Goal: Task Accomplishment & Management: Manage account settings

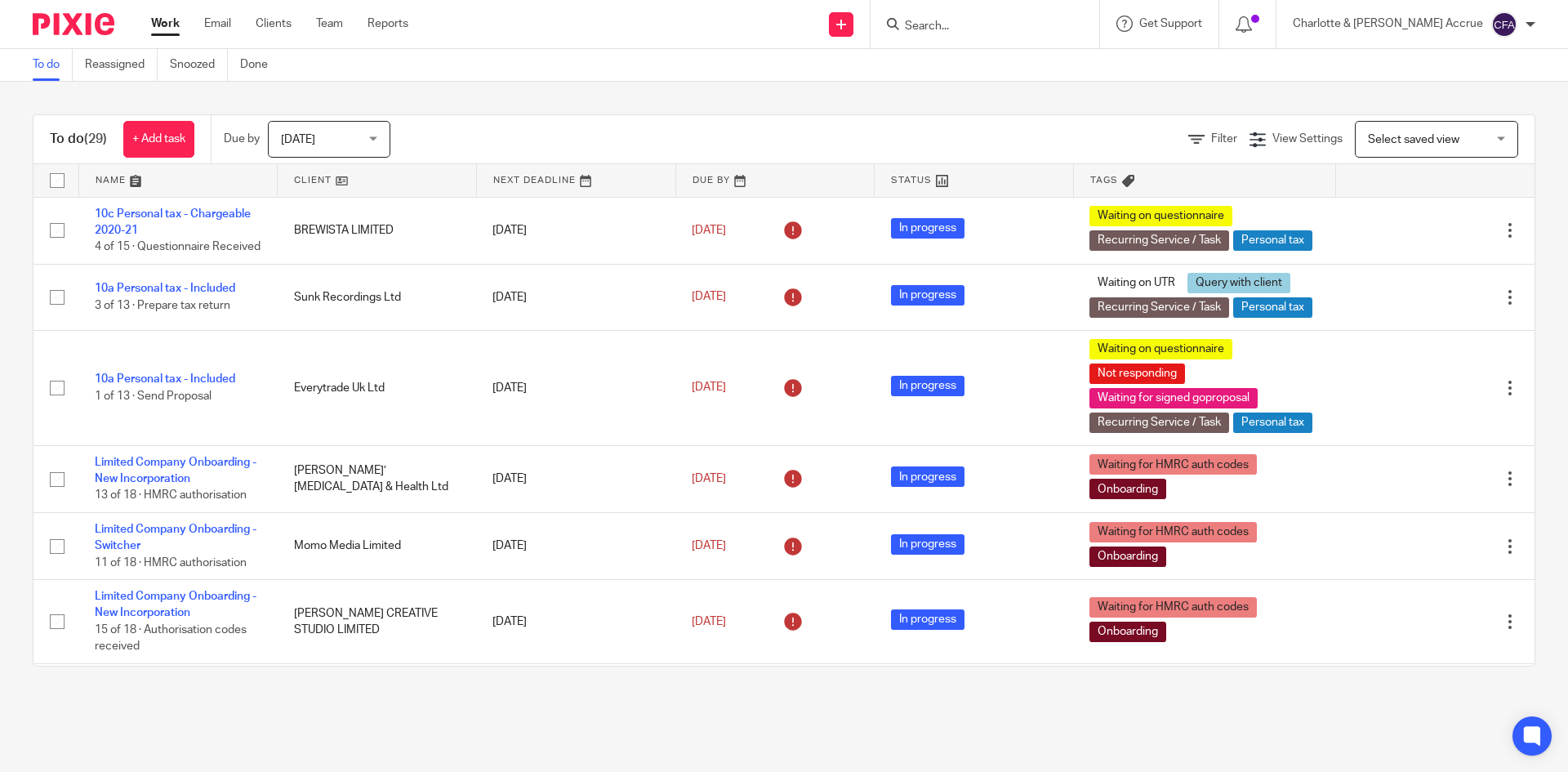
click at [324, 123] on span "[DATE]" at bounding box center [324, 139] width 86 height 34
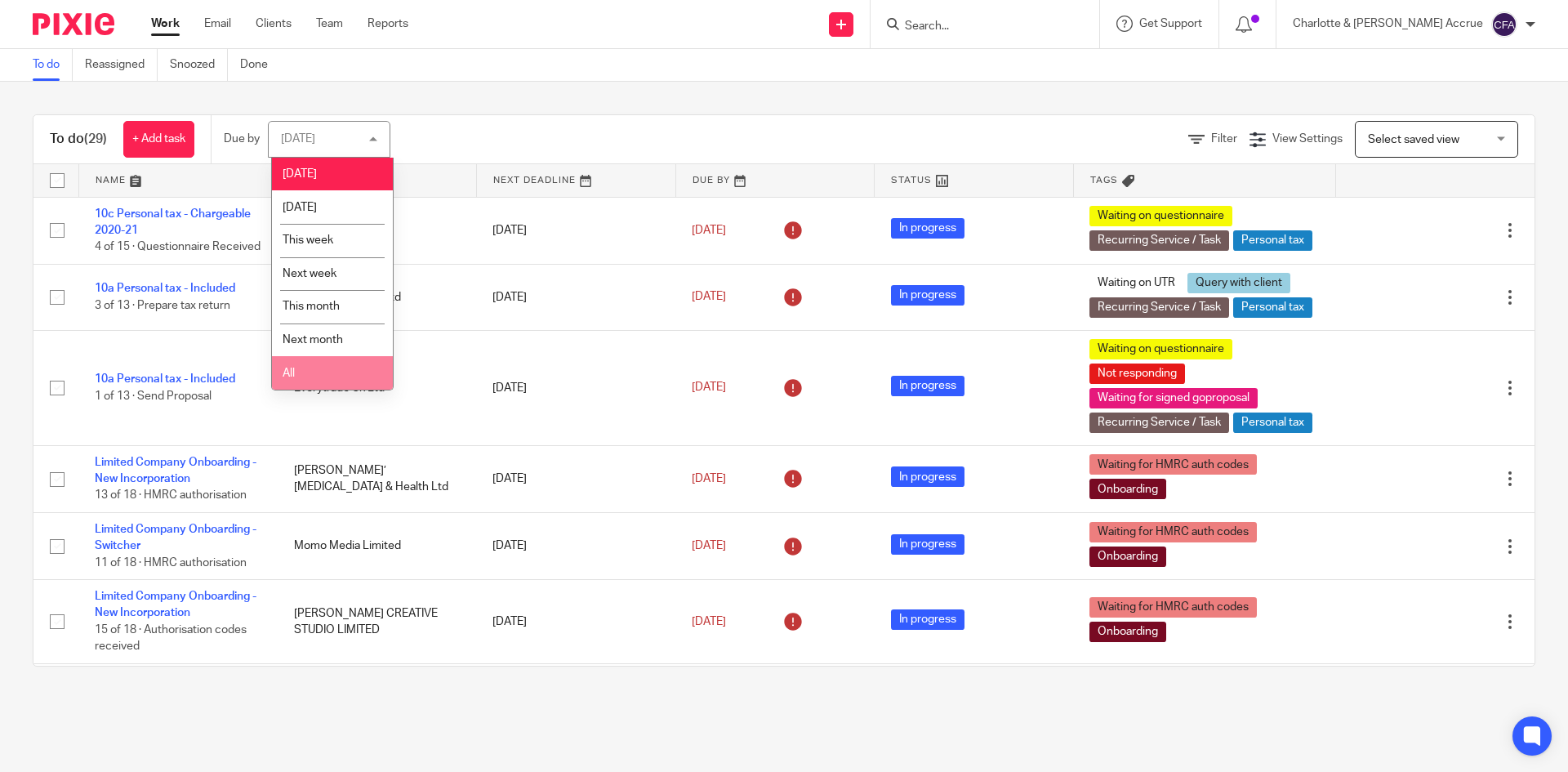
click at [327, 372] on li "All" at bounding box center [333, 372] width 121 height 34
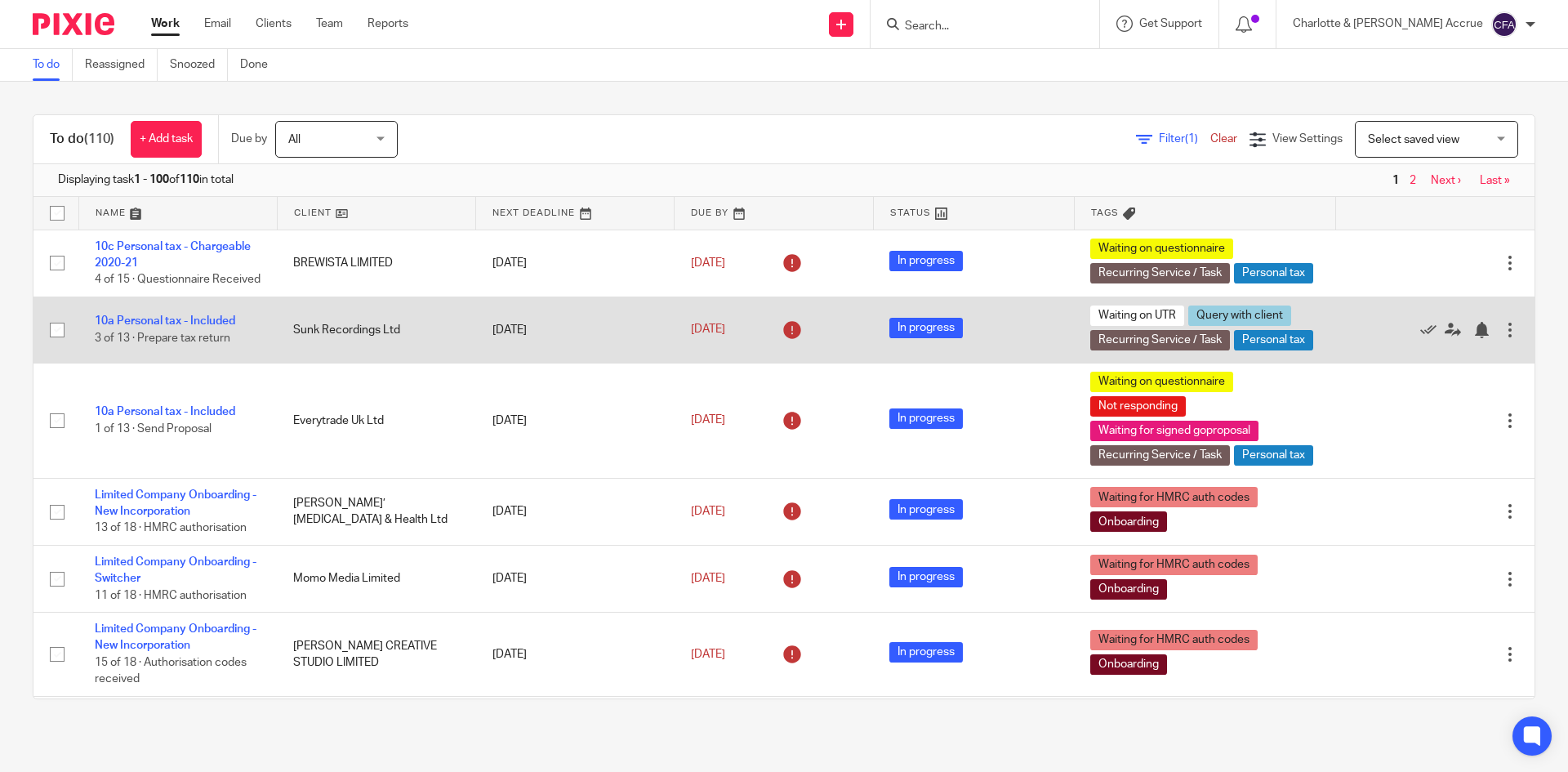
drag, startPoint x: 246, startPoint y: 380, endPoint x: 58, endPoint y: 339, distance: 192.4
click at [71, 350] on tr "10a Personal tax - Included 3 of 13 · Prepare tax return Sunk Recordings Ltd [D…" at bounding box center [784, 329] width 1501 height 66
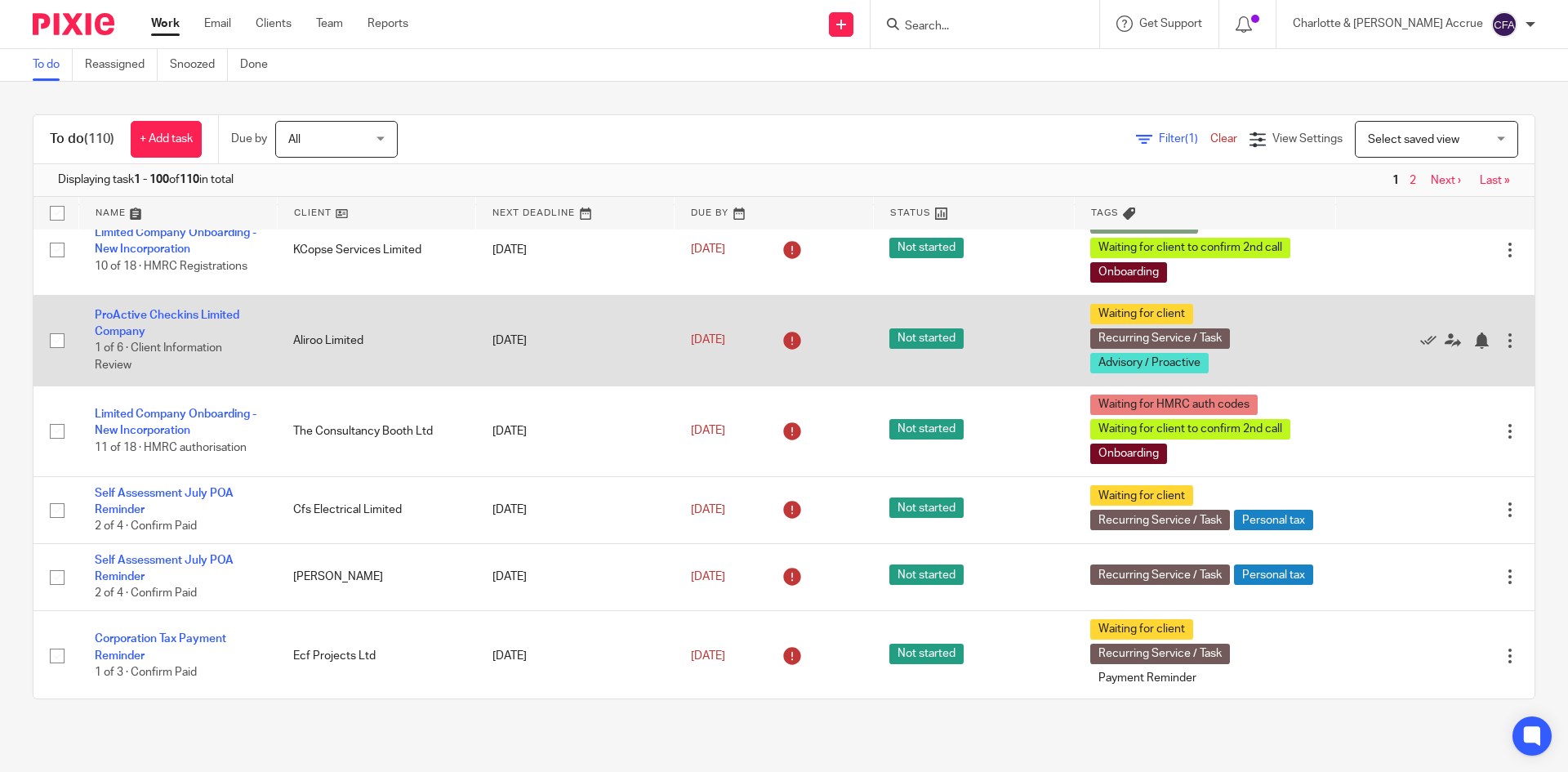
scroll to position [980, 0]
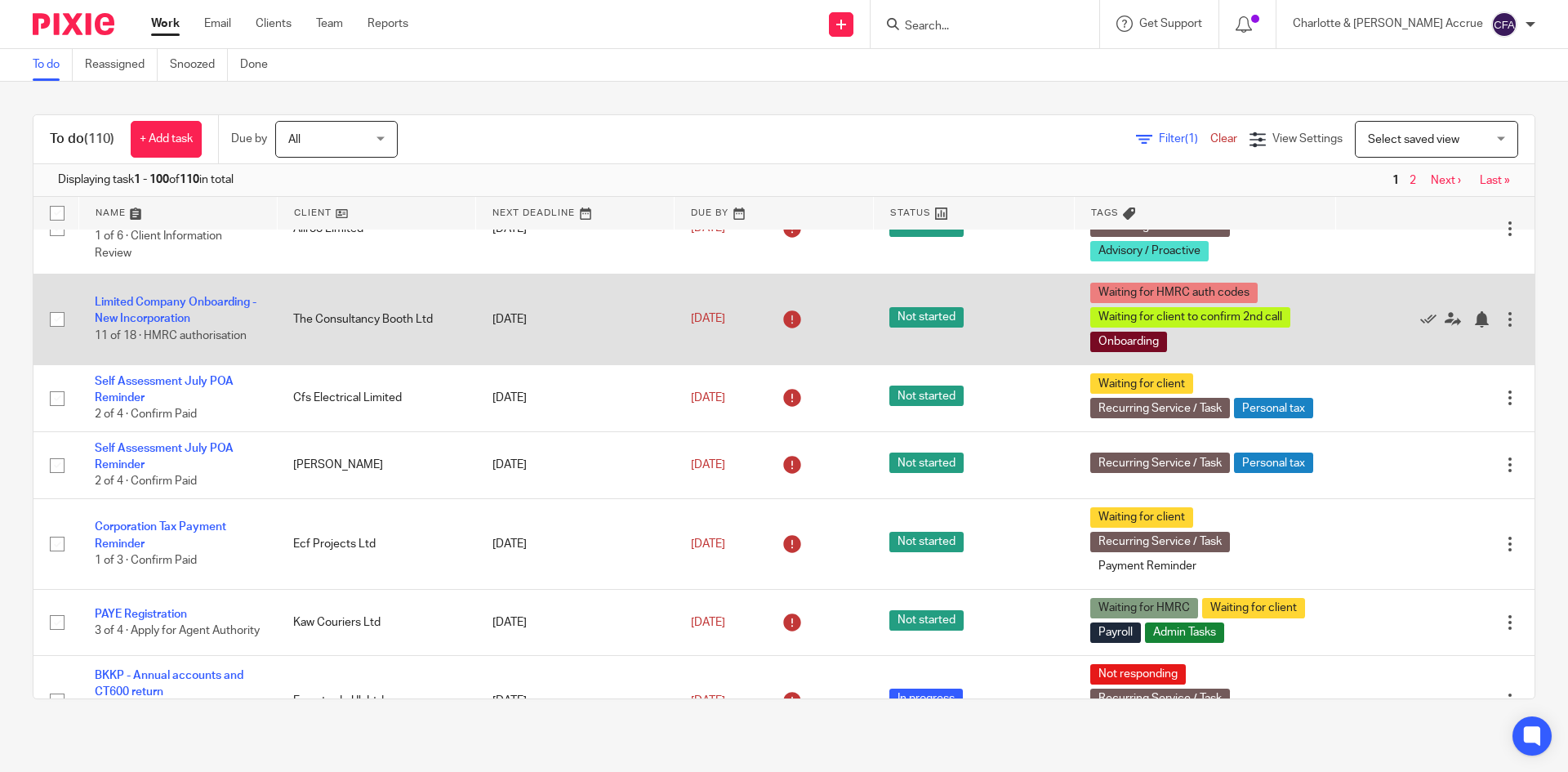
drag, startPoint x: 207, startPoint y: 419, endPoint x: 123, endPoint y: 399, distance: 86.3
click at [129, 364] on td "Limited Company Onboarding - New Incorporation 11 of 18 · HMRC authorisation" at bounding box center [177, 319] width 198 height 90
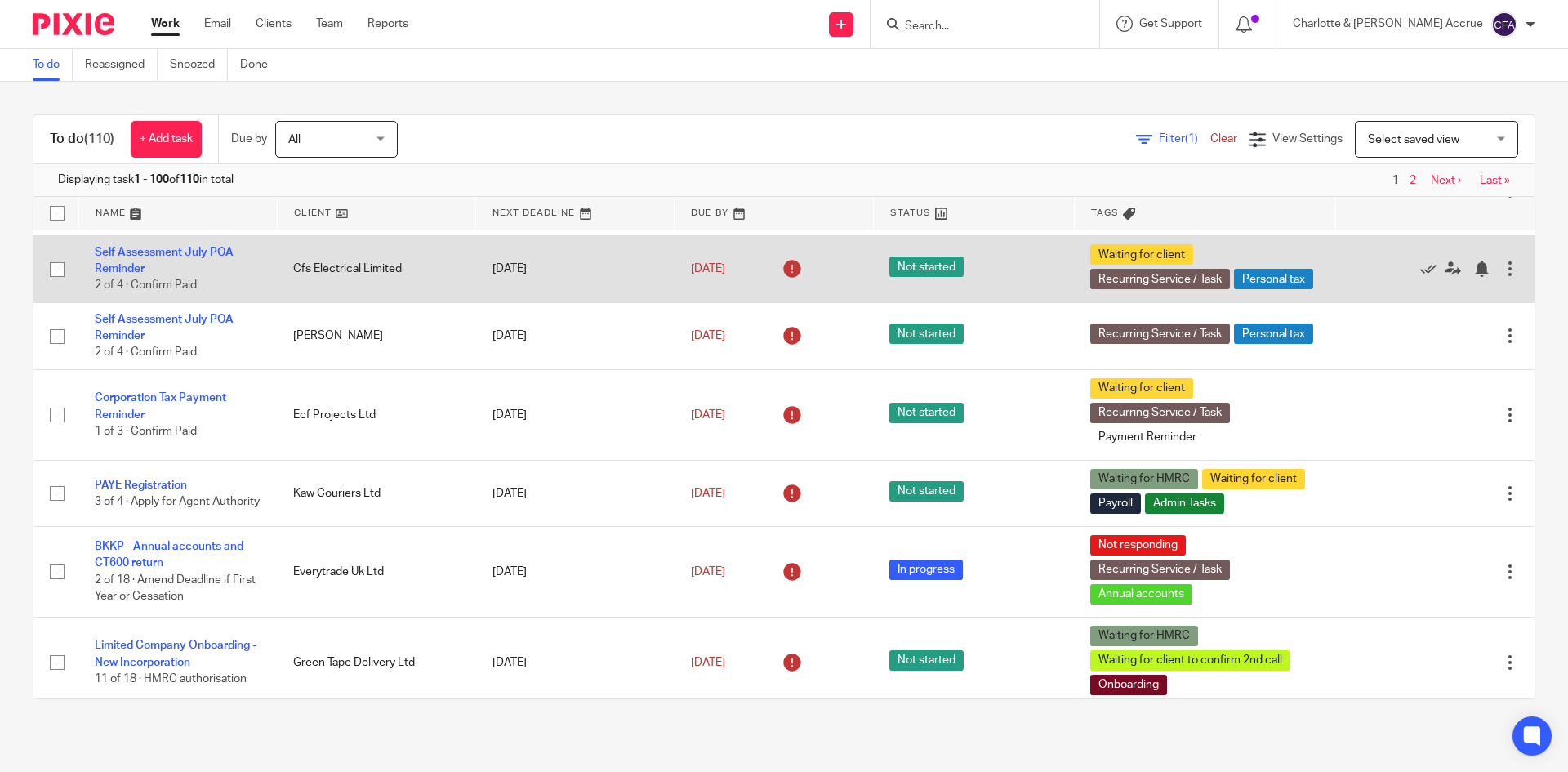
scroll to position [1143, 0]
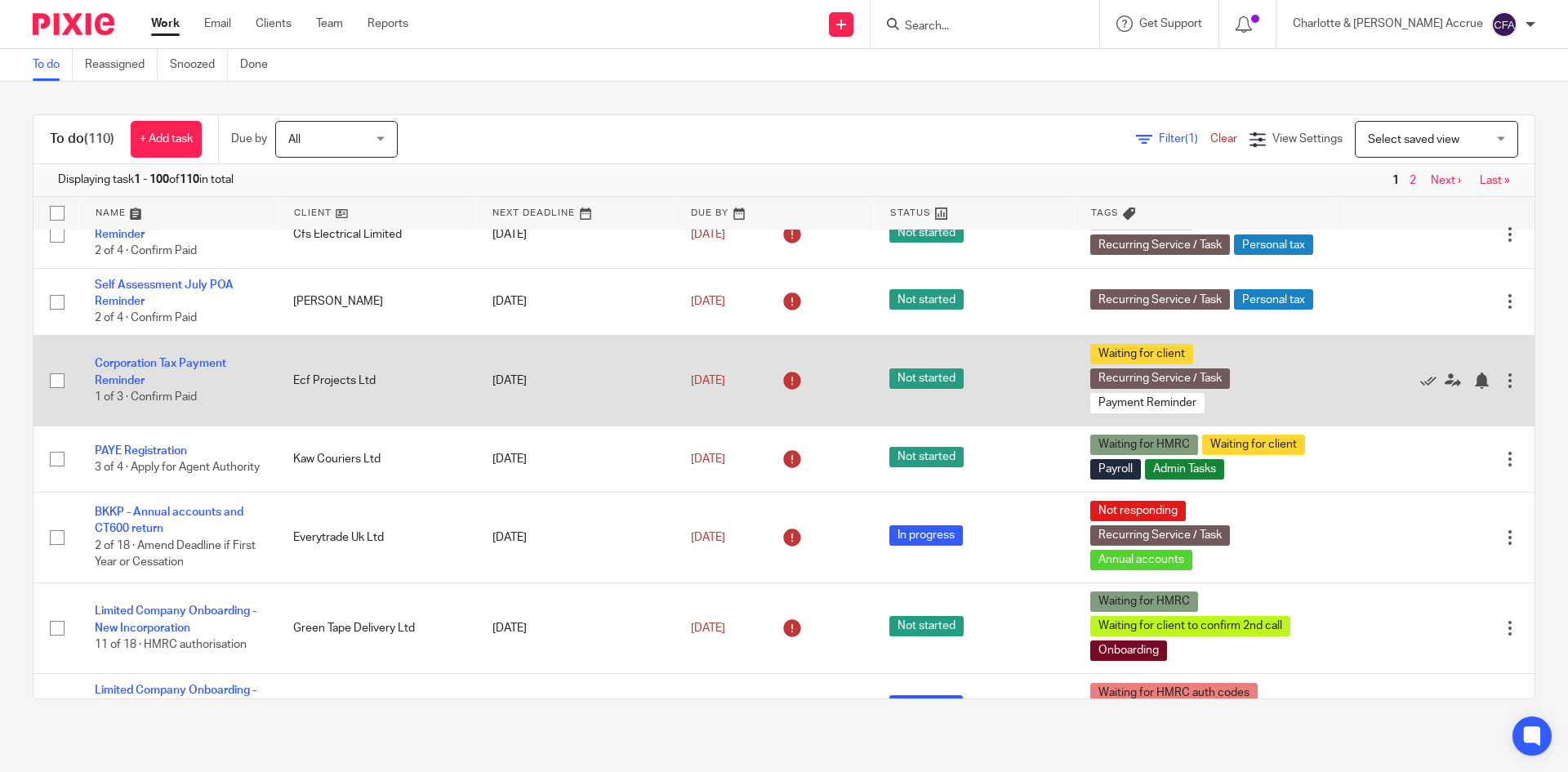
drag, startPoint x: 197, startPoint y: 490, endPoint x: 79, endPoint y: 460, distance: 121.8
click at [92, 426] on td "Corporation Tax Payment Reminder 1 of 3 · Confirm Paid" at bounding box center [177, 381] width 198 height 90
drag, startPoint x: 62, startPoint y: 443, endPoint x: 502, endPoint y: 488, distance: 442.3
click at [484, 426] on tr "Corporation Tax Payment Reminder 1 of 3 · Confirm Paid Ecf Projects Ltd 31 Jul …" at bounding box center [784, 381] width 1501 height 90
drag, startPoint x: 91, startPoint y: 499, endPoint x: 455, endPoint y: 492, distance: 364.1
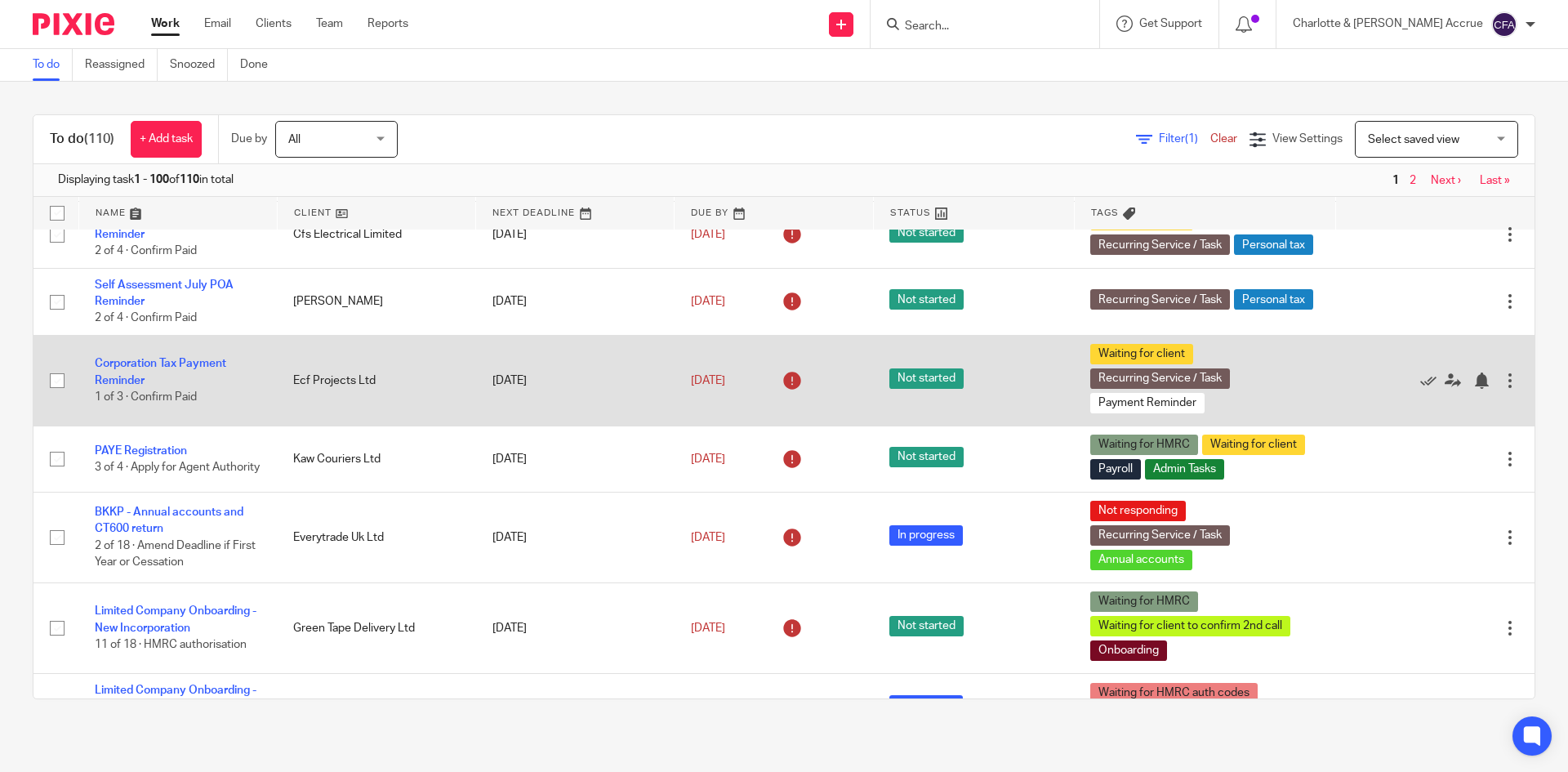
click at [445, 426] on tr "Corporation Tax Payment Reminder 1 of 3 · Confirm Paid Ecf Projects Ltd 31 Jul …" at bounding box center [784, 381] width 1501 height 90
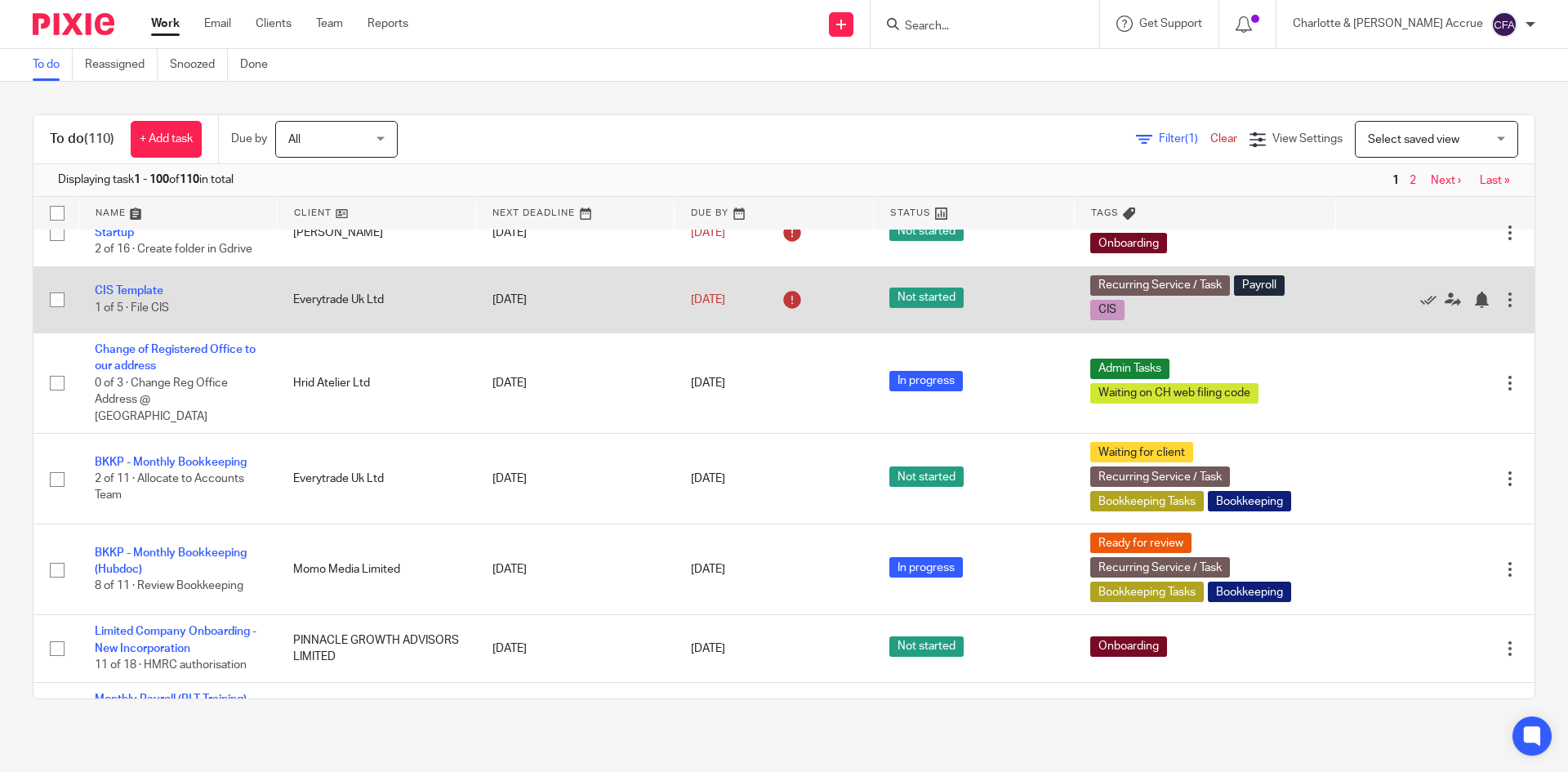
scroll to position [1960, 0]
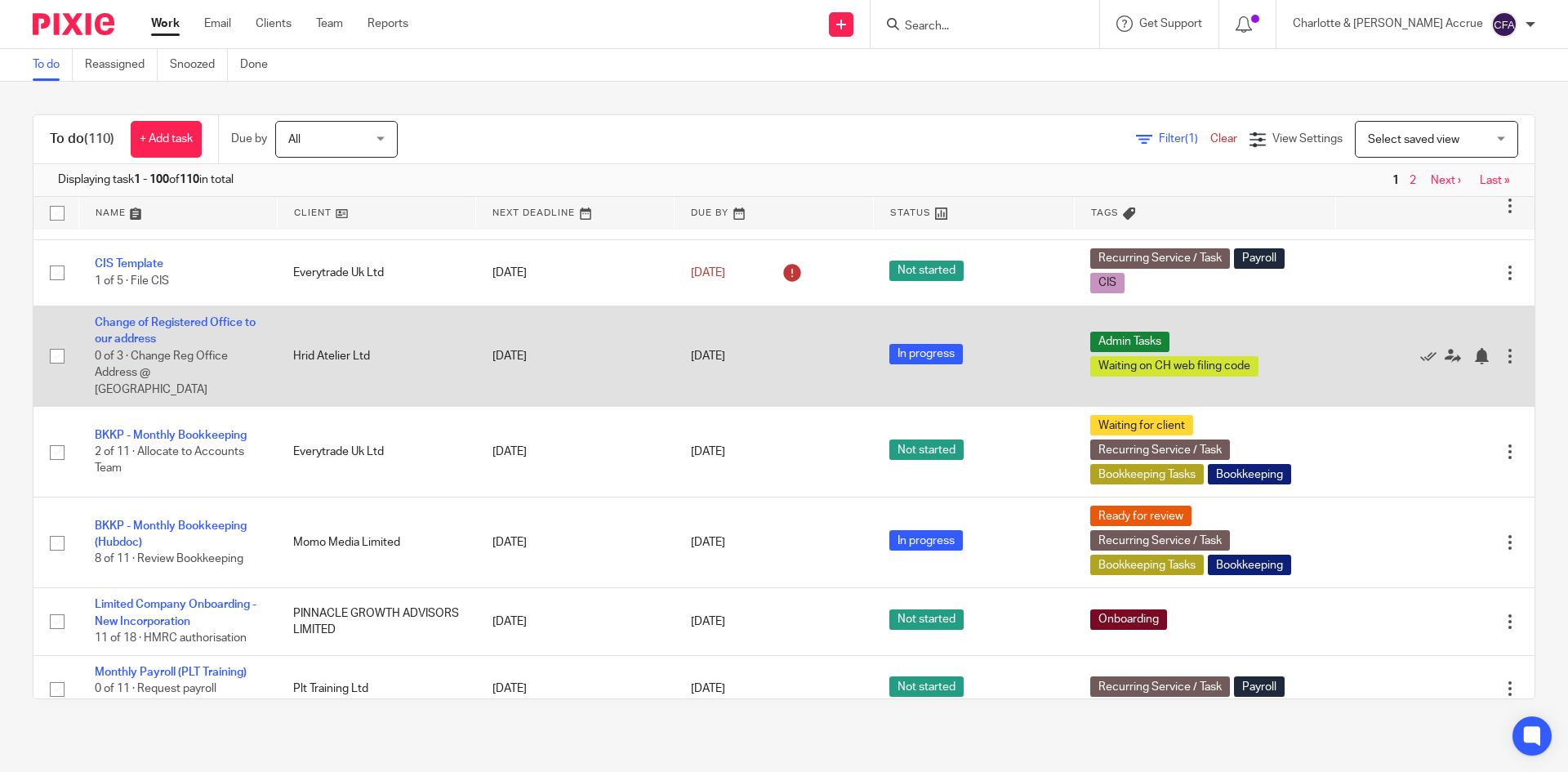
drag, startPoint x: 207, startPoint y: 464, endPoint x: 86, endPoint y: 428, distance: 126.2
click at [86, 406] on td "Change of Registered Office to our address 0 of 3 · Change Reg Office Address @…" at bounding box center [177, 355] width 198 height 101
drag, startPoint x: 81, startPoint y: 406, endPoint x: 272, endPoint y: 472, distance: 202.1
click at [282, 406] on tr "Change of Registered Office to our address 0 of 3 · Change Reg Office Address @…" at bounding box center [784, 355] width 1501 height 101
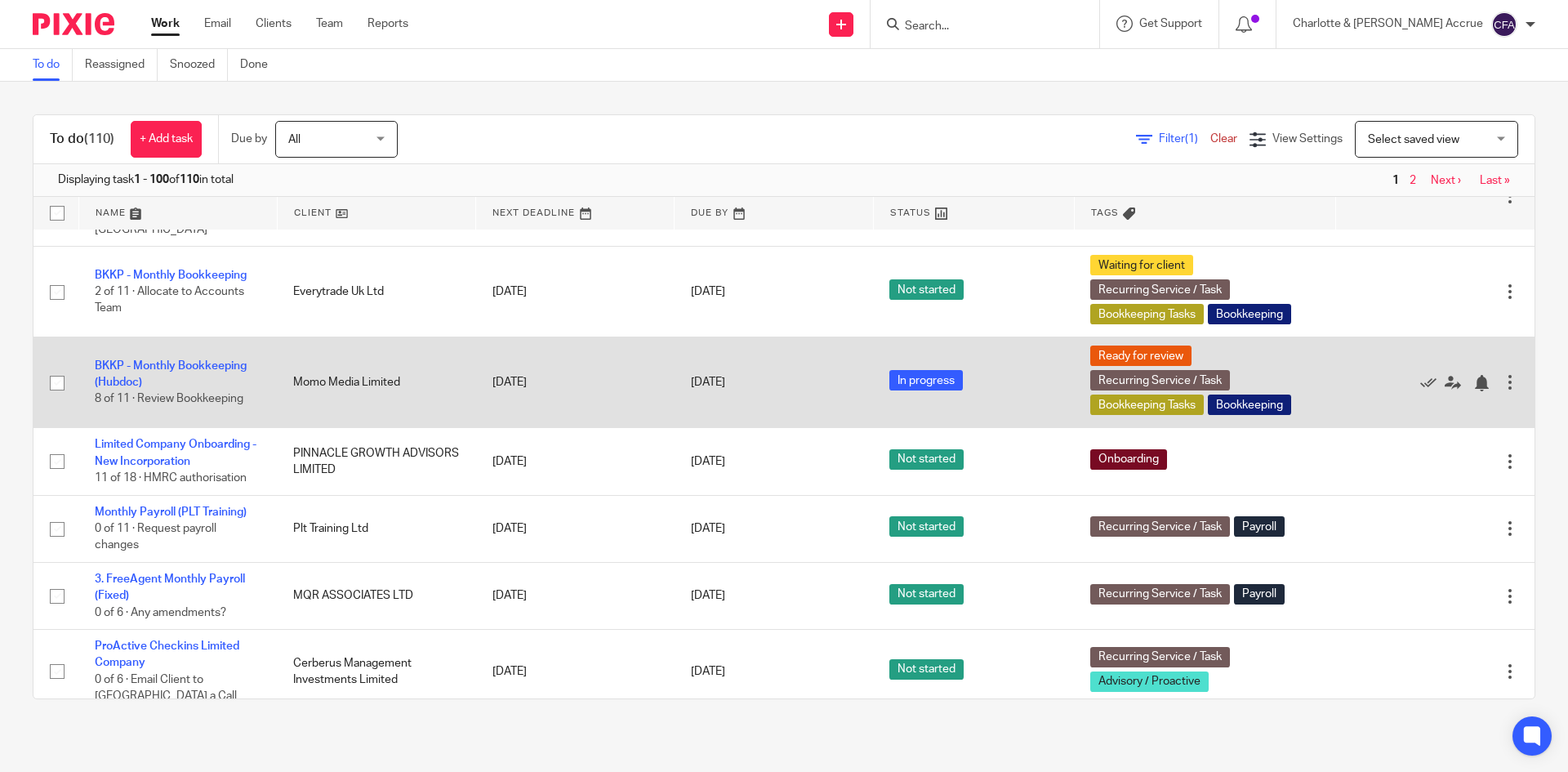
scroll to position [2123, 0]
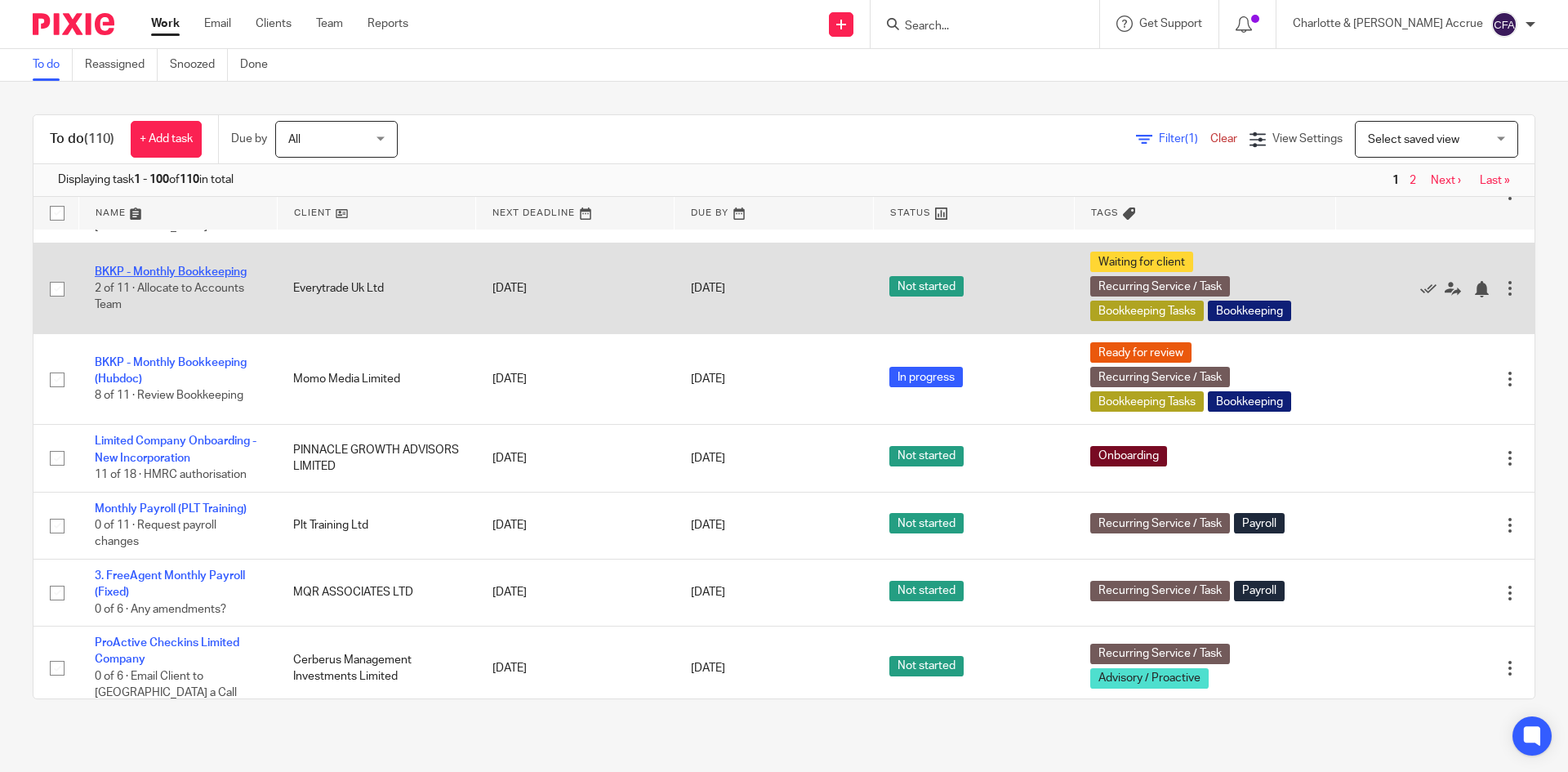
drag, startPoint x: 134, startPoint y: 382, endPoint x: 95, endPoint y: 347, distance: 52.4
click at [95, 334] on td "BKKP - Monthly Bookkeeping 2 of 11 · Allocate to Accounts Team" at bounding box center [177, 288] width 198 height 90
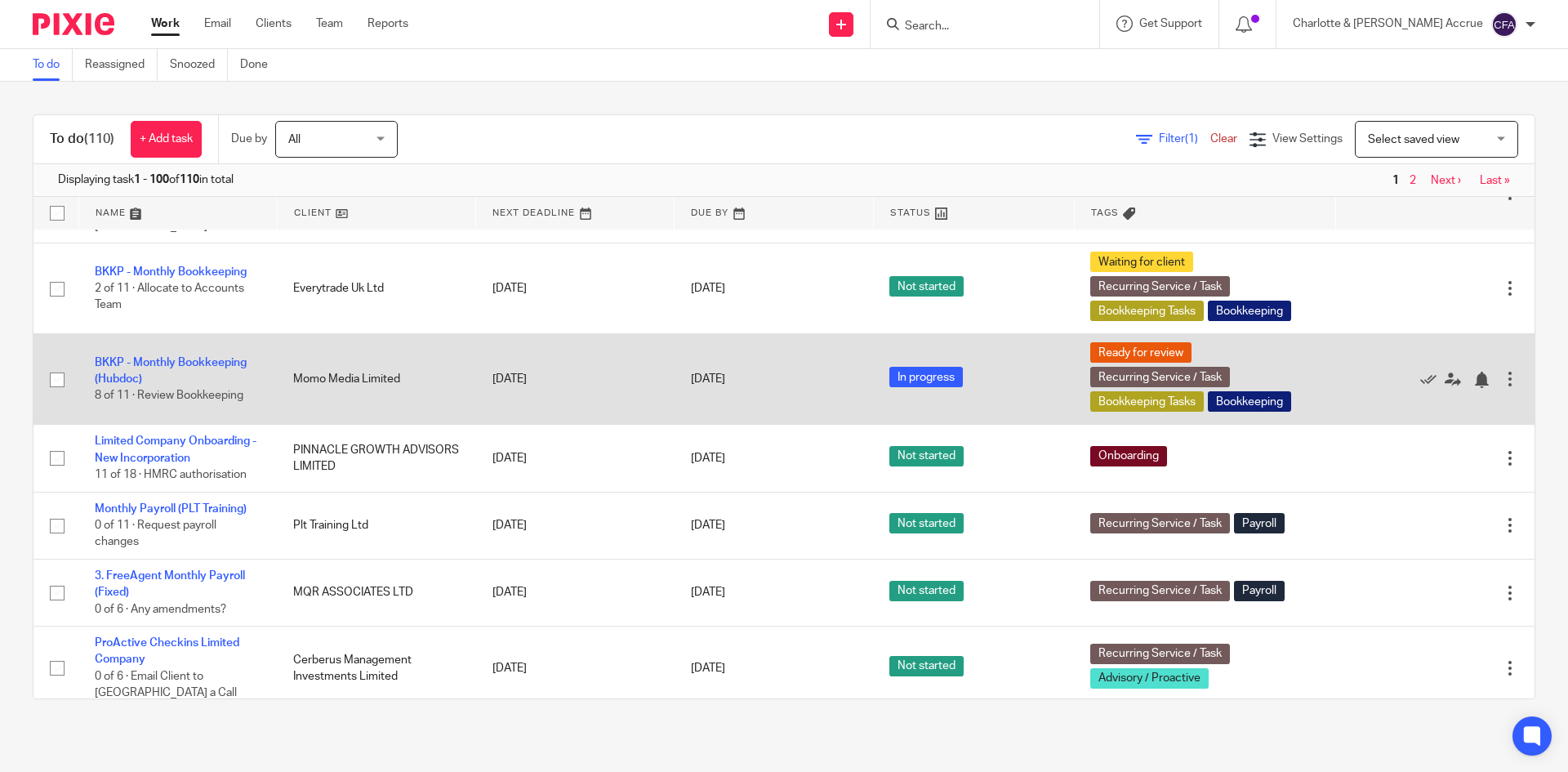
drag, startPoint x: 93, startPoint y: 347, endPoint x: 297, endPoint y: 404, distance: 211.8
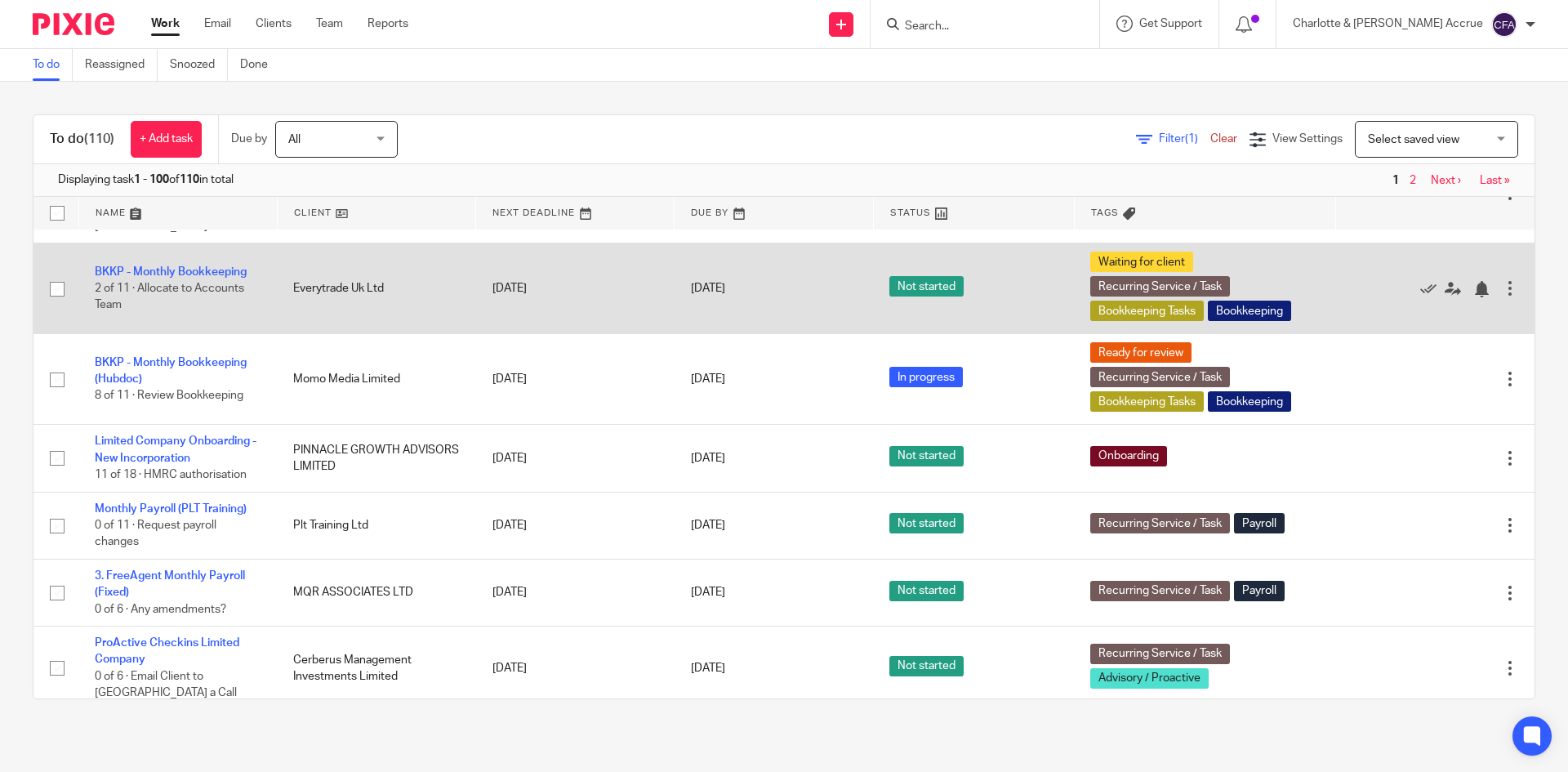
drag, startPoint x: 250, startPoint y: 416, endPoint x: 121, endPoint y: 401, distance: 129.9
click at [130, 334] on tr "BKKP - Monthly Bookkeeping 2 of 11 · Allocate to Accounts Team Everytrade Uk Lt…" at bounding box center [784, 288] width 1501 height 90
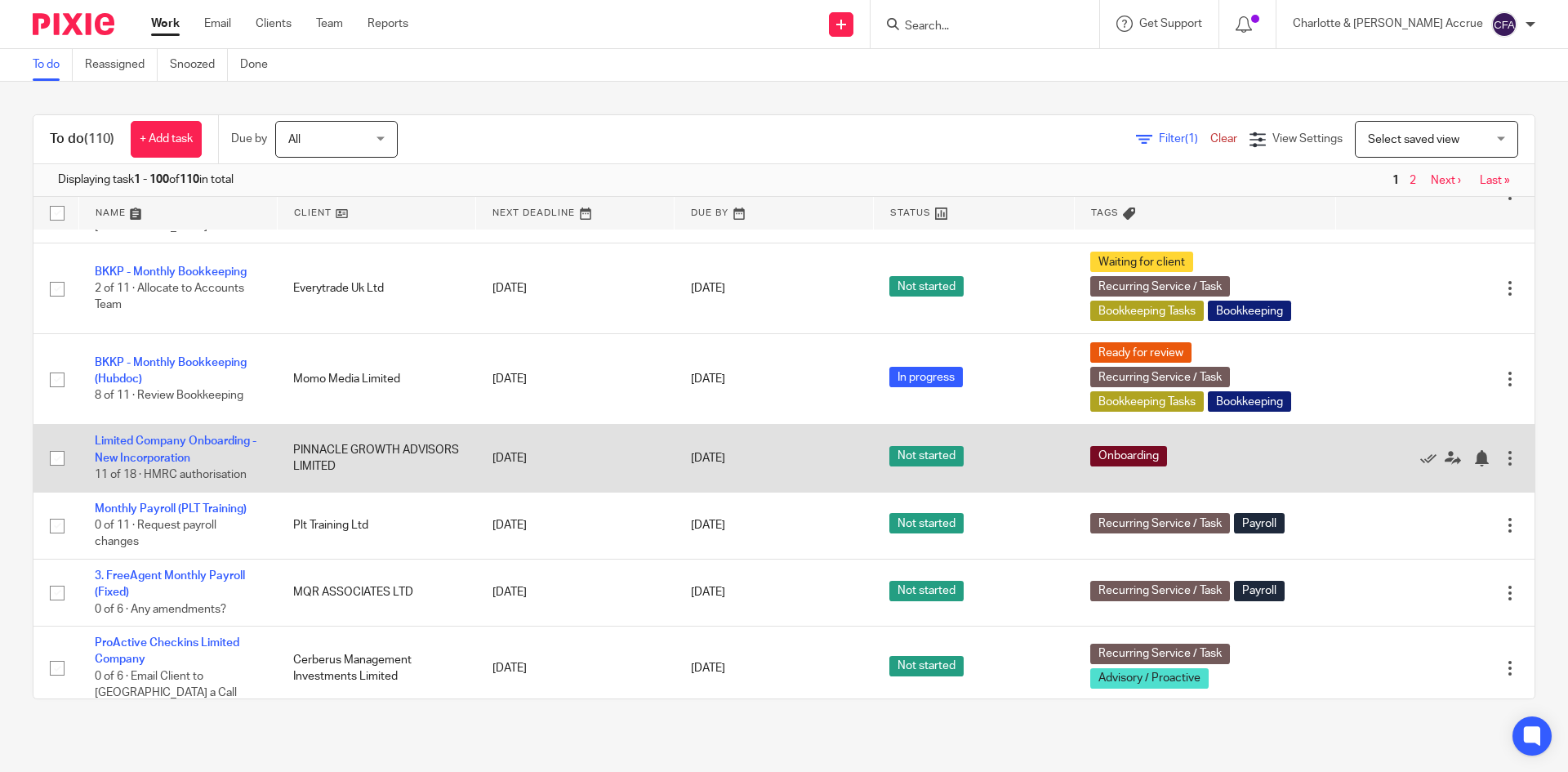
drag, startPoint x: 82, startPoint y: 422, endPoint x: 431, endPoint y: 546, distance: 370.4
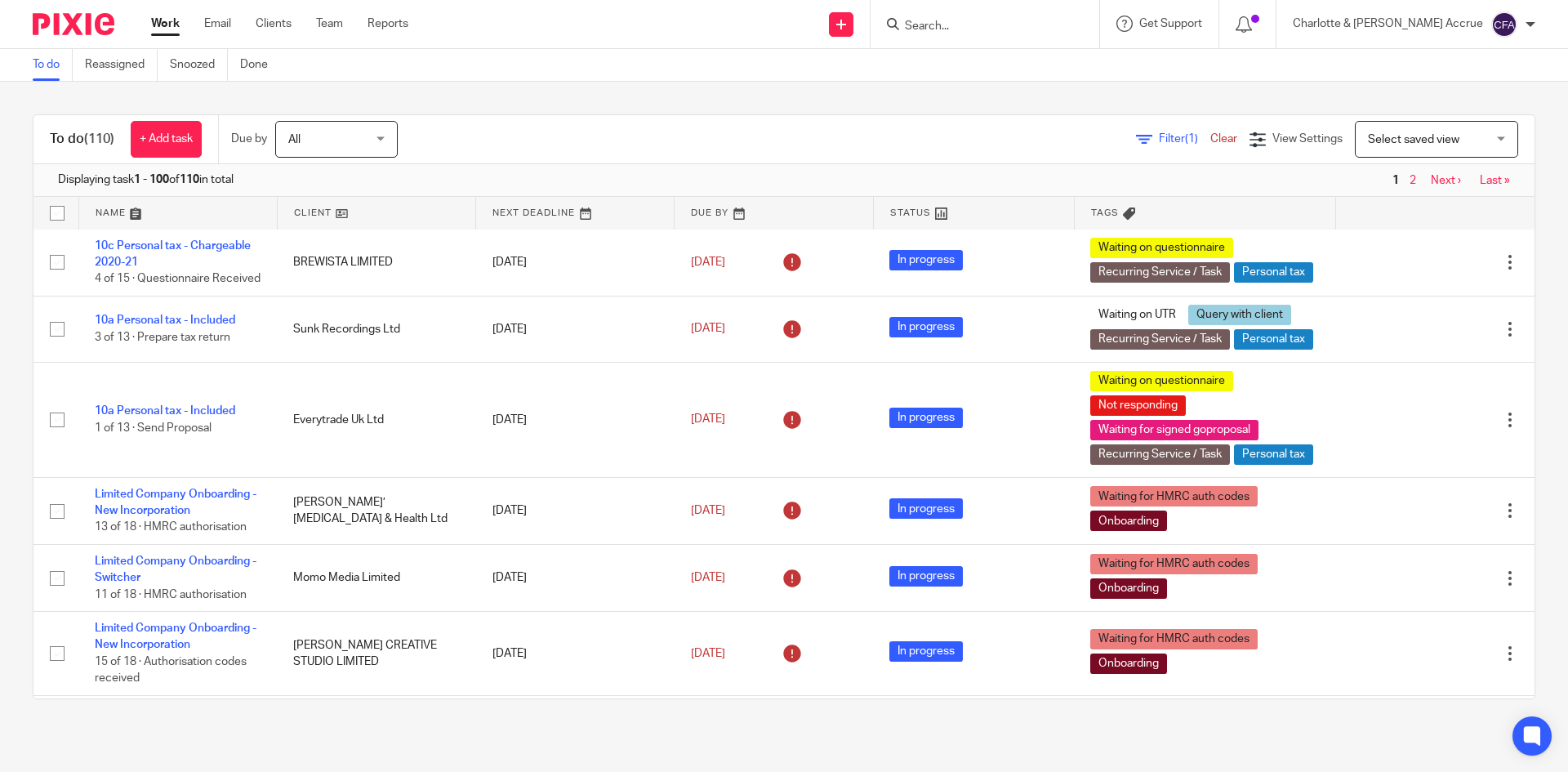
scroll to position [0, 0]
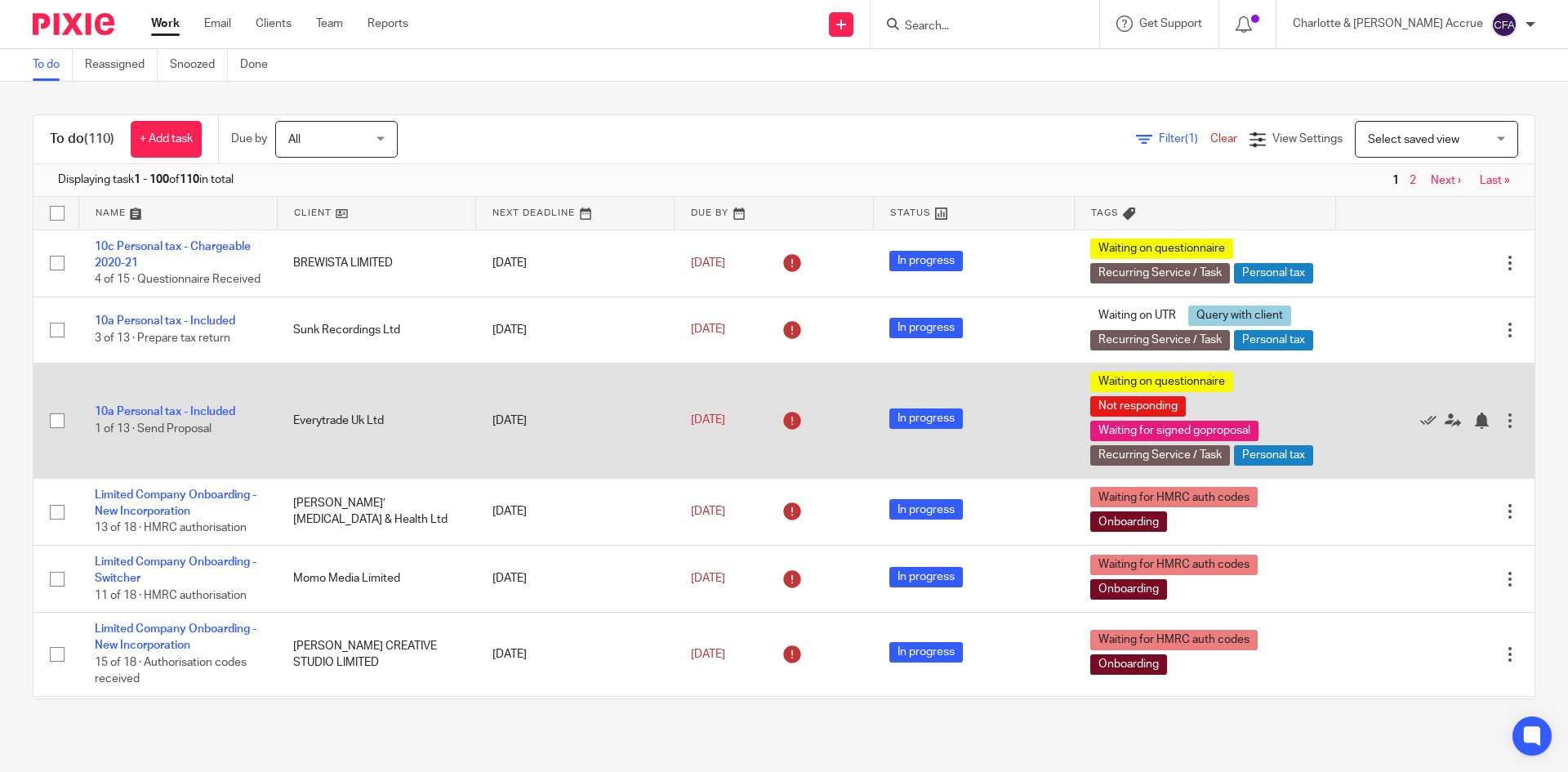
drag, startPoint x: 88, startPoint y: 352, endPoint x: 415, endPoint y: 421, distance: 334.2
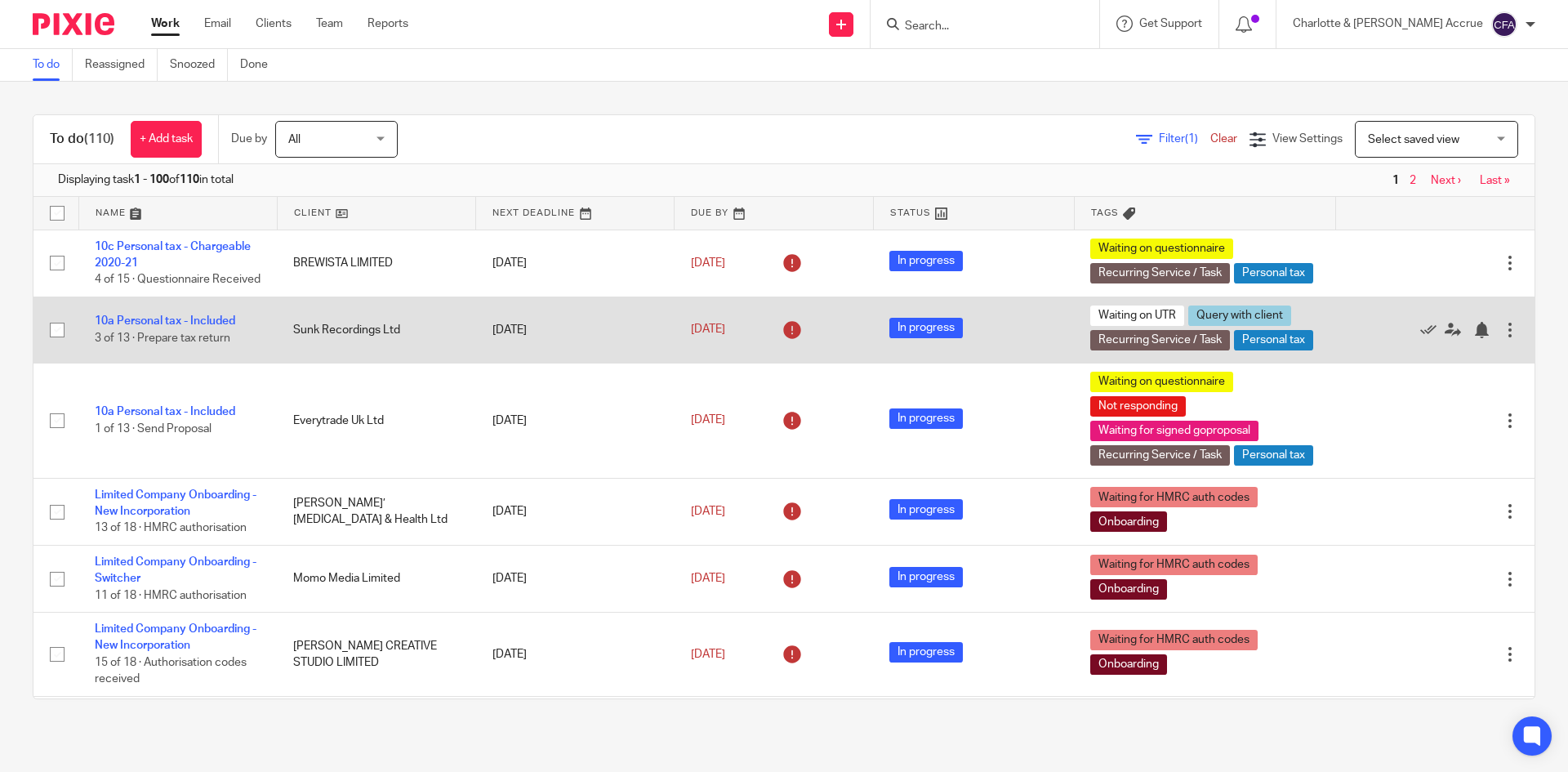
drag, startPoint x: 241, startPoint y: 383, endPoint x: 383, endPoint y: 379, distance: 142.1
click at [376, 363] on tr "10a Personal tax - Included 3 of 13 · Prepare tax return Sunk Recordings Ltd 7 …" at bounding box center [784, 329] width 1501 height 66
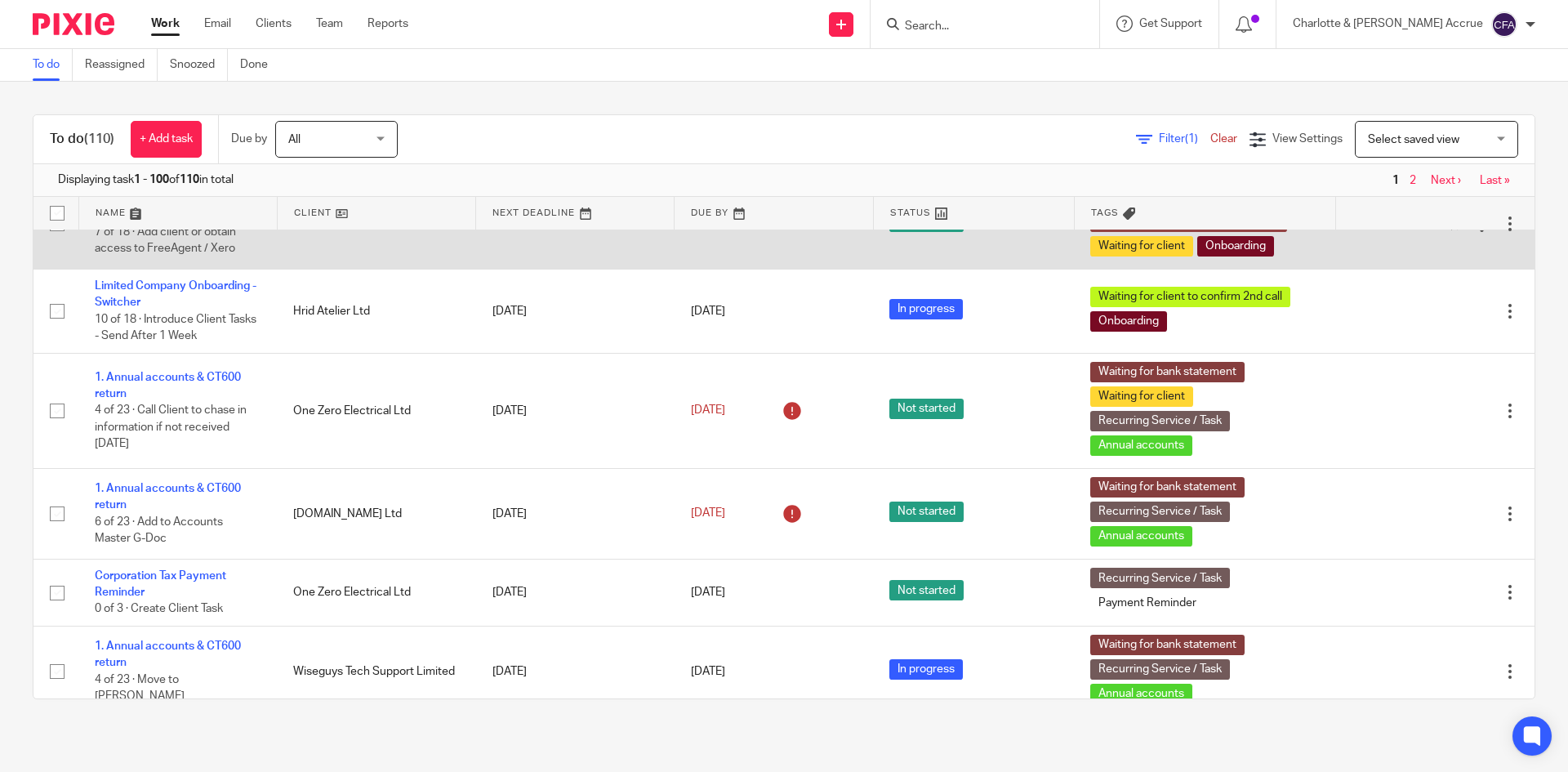
scroll to position [3838, 0]
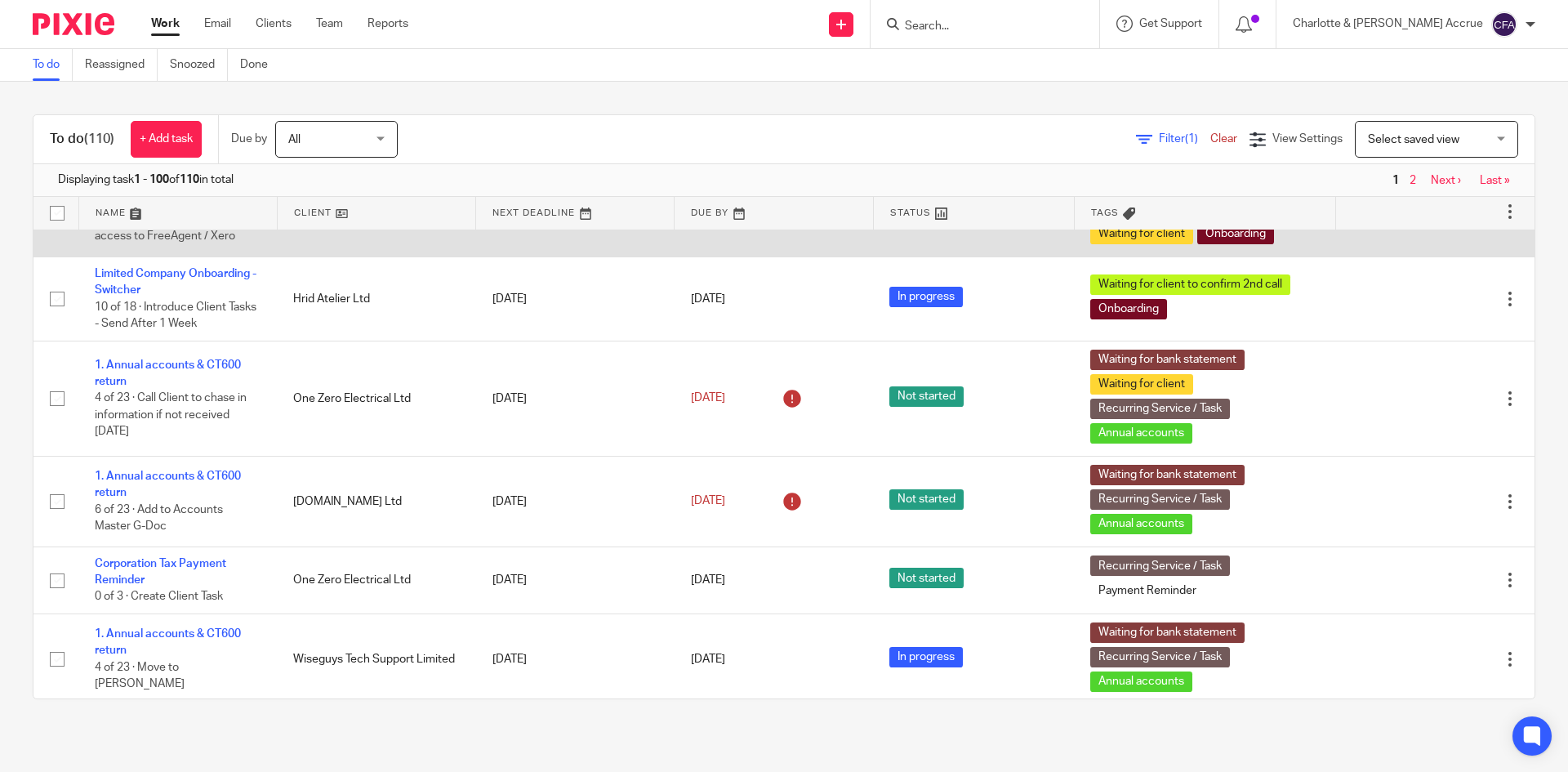
drag, startPoint x: 229, startPoint y: 343, endPoint x: 90, endPoint y: 287, distance: 149.9
click at [90, 258] on td "Limited Company Onboarding - Switcher 7 of 18 · Add client or obtain access to …" at bounding box center [177, 211] width 198 height 90
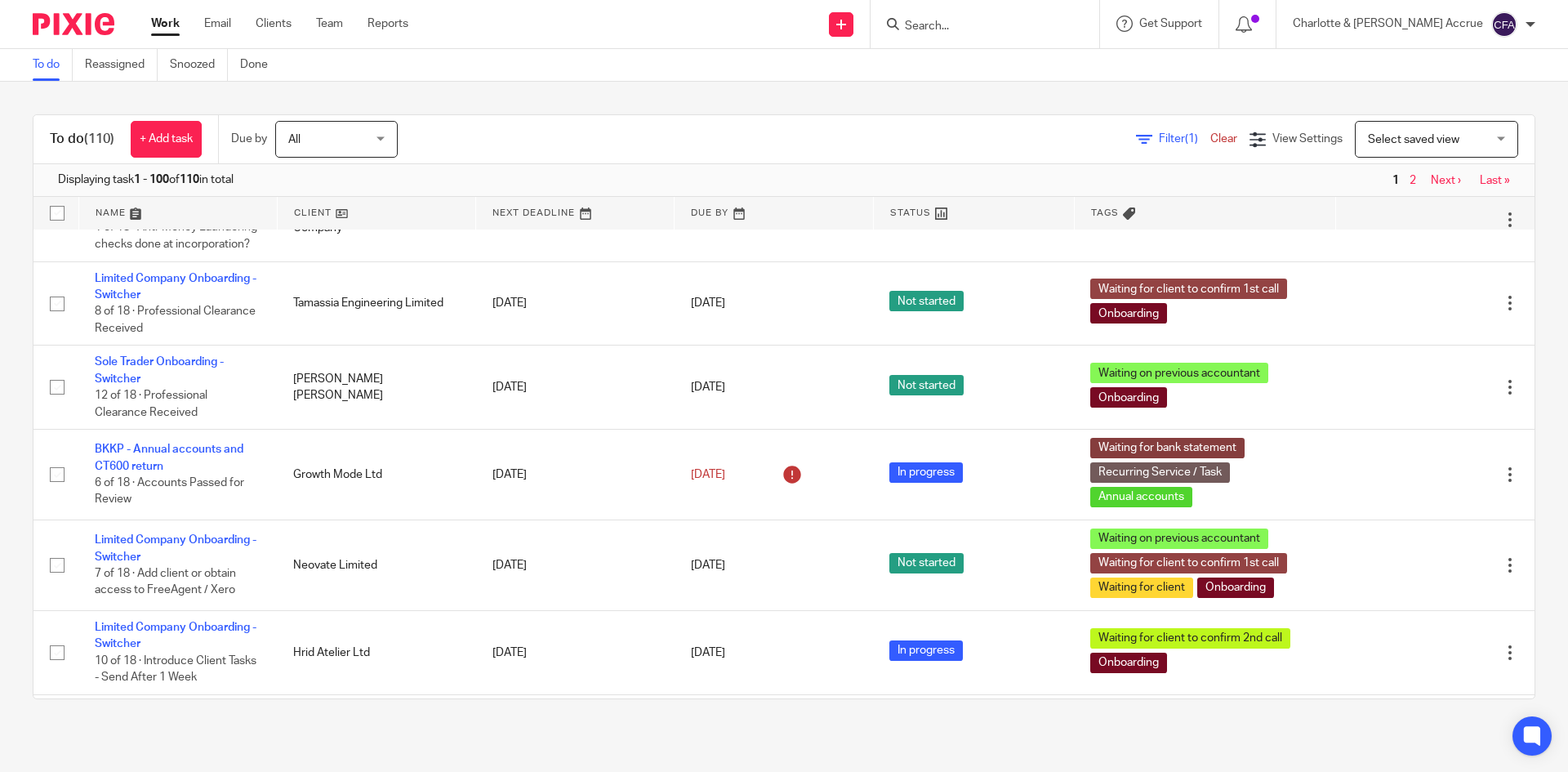
scroll to position [3512, 0]
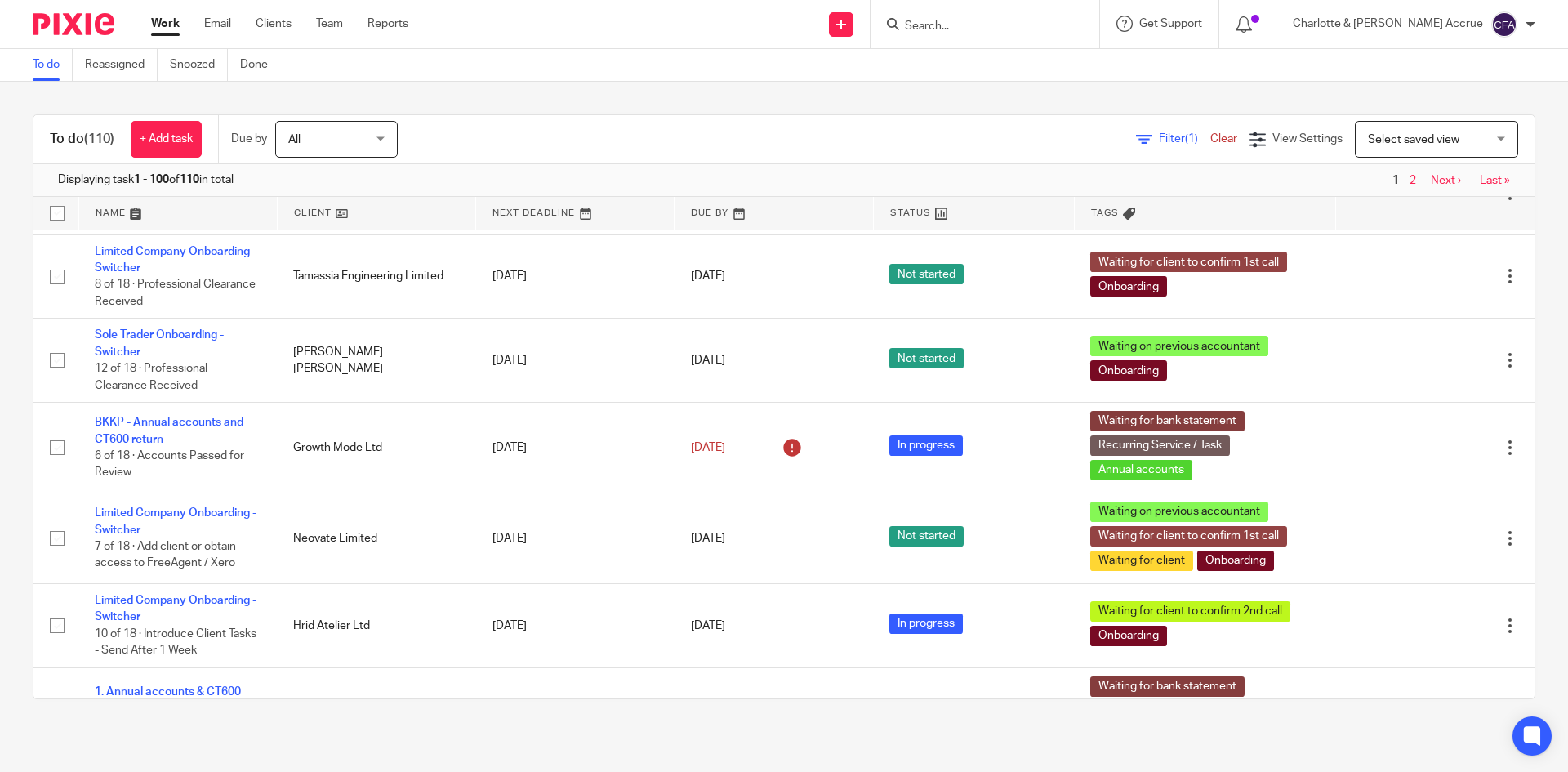
click at [998, 39] on div at bounding box center [984, 24] width 228 height 48
click at [999, 20] on input "Search" at bounding box center [976, 27] width 147 height 15
click at [1053, 18] on form at bounding box center [990, 24] width 174 height 21
click at [1049, 22] on input "Search" at bounding box center [976, 27] width 147 height 15
type input "just sleep"
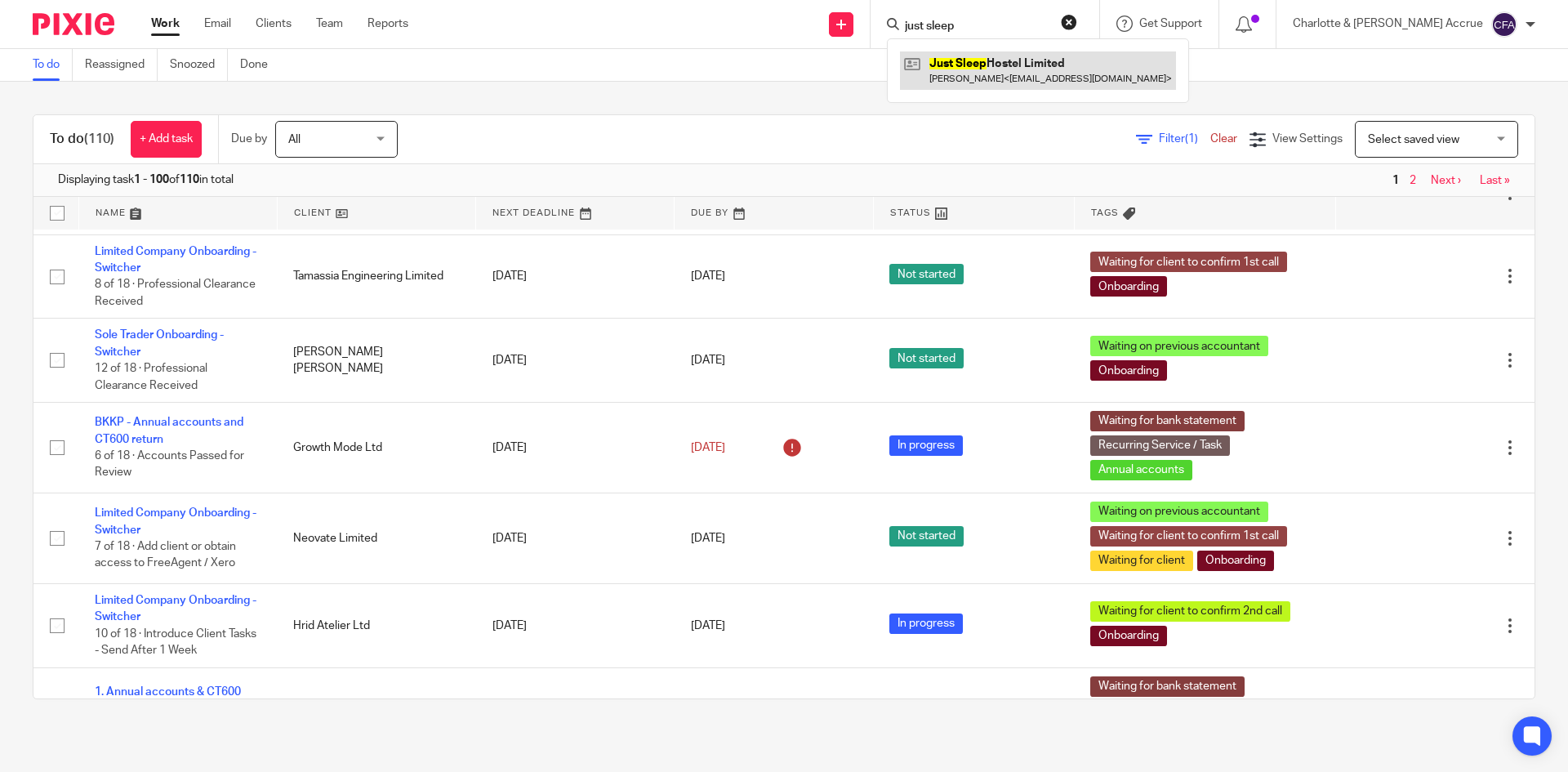
click at [1067, 76] on link at bounding box center [1038, 71] width 276 height 38
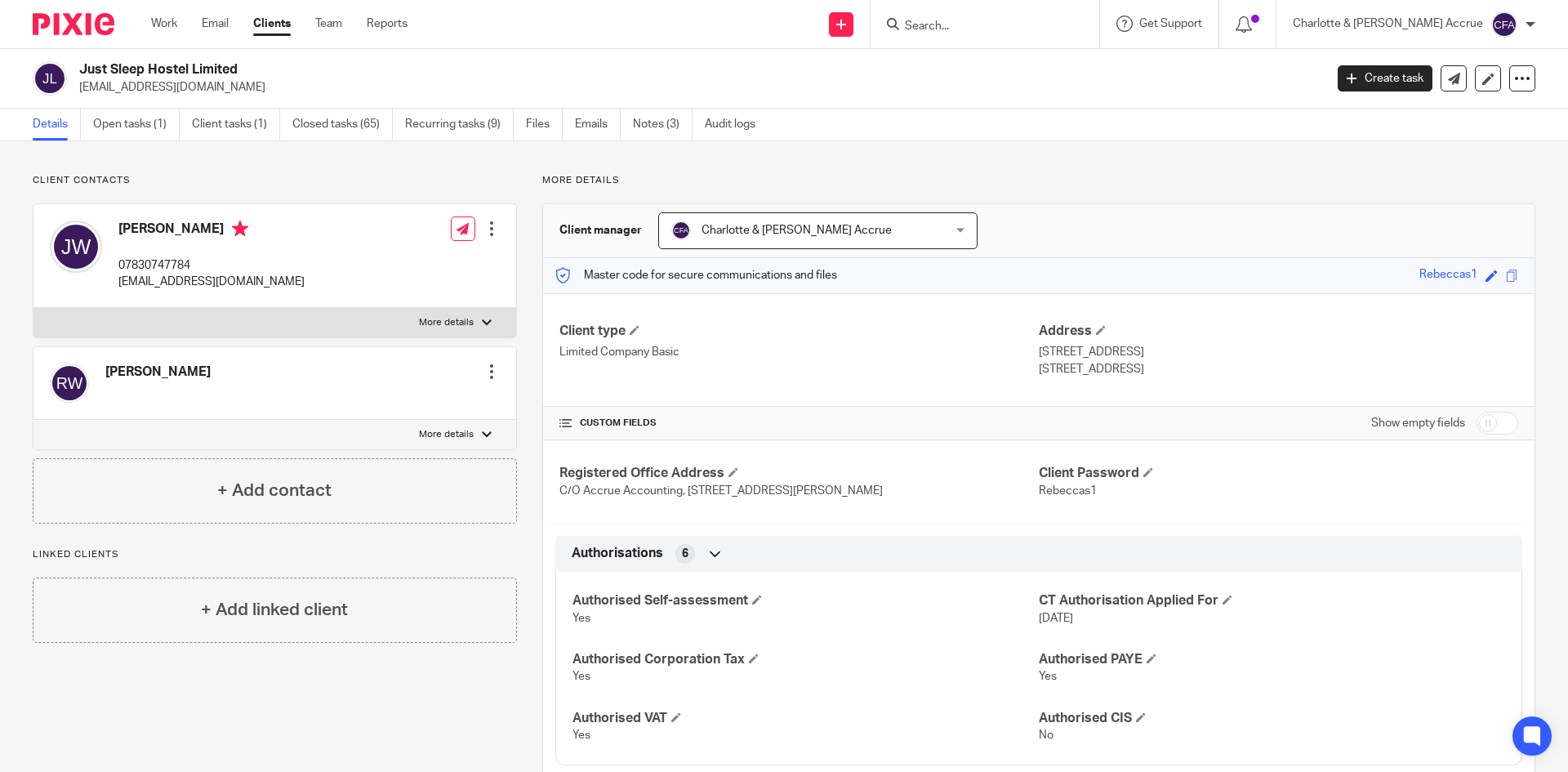
click at [163, 281] on p "[EMAIL_ADDRESS][DOMAIN_NAME]" at bounding box center [211, 282] width 186 height 16
drag, startPoint x: 166, startPoint y: 281, endPoint x: 146, endPoint y: 93, distance: 189.1
click at [146, 93] on p "info@justsleephostel.co.uk" at bounding box center [696, 87] width 1234 height 16
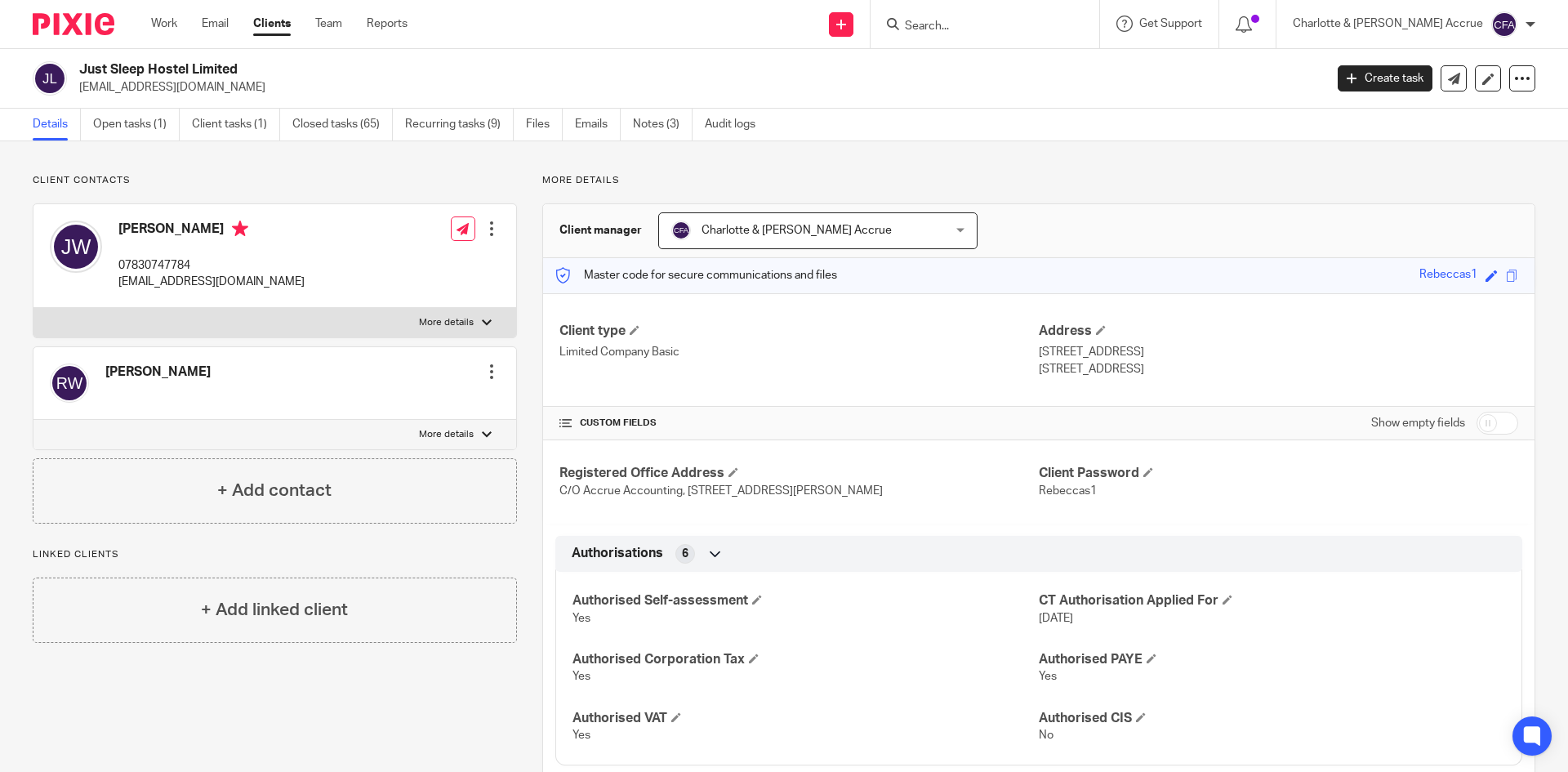
click at [146, 93] on p "info@justsleephostel.co.uk" at bounding box center [696, 87] width 1234 height 16
copy main "info@justsleephostel.co.uk Create task Update from Companies House Export data …"
click at [289, 128] on ul "Details Open tasks (1) Client tasks (1) Closed tasks (65) Recurring tasks (9) F…" at bounding box center [406, 124] width 747 height 32
click at [312, 122] on link "Closed tasks (65)" at bounding box center [342, 124] width 101 height 32
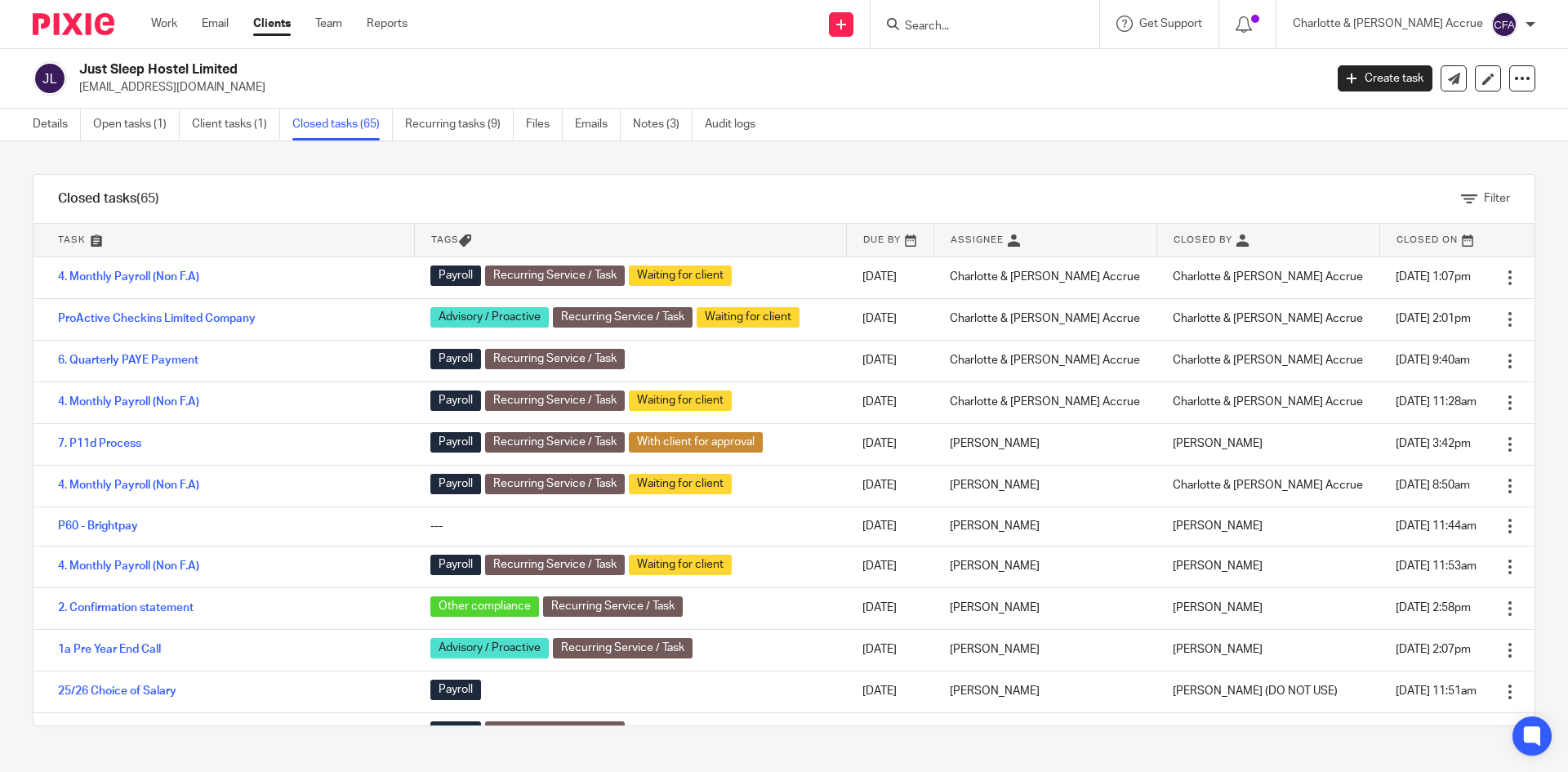
click at [1042, 34] on form at bounding box center [990, 24] width 174 height 21
click at [1038, 28] on input "Search" at bounding box center [976, 27] width 147 height 15
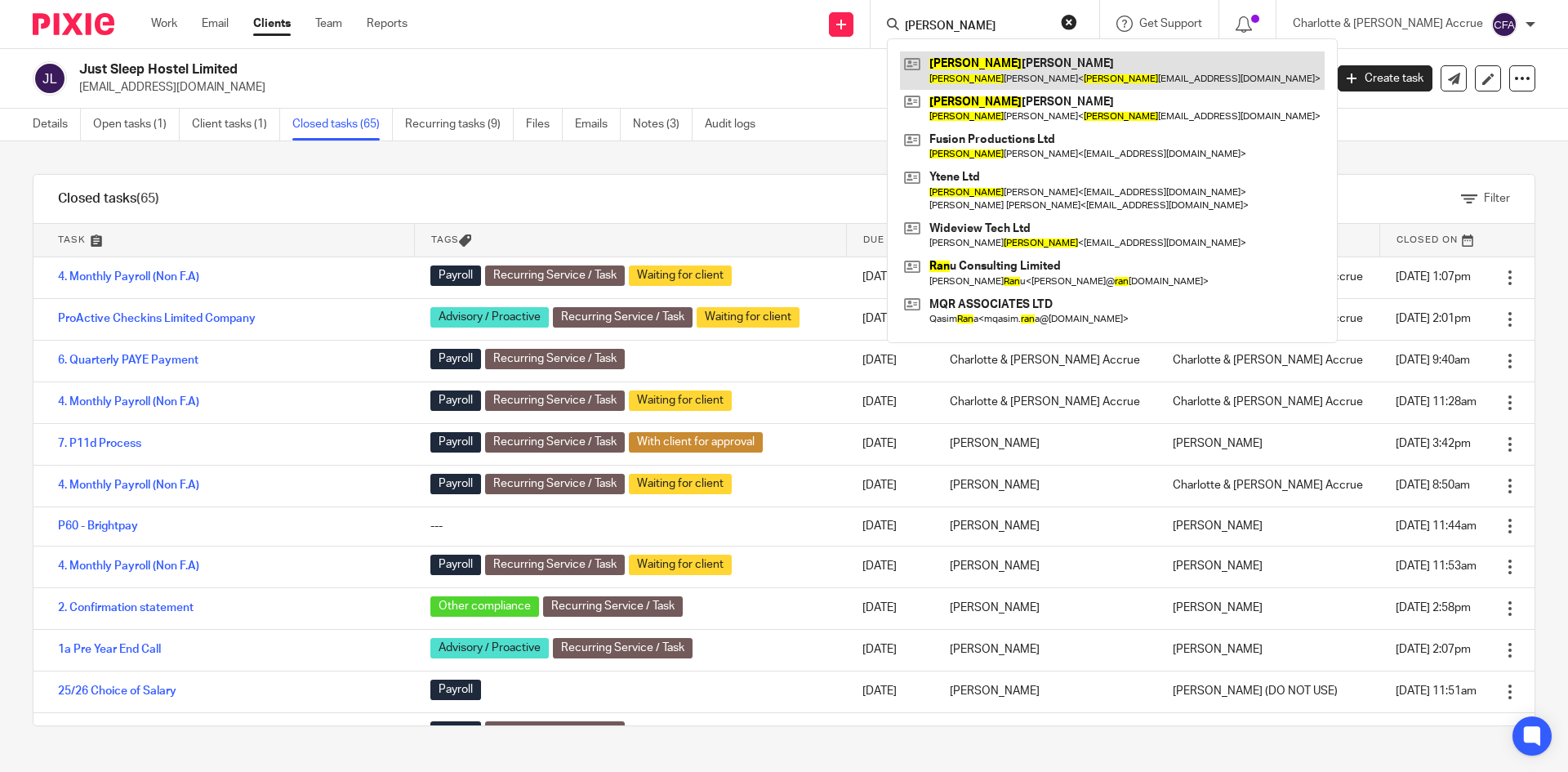
type input "ryan"
click at [1068, 78] on link at bounding box center [1112, 71] width 425 height 38
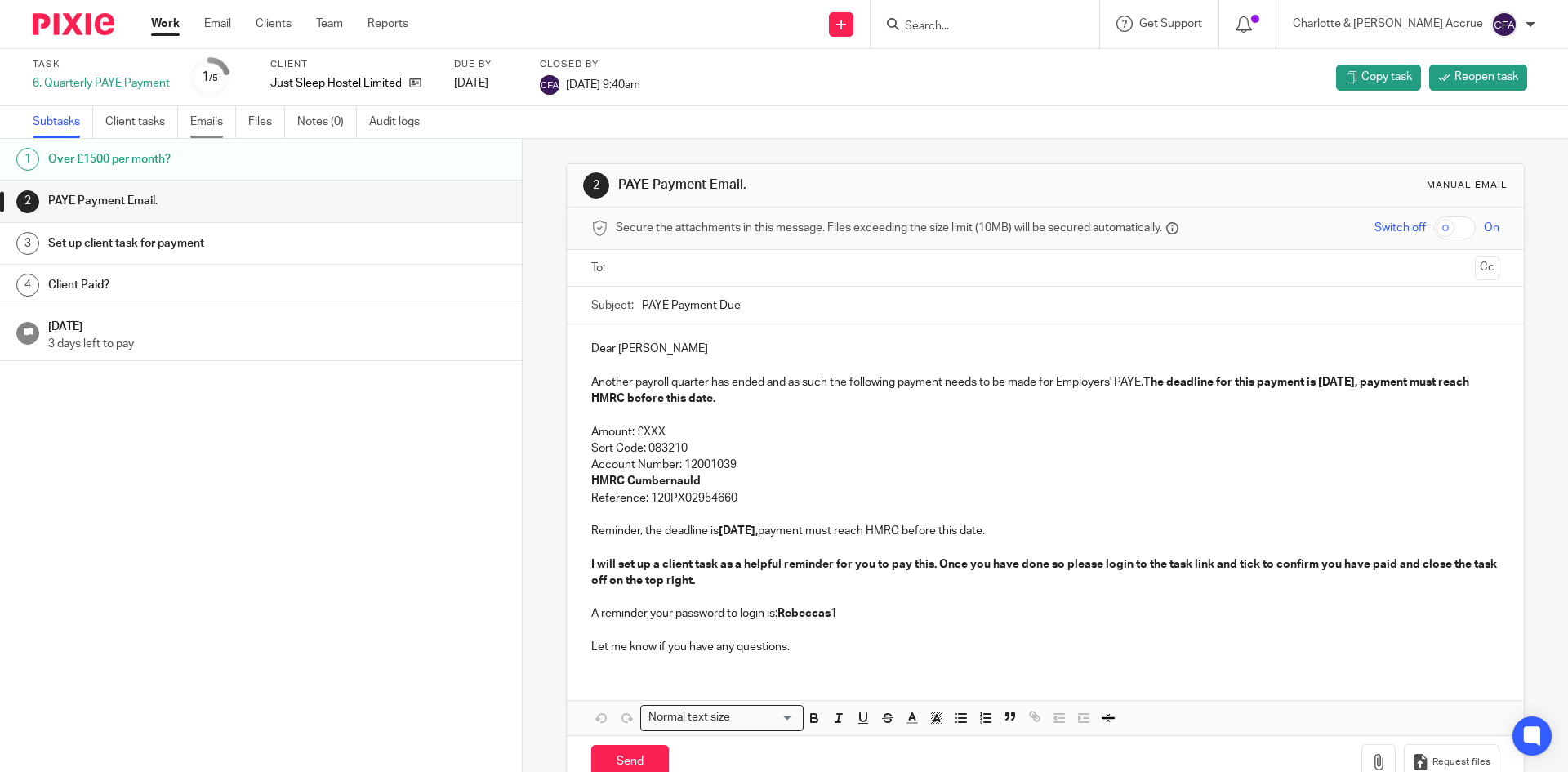
click at [217, 122] on link "Emails" at bounding box center [213, 121] width 46 height 32
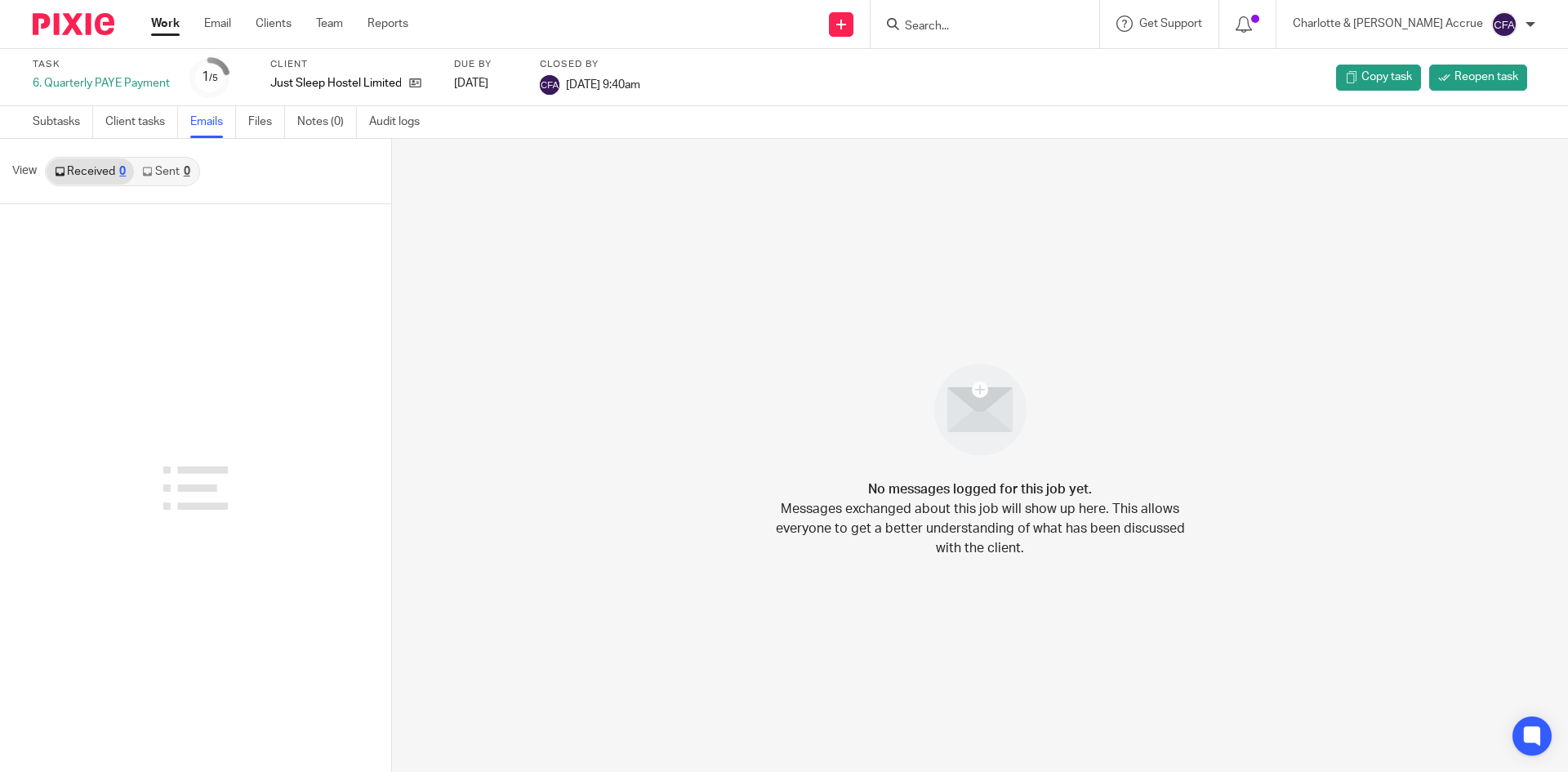
click at [184, 167] on div "0" at bounding box center [187, 171] width 7 height 11
click at [71, 176] on link "Received 0" at bounding box center [90, 171] width 87 height 26
click at [22, 123] on div "Subtasks Client tasks Emails Files Notes (0) Audit logs" at bounding box center [230, 121] width 461 height 32
click at [55, 117] on link "Subtasks" at bounding box center [63, 121] width 60 height 32
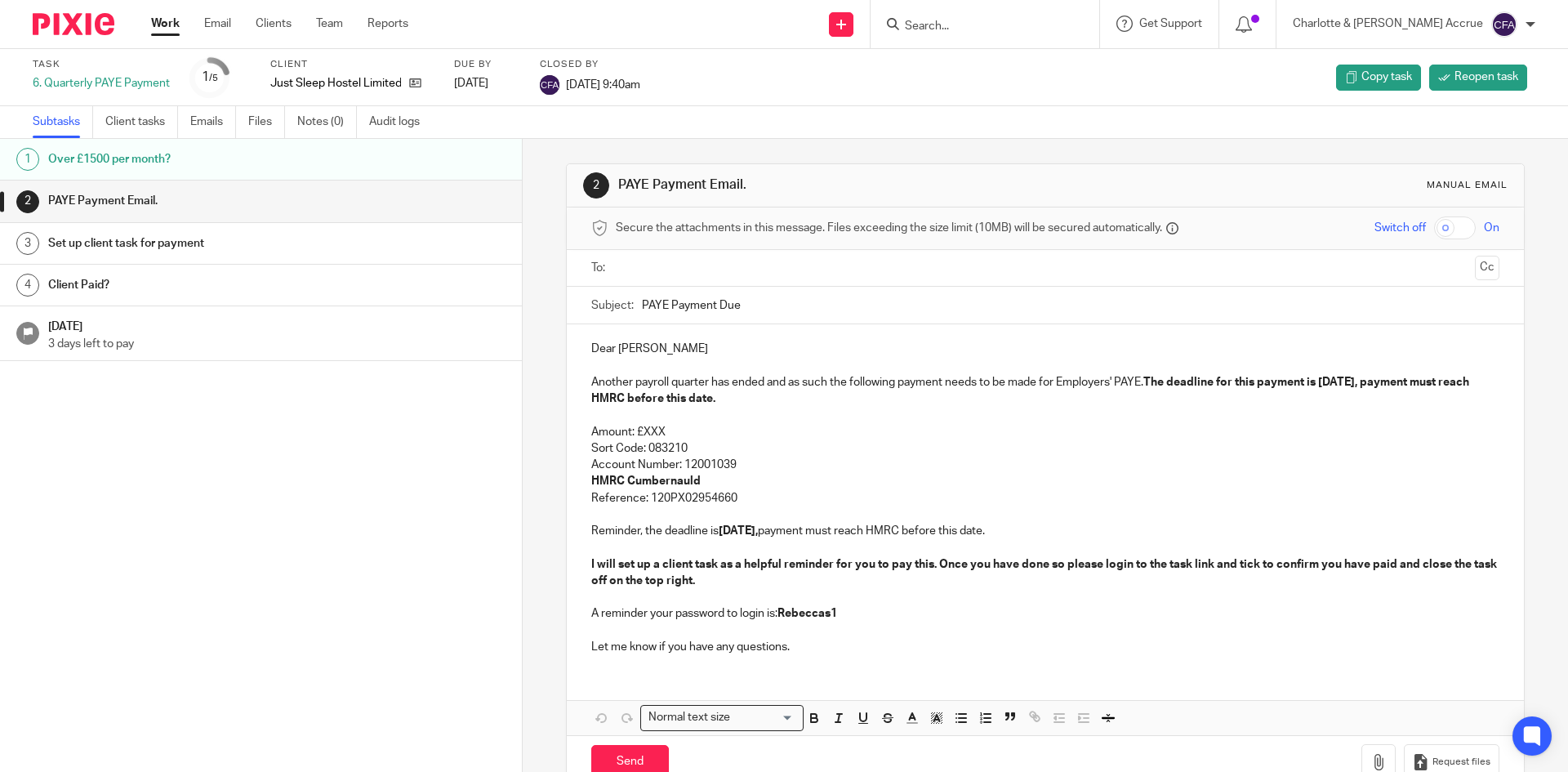
drag, startPoint x: 1491, startPoint y: 268, endPoint x: 1542, endPoint y: 263, distance: 51.2
click at [1513, 265] on div "2 PAYE Payment Email. Manual email Secure the attachments in this message. File…" at bounding box center [1045, 455] width 1045 height 633
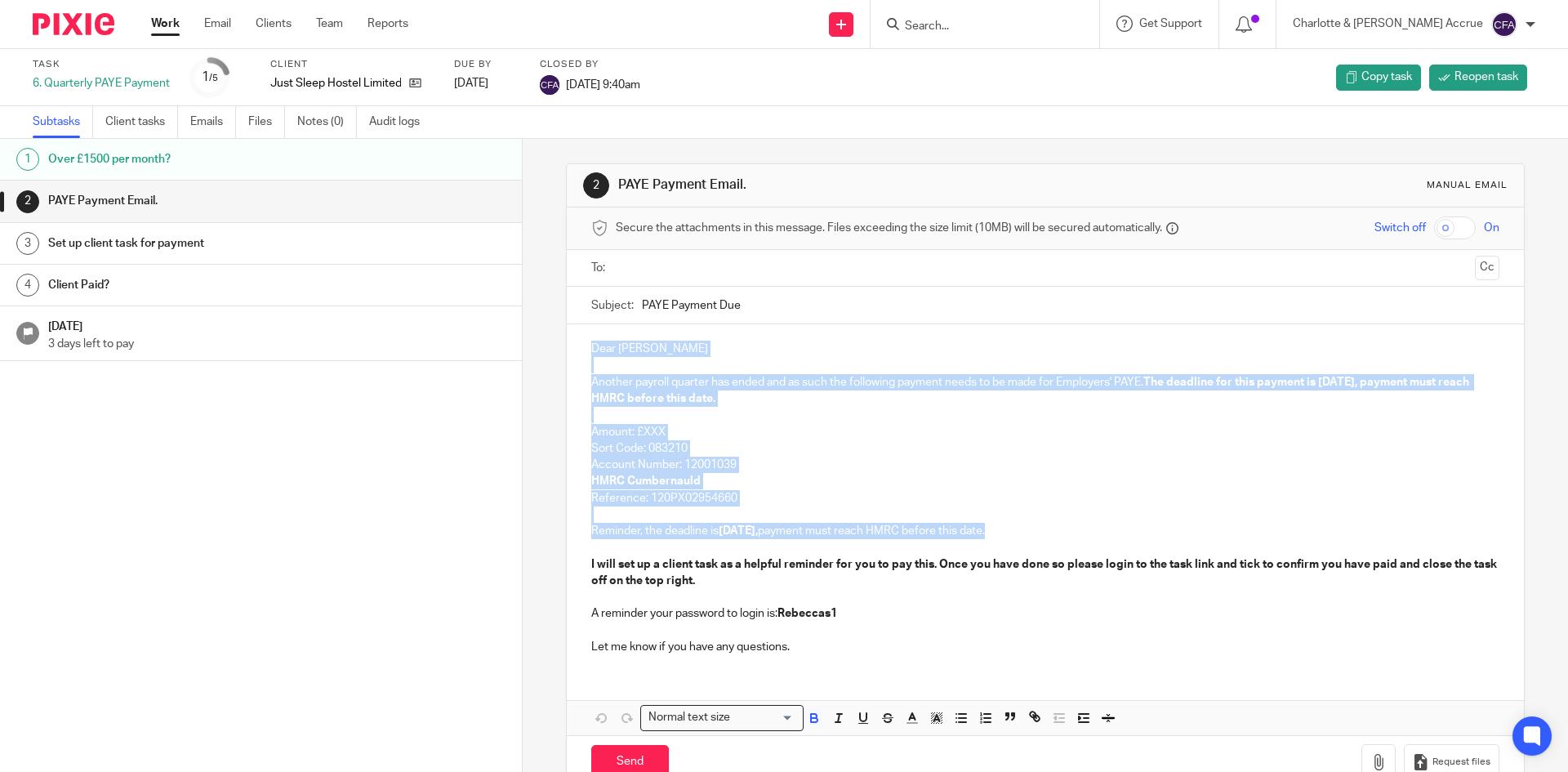
drag, startPoint x: 587, startPoint y: 345, endPoint x: 1069, endPoint y: 532, distance: 517.0
click at [1069, 532] on div "Dear James Another payroll quarter has ended and as such the following payment …" at bounding box center [1045, 495] width 956 height 343
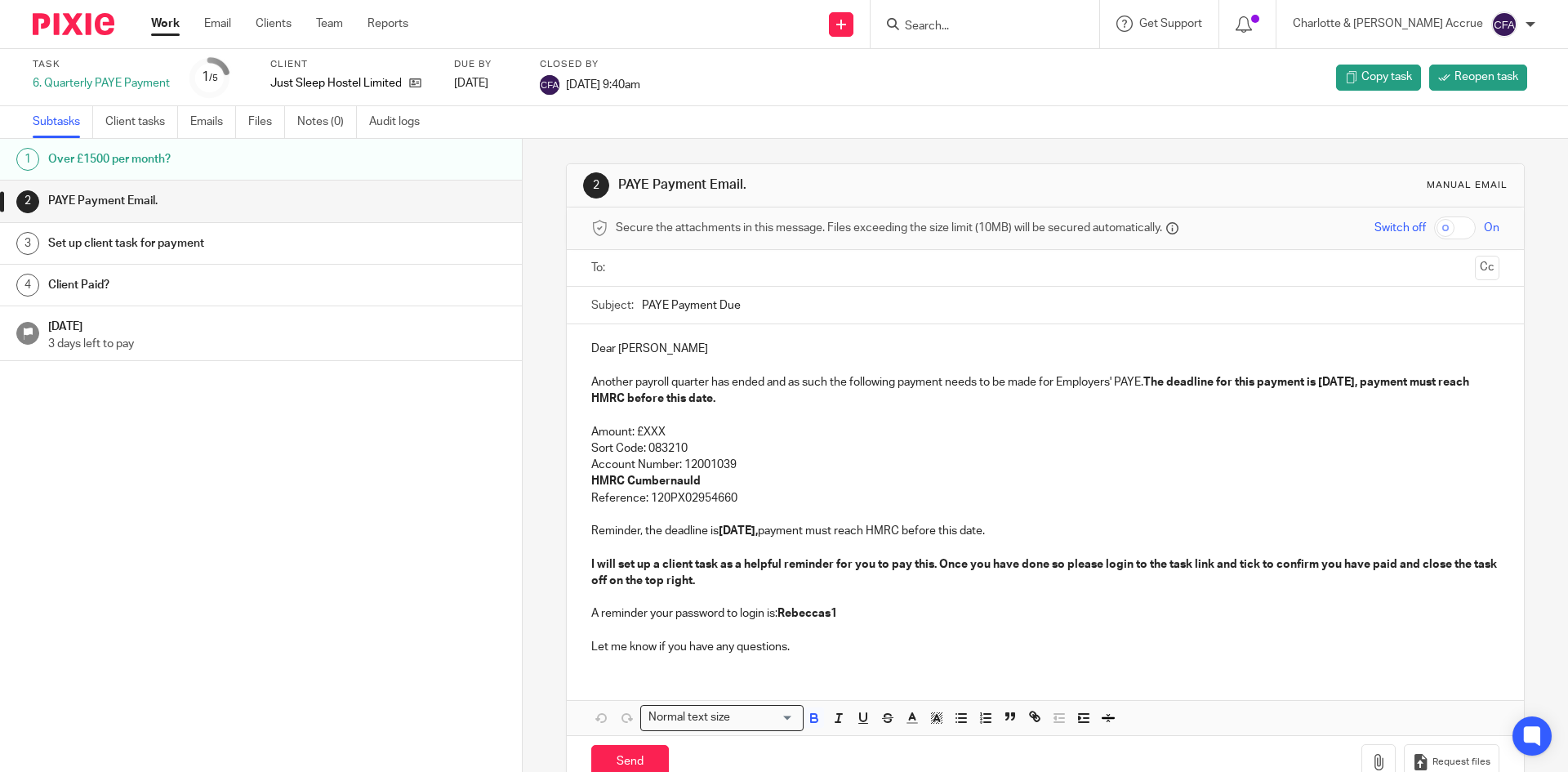
click at [1046, 542] on p at bounding box center [1044, 547] width 907 height 16
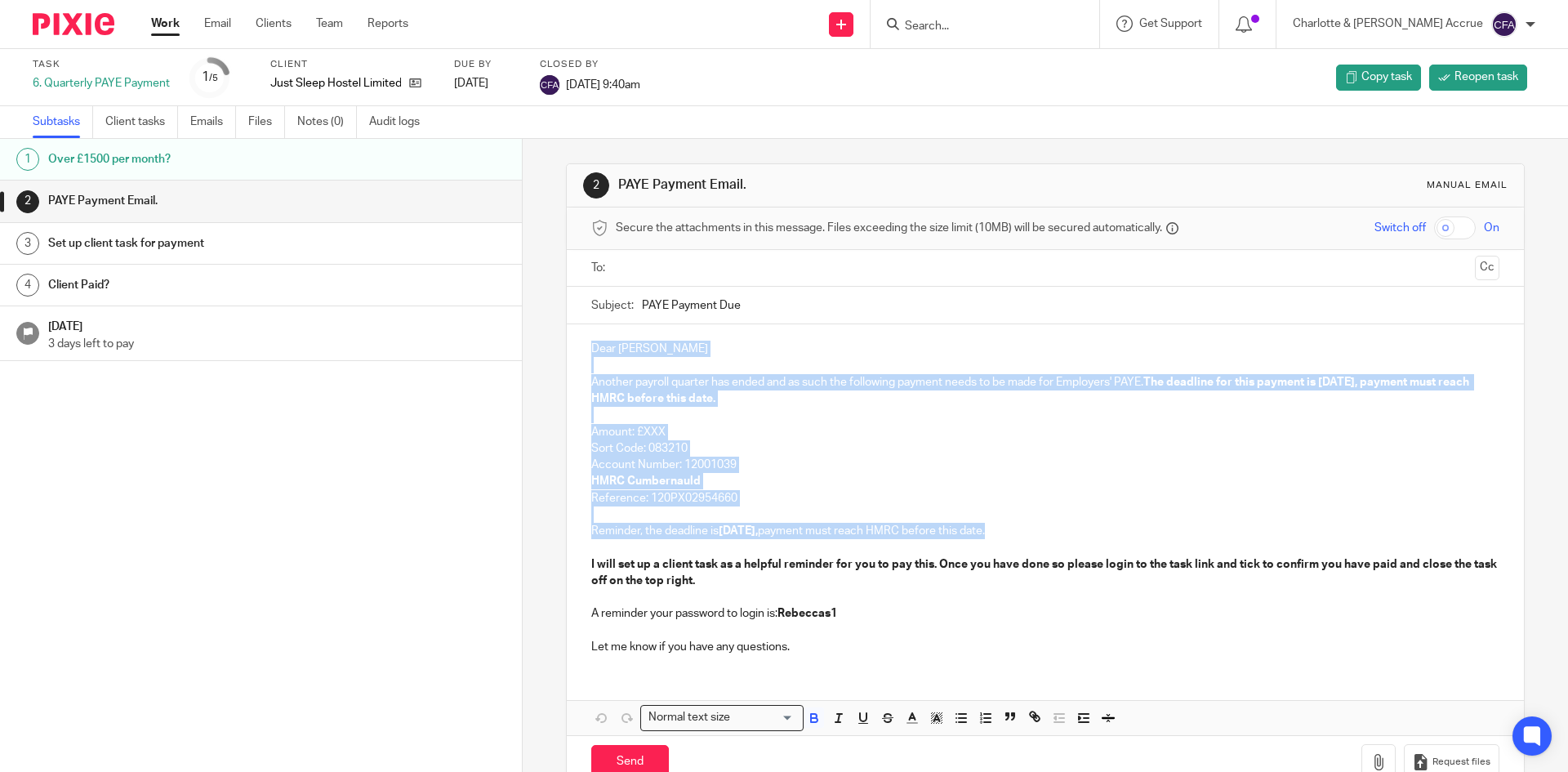
drag, startPoint x: 1036, startPoint y: 535, endPoint x: 576, endPoint y: 352, distance: 495.1
click at [576, 352] on div "Dear James Another payroll quarter has ended and as such the following payment …" at bounding box center [1045, 495] width 956 height 343
copy div "Dear James Another payroll quarter has ended and as such the following payment …"
click at [707, 476] on p "HMRC Cumbernauld" at bounding box center [1044, 481] width 907 height 16
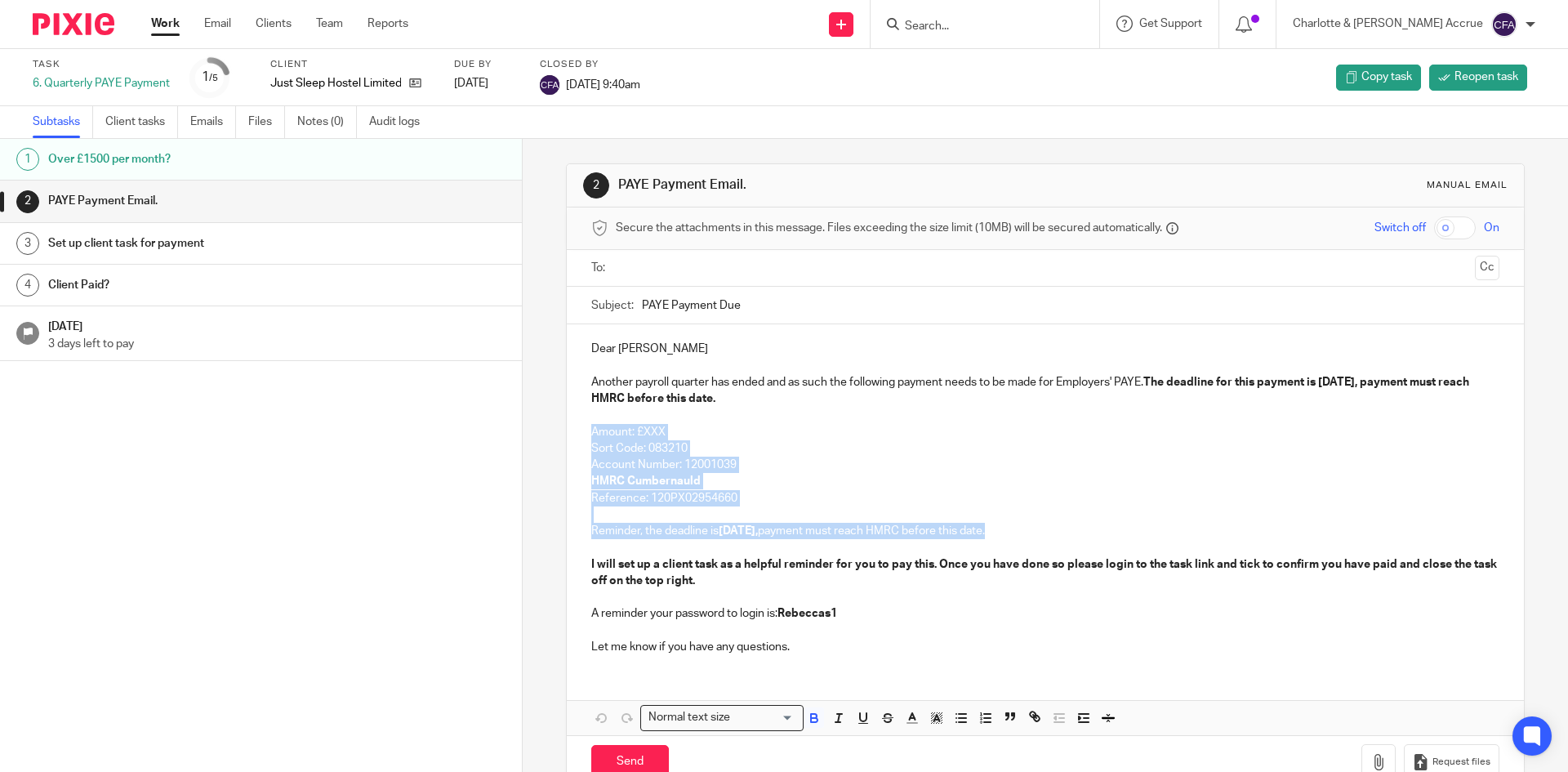
drag, startPoint x: 1018, startPoint y: 525, endPoint x: 582, endPoint y: 429, distance: 446.4
click at [582, 429] on div "Dear James Another payroll quarter has ended and as such the following payment …" at bounding box center [1045, 495] width 956 height 343
copy div "Amount: £XXX Sort Code: 083210 Account Number: 12001039 HMRC Cumbernauld Refere…"
click at [171, 23] on link "Work" at bounding box center [165, 23] width 28 height 16
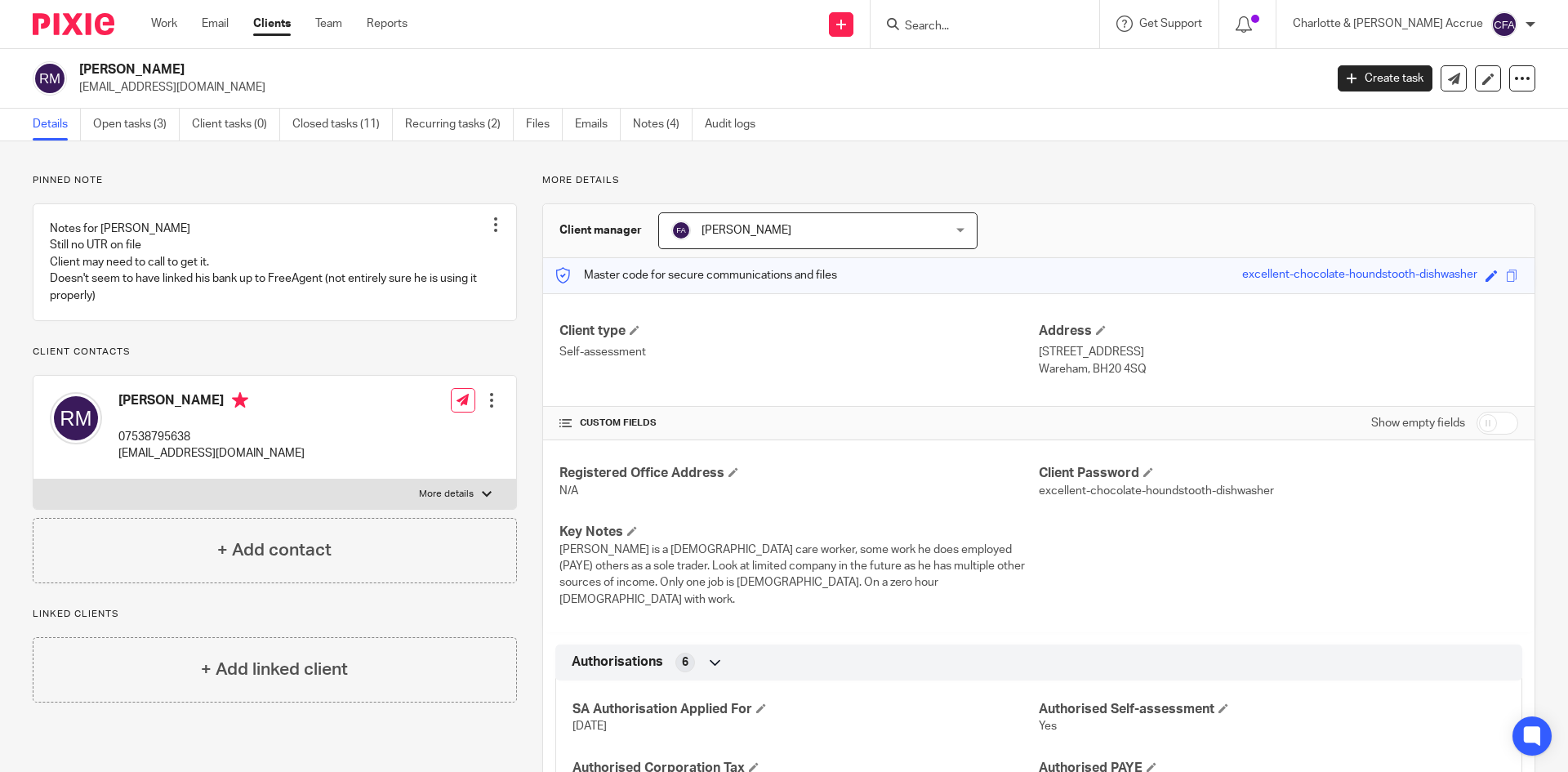
click at [1044, 23] on input "Search" at bounding box center [976, 27] width 147 height 15
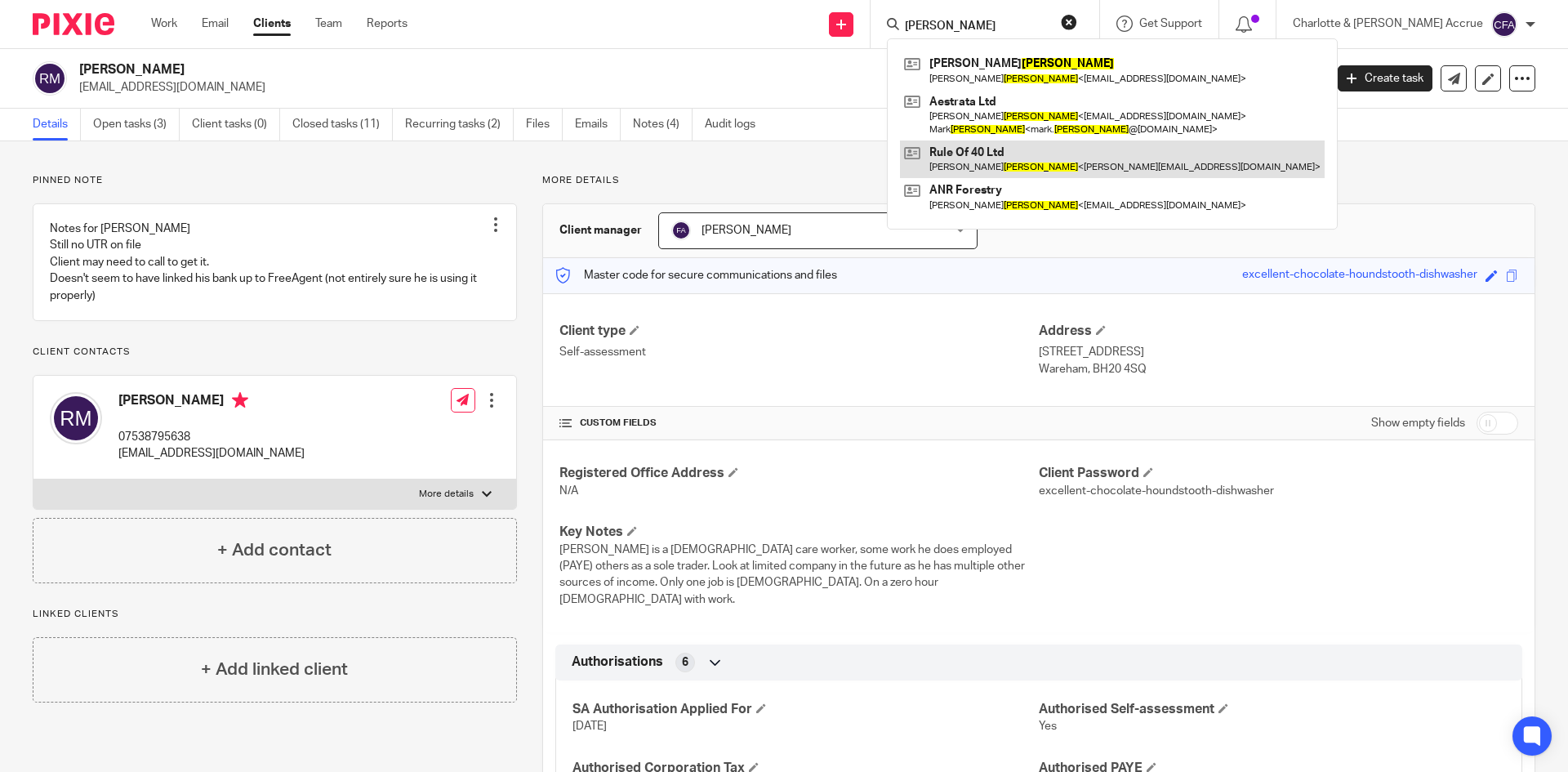
type input "[PERSON_NAME]"
click at [1077, 172] on link at bounding box center [1112, 159] width 425 height 38
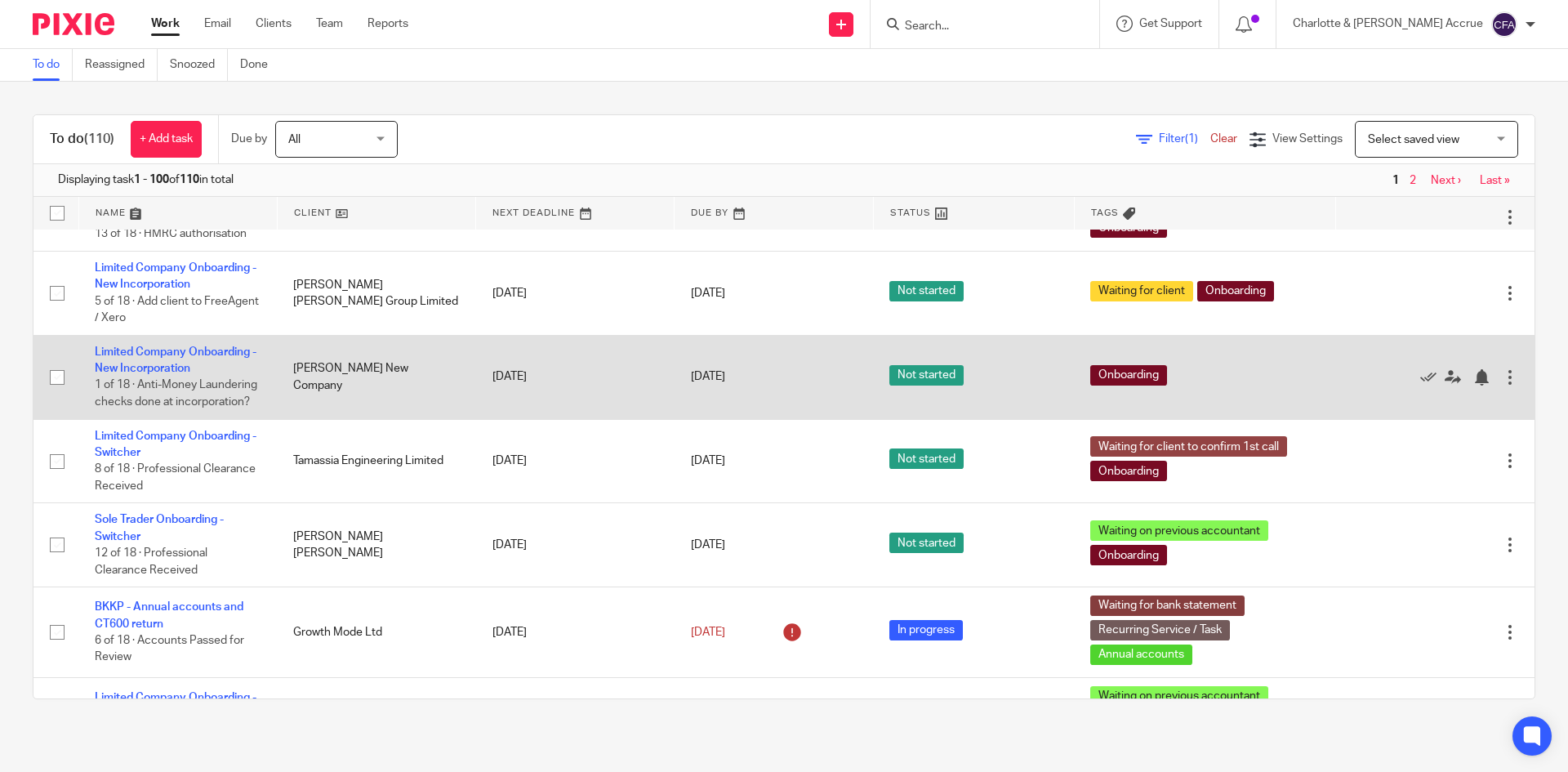
scroll to position [3348, 0]
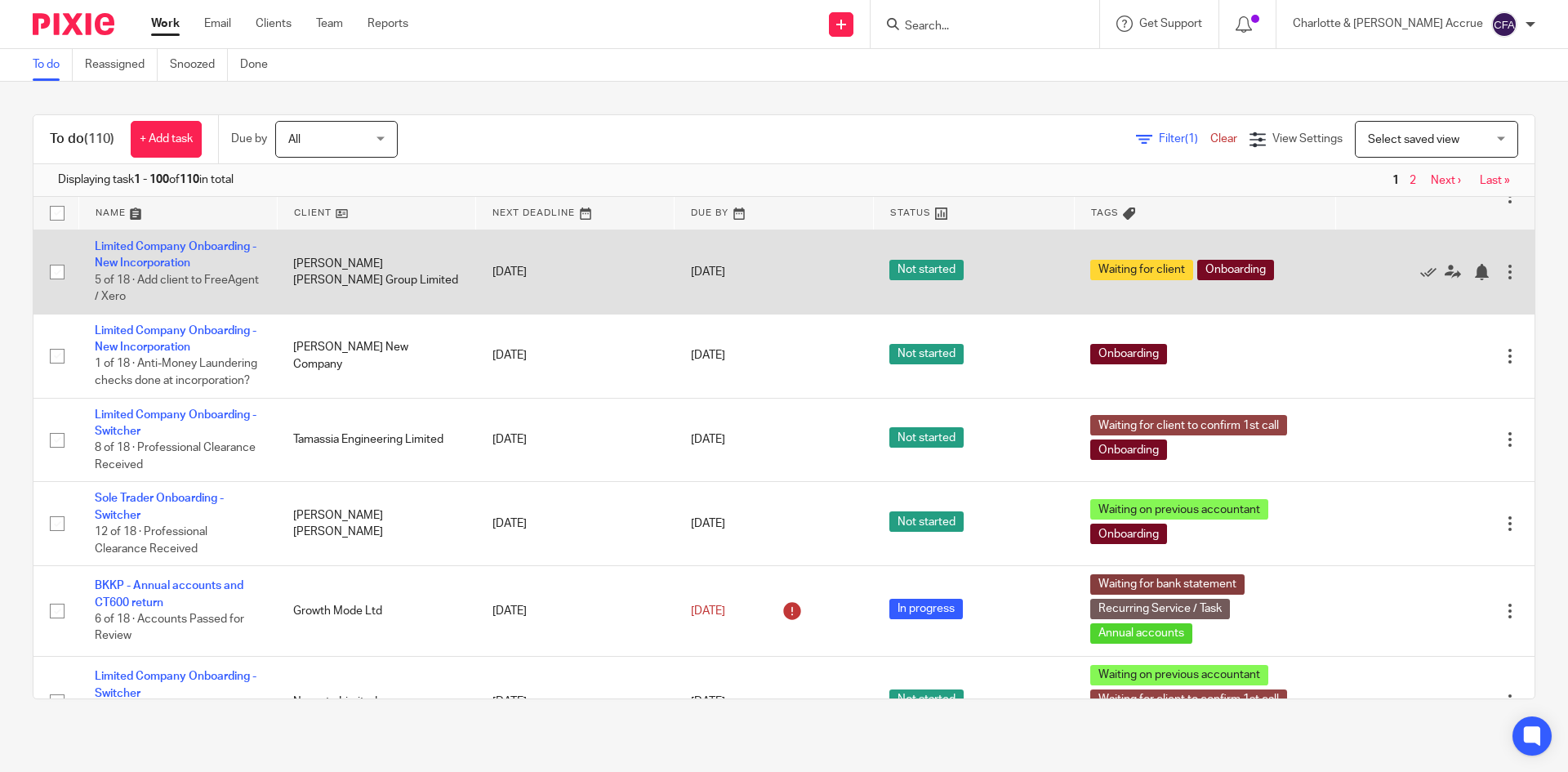
drag, startPoint x: 119, startPoint y: 384, endPoint x: 72, endPoint y: 344, distance: 61.7
click at [84, 314] on td "Limited Company Onboarding - New Incorporation 5 of 18 · Add client to FreeAgen…" at bounding box center [177, 271] width 198 height 84
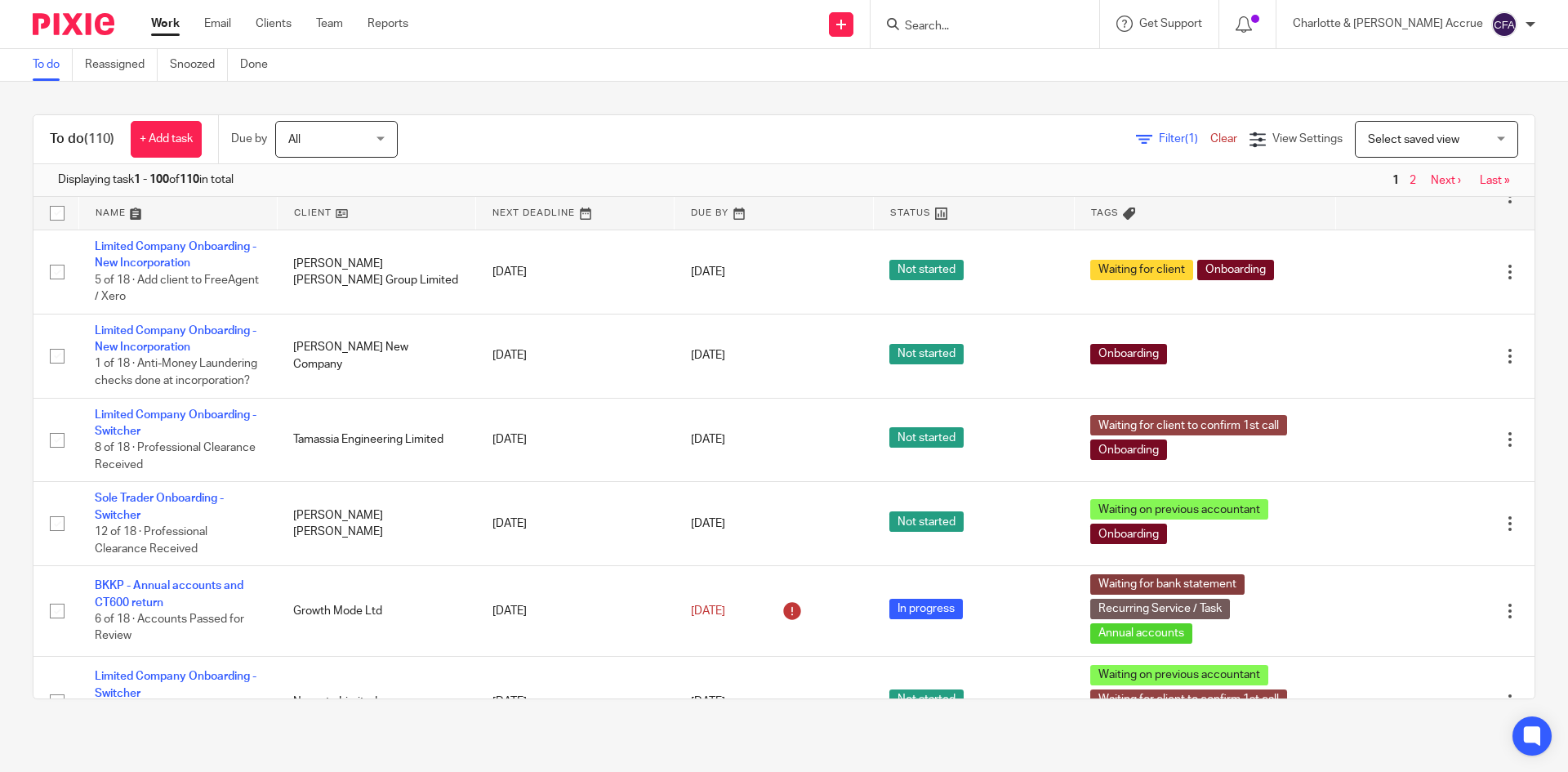
click at [1010, 31] on input "Search" at bounding box center [976, 27] width 147 height 15
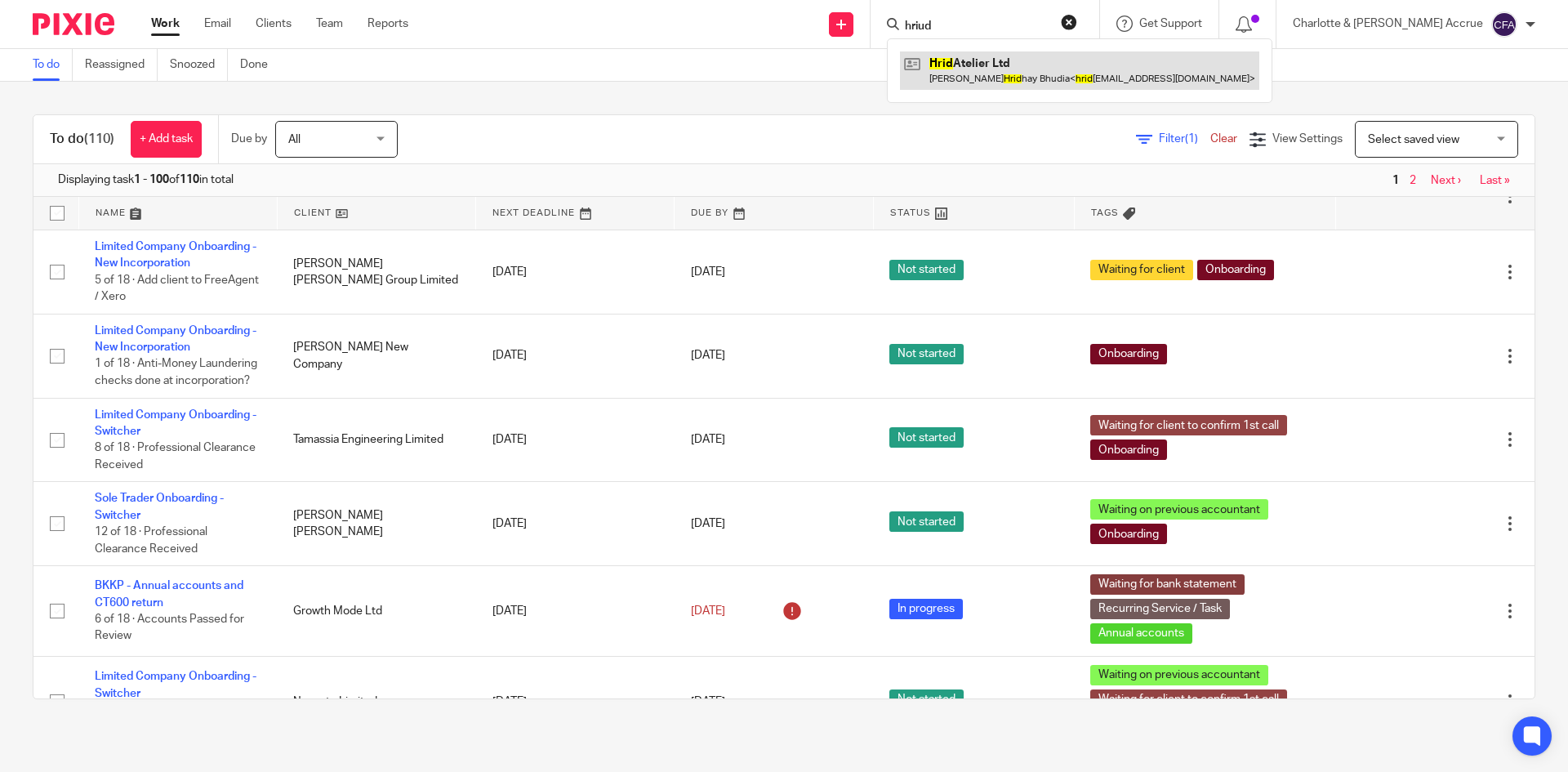
type input "hriud"
click at [1028, 59] on link at bounding box center [1080, 71] width 359 height 38
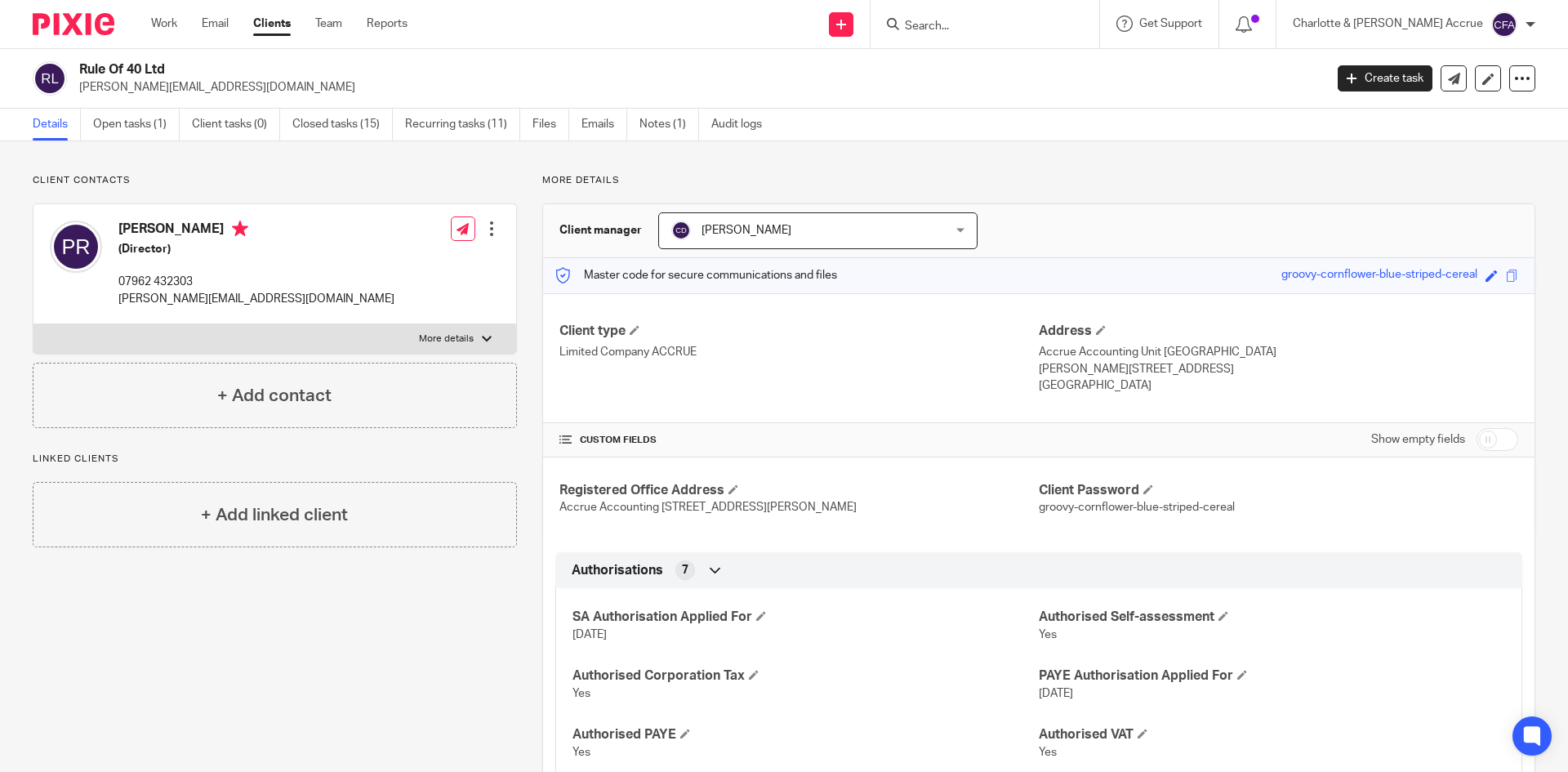
click at [638, 120] on ul "Details Open tasks (1) Client tasks (0) Closed tasks (15) Recurring tasks (11) …" at bounding box center [409, 124] width 754 height 32
click at [644, 119] on link "Notes (1)" at bounding box center [669, 124] width 59 height 32
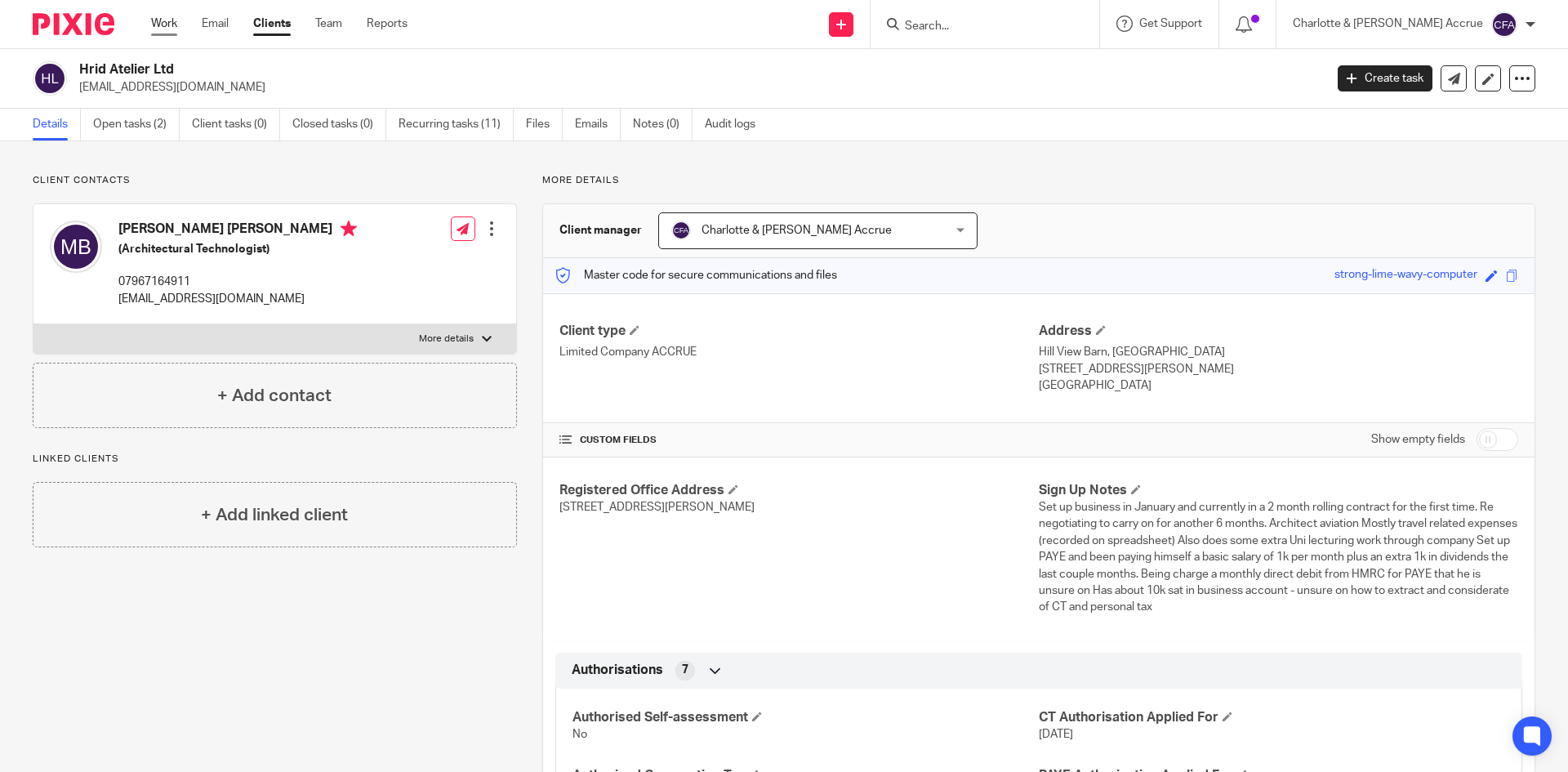
click at [158, 23] on link "Work" at bounding box center [164, 23] width 26 height 16
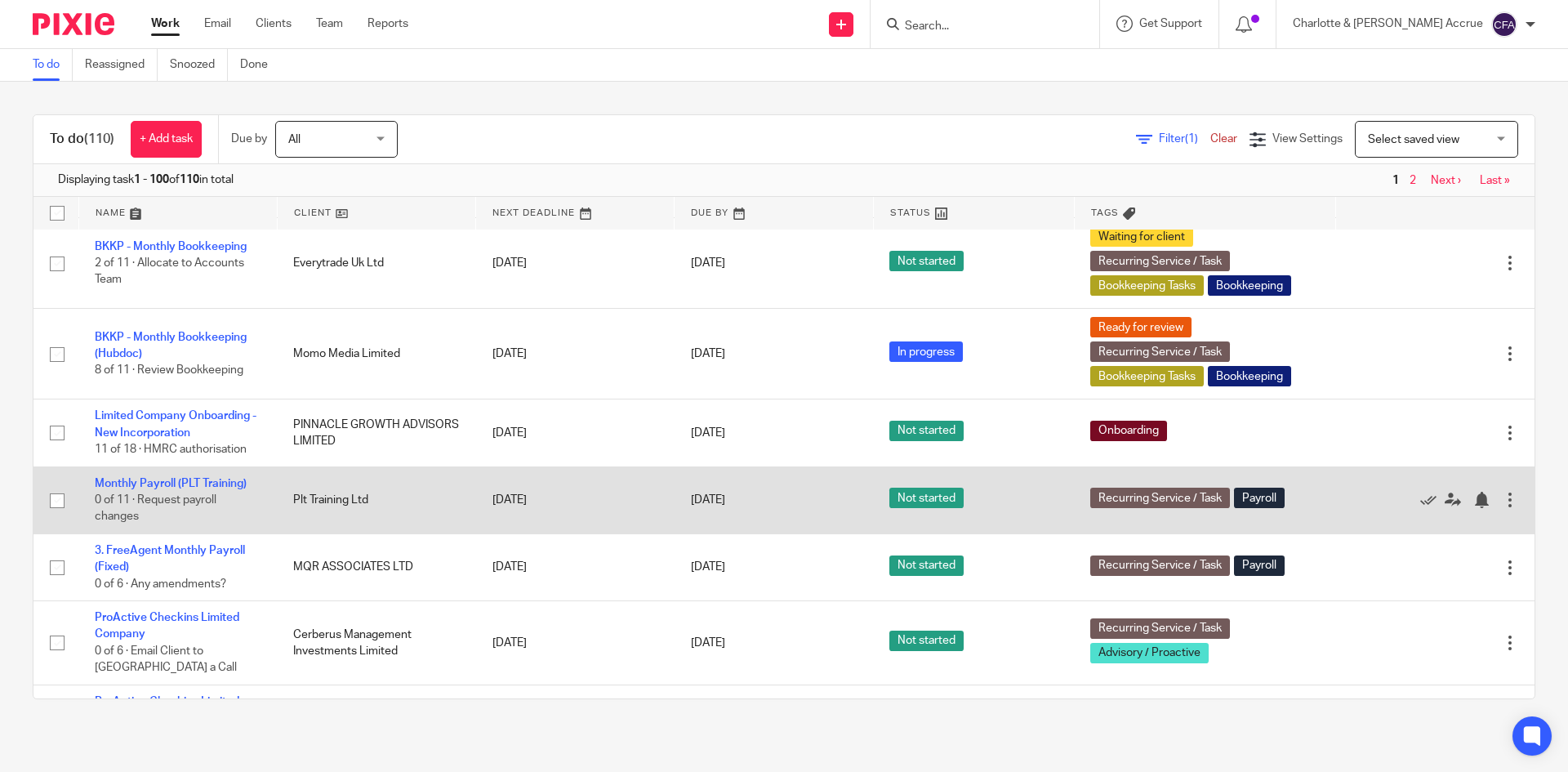
scroll to position [2205, 0]
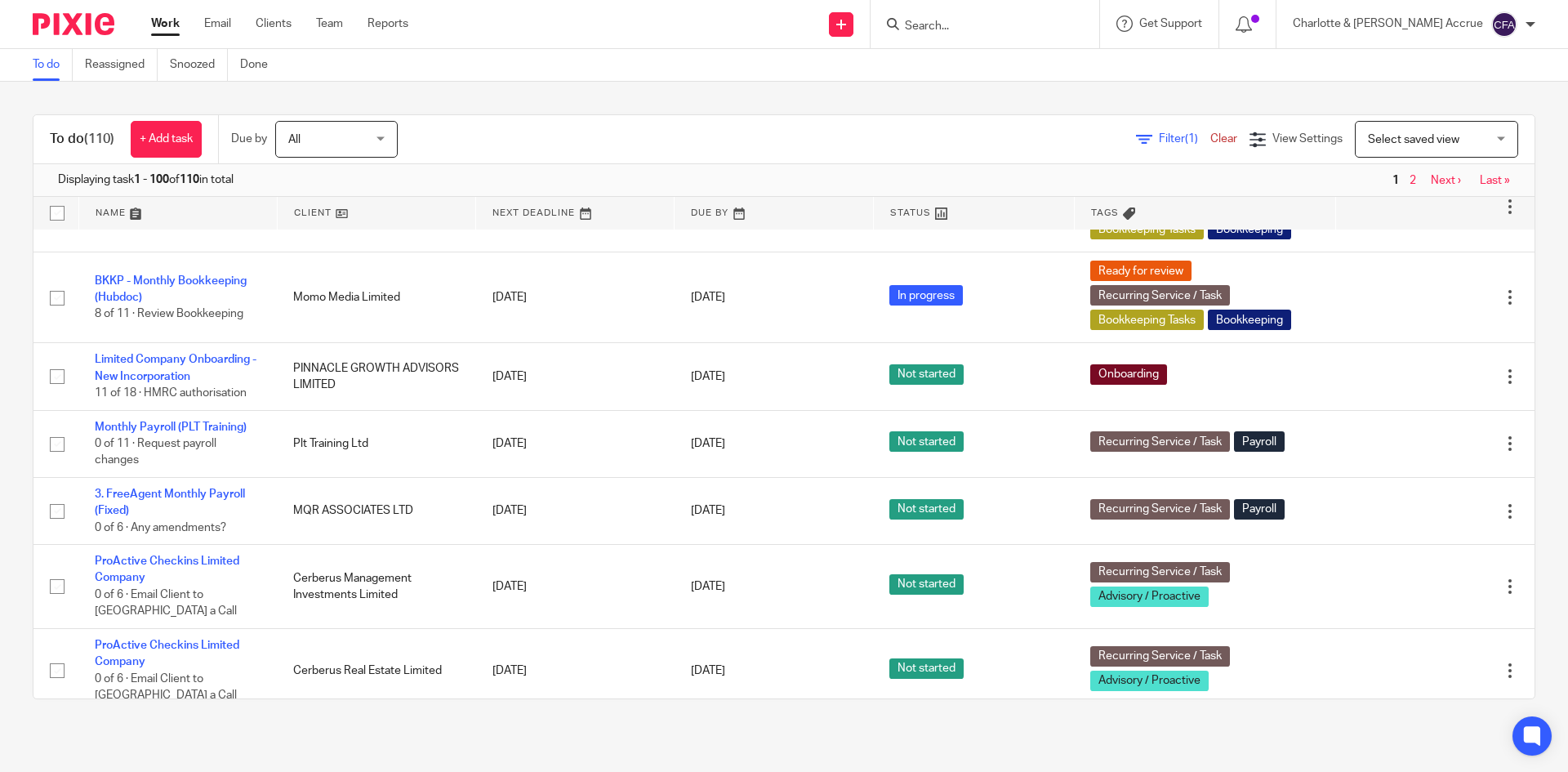
click at [1020, 23] on input "Search" at bounding box center [976, 27] width 147 height 15
type input "[PERSON_NAME]"
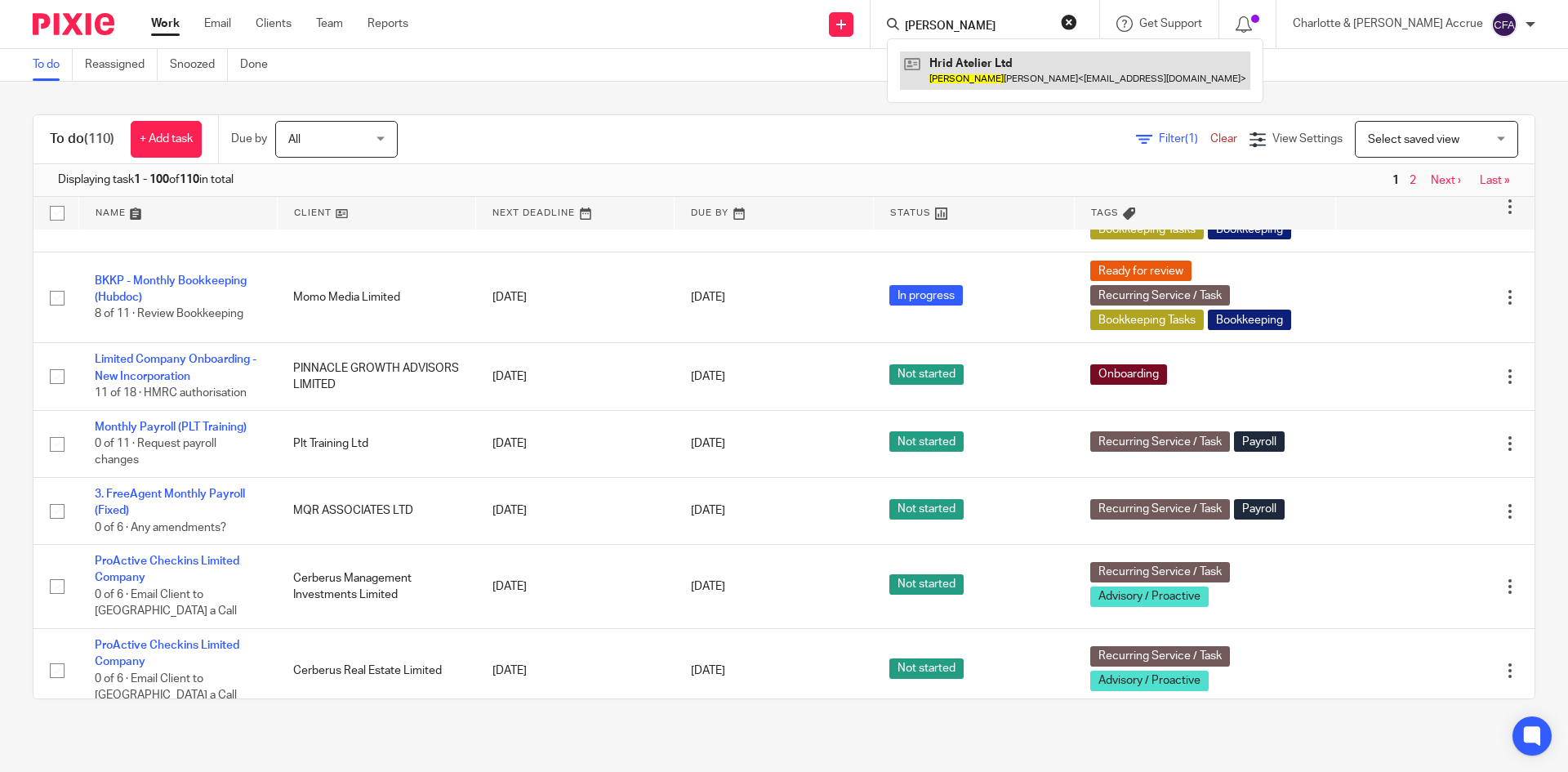
click at [1050, 80] on link at bounding box center [1075, 71] width 351 height 38
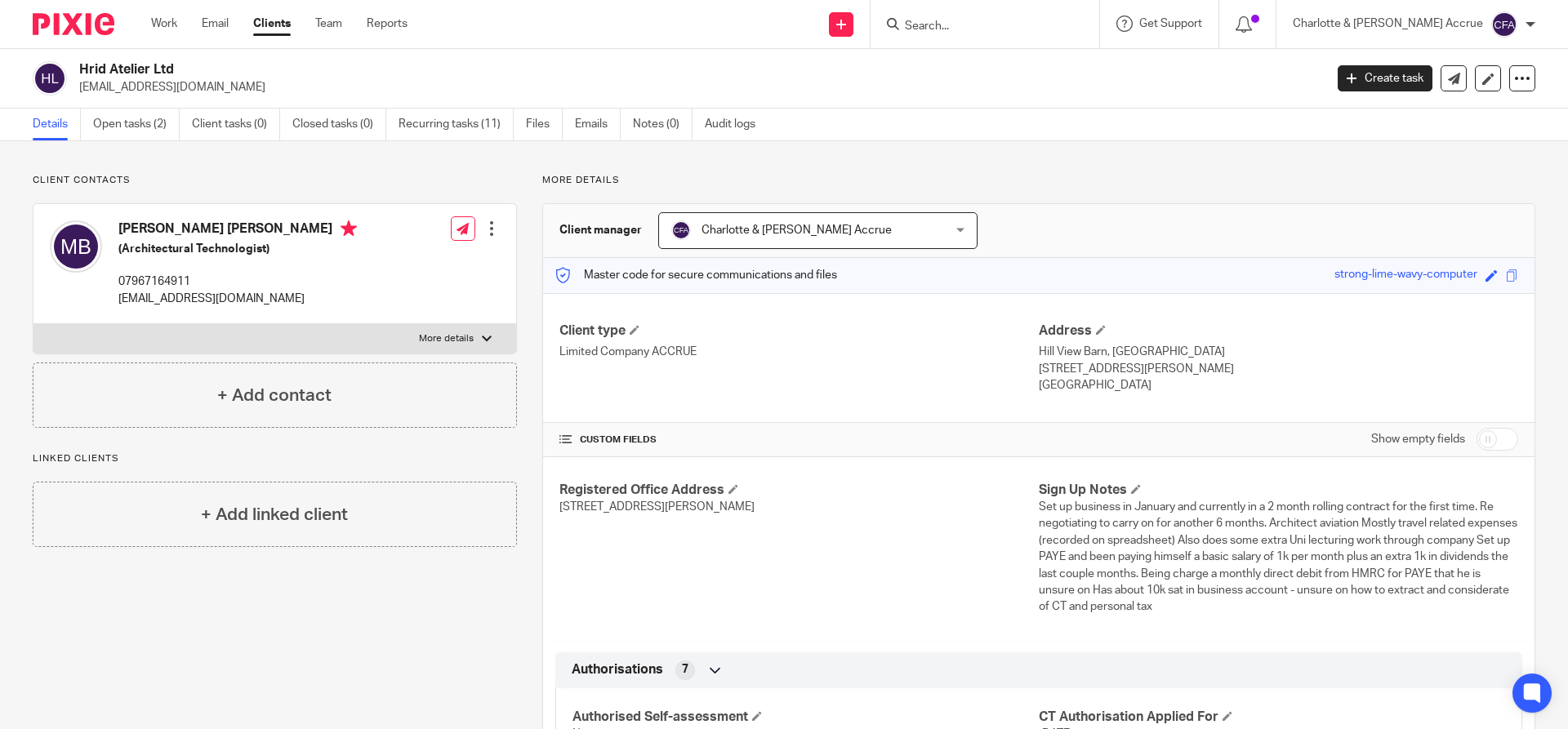
click at [136, 88] on p "[EMAIL_ADDRESS][DOMAIN_NAME]" at bounding box center [696, 87] width 1234 height 16
click at [136, 88] on p "hridhay02@gmail.com" at bounding box center [696, 87] width 1234 height 16
copy main "hridhay02@gmail.com Create task Update from Companies House Export data Merge A…"
click at [112, 123] on link "Open tasks (2)" at bounding box center [136, 124] width 86 height 32
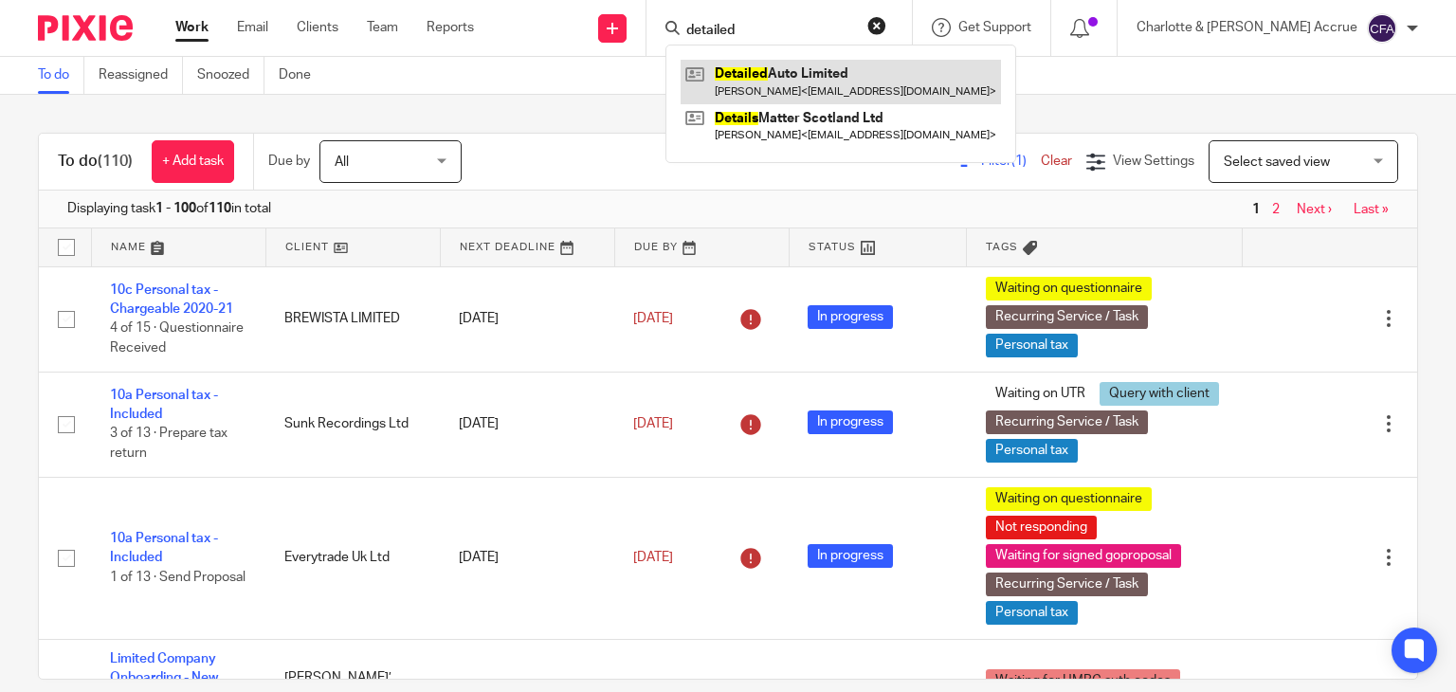
type input "detailed"
click at [867, 78] on link at bounding box center [841, 82] width 320 height 44
click at [863, 91] on link at bounding box center [841, 82] width 320 height 44
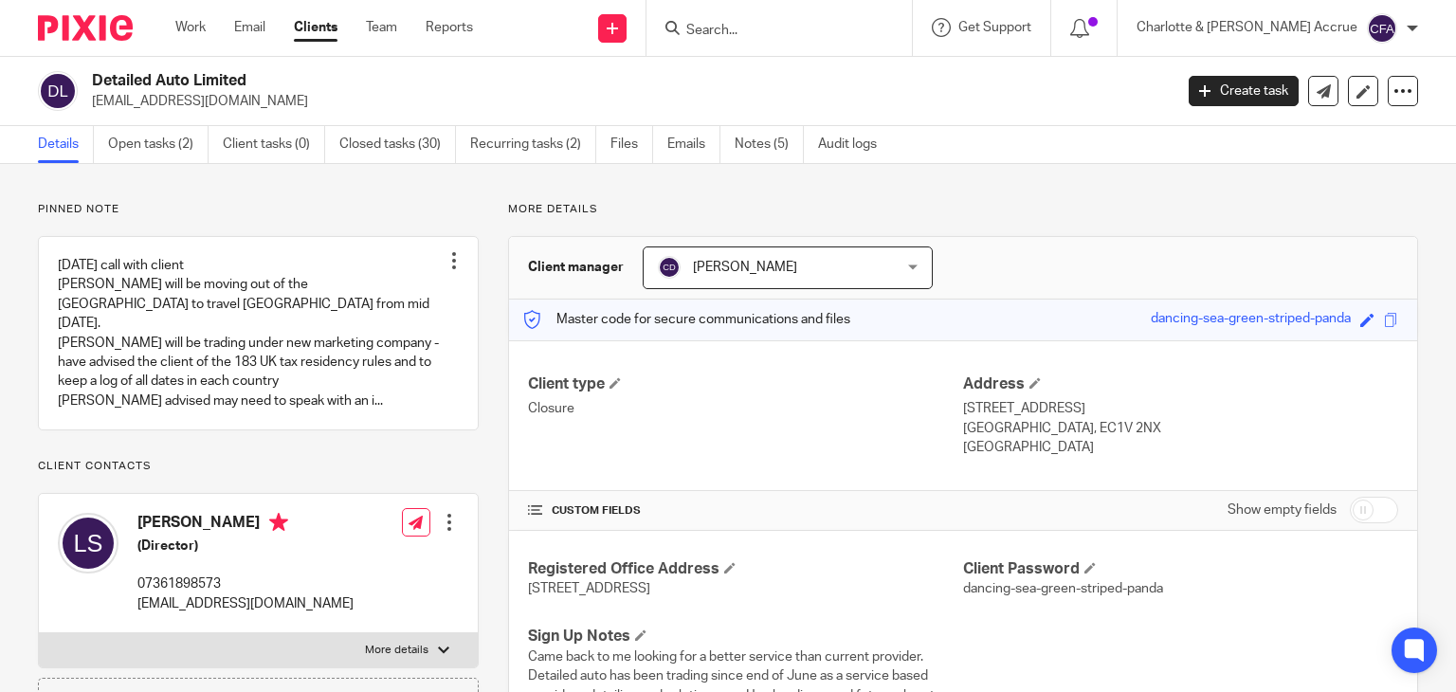
scroll to position [569, 0]
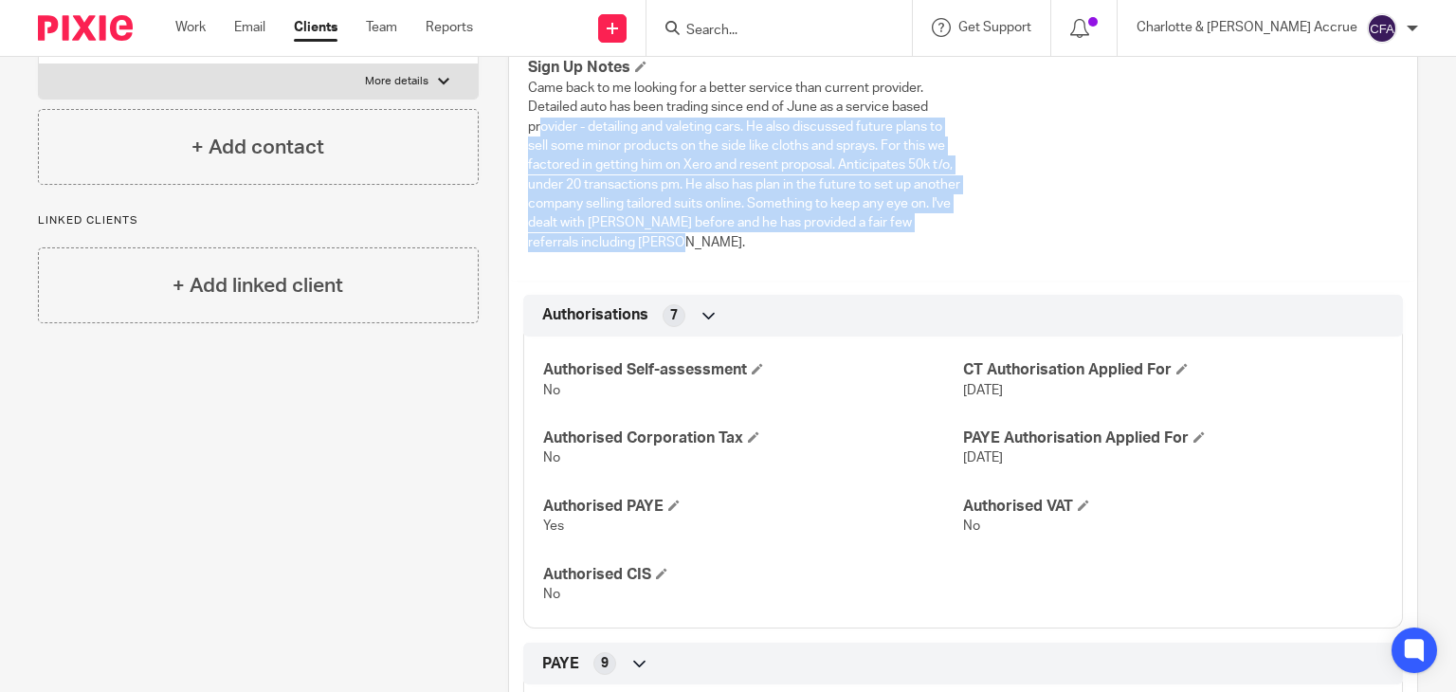
drag, startPoint x: 728, startPoint y: 250, endPoint x: 535, endPoint y: 110, distance: 238.9
click at [535, 112] on p "Came back to me looking for a better service than current provider. Detailed au…" at bounding box center [745, 165] width 435 height 173
drag, startPoint x: 538, startPoint y: 108, endPoint x: 523, endPoint y: 117, distance: 17.4
click at [538, 110] on span "Came back to me looking for a better service than current provider. Detailed au…" at bounding box center [744, 166] width 432 height 168
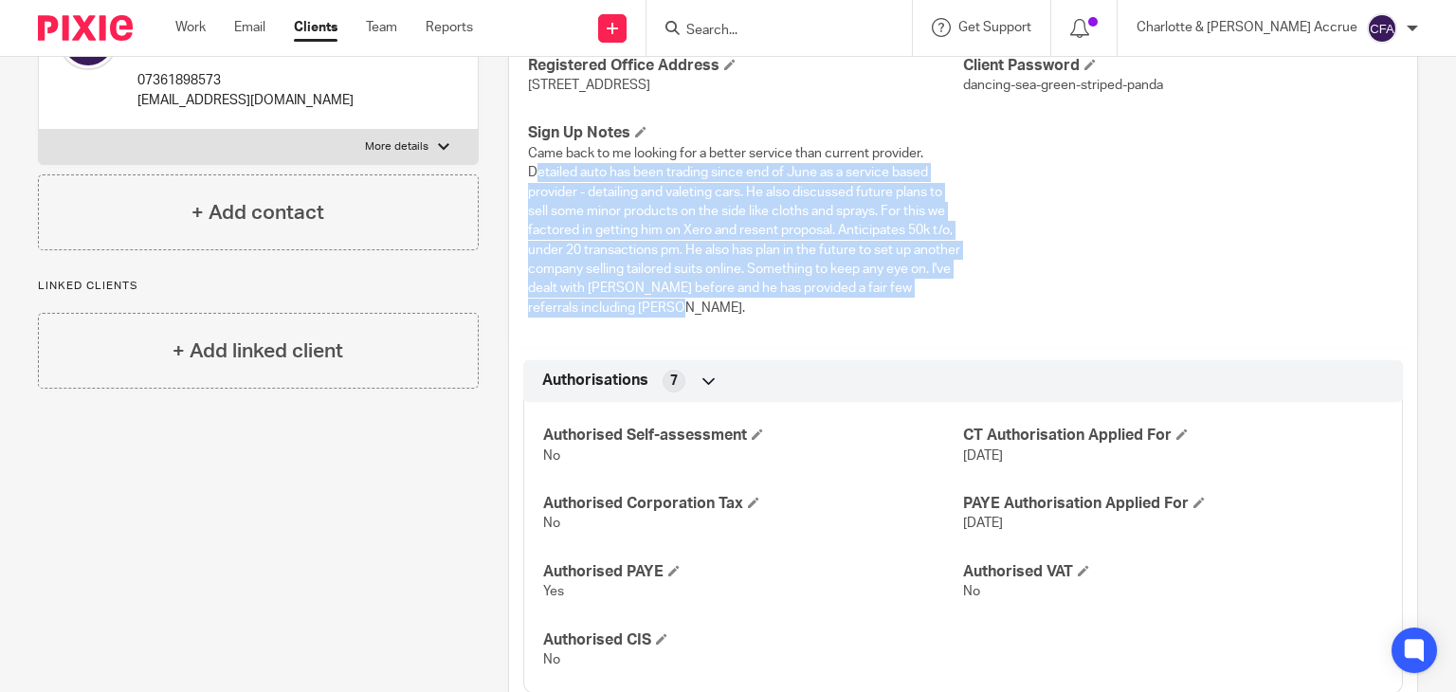
scroll to position [284, 0]
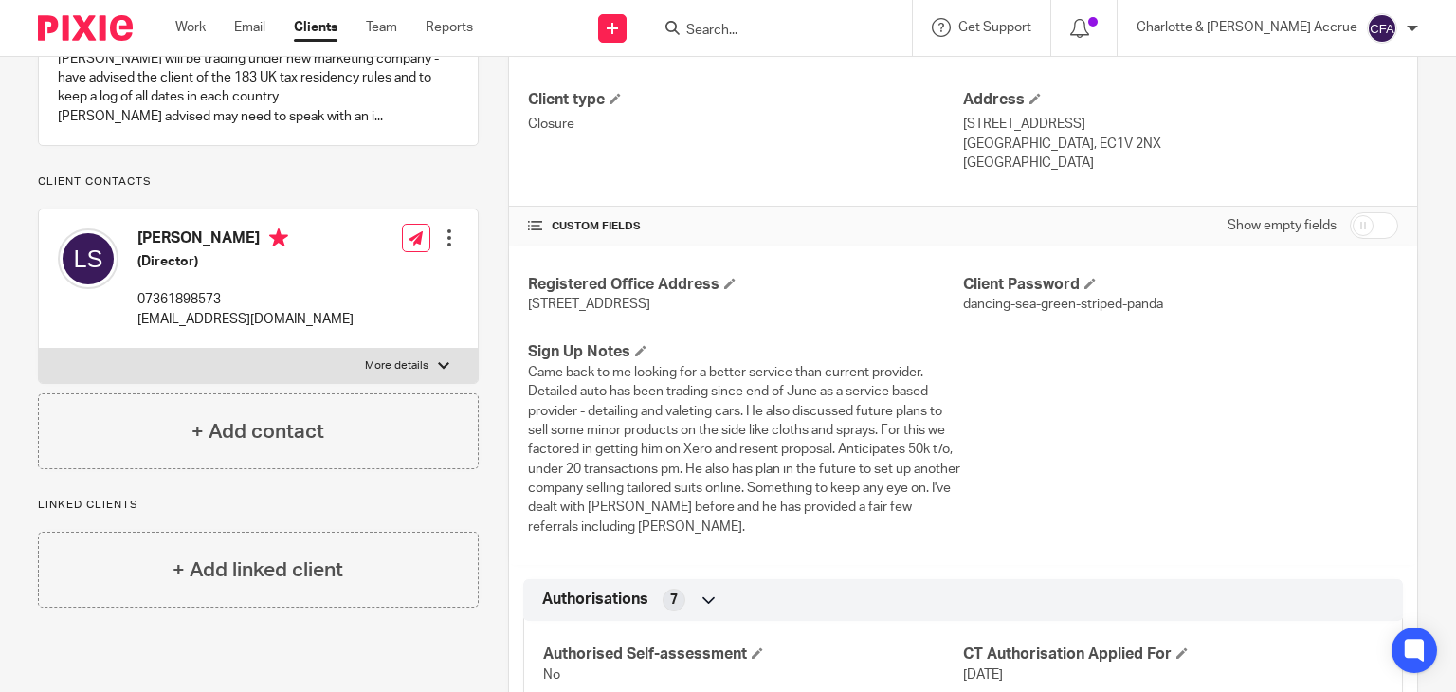
click at [650, 307] on span "124-128 City Road, London, England, EC1V 2NX" at bounding box center [589, 304] width 122 height 13
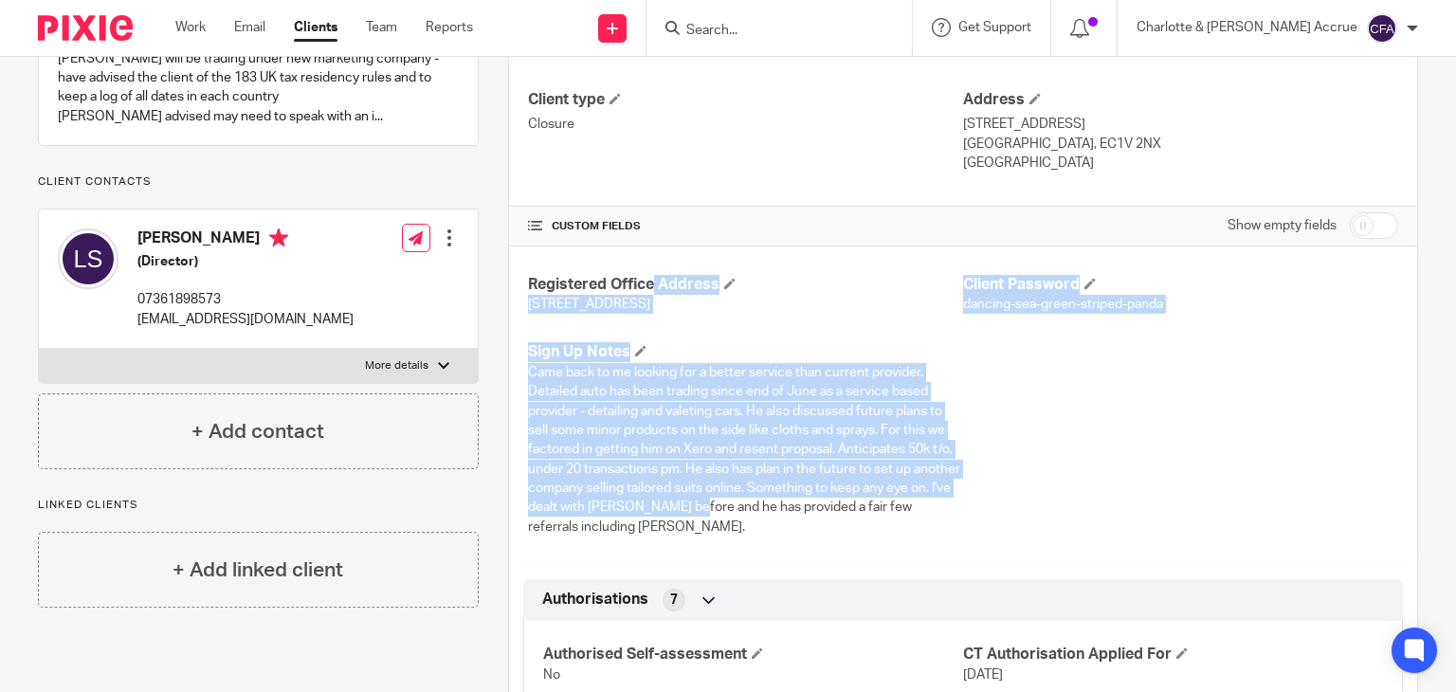
drag, startPoint x: 523, startPoint y: 287, endPoint x: 749, endPoint y: 516, distance: 321.0
click at [749, 516] on div "Registered Office Address 124-128 City Road, London, England, EC1V 2NX Client P…" at bounding box center [963, 405] width 908 height 318
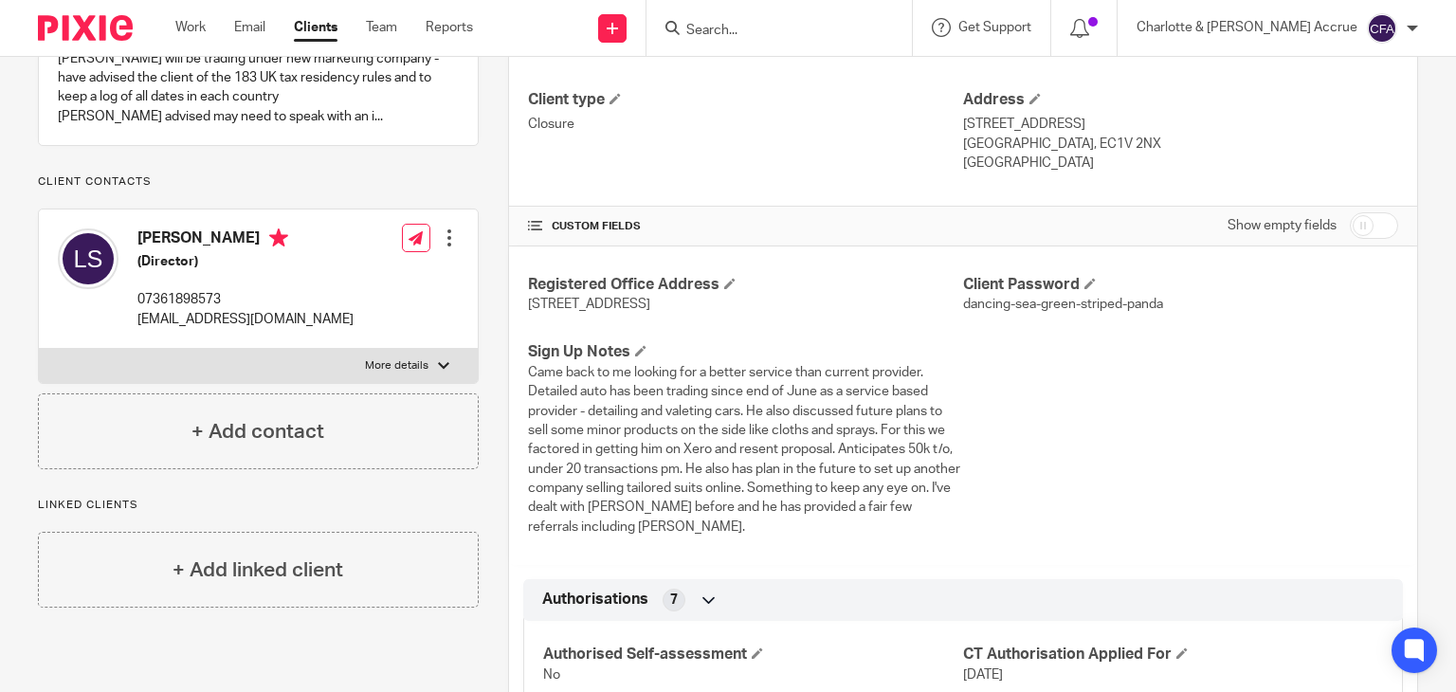
click at [756, 524] on p "Came back to me looking for a better service than current provider. Detailed au…" at bounding box center [745, 449] width 435 height 173
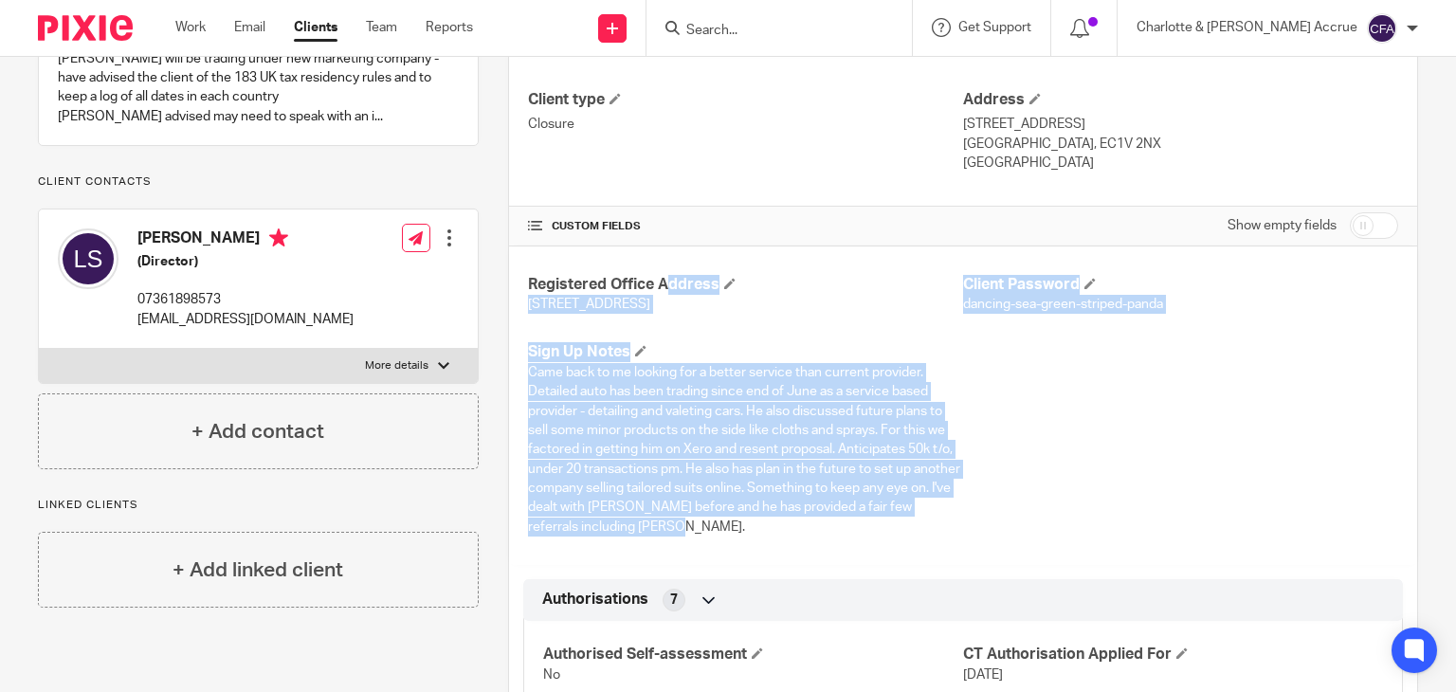
drag, startPoint x: 761, startPoint y: 531, endPoint x: 531, endPoint y: 270, distance: 347.8
click at [536, 282] on div "Registered Office Address 124-128 City Road, London, England, EC1V 2NX Client P…" at bounding box center [963, 405] width 908 height 318
click at [531, 270] on div "Registered Office Address 124-128 City Road, London, England, EC1V 2NX Client P…" at bounding box center [963, 405] width 908 height 318
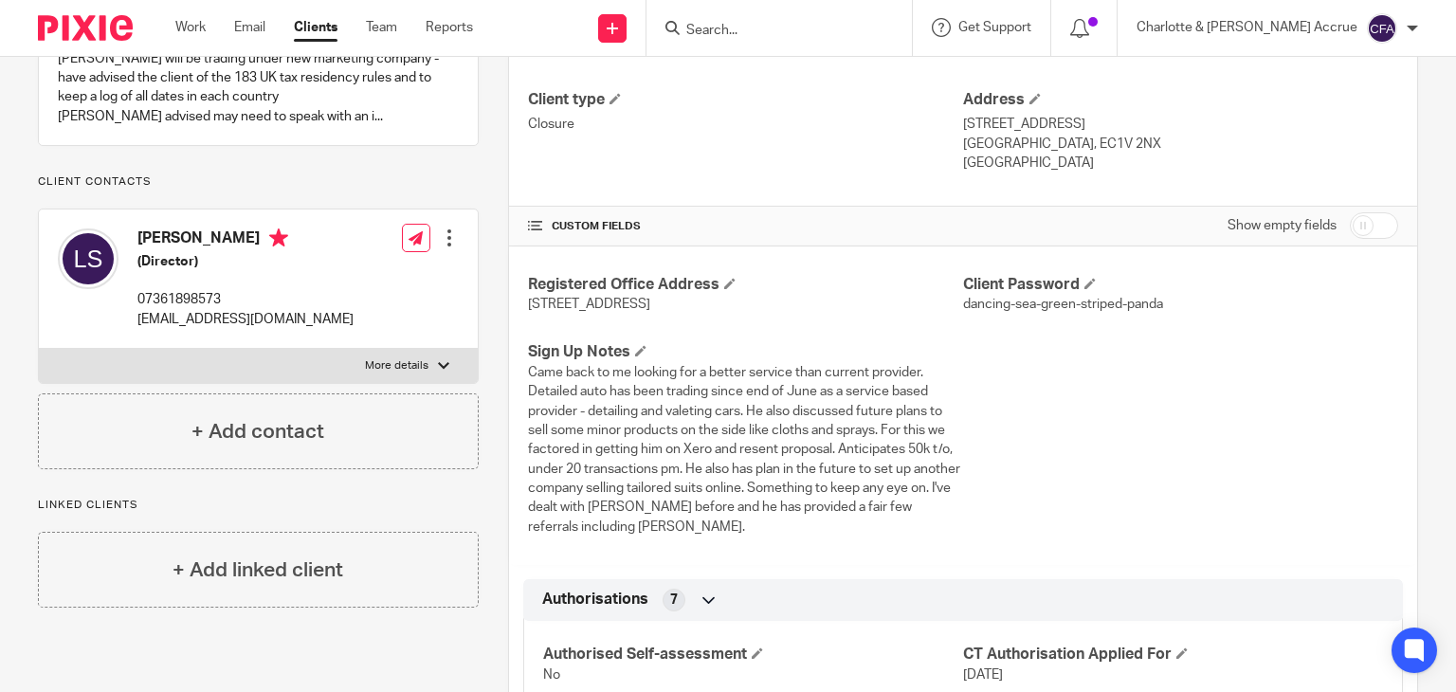
drag, startPoint x: 521, startPoint y: 345, endPoint x: 764, endPoint y: 537, distance: 309.7
click at [764, 537] on div "Registered Office Address 124-128 City Road, London, England, EC1V 2NX Client P…" at bounding box center [963, 405] width 908 height 318
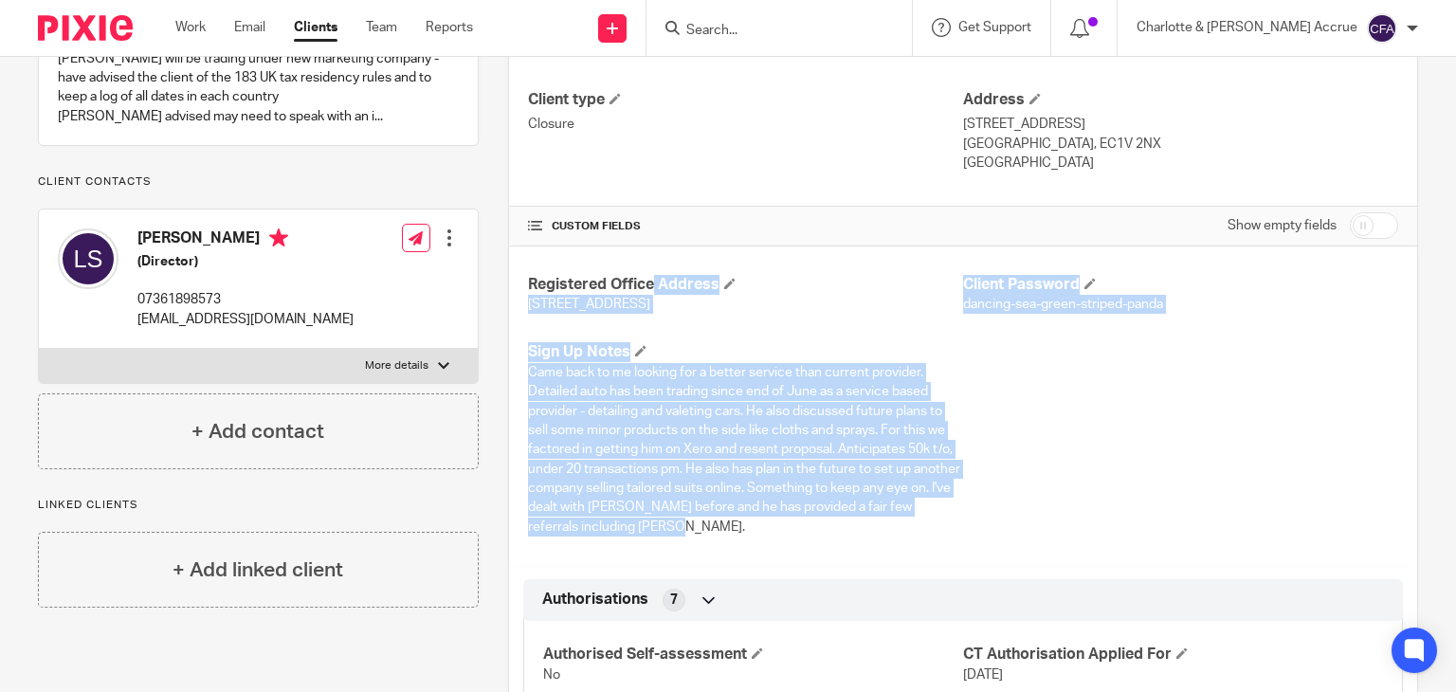
drag, startPoint x: 741, startPoint y: 536, endPoint x: 519, endPoint y: 260, distance: 354.7
click at [519, 260] on div "Registered Office Address 124-128 City Road, London, England, EC1V 2NX Client P…" at bounding box center [963, 405] width 908 height 318
click at [519, 259] on div "Registered Office Address 124-128 City Road, London, England, EC1V 2NX Client P…" at bounding box center [963, 405] width 908 height 318
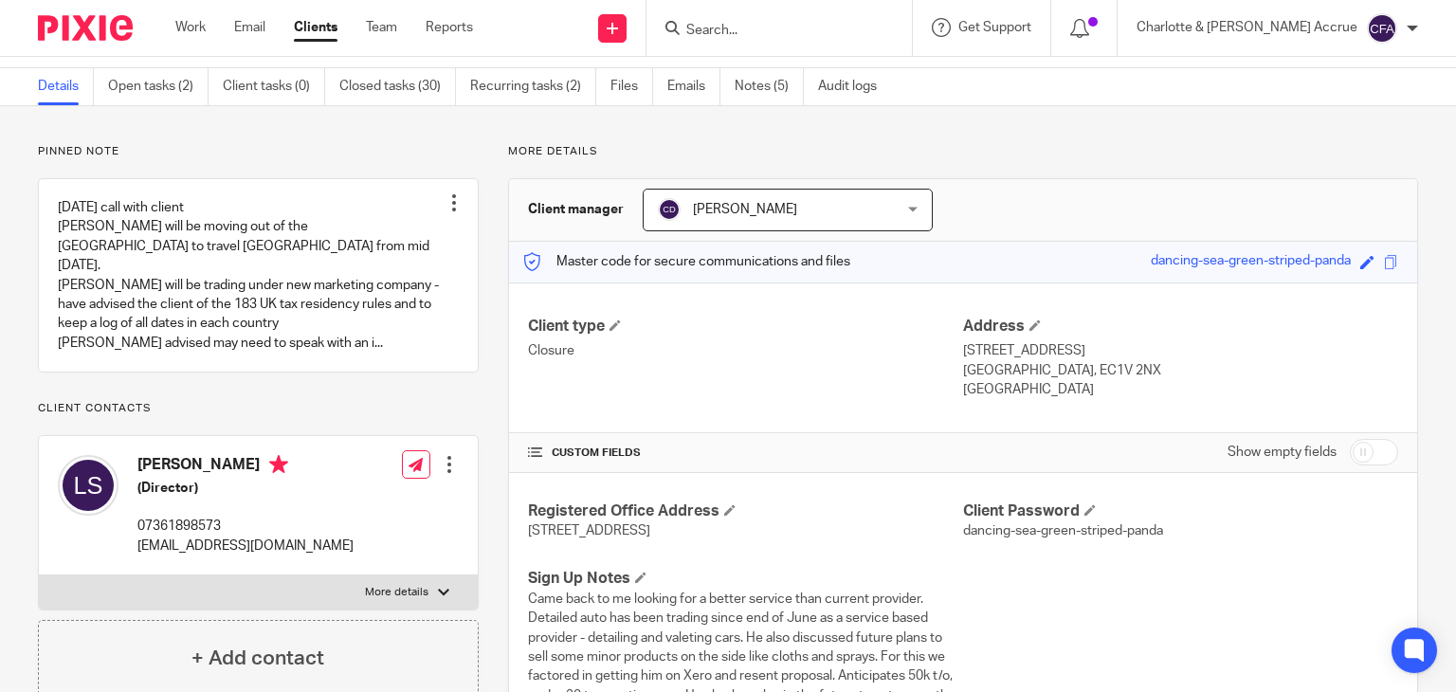
scroll to position [0, 0]
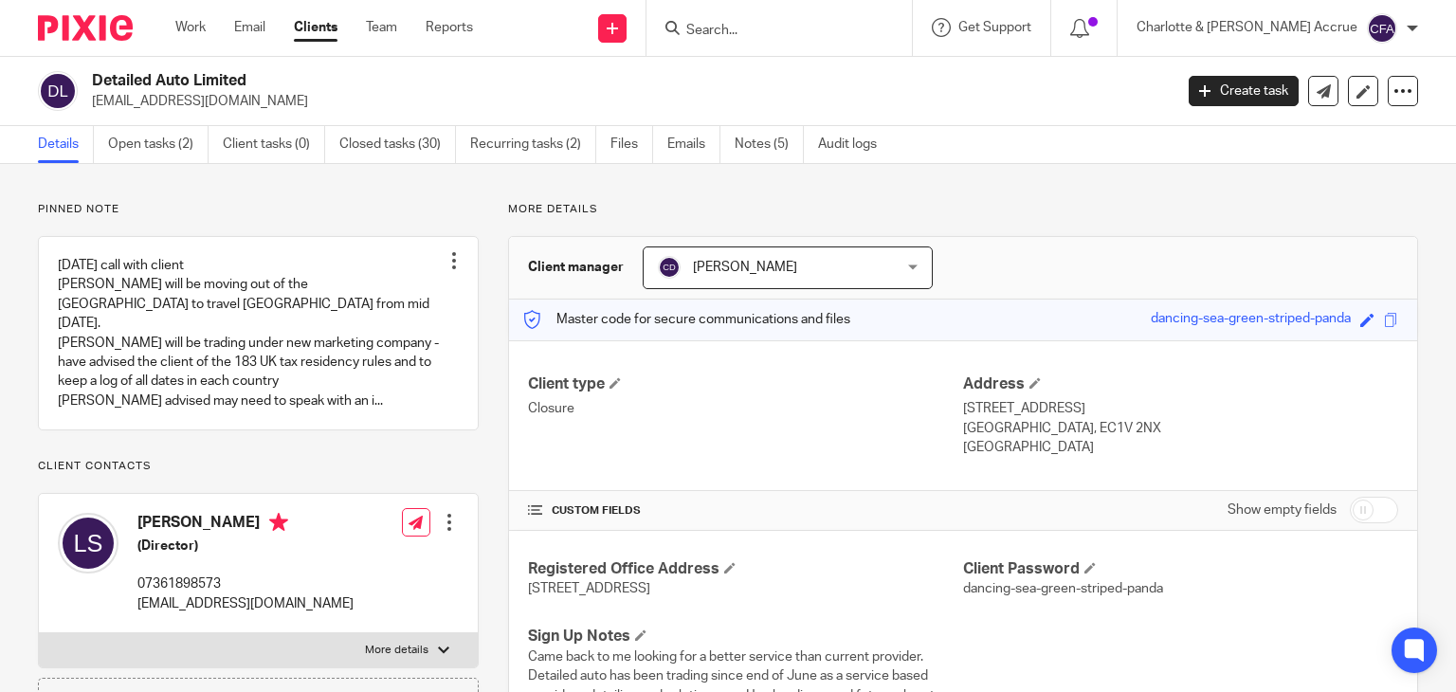
drag, startPoint x: 611, startPoint y: 267, endPoint x: 551, endPoint y: 267, distance: 60.7
click at [551, 267] on h3 "Client manager" at bounding box center [576, 267] width 96 height 19
drag, startPoint x: 523, startPoint y: 267, endPoint x: 610, endPoint y: 267, distance: 87.2
click at [610, 267] on h3 "Client manager" at bounding box center [576, 267] width 96 height 19
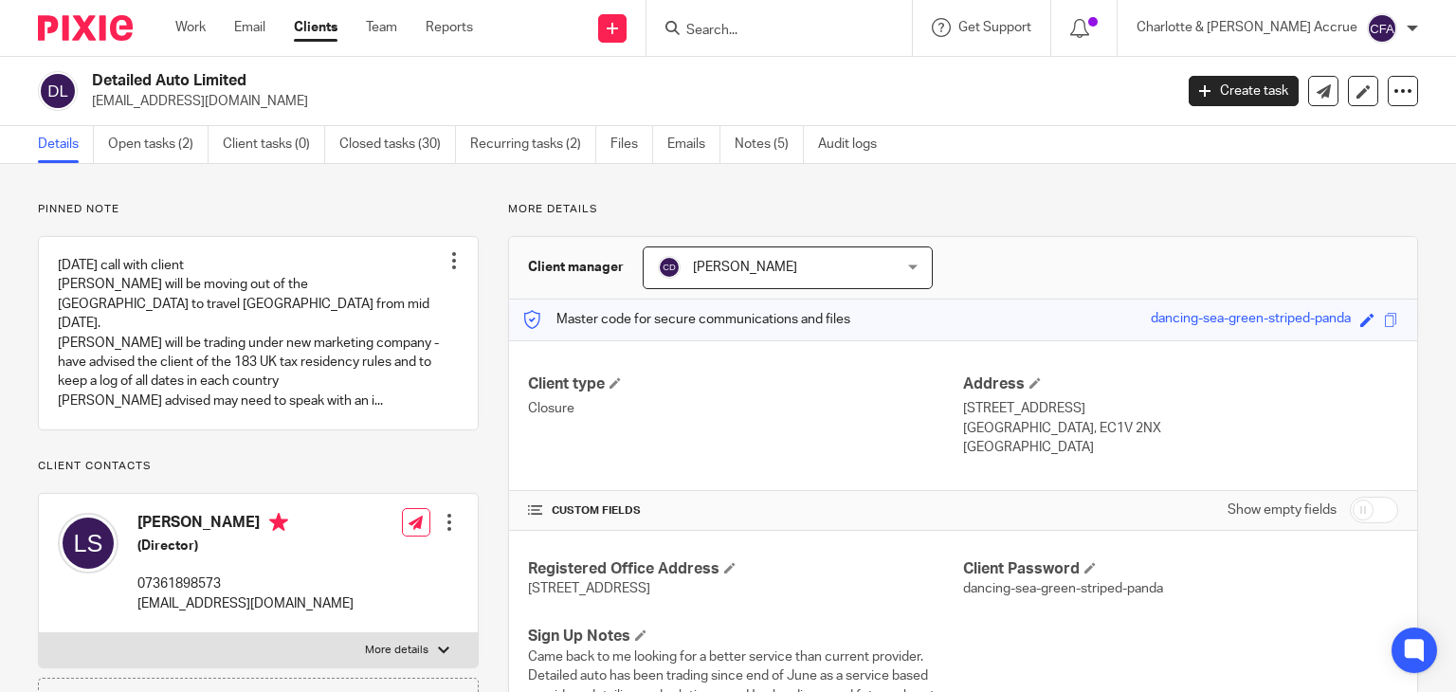
click at [614, 270] on h3 "Client manager" at bounding box center [576, 267] width 96 height 19
drag, startPoint x: 616, startPoint y: 273, endPoint x: 527, endPoint y: 263, distance: 89.7
click at [528, 260] on h3 "Client manager" at bounding box center [576, 267] width 96 height 19
click at [528, 263] on h3 "Client manager" at bounding box center [576, 267] width 96 height 19
drag, startPoint x: 522, startPoint y: 267, endPoint x: 631, endPoint y: 273, distance: 109.2
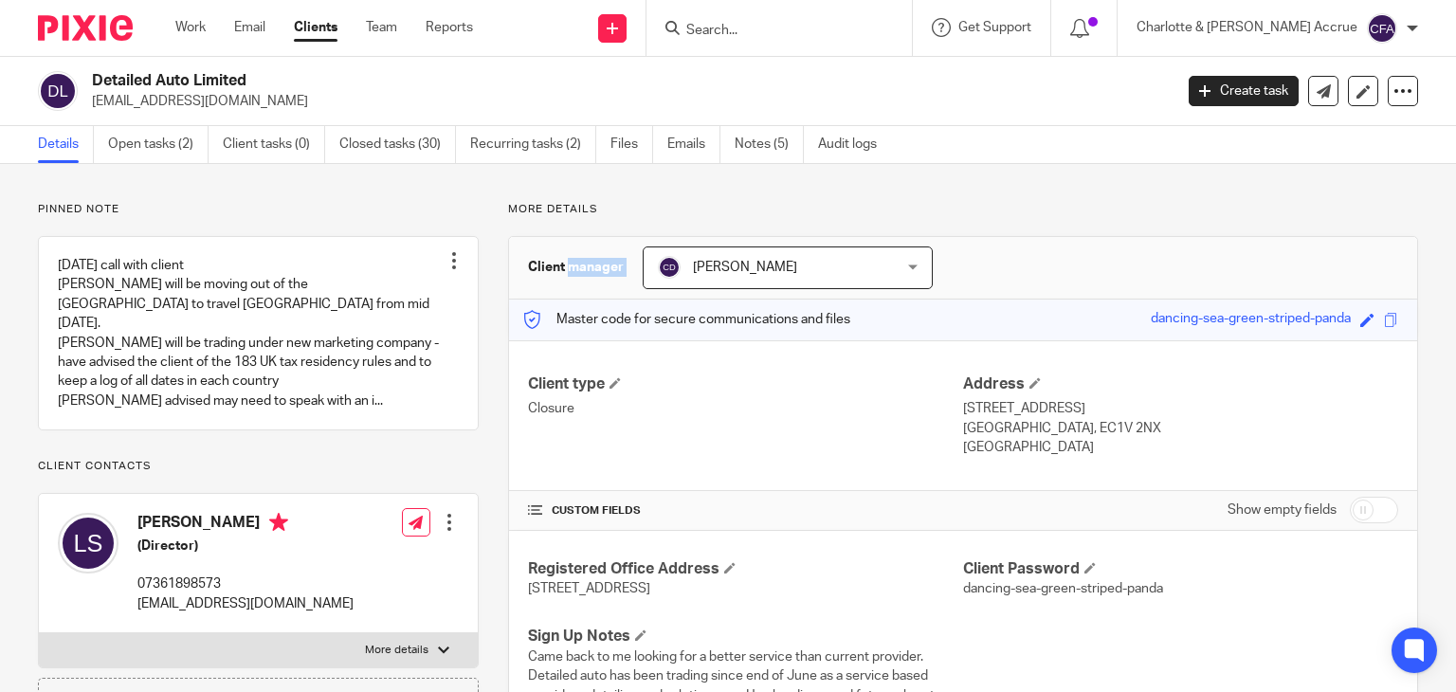
click at [631, 273] on div "Client manager Chris Deakin Chris Deakin Accounts To Allocate Charlotte Daniels…" at bounding box center [963, 268] width 908 height 63
click at [592, 274] on h3 "Client manager" at bounding box center [576, 267] width 96 height 19
drag, startPoint x: 580, startPoint y: 271, endPoint x: 521, endPoint y: 267, distance: 58.9
click at [521, 267] on div "Client manager Chris Deakin Chris Deakin Accounts To Allocate Charlotte Daniels…" at bounding box center [963, 268] width 908 height 63
click at [542, 280] on div "Client manager Chris Deakin Chris Deakin Accounts To Allocate Charlotte Daniels…" at bounding box center [963, 268] width 908 height 63
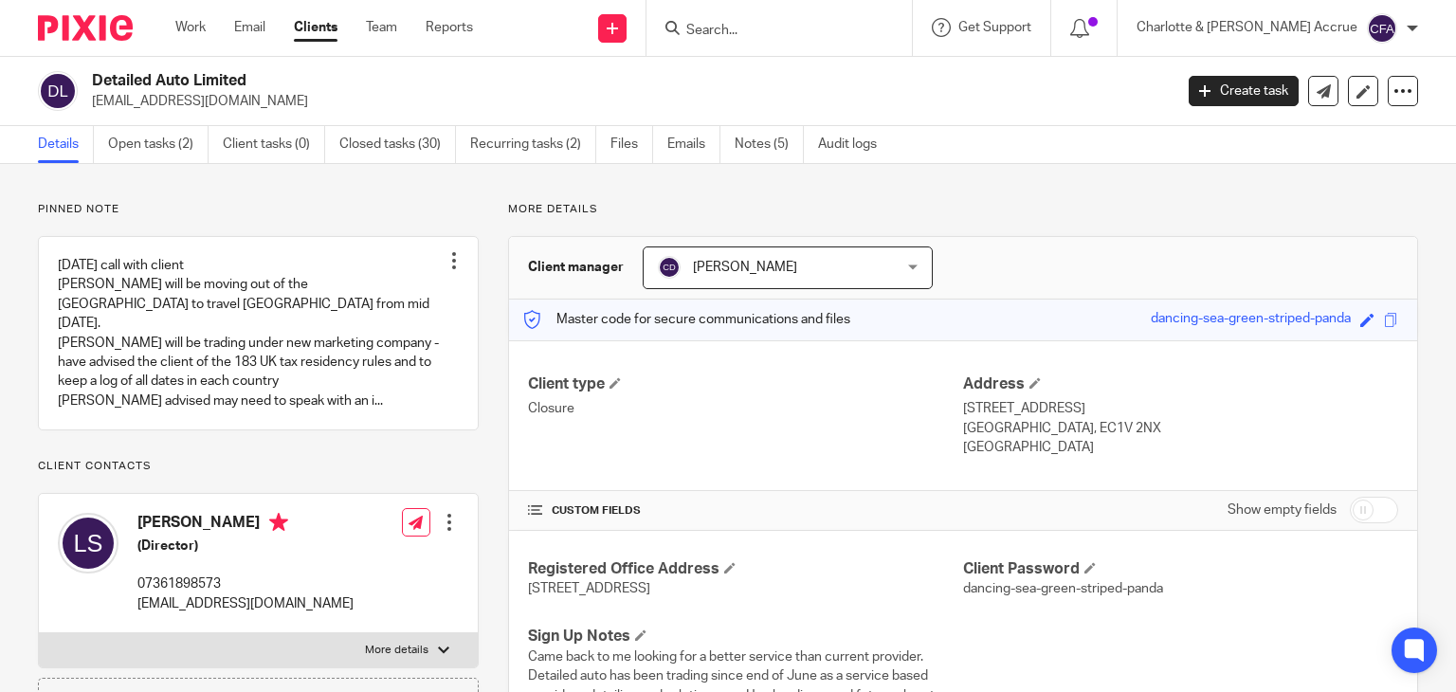
drag, startPoint x: 542, startPoint y: 279, endPoint x: 580, endPoint y: 279, distance: 37.9
click at [580, 279] on div "Client manager Chris Deakin Chris Deakin Accounts To Allocate Charlotte Daniels…" at bounding box center [963, 268] width 908 height 63
click at [587, 362] on div "Client type Closure Address 124-128 City Road London, EC1V 2NX England" at bounding box center [963, 416] width 908 height 152
drag, startPoint x: 540, startPoint y: 387, endPoint x: 1009, endPoint y: 480, distance: 477.4
click at [1009, 480] on div "Client type Closure Address 124-128 City Road London, EC1V 2NX England" at bounding box center [963, 416] width 908 height 152
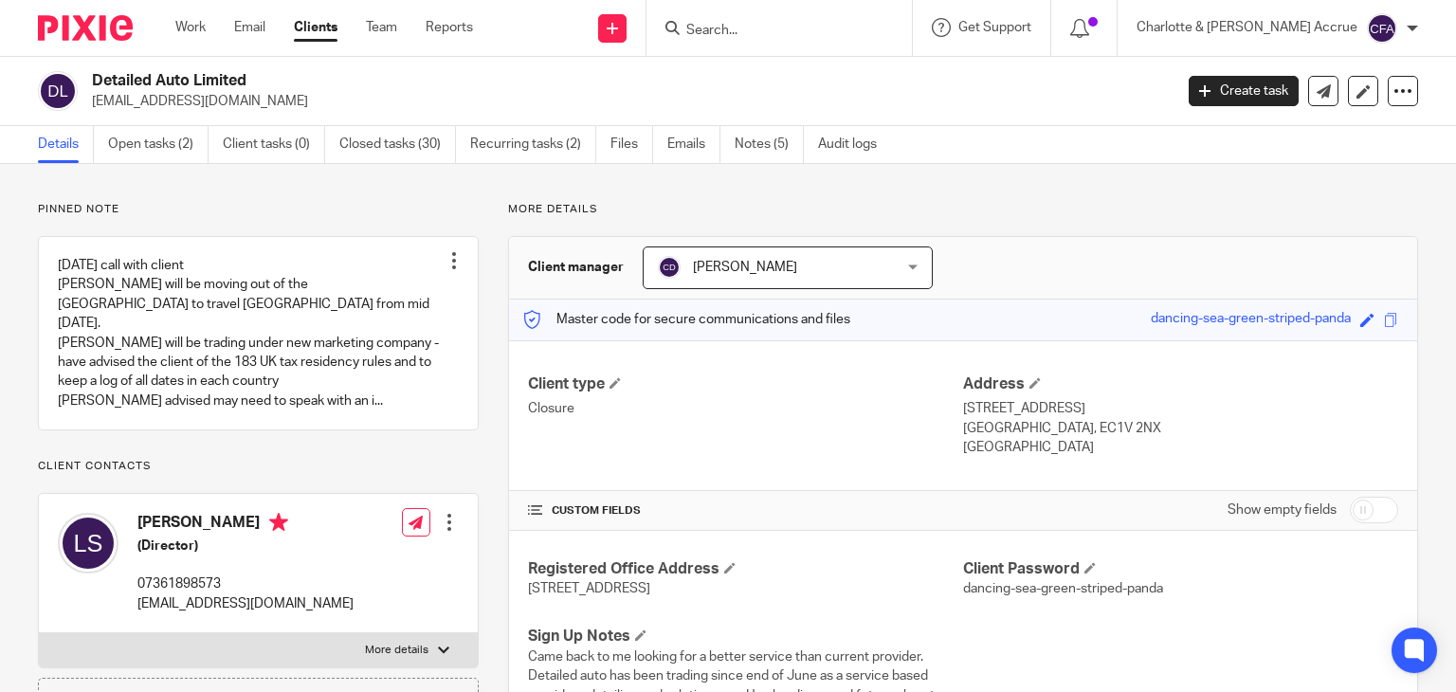
click at [1057, 478] on div "Client type Closure Address 124-128 City Road London, EC1V 2NX England" at bounding box center [963, 416] width 908 height 152
drag, startPoint x: 1058, startPoint y: 463, endPoint x: 529, endPoint y: 380, distance: 535.3
click at [529, 380] on div "Client type Closure Address 124-128 City Road London, EC1V 2NX England" at bounding box center [963, 416] width 908 height 152
click at [528, 374] on h4 "Client type" at bounding box center [745, 384] width 435 height 20
click at [196, 32] on link "Work" at bounding box center [190, 27] width 30 height 19
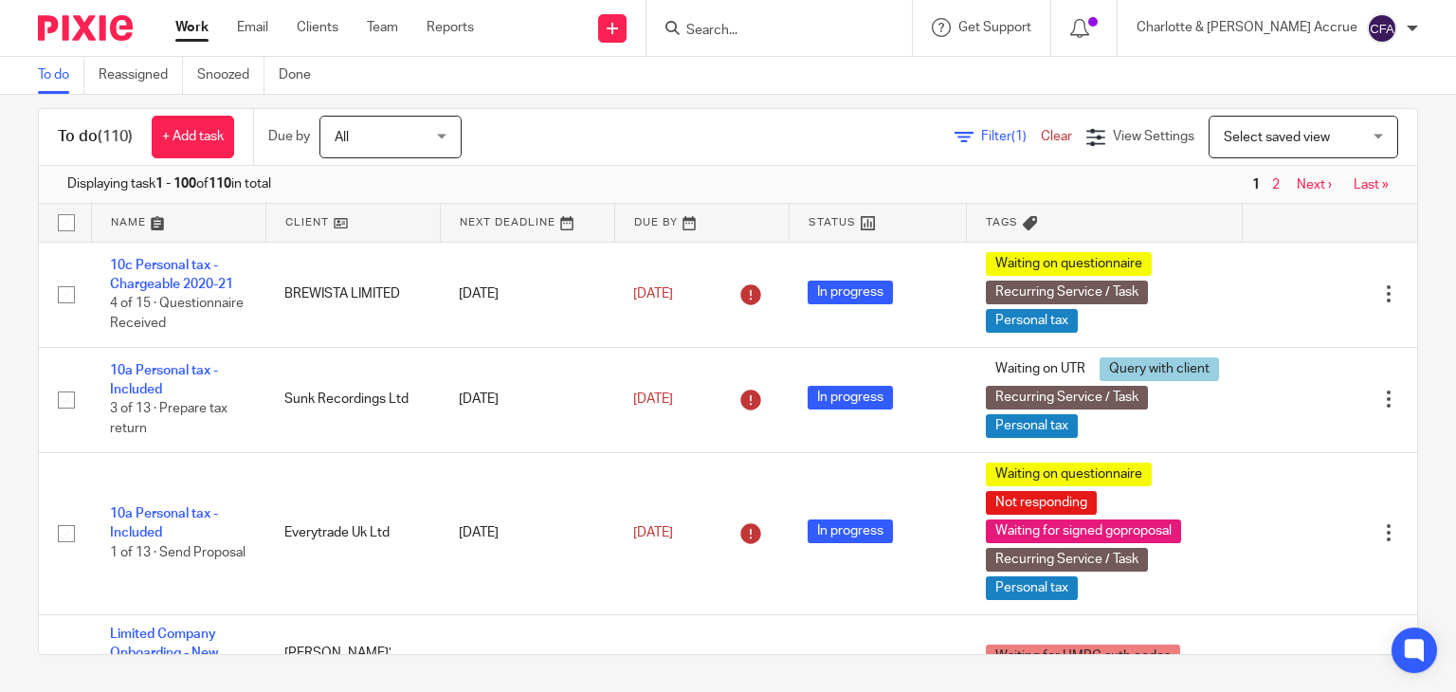
click at [886, 18] on form at bounding box center [785, 28] width 202 height 24
click at [855, 27] on input "Search" at bounding box center [769, 31] width 171 height 17
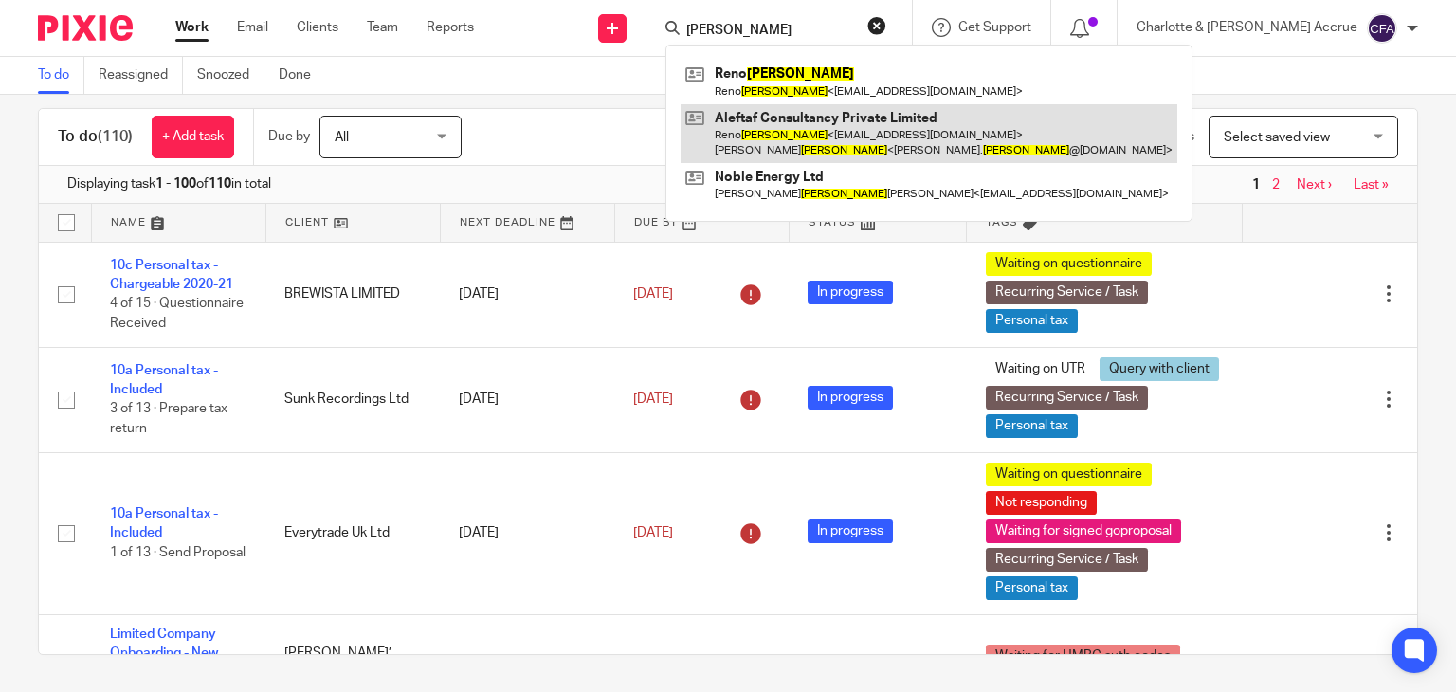
type input "xavier"
click at [876, 126] on link at bounding box center [929, 133] width 497 height 59
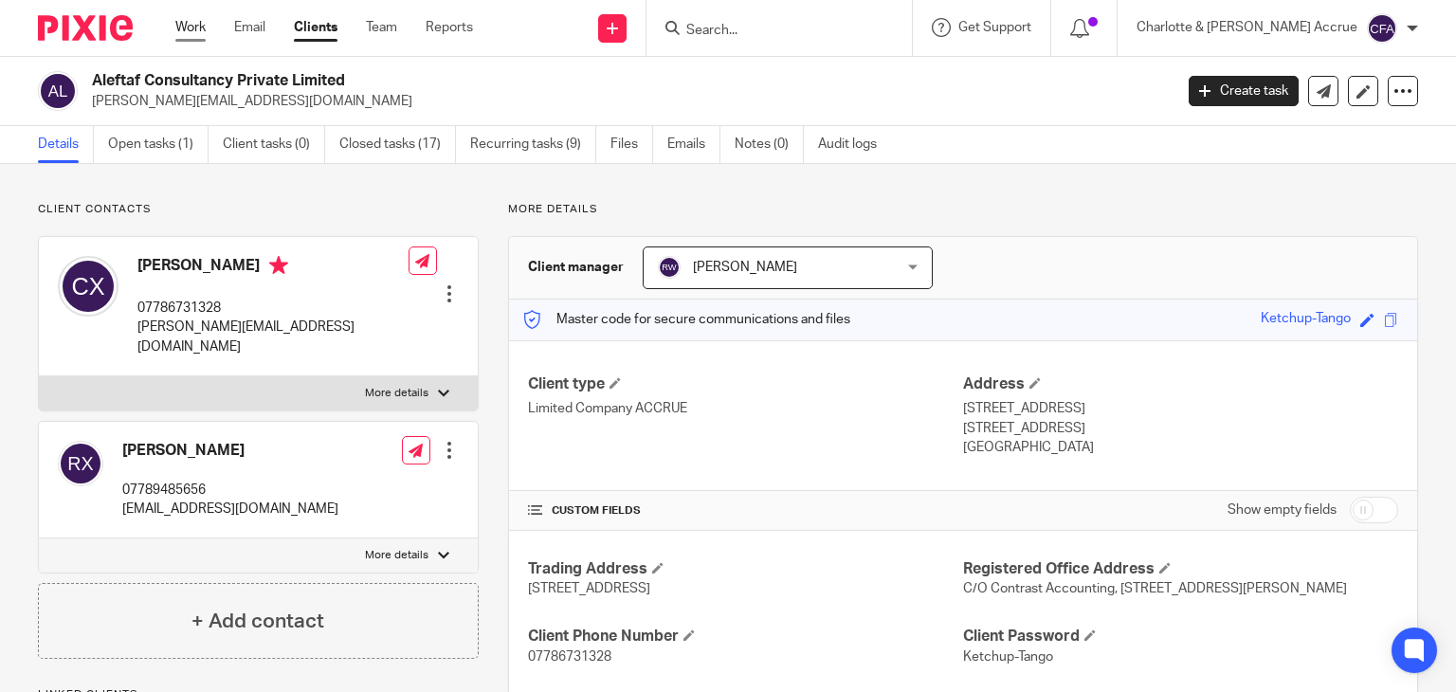
click at [190, 37] on link "Work" at bounding box center [190, 27] width 30 height 19
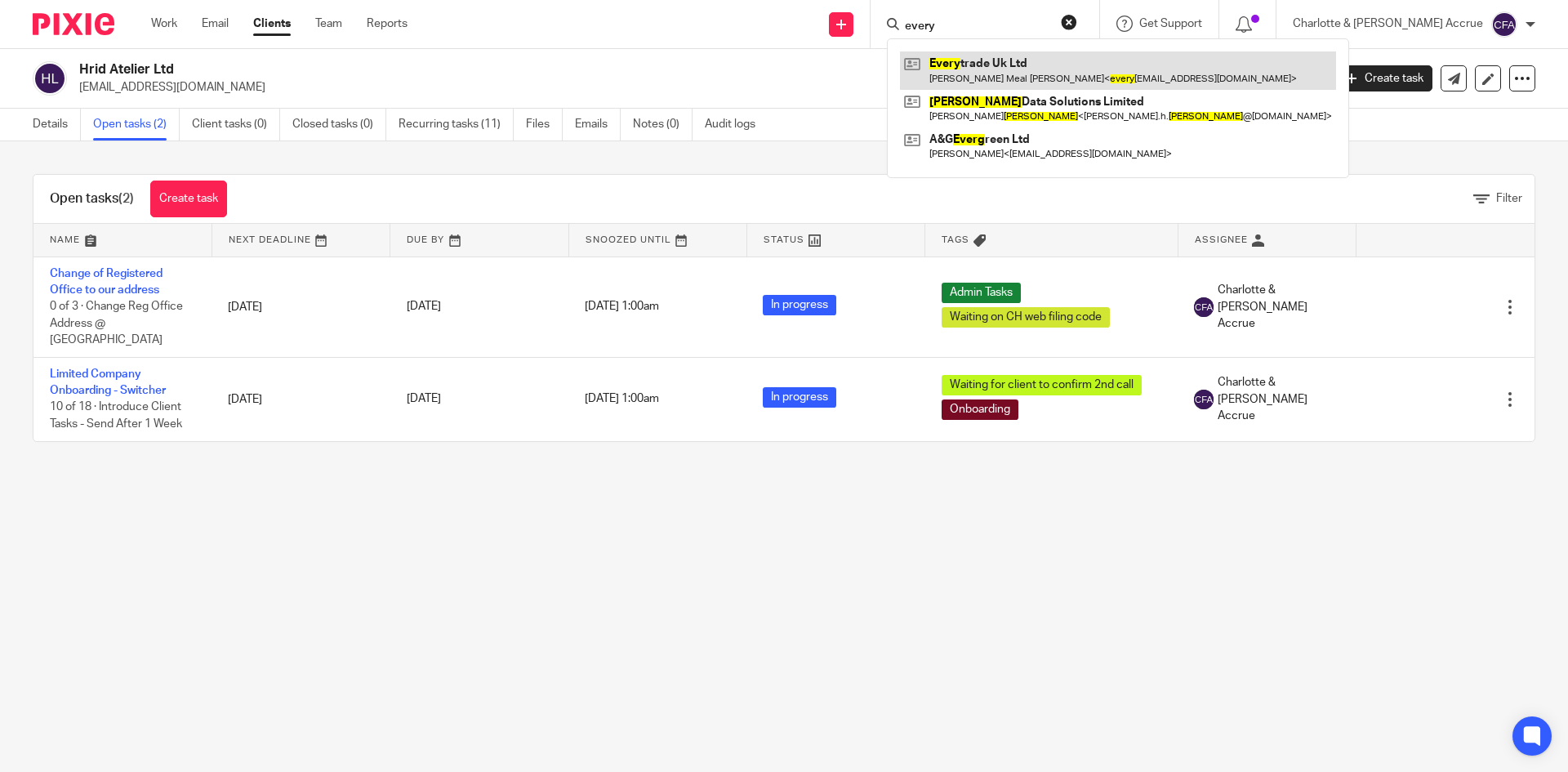
type input "every"
click at [1030, 59] on link at bounding box center [1118, 71] width 436 height 38
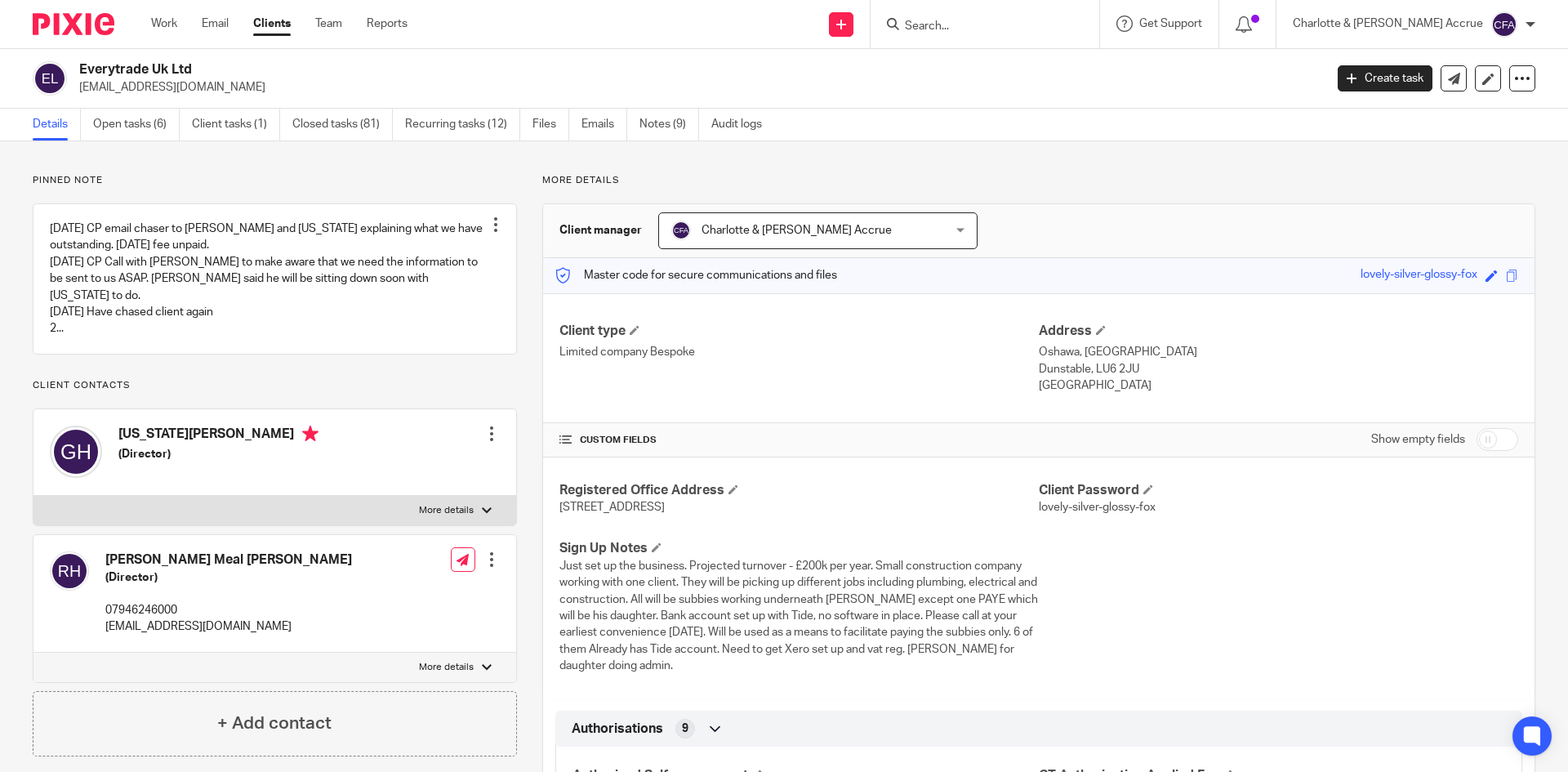
click at [176, 622] on p "[EMAIL_ADDRESS][DOMAIN_NAME]" at bounding box center [228, 626] width 246 height 16
click at [176, 622] on p "everytradeuk@outlook.com" at bounding box center [228, 626] width 246 height 16
copy div "everytradeuk@outlook.com"
drag, startPoint x: 991, startPoint y: 24, endPoint x: 972, endPoint y: 17, distance: 20.2
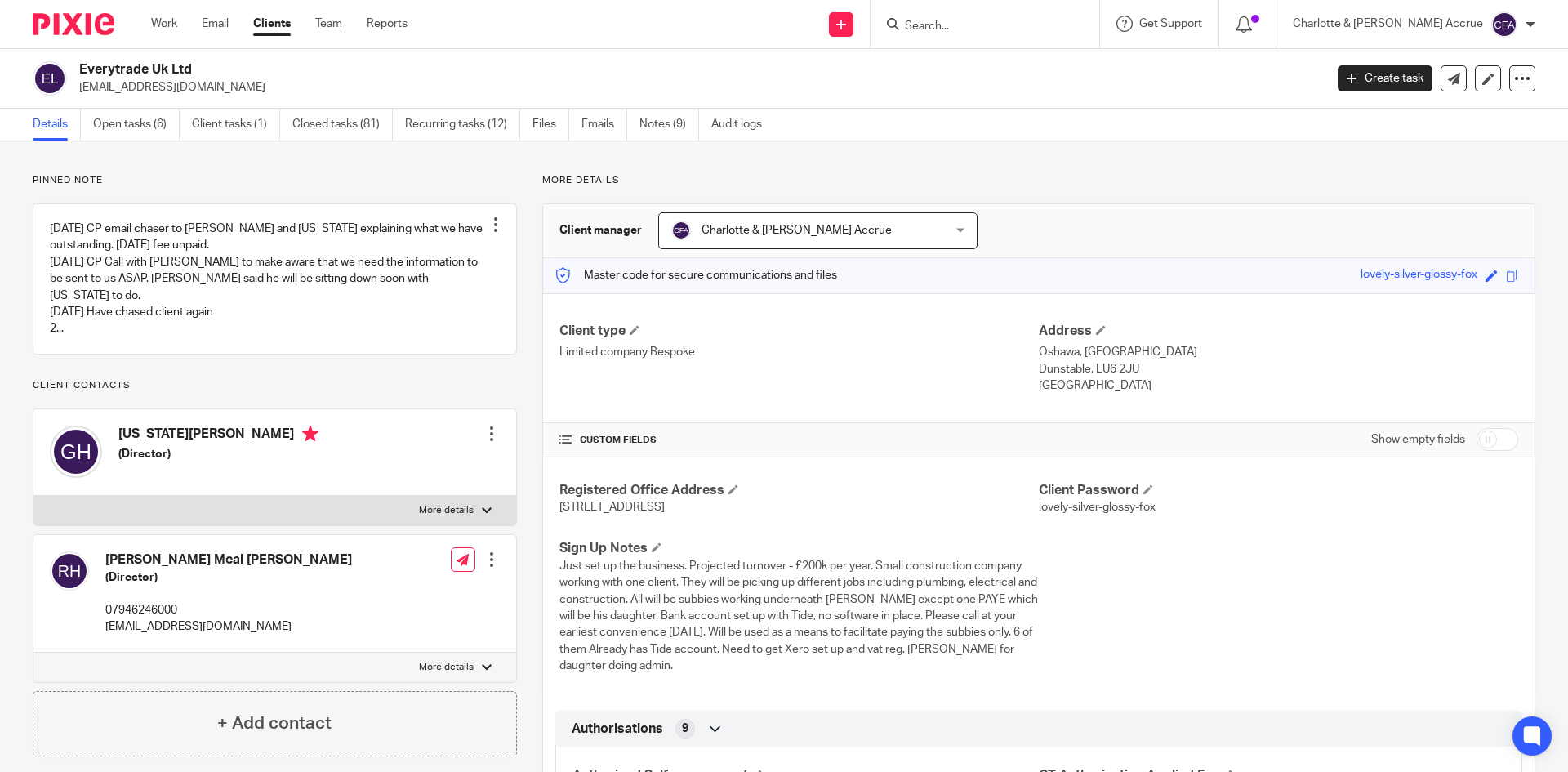
click at [982, 23] on input "Search" at bounding box center [976, 27] width 147 height 15
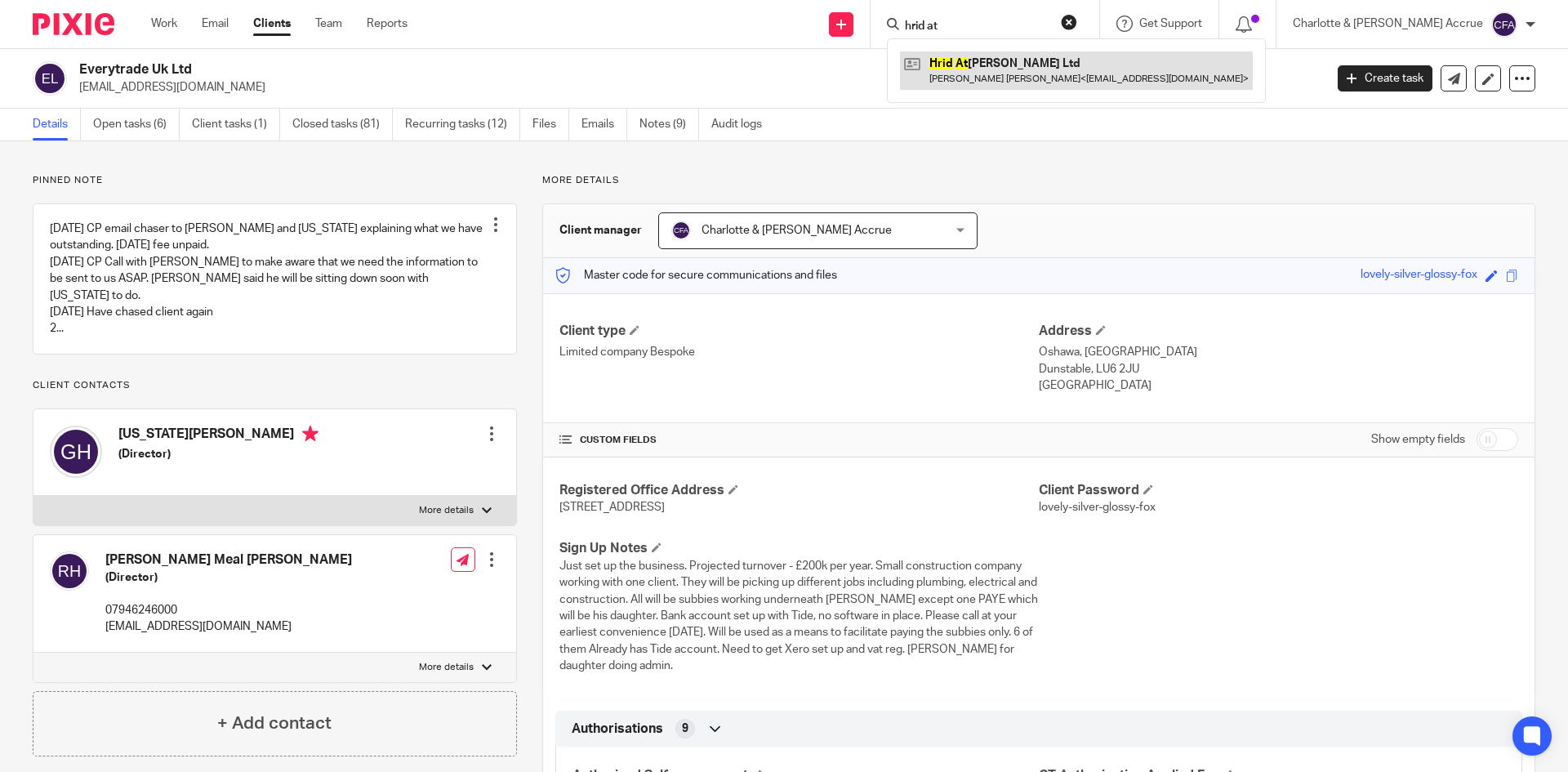
type input "hrid at"
click at [981, 64] on link at bounding box center [1076, 71] width 352 height 38
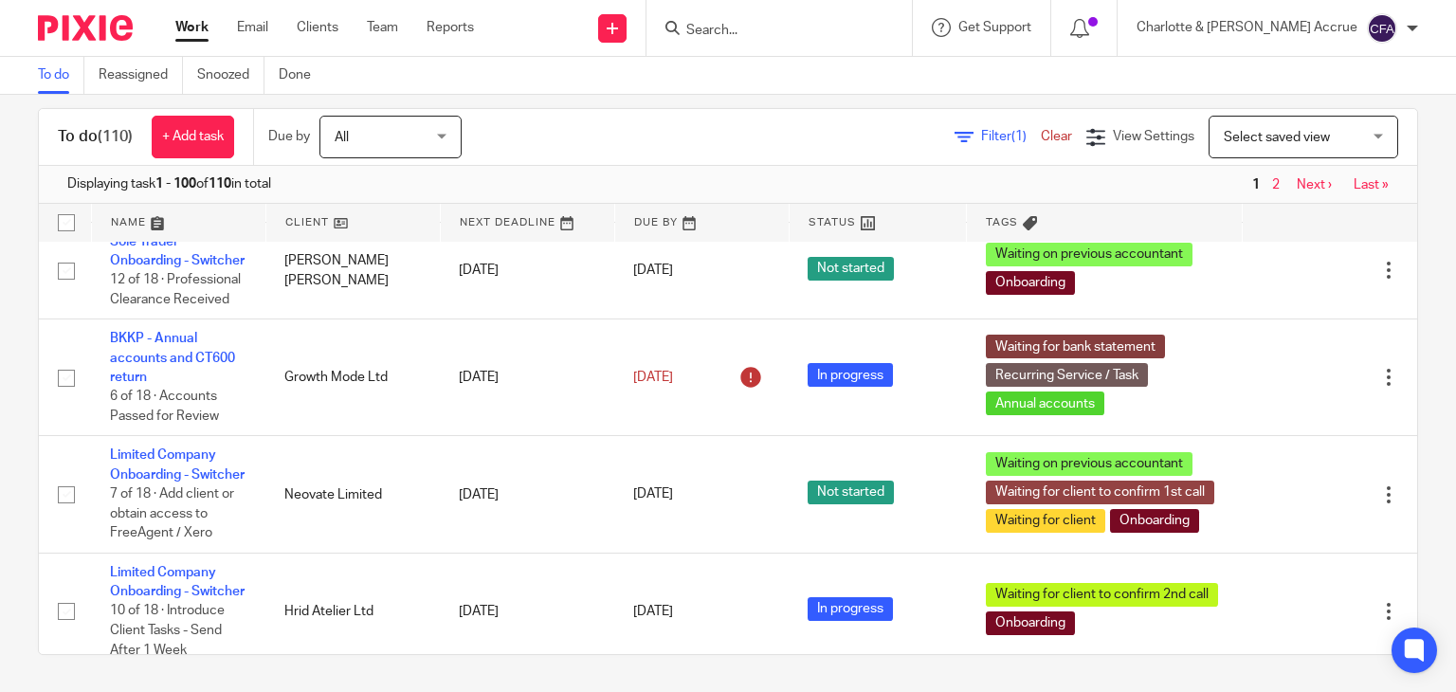
scroll to position [5118, 0]
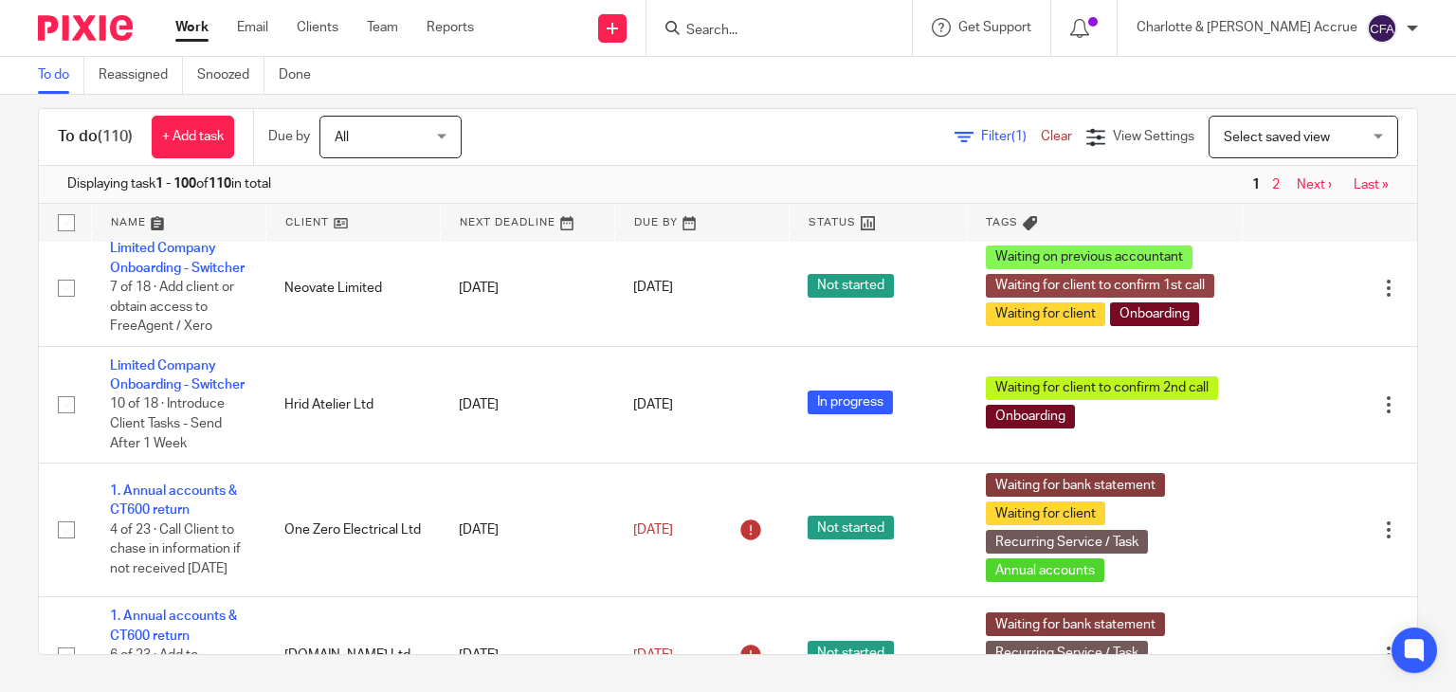
click at [803, 32] on input "Search" at bounding box center [769, 31] width 171 height 17
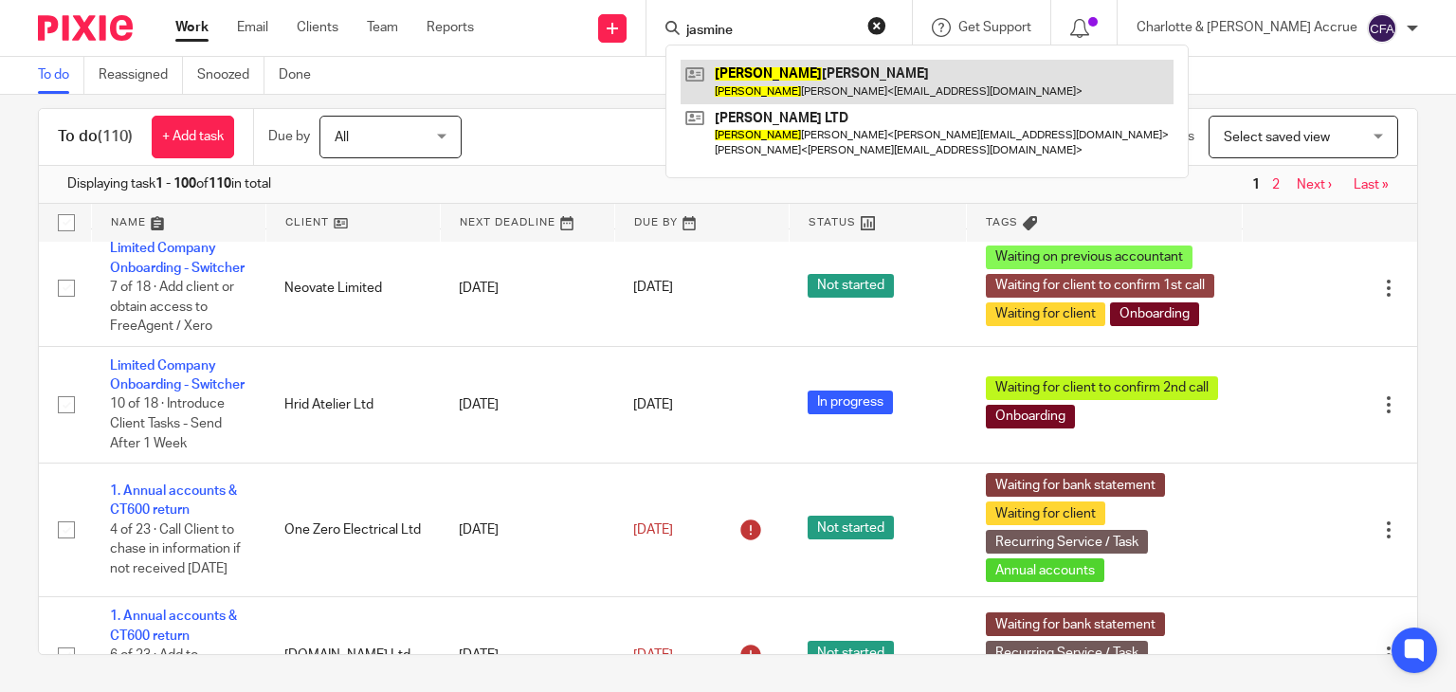
type input "jasmine"
click at [859, 81] on link at bounding box center [927, 82] width 493 height 44
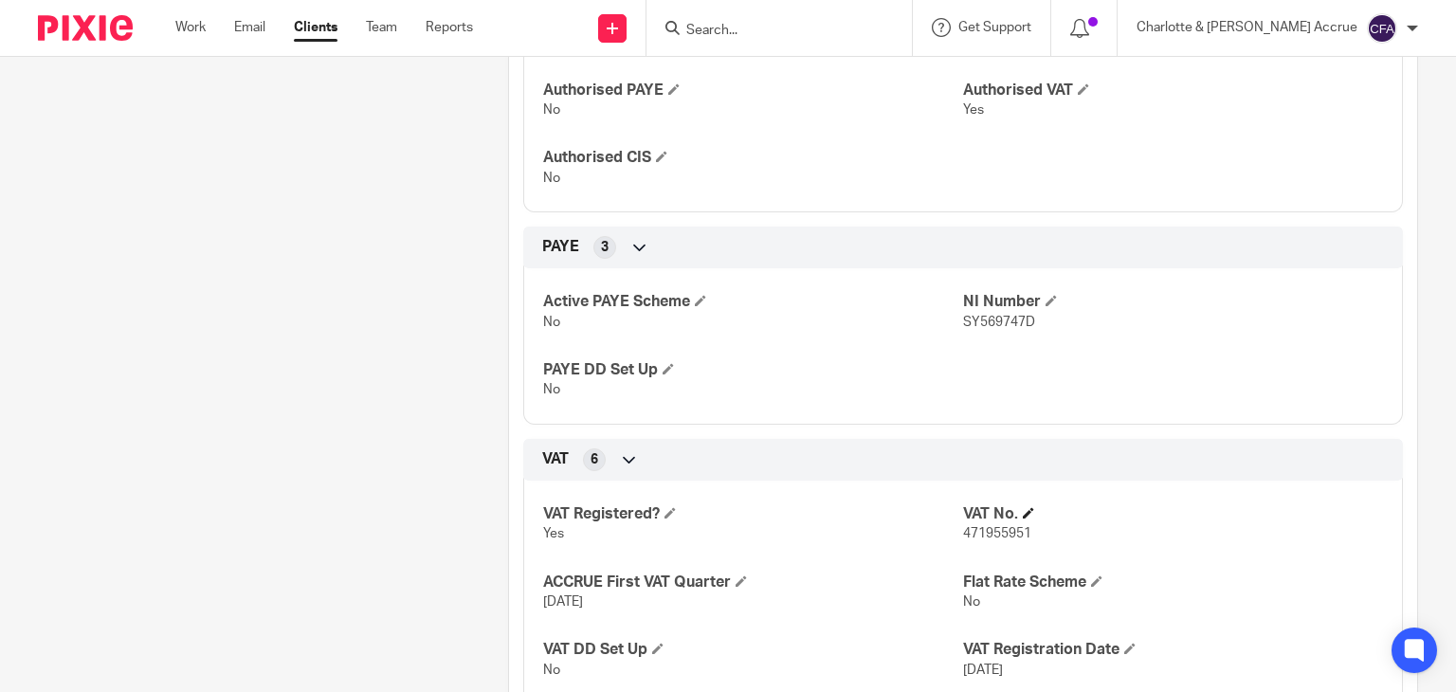
scroll to position [709, 0]
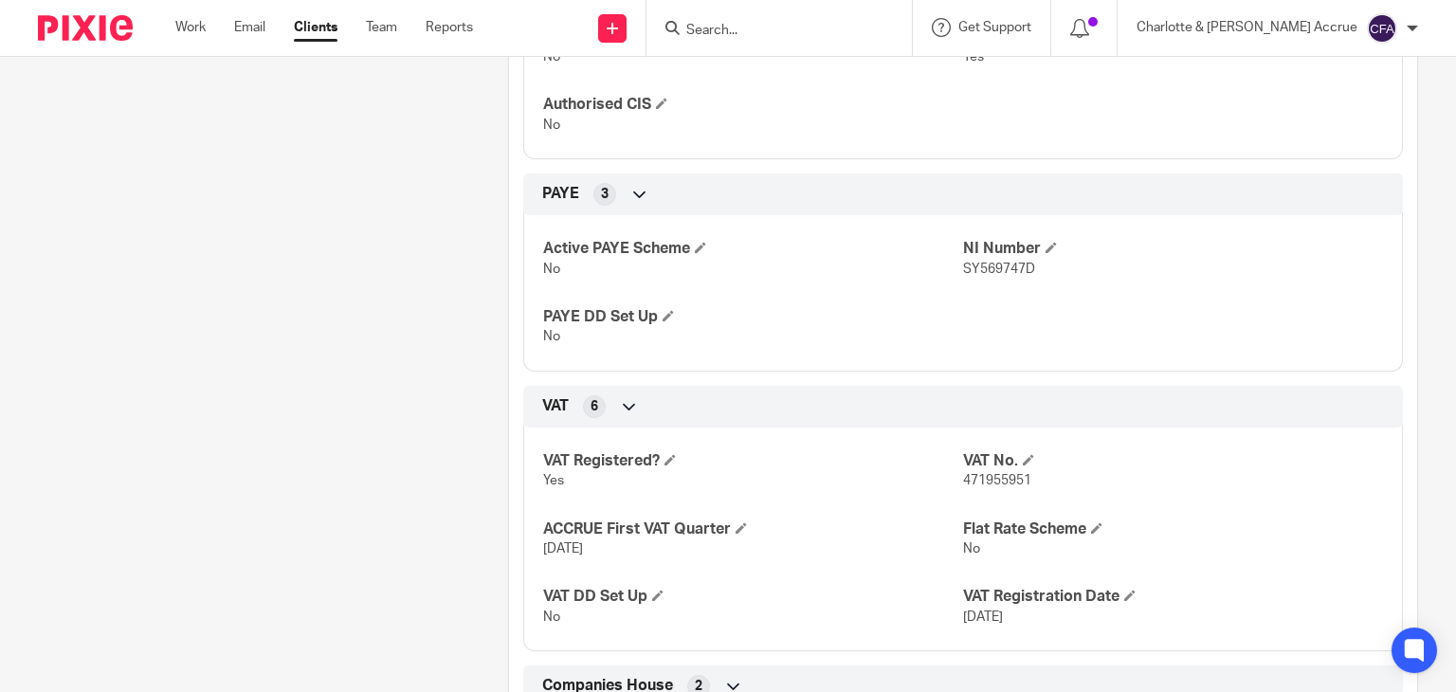
click at [963, 483] on span "471955951" at bounding box center [997, 480] width 68 height 13
copy span "471955951"
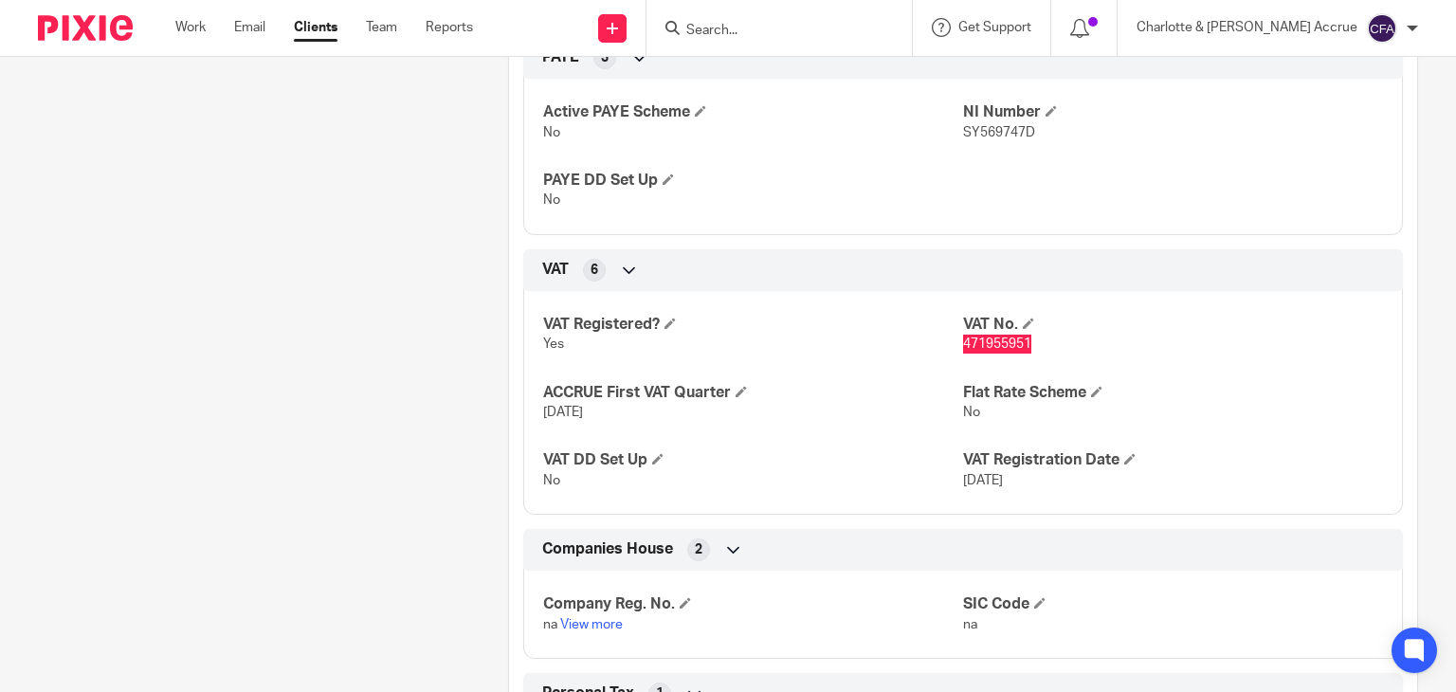
scroll to position [899, 0]
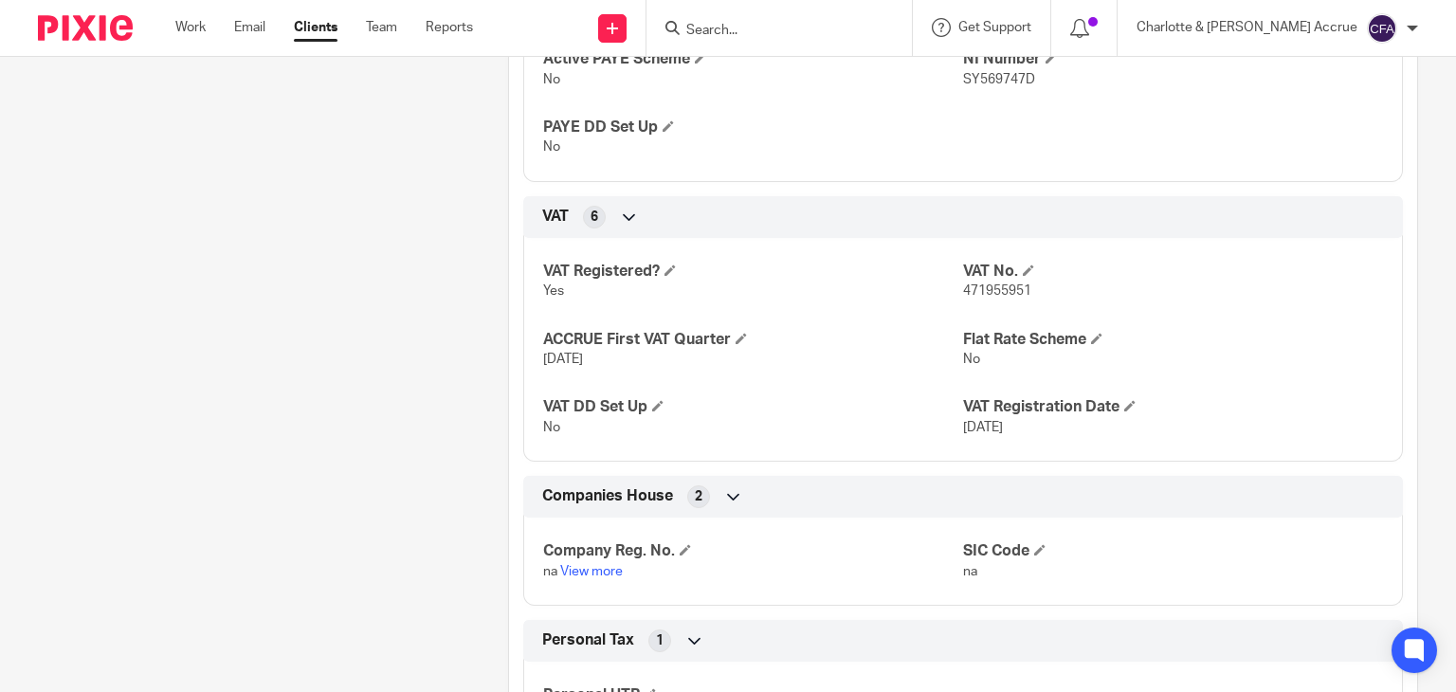
click at [639, 382] on div "VAT Registered? Yes VAT No. 471955951 ACCRUE First VAT Quarter 30 Sep 2025 Flat…" at bounding box center [963, 343] width 880 height 238
drag, startPoint x: 623, startPoint y: 360, endPoint x: 528, endPoint y: 296, distance: 114.6
click at [526, 305] on div "VAT Registered? Yes VAT No. 471955951 ACCRUE First VAT Quarter 30 Sep 2025 Flat…" at bounding box center [963, 343] width 880 height 238
click at [531, 285] on div "VAT Registered? Yes VAT No. 471955951 ACCRUE First VAT Quarter 30 Sep 2025 Flat…" at bounding box center [963, 343] width 880 height 238
drag, startPoint x: 534, startPoint y: 270, endPoint x: 1130, endPoint y: 431, distance: 617.6
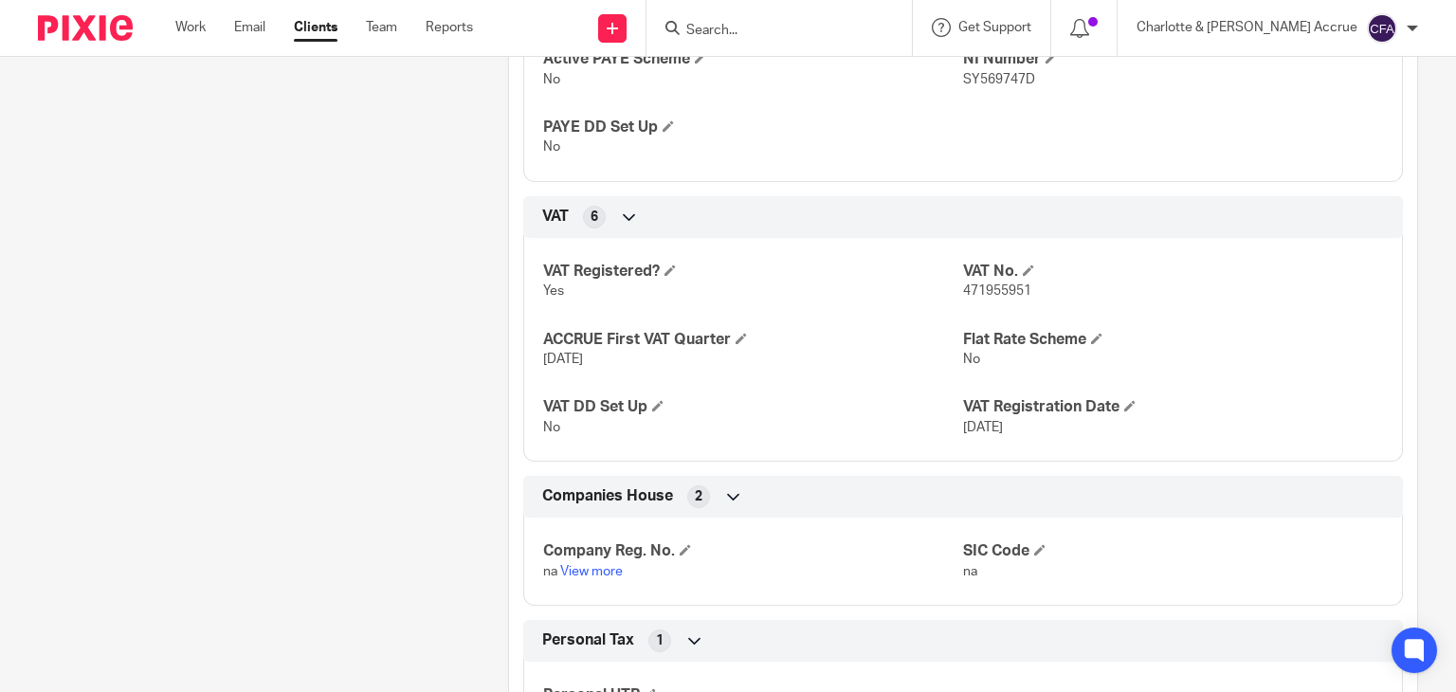
click at [1130, 431] on div "VAT Registered? Yes VAT No. 471955951 ACCRUE First VAT Quarter 30 Sep 2025 Flat…" at bounding box center [963, 343] width 880 height 238
click at [1073, 433] on p "1 Jul 2023" at bounding box center [1173, 427] width 420 height 19
drag, startPoint x: 1062, startPoint y: 433, endPoint x: 523, endPoint y: 266, distance: 563.6
click at [523, 266] on div "VAT Registered? Yes VAT No. 471955951 ACCRUE First VAT Quarter 30 Sep 2025 Flat…" at bounding box center [963, 343] width 880 height 238
click at [857, 330] on h4 "ACCRUE First VAT Quarter" at bounding box center [753, 340] width 420 height 20
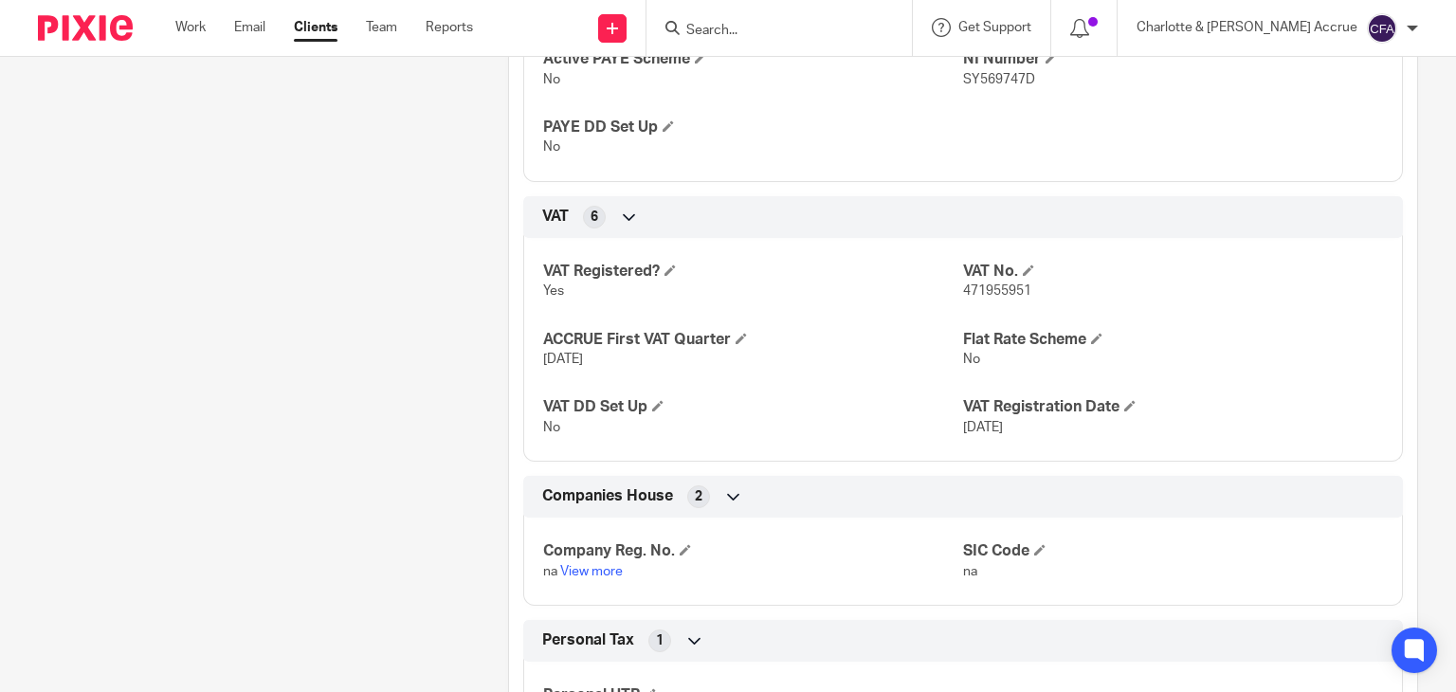
drag, startPoint x: 910, startPoint y: 270, endPoint x: 1031, endPoint y: 422, distance: 194.2
click at [1031, 422] on div "VAT Registered? Yes VAT No. 471955951 ACCRUE First VAT Quarter 30 Sep 2025 Flat…" at bounding box center [963, 343] width 880 height 238
click at [1039, 427] on p "1 Jul 2023" at bounding box center [1173, 427] width 420 height 19
drag, startPoint x: 1039, startPoint y: 427, endPoint x: 540, endPoint y: 258, distance: 526.3
click at [541, 258] on div "VAT Registered? Yes VAT No. 471955951 ACCRUE First VAT Quarter 30 Sep 2025 Flat…" at bounding box center [963, 343] width 880 height 238
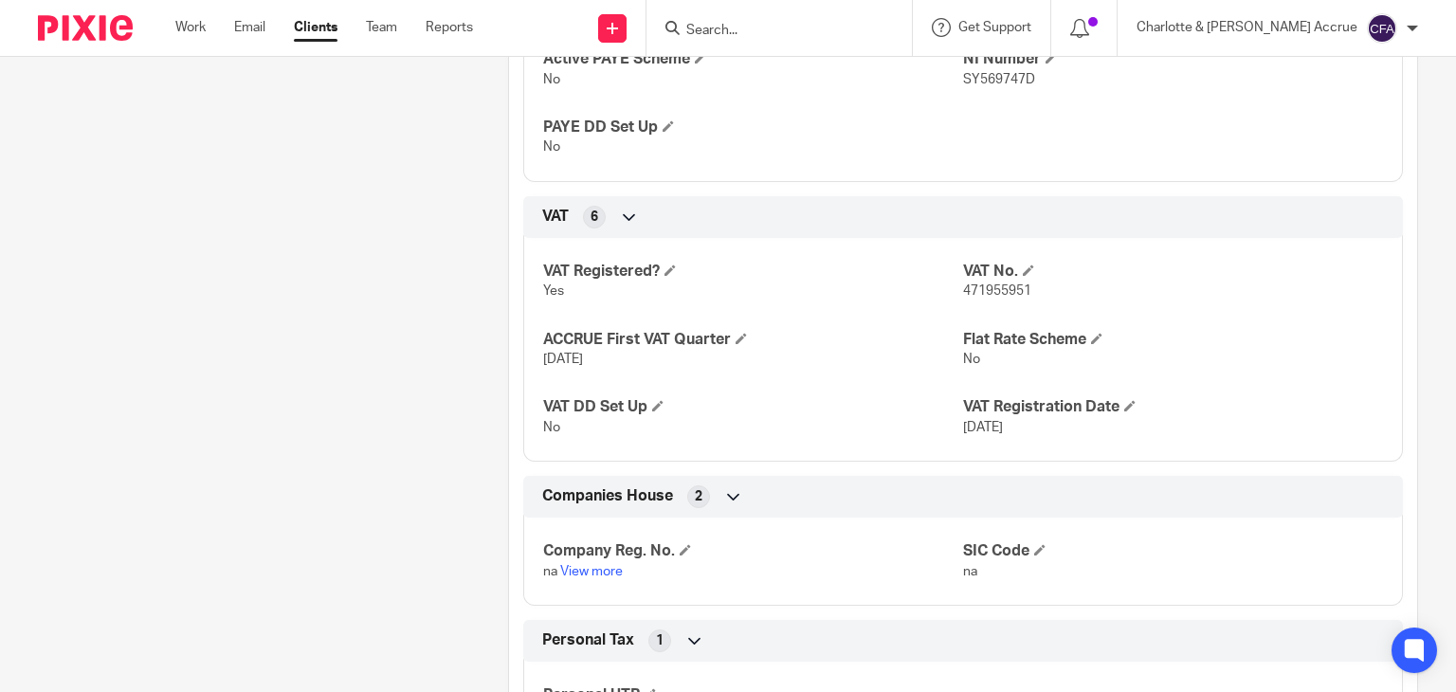
click at [535, 267] on div "VAT Registered? Yes VAT No. 471955951 ACCRUE First VAT Quarter 30 Sep 2025 Flat…" at bounding box center [963, 343] width 880 height 238
drag, startPoint x: 535, startPoint y: 267, endPoint x: 1074, endPoint y: 441, distance: 566.5
click at [1074, 441] on div "VAT Registered? Yes VAT No. 471955951 ACCRUE First VAT Quarter 30 Sep 2025 Flat…" at bounding box center [963, 343] width 880 height 238
drag, startPoint x: 1048, startPoint y: 430, endPoint x: 531, endPoint y: 245, distance: 549.5
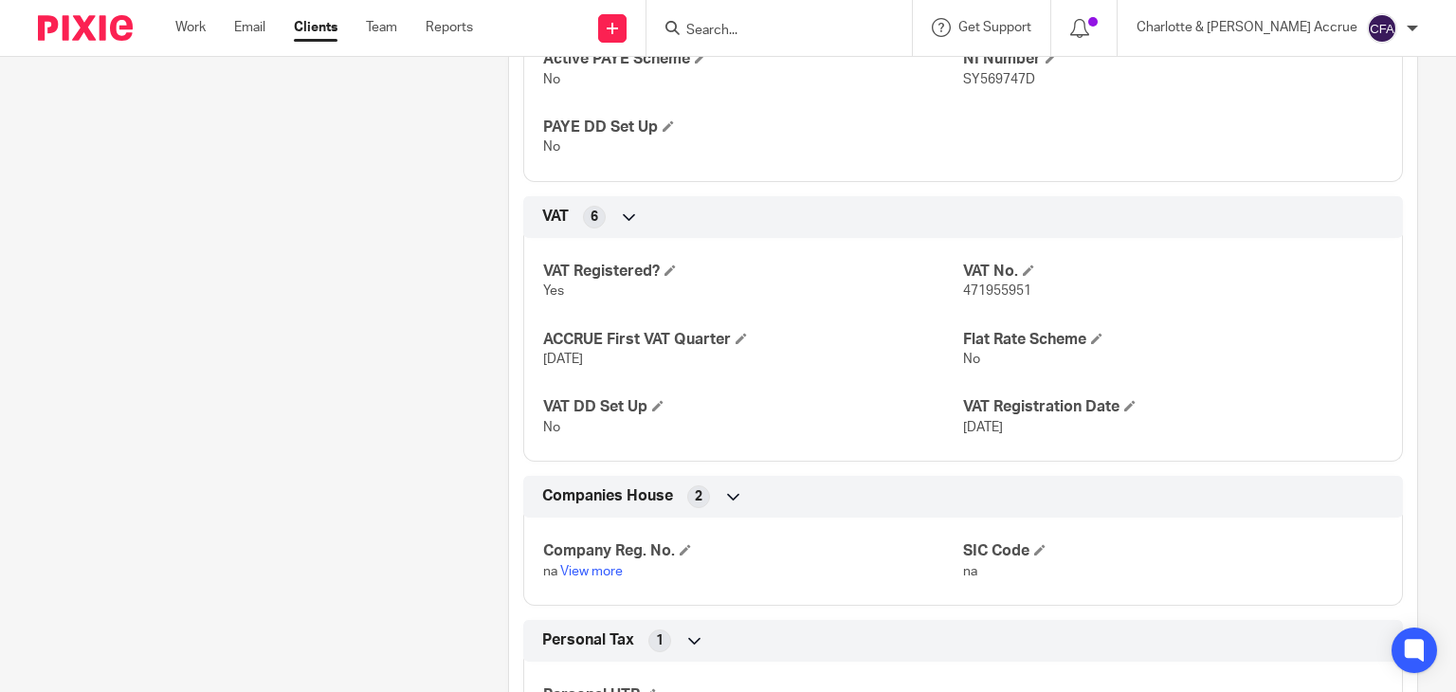
click at [532, 247] on div "VAT Registered? Yes VAT No. 471955951 ACCRUE First VAT Quarter 30 Sep 2025 Flat…" at bounding box center [963, 343] width 880 height 238
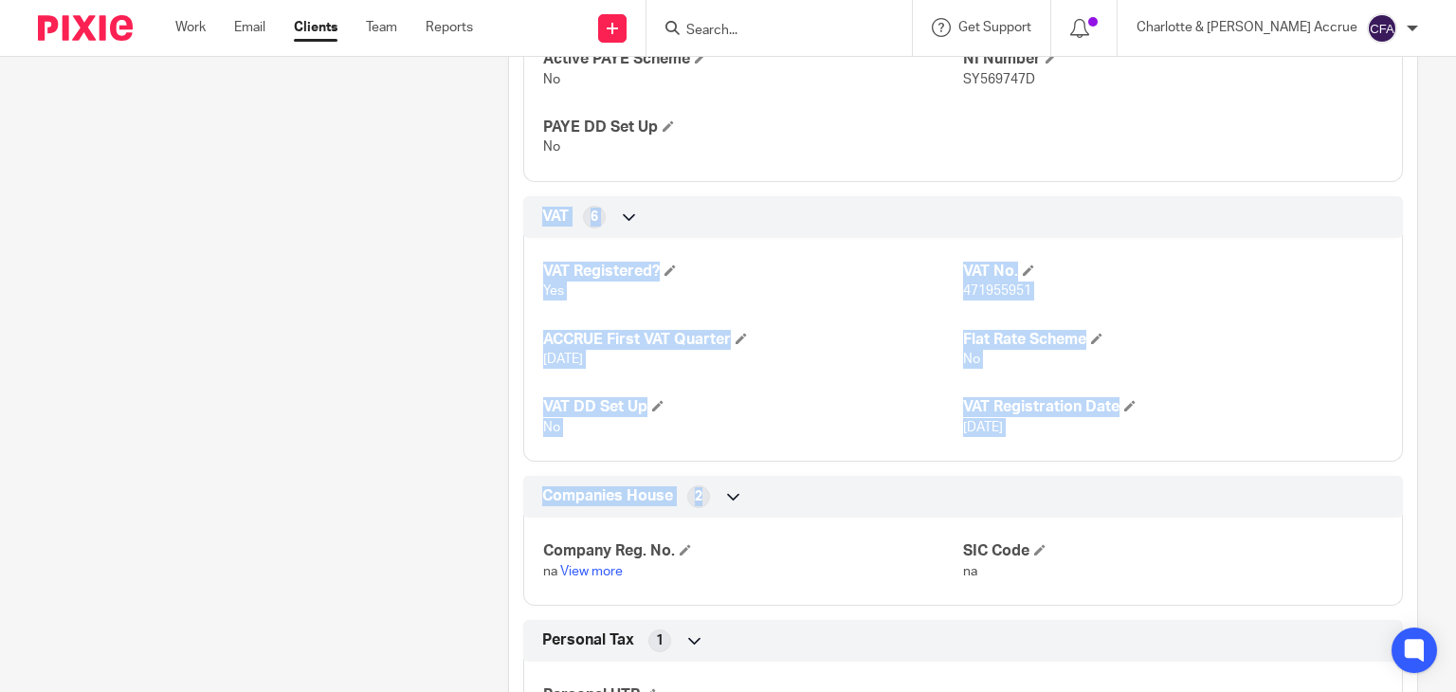
drag, startPoint x: 527, startPoint y: 221, endPoint x: 1024, endPoint y: 468, distance: 554.9
click at [1024, 468] on div "Client type Sole Trader Basic Address Flat 278, Flint Building, 11 Stanley Stre…" at bounding box center [963, 554] width 908 height 2224
click at [1041, 445] on div "VAT Registered? Yes VAT No. 471955951 ACCRUE First VAT Quarter 30 Sep 2025 Flat…" at bounding box center [963, 343] width 880 height 238
drag, startPoint x: 1050, startPoint y: 423, endPoint x: 508, endPoint y: 215, distance: 580.5
click at [511, 218] on div "VAT 6 VAT Registered? Yes VAT No. 471955951 ACCRUE First VAT Quarter 30 Sep 202…" at bounding box center [963, 328] width 908 height 265
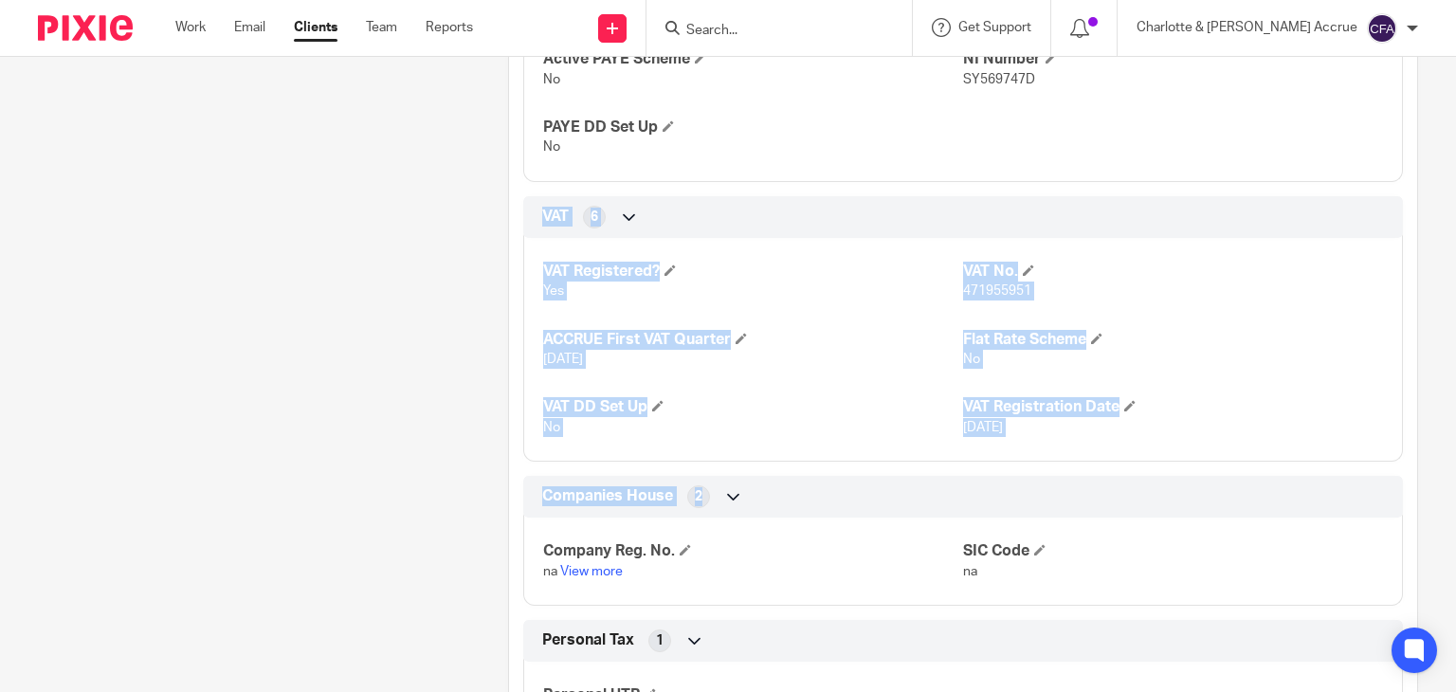
click at [509, 215] on div "VAT 6 VAT Registered? Yes VAT No. 471955951 ACCRUE First VAT Quarter 30 Sep 202…" at bounding box center [963, 328] width 908 height 265
drag, startPoint x: 528, startPoint y: 221, endPoint x: 1073, endPoint y: 463, distance: 596.6
click at [1069, 469] on div "Client type Sole Trader Basic Address Flat 278, Flint Building, 11 Stanley Stre…" at bounding box center [963, 554] width 908 height 2224
click at [1066, 436] on div "VAT Registered? Yes VAT No. 471955951 ACCRUE First VAT Quarter 30 Sep 2025 Flat…" at bounding box center [963, 343] width 880 height 238
drag, startPoint x: 1060, startPoint y: 429, endPoint x: 536, endPoint y: 213, distance: 567.0
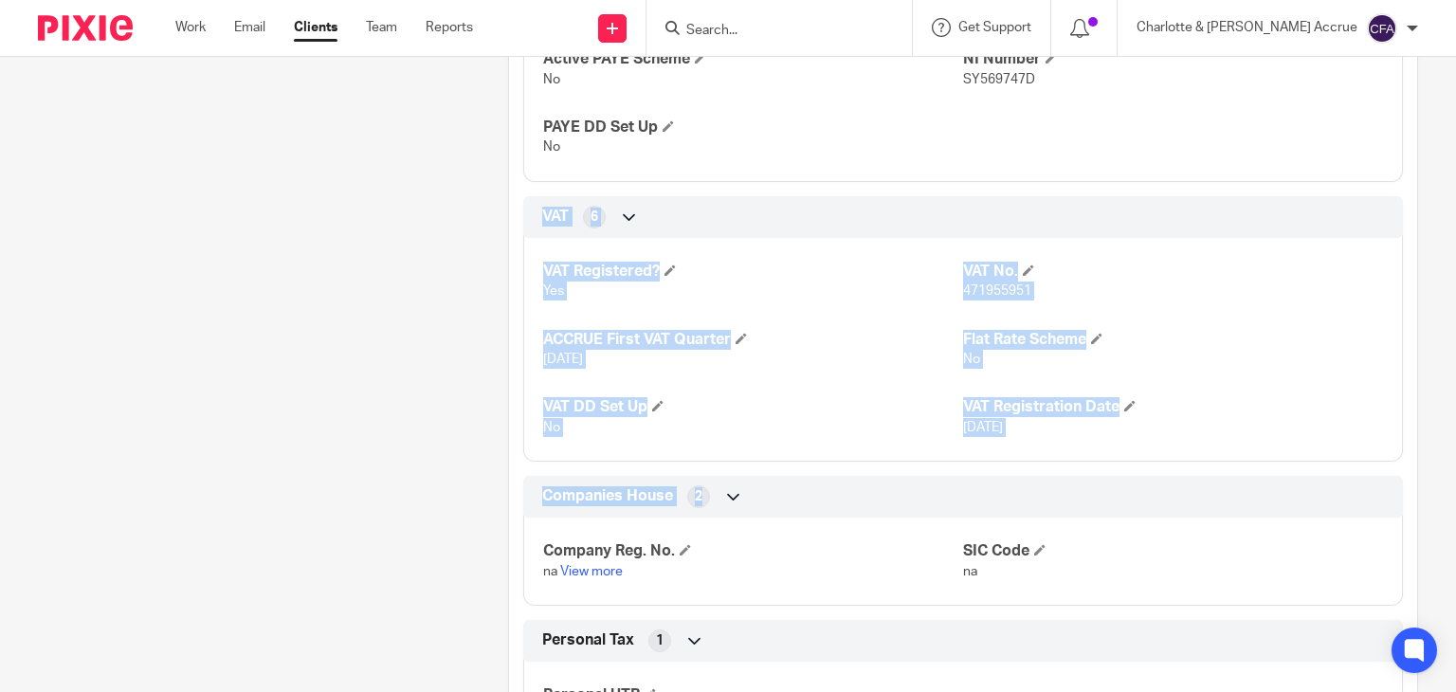
click at [536, 213] on div "VAT 6 VAT Registered? Yes VAT No. 471955951 ACCRUE First VAT Quarter 30 Sep 202…" at bounding box center [963, 328] width 880 height 265
click at [537, 228] on div "VAT 6" at bounding box center [962, 217] width 851 height 32
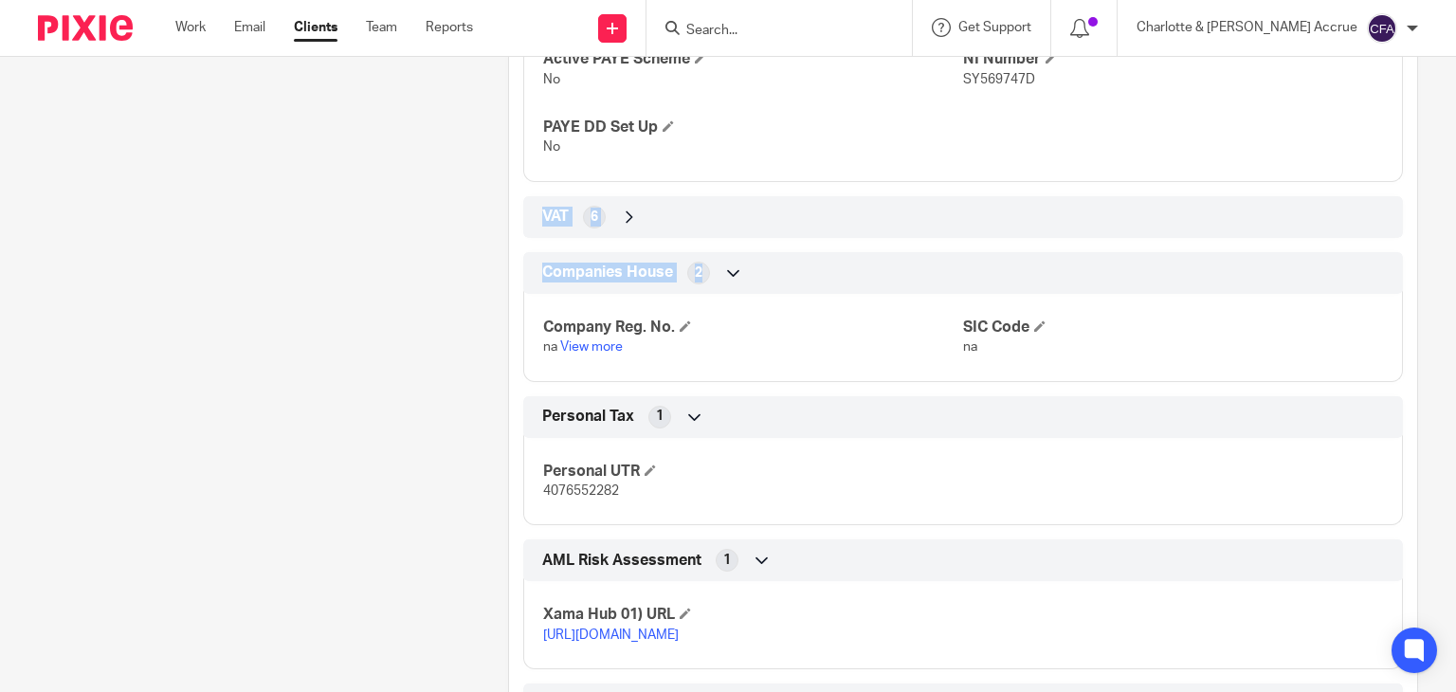
drag, startPoint x: 523, startPoint y: 214, endPoint x: 691, endPoint y: 244, distance: 170.3
click at [695, 247] on div "Client type Sole Trader Basic Address Flat 278, Flint Building, 11 Stanley Stre…" at bounding box center [963, 442] width 908 height 2000
click at [630, 217] on icon at bounding box center [629, 217] width 19 height 19
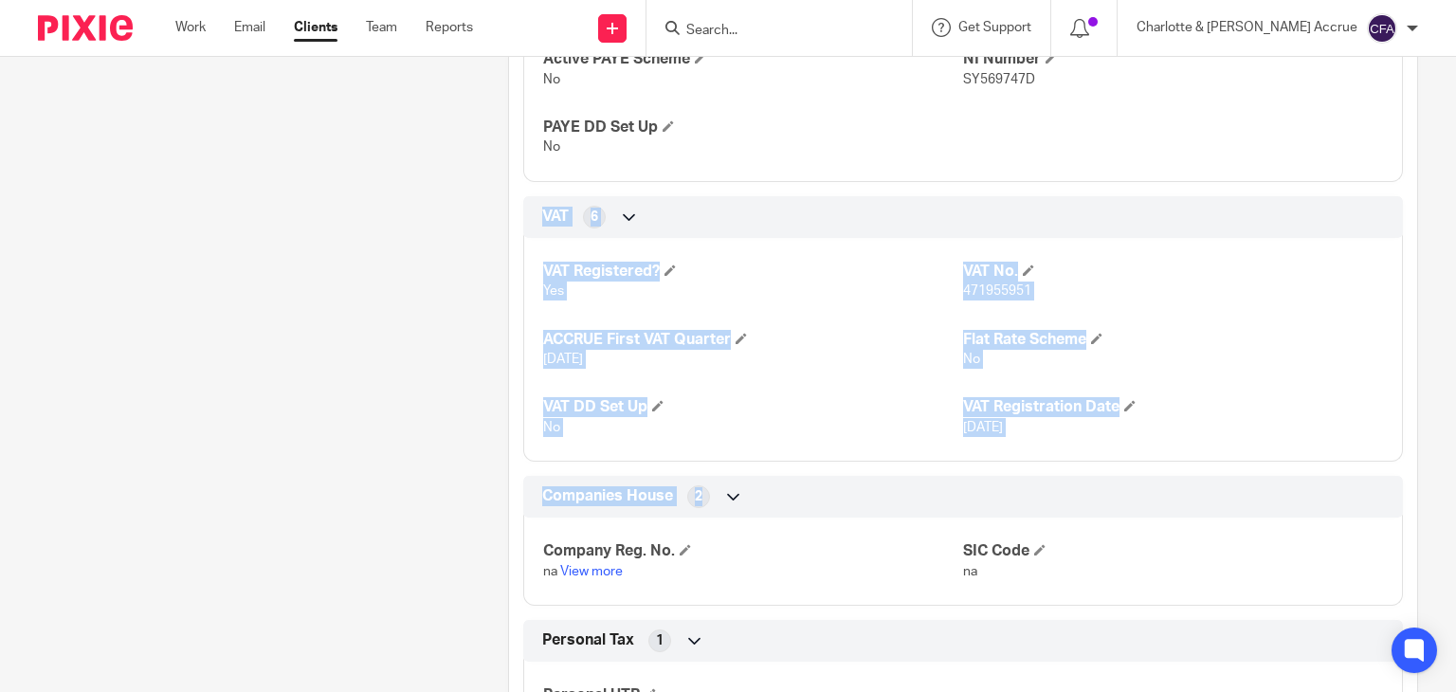
drag, startPoint x: 780, startPoint y: 330, endPoint x: 1037, endPoint y: 433, distance: 276.9
click at [1037, 432] on div "VAT Registered? Yes VAT No. 471955951 ACCRUE First VAT Quarter 30 Sep 2025 Flat…" at bounding box center [963, 343] width 880 height 238
click at [1038, 433] on p "1 Jul 2023" at bounding box center [1173, 427] width 420 height 19
drag, startPoint x: 1038, startPoint y: 433, endPoint x: 534, endPoint y: 264, distance: 531.7
click at [534, 264] on div "VAT Registered? Yes VAT No. 471955951 ACCRUE First VAT Quarter 30 Sep 2025 Flat…" at bounding box center [963, 343] width 880 height 238
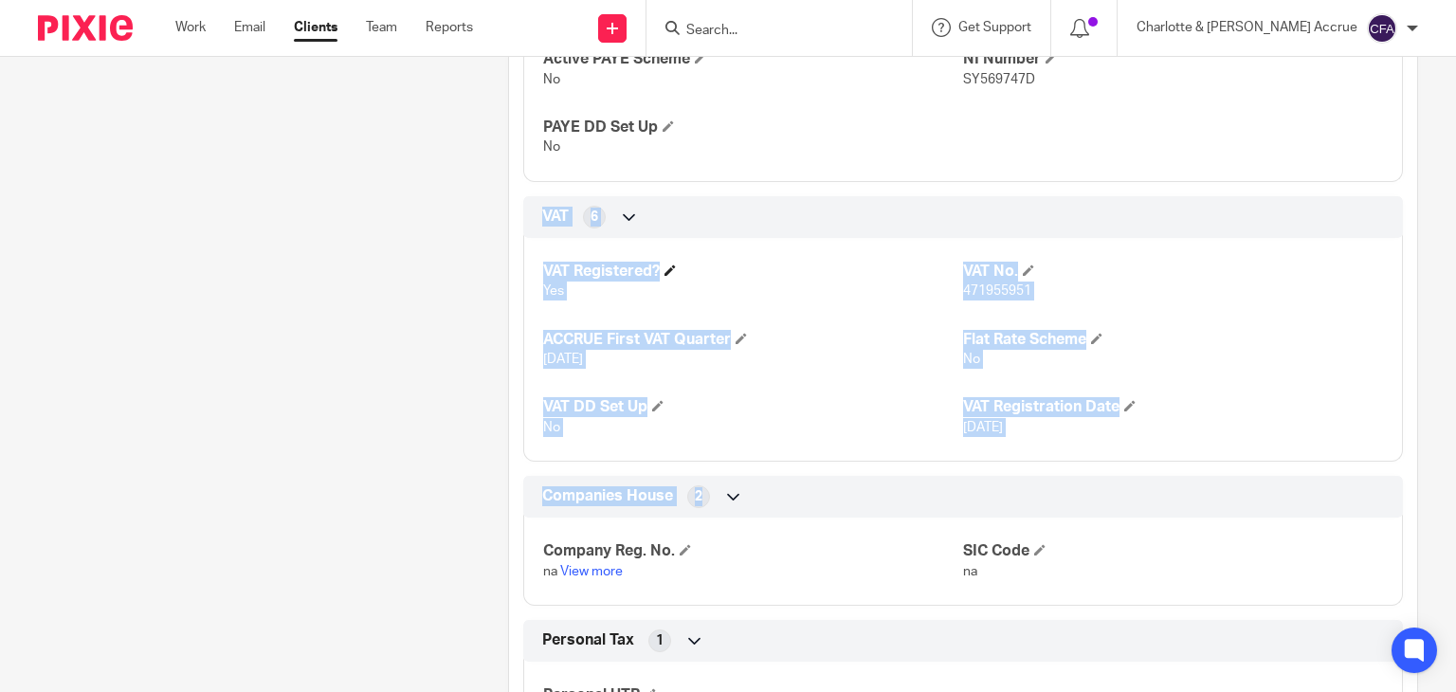
click at [543, 269] on h4 "VAT Registered?" at bounding box center [753, 272] width 420 height 20
drag, startPoint x: 537, startPoint y: 269, endPoint x: 1073, endPoint y: 446, distance: 564.1
click at [1073, 446] on div "VAT Registered? Yes VAT No. 471955951 ACCRUE First VAT Quarter 30 Sep 2025 Flat…" at bounding box center [963, 343] width 880 height 238
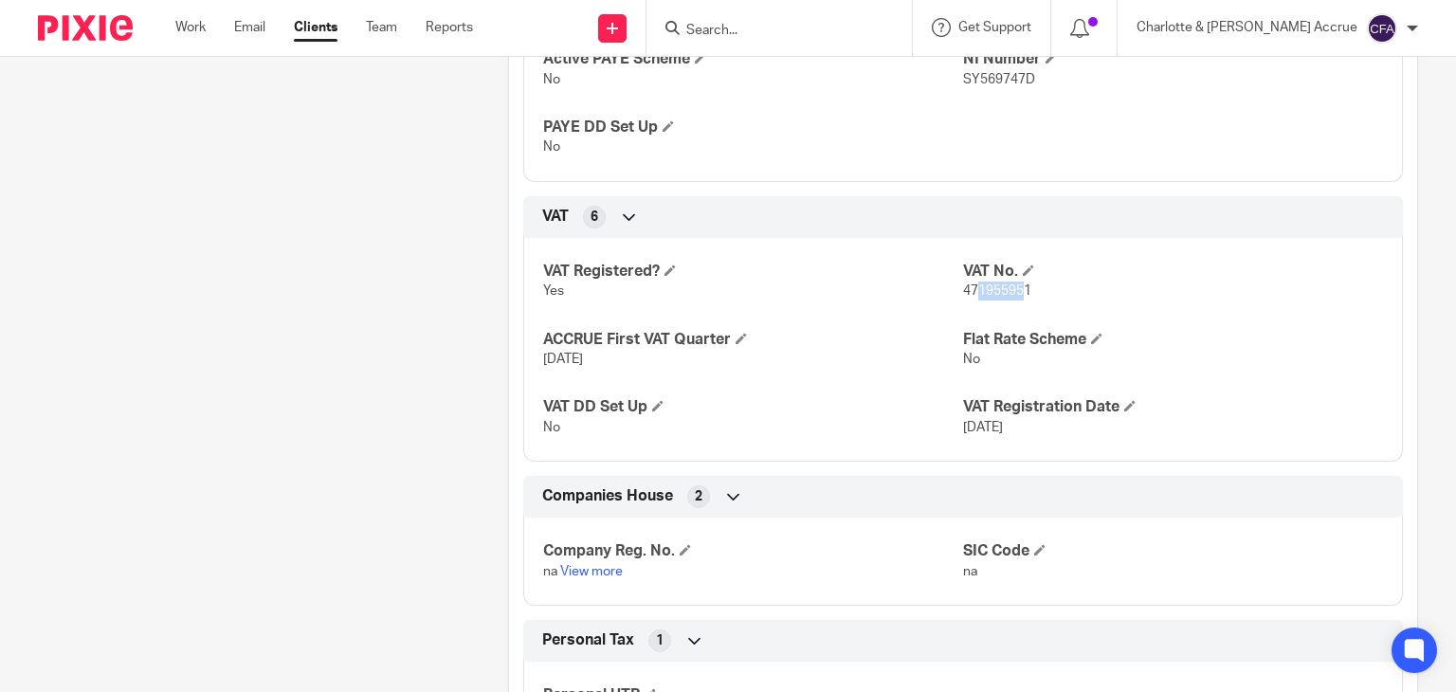
drag, startPoint x: 967, startPoint y: 288, endPoint x: 1039, endPoint y: 280, distance: 72.5
click at [1017, 293] on span "471955951" at bounding box center [997, 290] width 68 height 13
click at [1039, 282] on p "471955951" at bounding box center [1173, 291] width 420 height 19
drag, startPoint x: 1041, startPoint y: 282, endPoint x: 546, endPoint y: 244, distance: 496.3
click at [548, 242] on div "VAT Registered? Yes VAT No. 471955951 ACCRUE First VAT Quarter 30 Sep 2025 Flat…" at bounding box center [963, 343] width 880 height 238
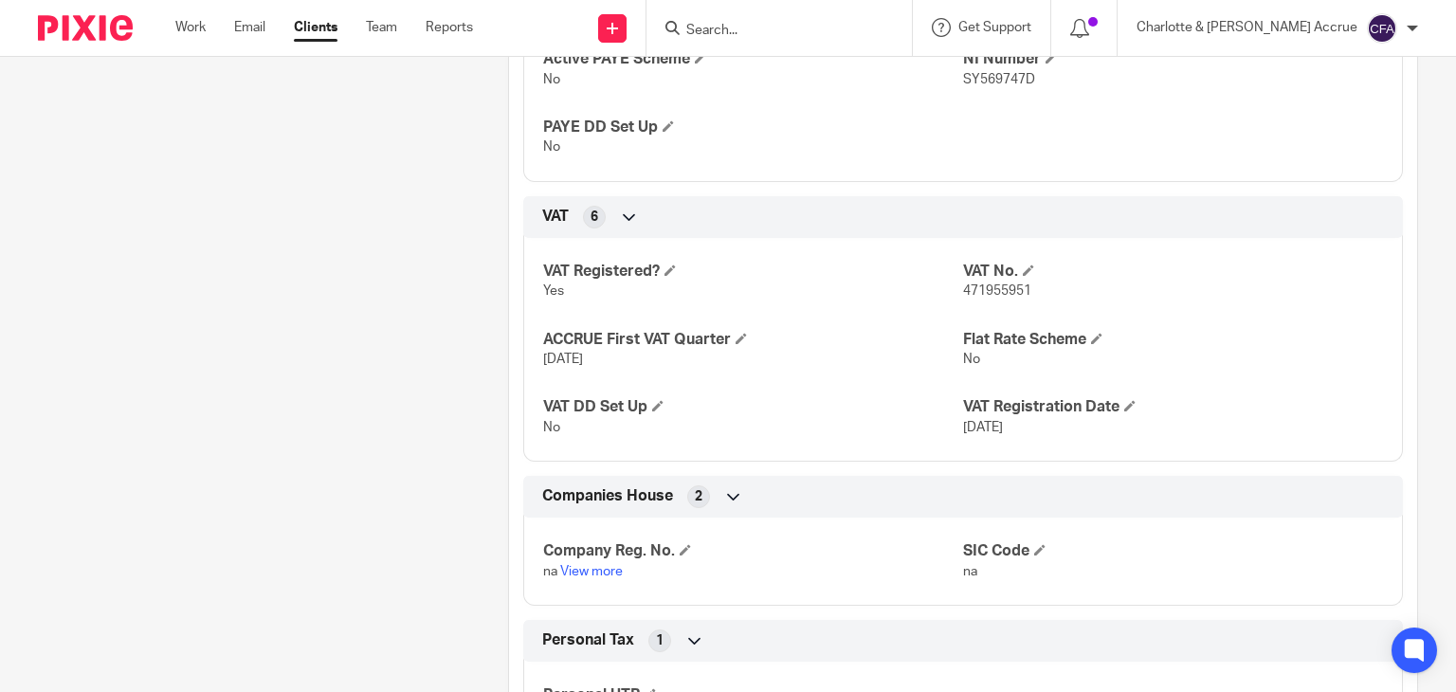
click at [535, 250] on div "VAT Registered? Yes VAT No. 471955951 ACCRUE First VAT Quarter 30 Sep 2025 Flat…" at bounding box center [963, 343] width 880 height 238
drag, startPoint x: 725, startPoint y: 291, endPoint x: 1043, endPoint y: 464, distance: 361.8
click at [1043, 464] on div "Client type Sole Trader Basic Address Flat 278, Flint Building, 11 Stanley Stre…" at bounding box center [963, 554] width 908 height 2224
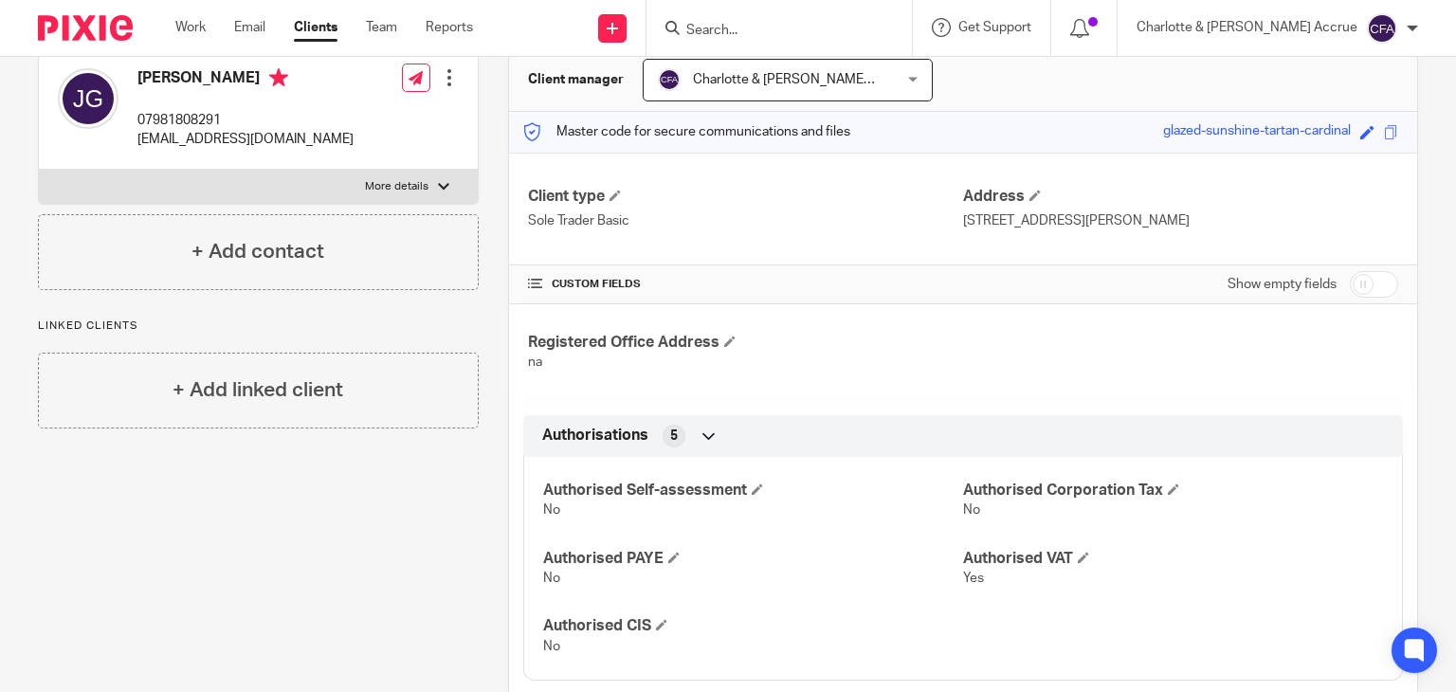
scroll to position [0, 0]
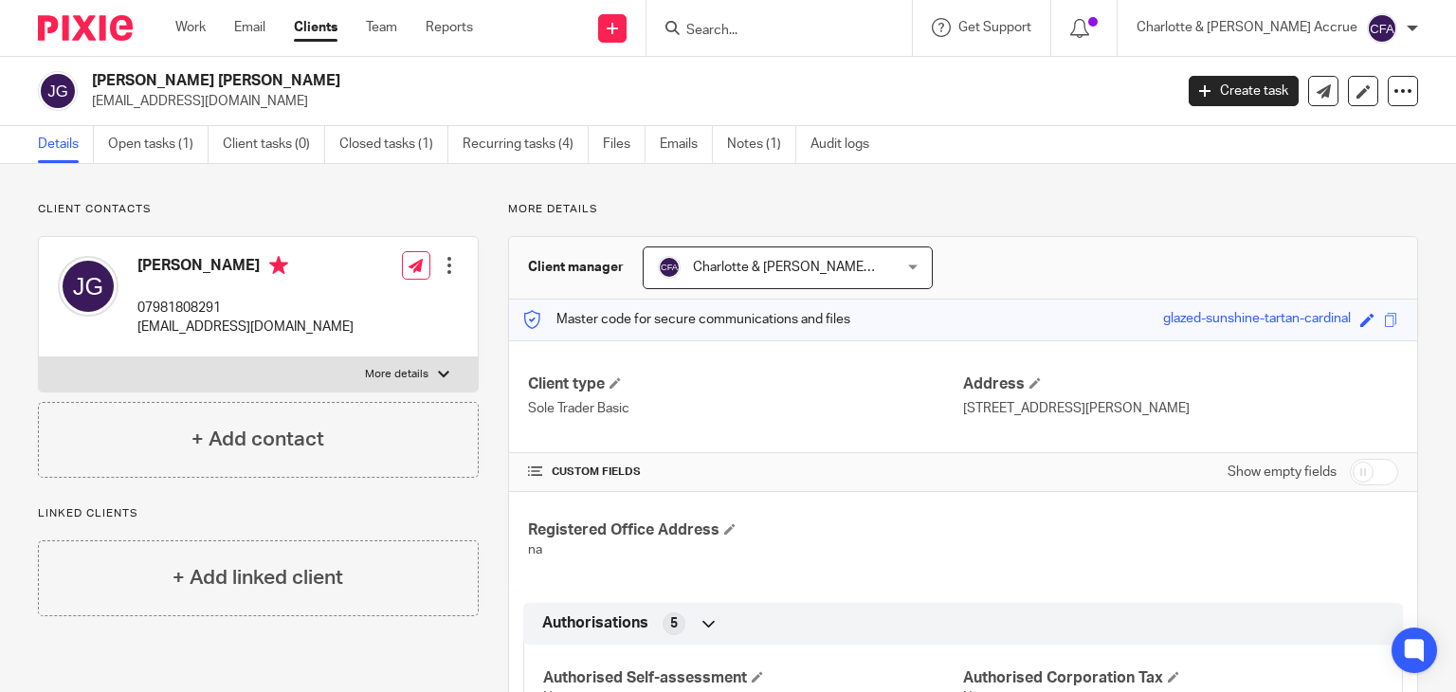
click at [819, 31] on input "Search" at bounding box center [769, 31] width 171 height 17
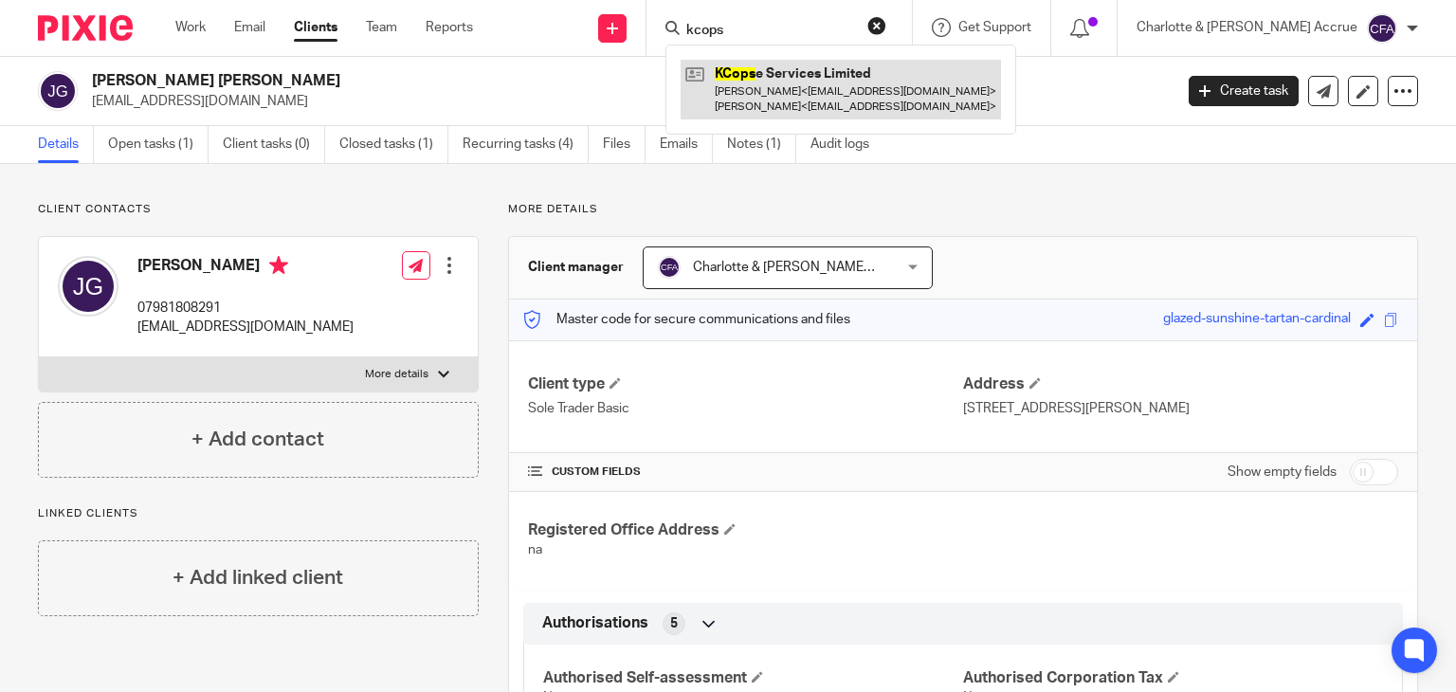
type input "kcops"
click at [852, 112] on link at bounding box center [841, 89] width 320 height 59
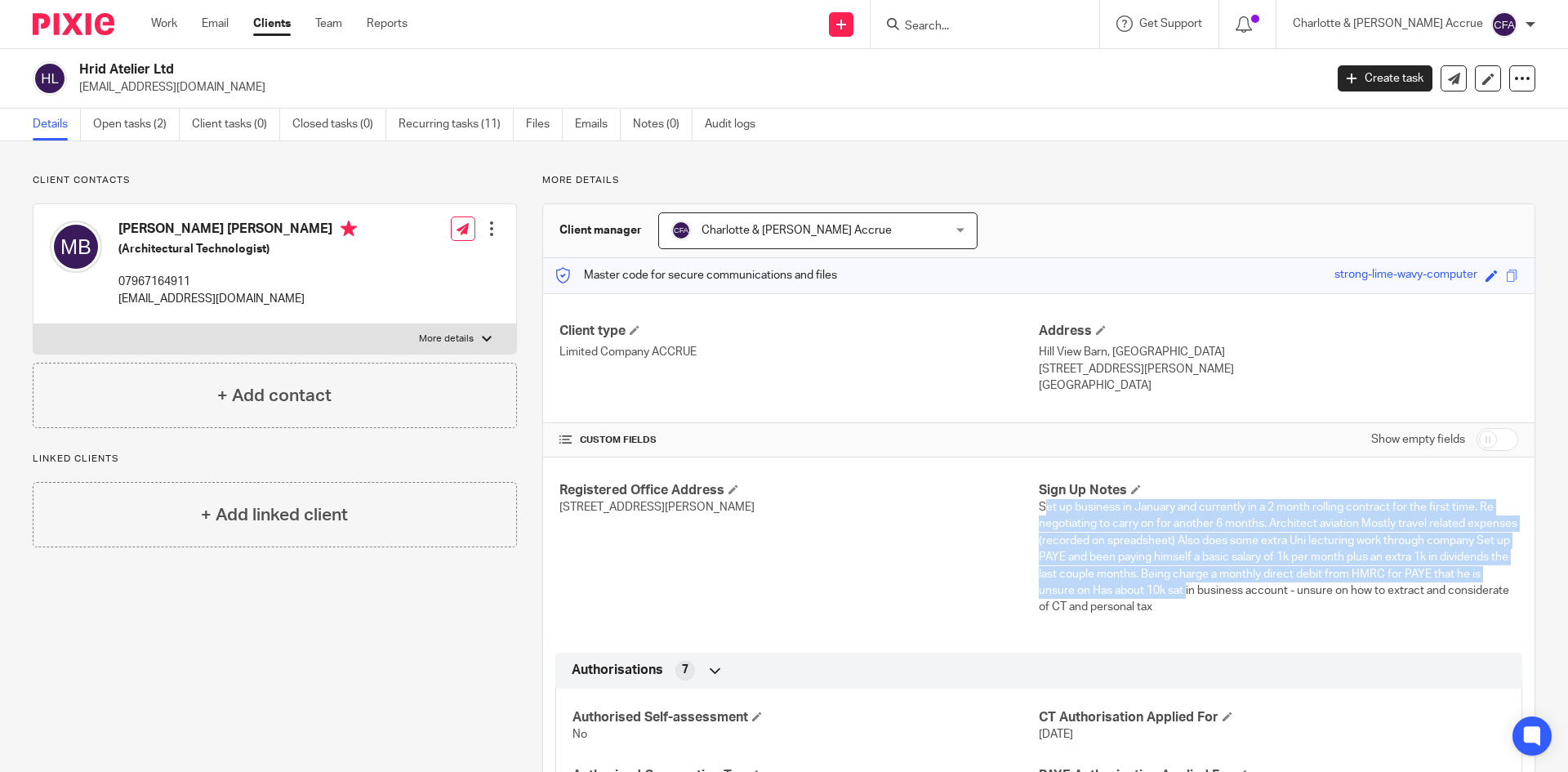
drag, startPoint x: 1041, startPoint y: 510, endPoint x: 1258, endPoint y: 599, distance: 234.5
click at [1258, 599] on p "Set up business in January and currently in a 2 month rolling contract for the …" at bounding box center [1279, 557] width 479 height 117
drag, startPoint x: 1222, startPoint y: 596, endPoint x: 1050, endPoint y: 506, distance: 194.1
click at [1048, 502] on p "Set up business in January and currently in a 2 month rolling contract for the …" at bounding box center [1279, 557] width 479 height 117
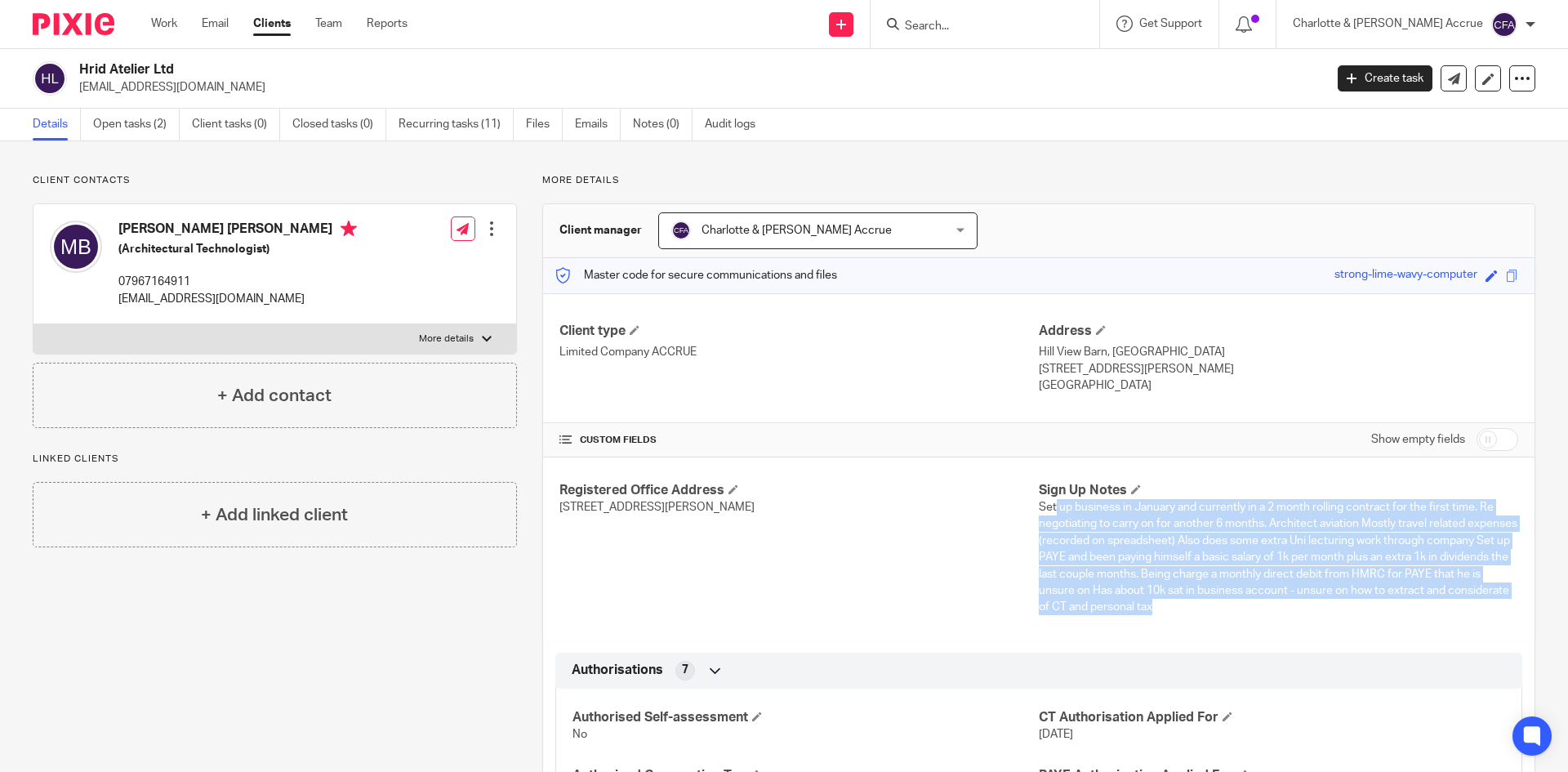
click at [1052, 520] on span "Set up business in January and currently in a 2 month rolling contract for the …" at bounding box center [1278, 557] width 478 height 111
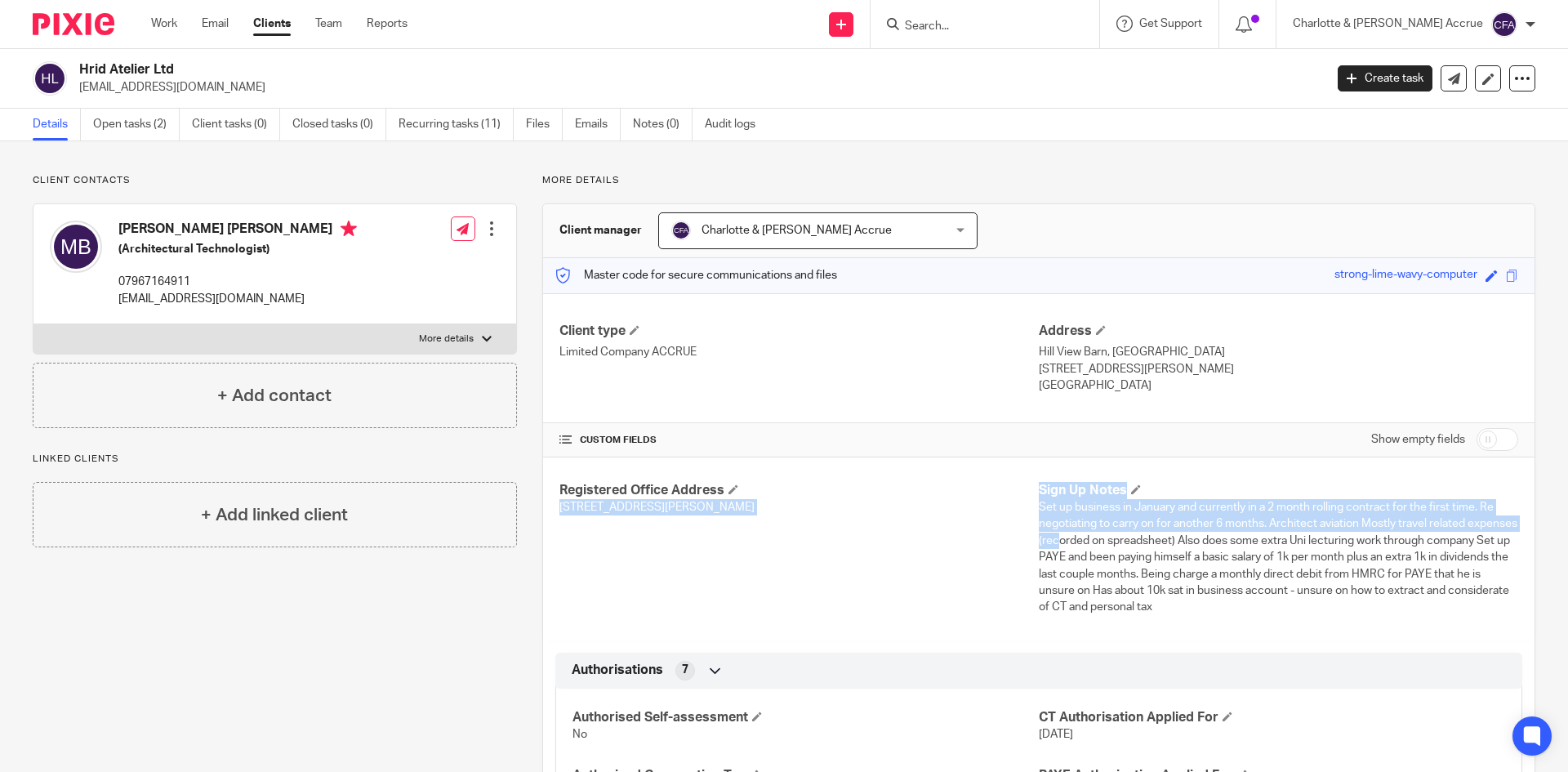
drag, startPoint x: 1023, startPoint y: 482, endPoint x: 1101, endPoint y: 538, distance: 96.0
click at [1101, 538] on div "Registered Office Address [STREET_ADDRESS] Sign Up Notes Set up business in Jan…" at bounding box center [1038, 549] width 992 height 183
click at [1101, 538] on span "Set up business in January and currently in a 2 month rolling contract for the …" at bounding box center [1278, 557] width 478 height 111
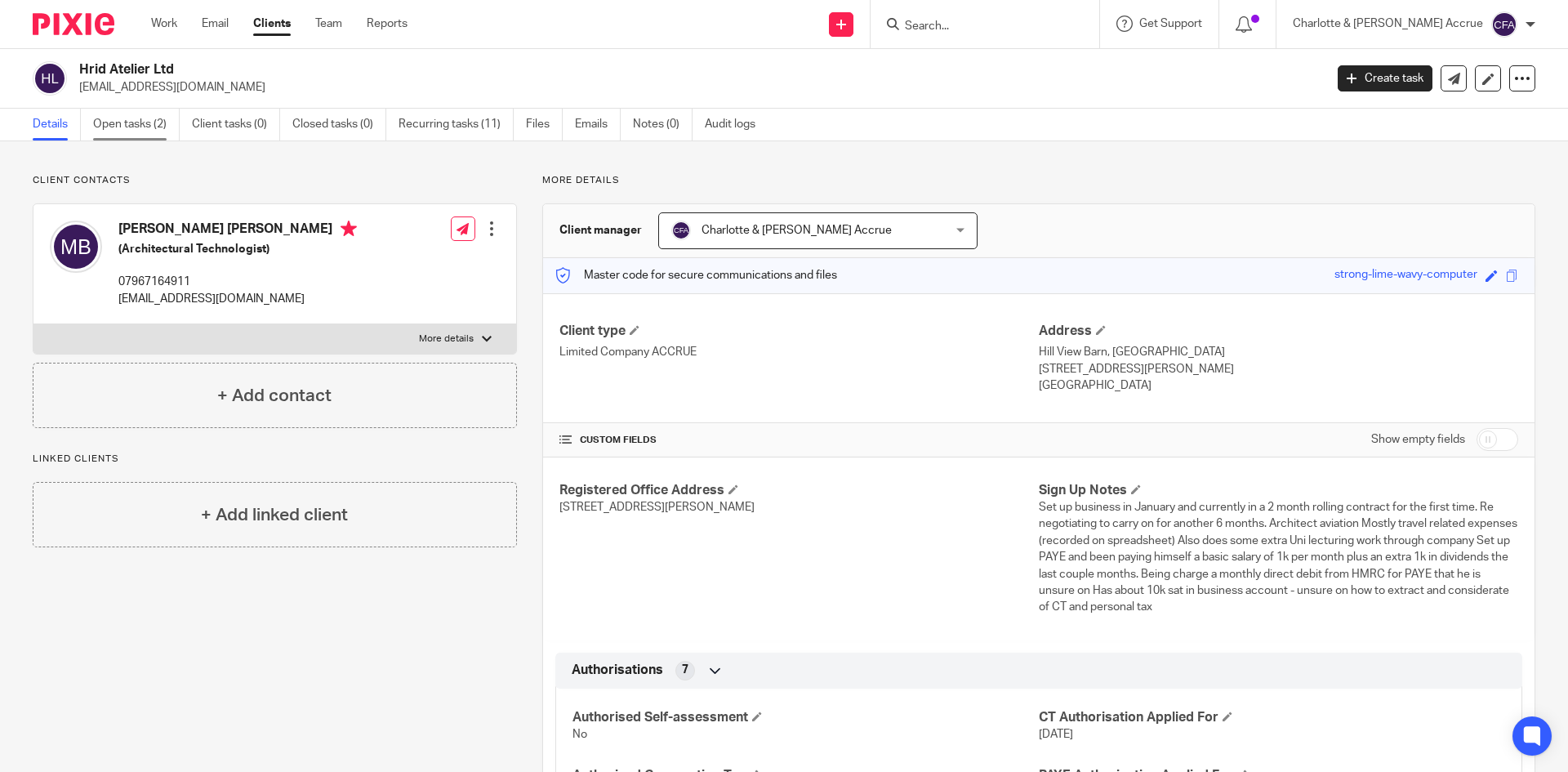
click at [141, 140] on link "Open tasks (2)" at bounding box center [136, 124] width 86 height 32
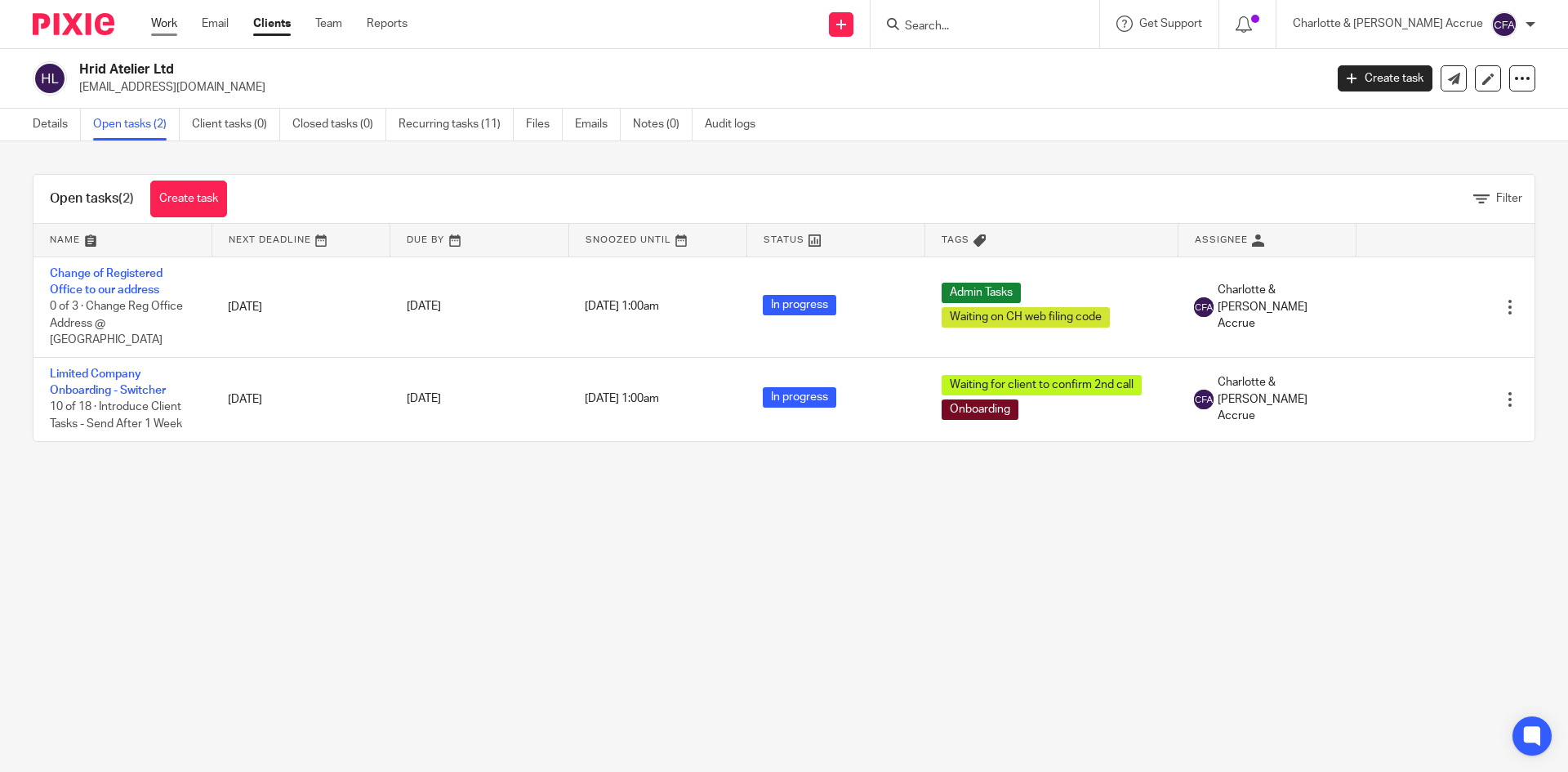
click at [164, 32] on link "Work" at bounding box center [164, 23] width 26 height 16
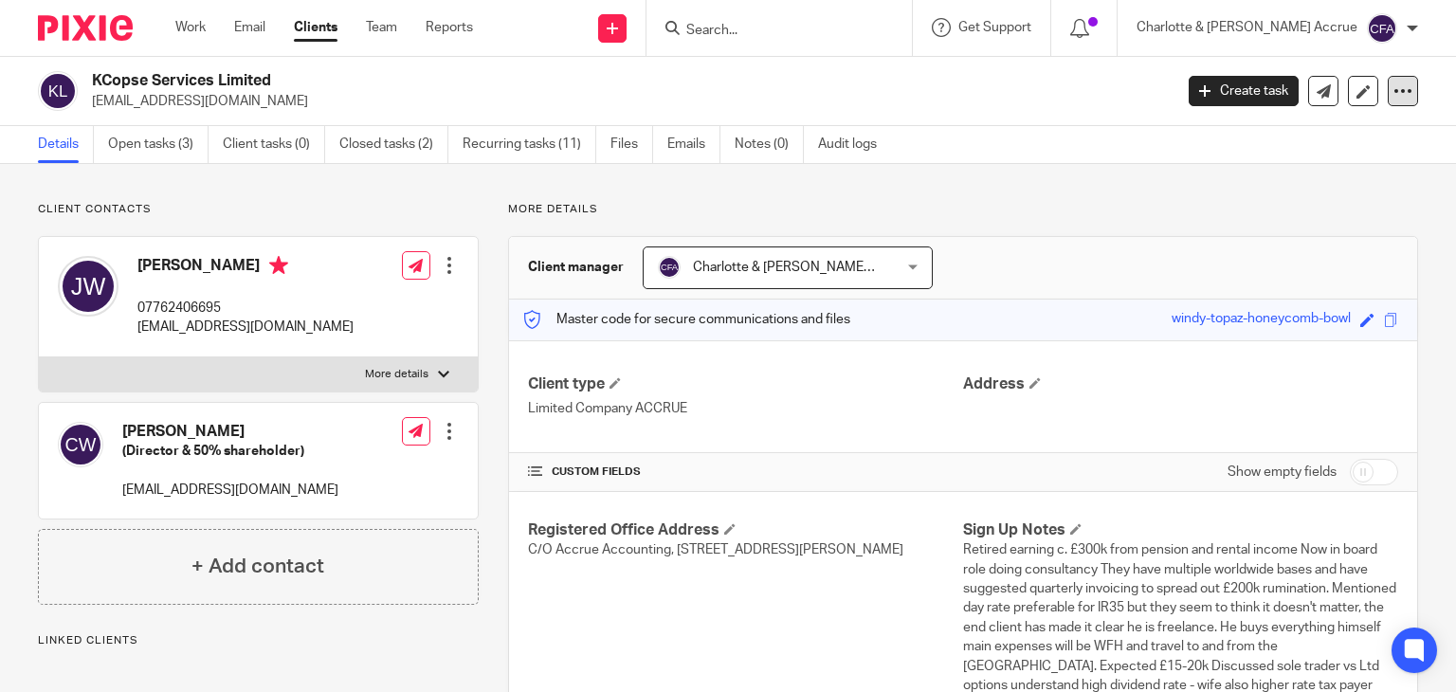
click at [1393, 86] on icon at bounding box center [1402, 91] width 19 height 19
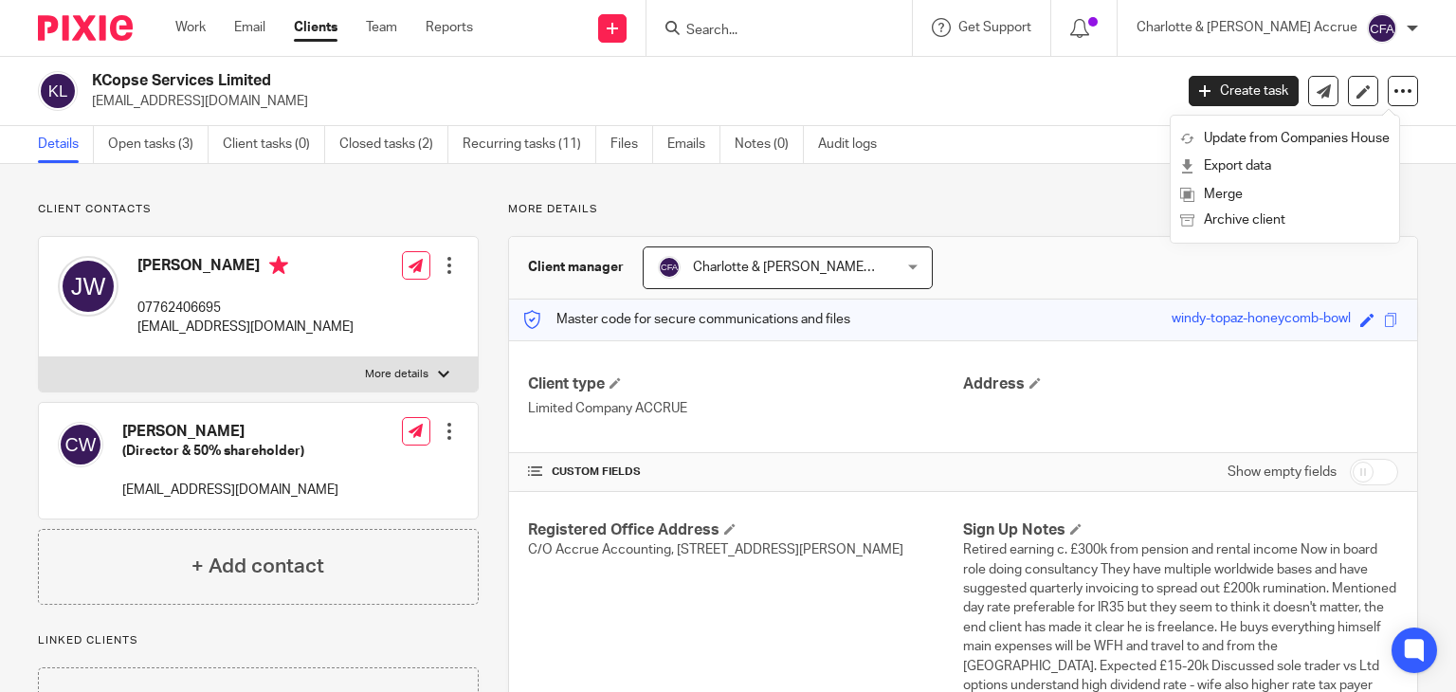
click at [1041, 85] on div "KCopse Services Limited [EMAIL_ADDRESS][DOMAIN_NAME]" at bounding box center [626, 91] width 1068 height 40
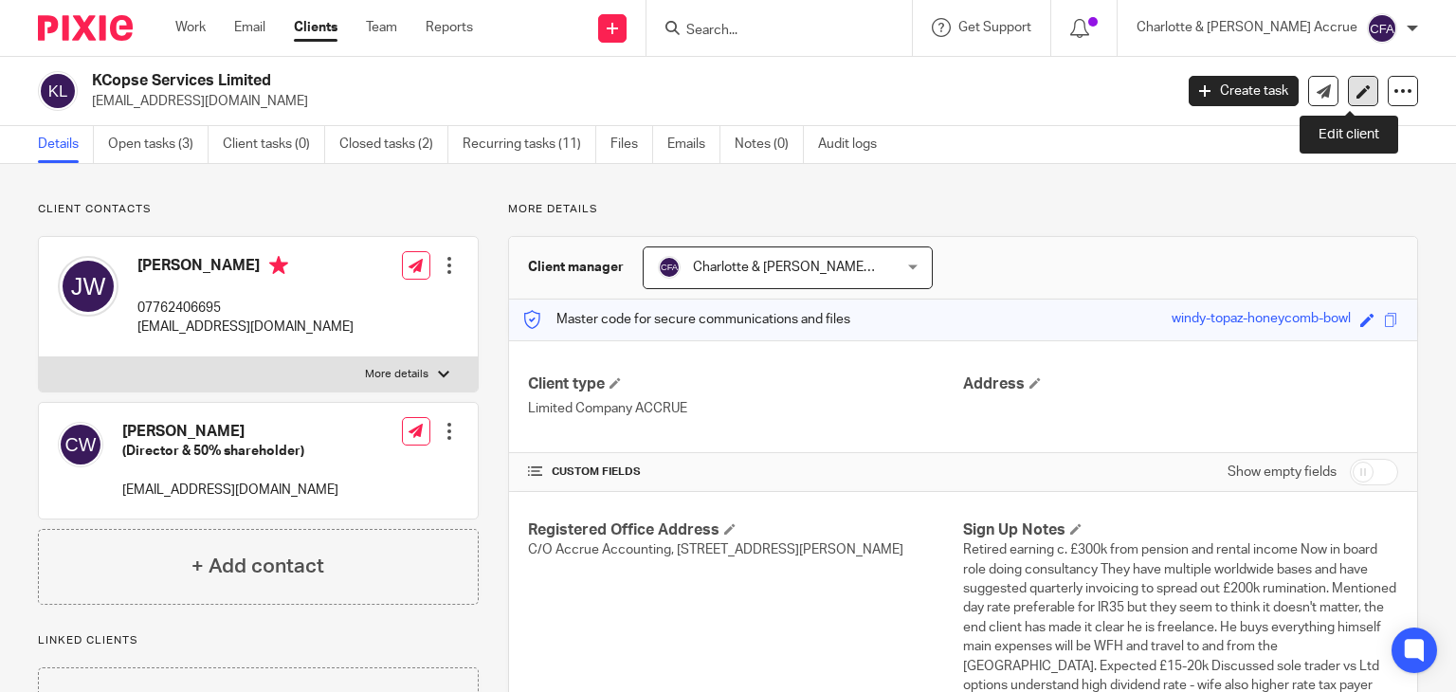
click at [1352, 79] on link at bounding box center [1363, 91] width 30 height 30
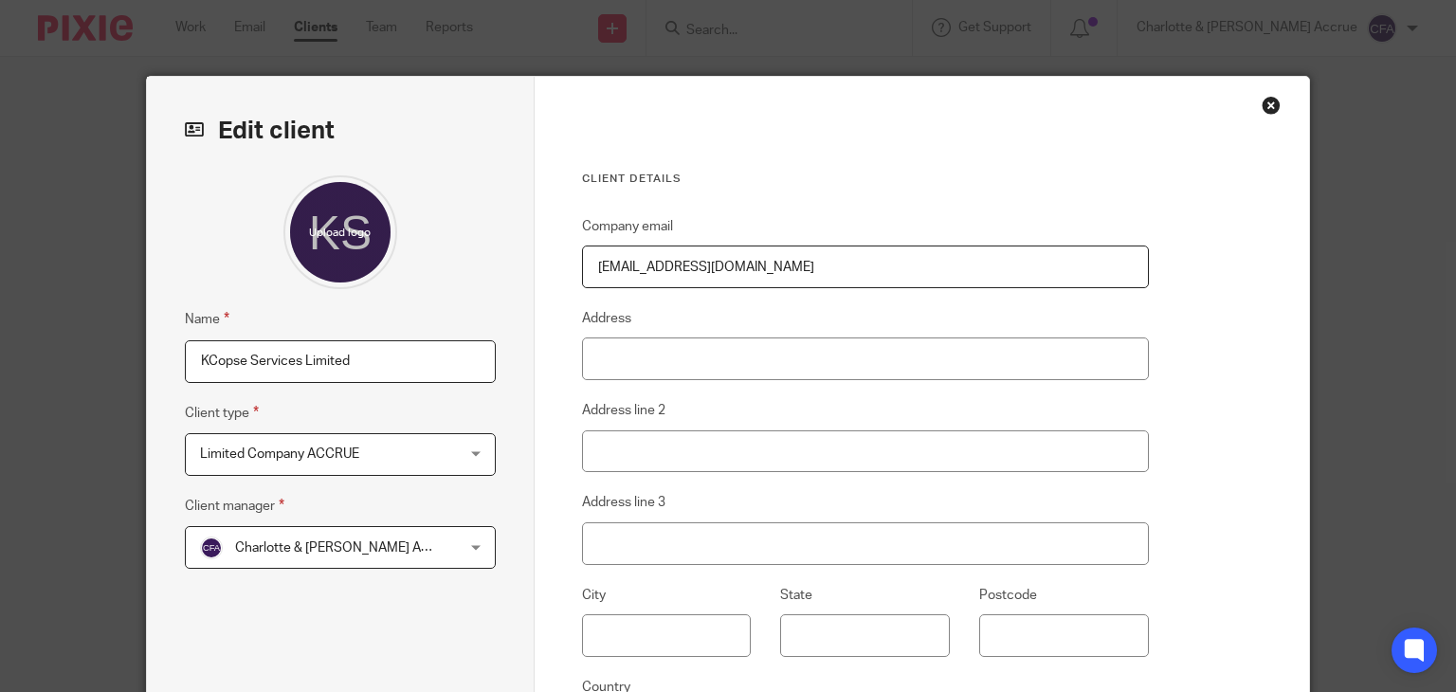
click at [807, 254] on input "[EMAIL_ADDRESS][DOMAIN_NAME]" at bounding box center [865, 266] width 567 height 43
paste input "kingscopsehouse@g"
click at [591, 266] on input "[EMAIL_ADDRESS][DOMAIN_NAME]" at bounding box center [865, 266] width 567 height 43
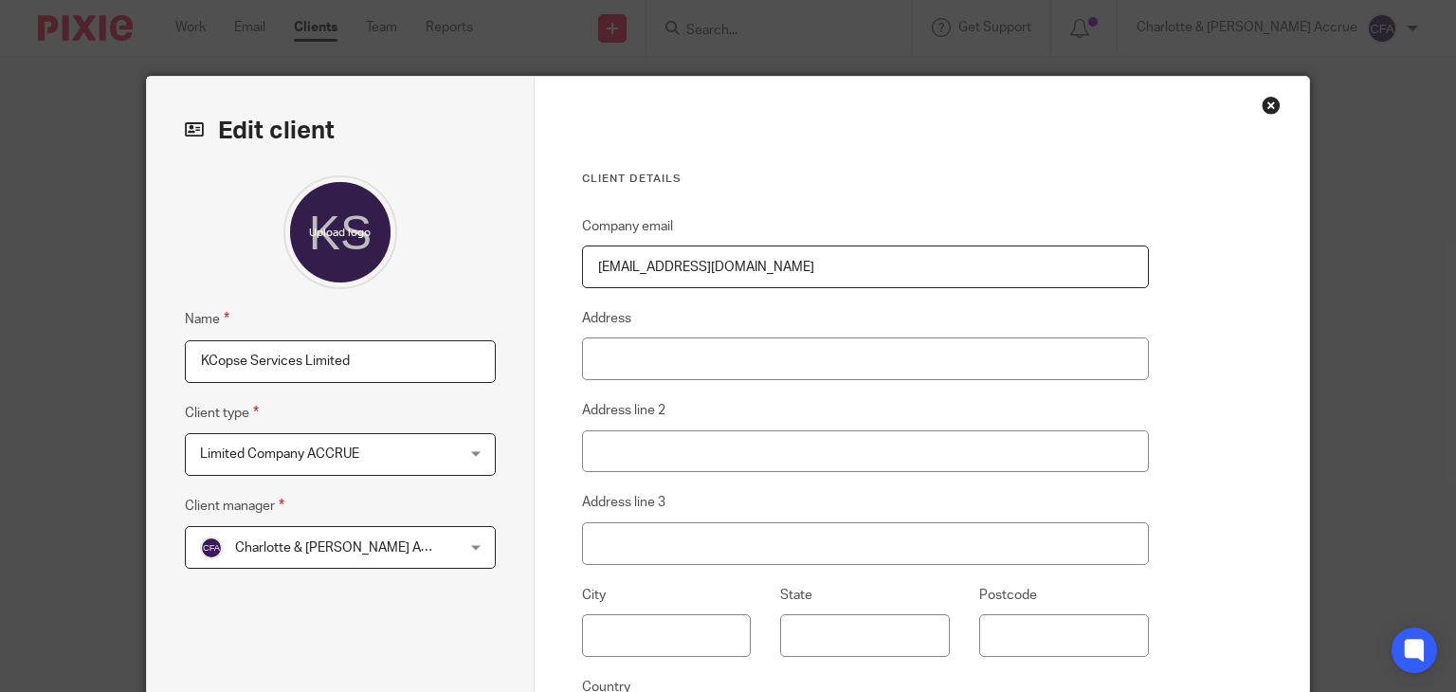
type input "[EMAIL_ADDRESS][DOMAIN_NAME]"
click at [764, 179] on h3 "Client details" at bounding box center [865, 179] width 567 height 15
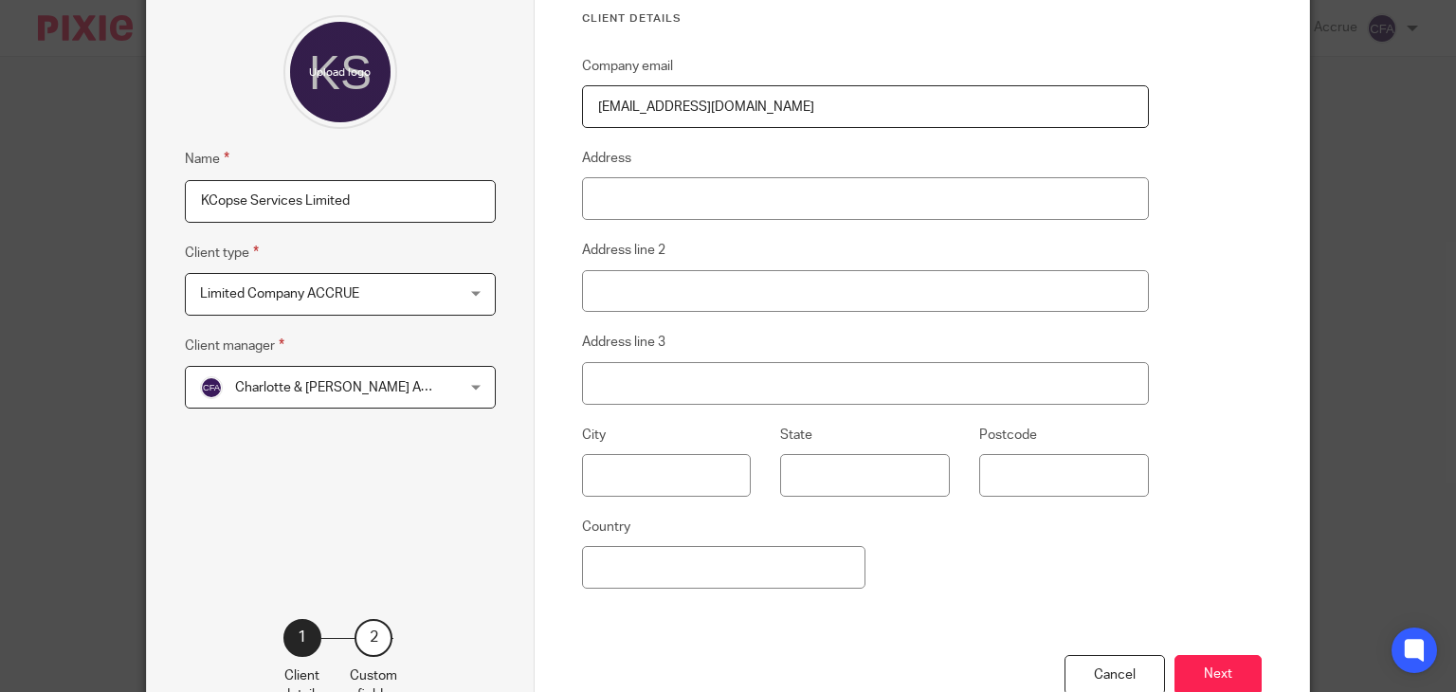
scroll to position [284, 0]
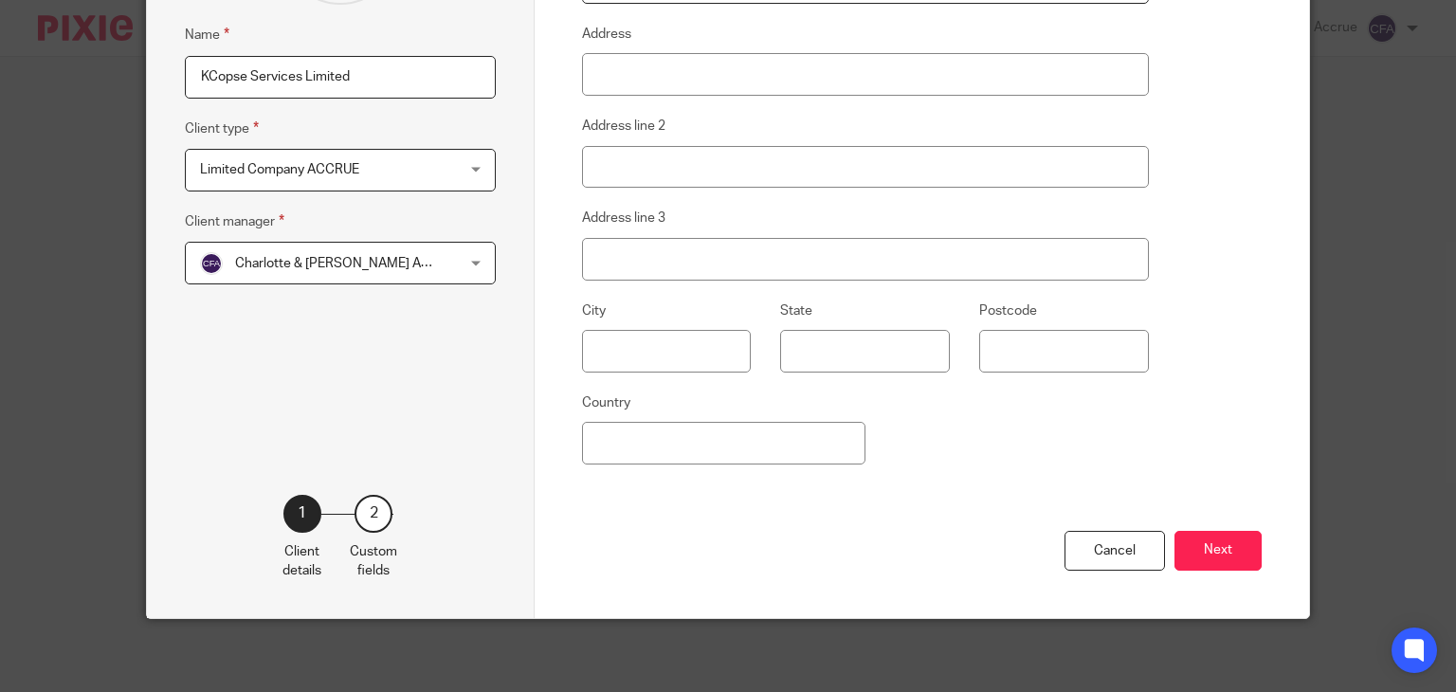
click at [1213, 544] on button "Next" at bounding box center [1217, 551] width 87 height 41
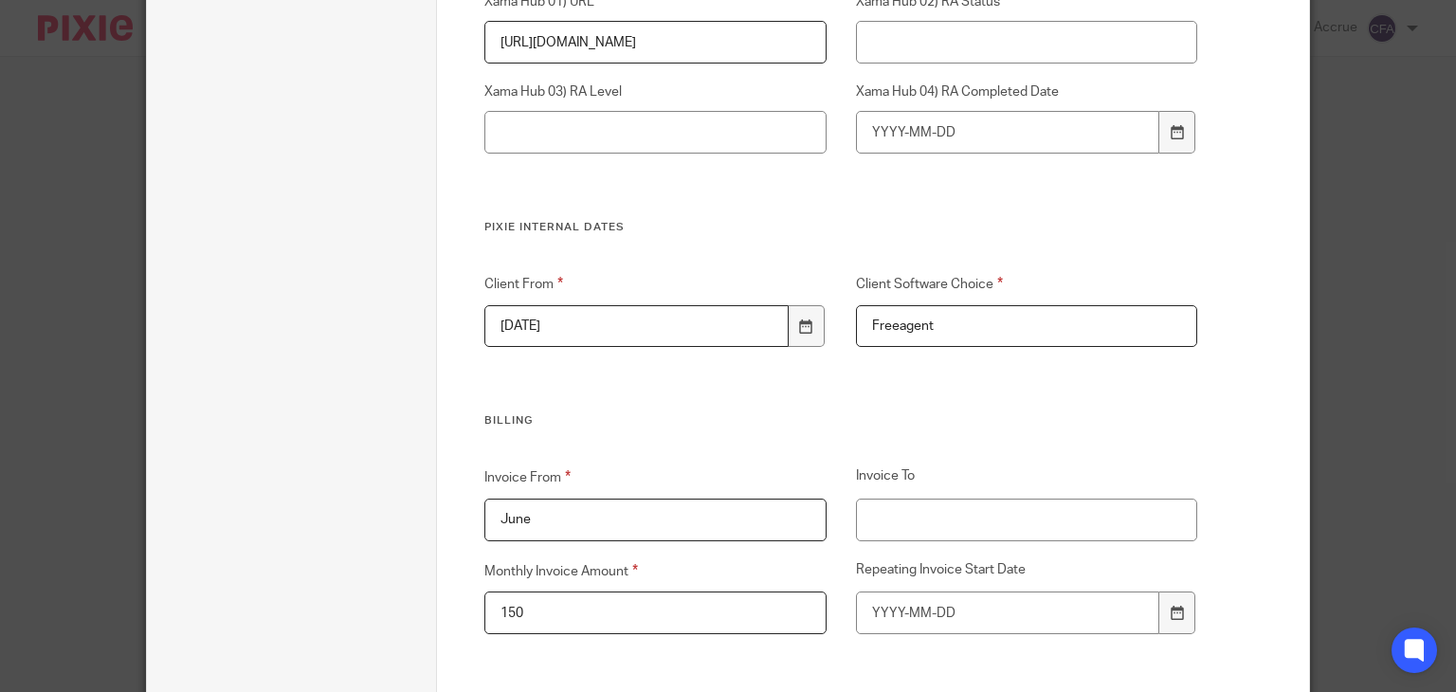
scroll to position [4550, 0]
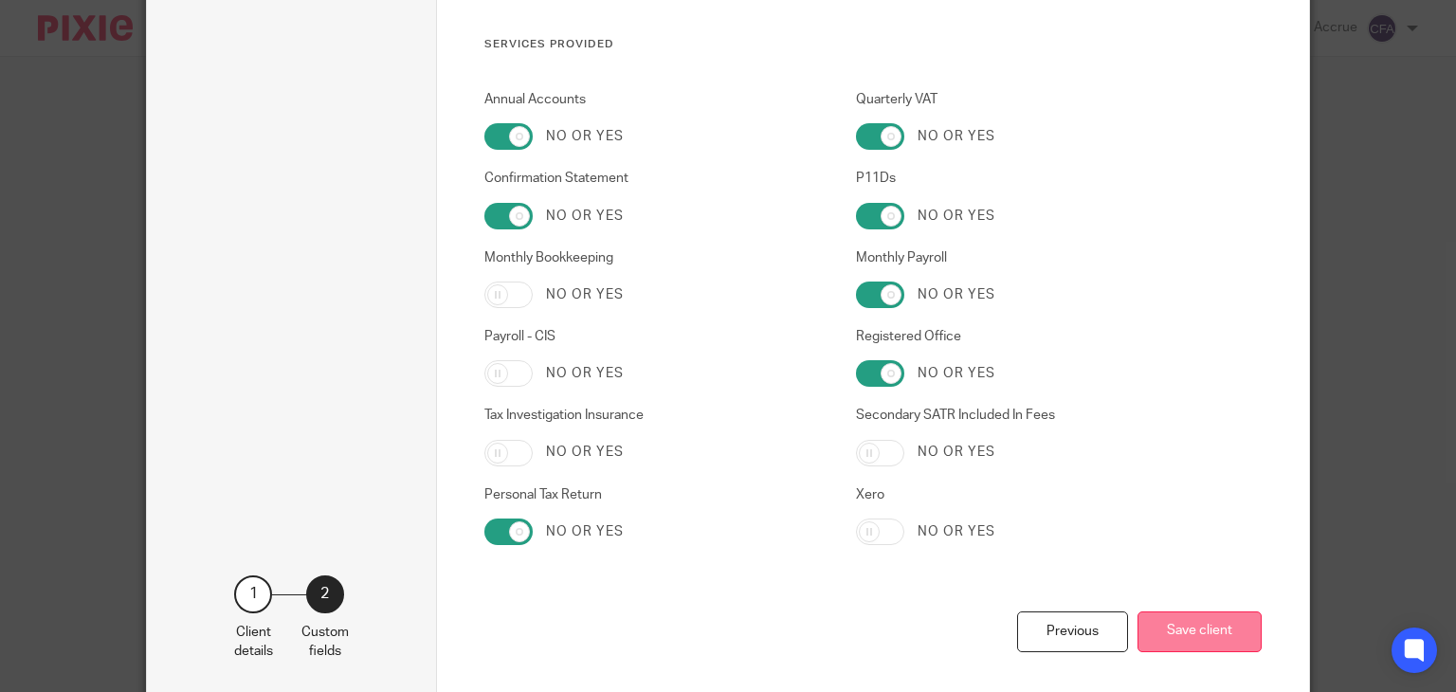
click at [1228, 618] on button "Save client" at bounding box center [1199, 631] width 124 height 41
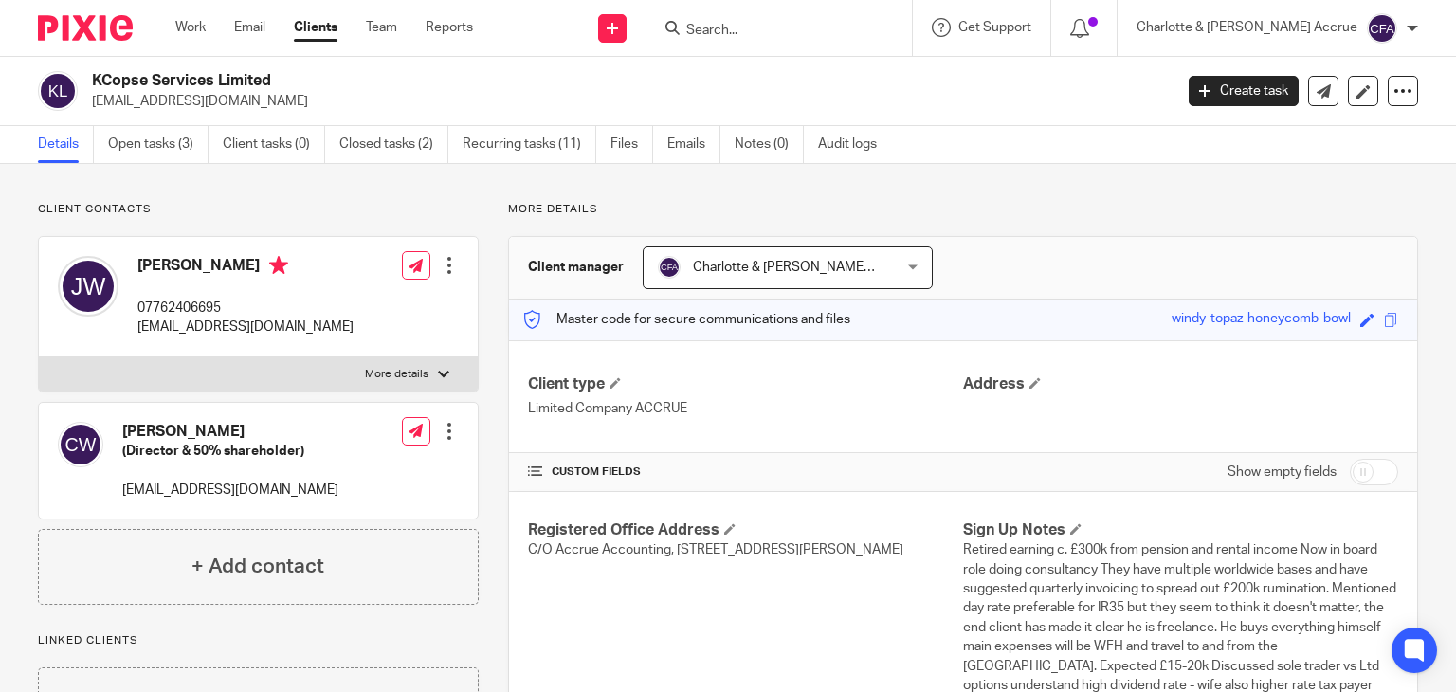
click at [201, 110] on p "[EMAIL_ADDRESS][DOMAIN_NAME]" at bounding box center [626, 101] width 1068 height 19
copy main "[EMAIL_ADDRESS][DOMAIN_NAME] Create task Update from Companies House Export dat…"
click at [206, 21] on link "Work" at bounding box center [190, 27] width 30 height 19
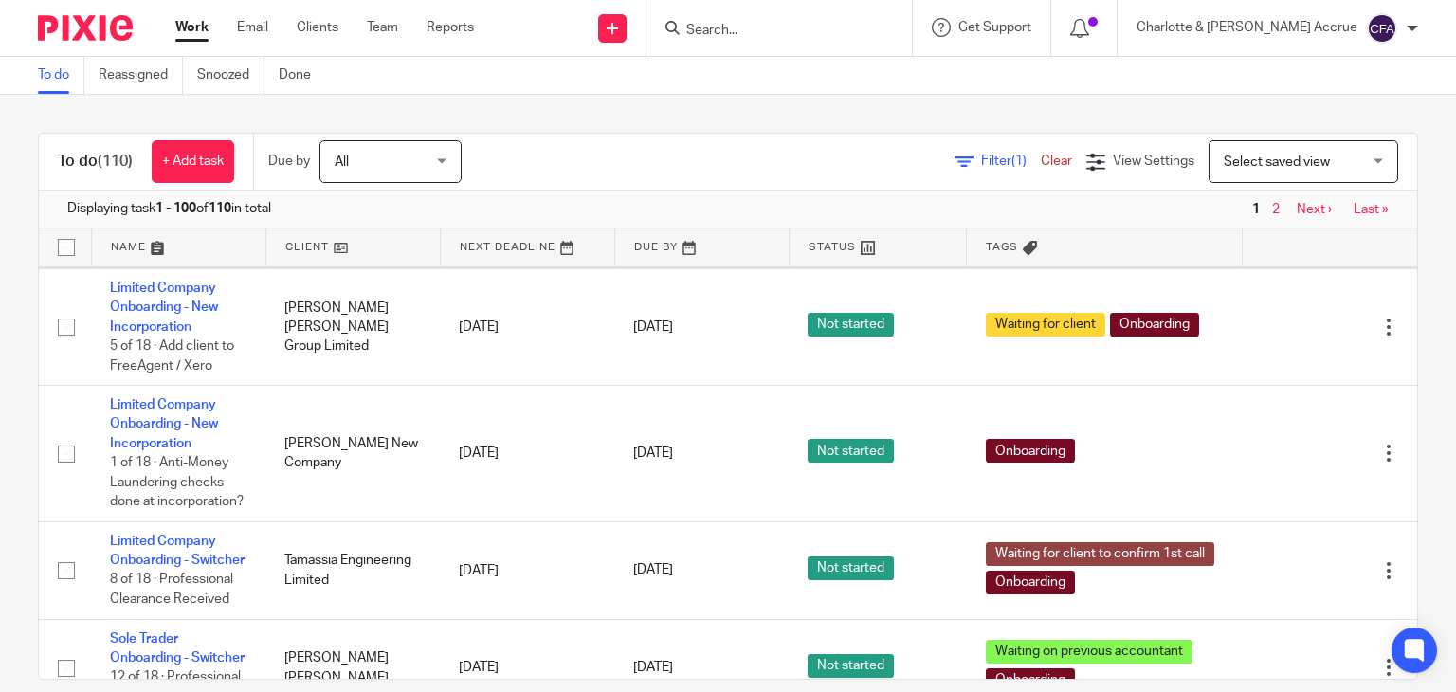
scroll to position [3876, 0]
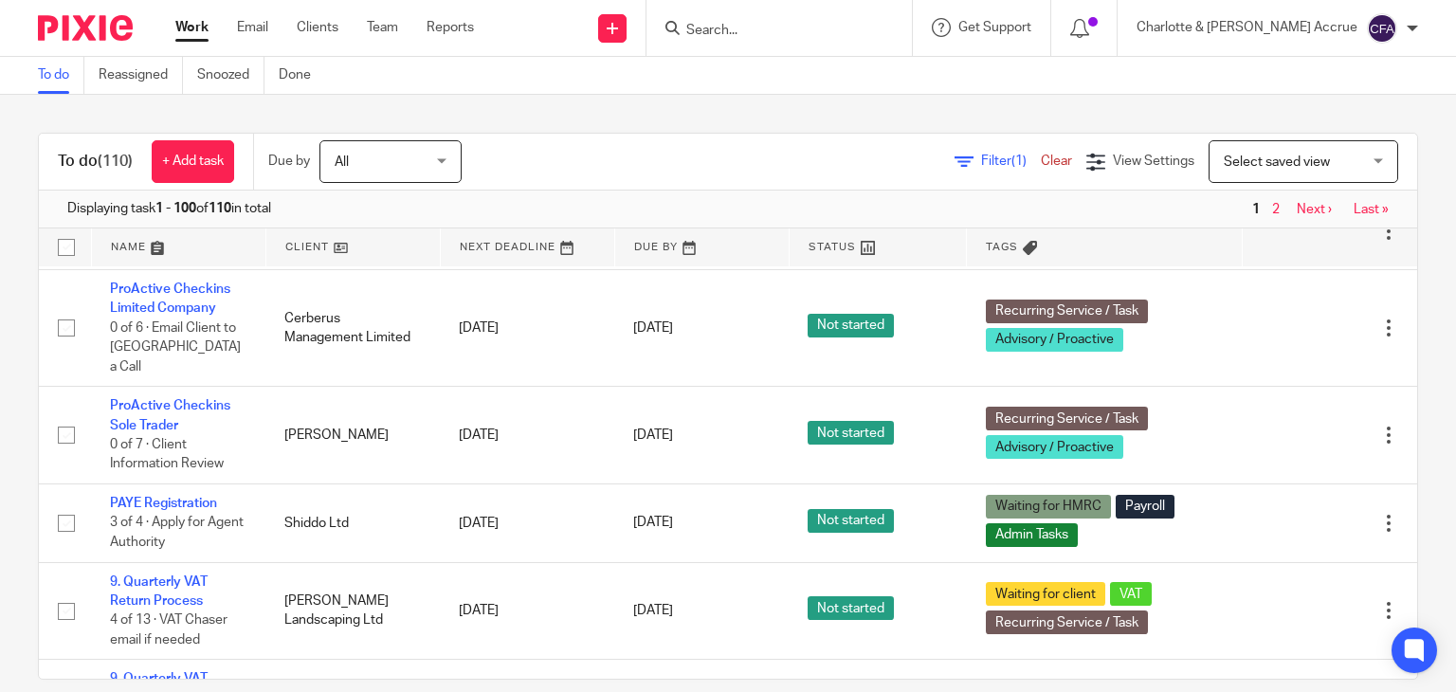
click at [1315, 178] on span "Select saved view" at bounding box center [1293, 161] width 138 height 40
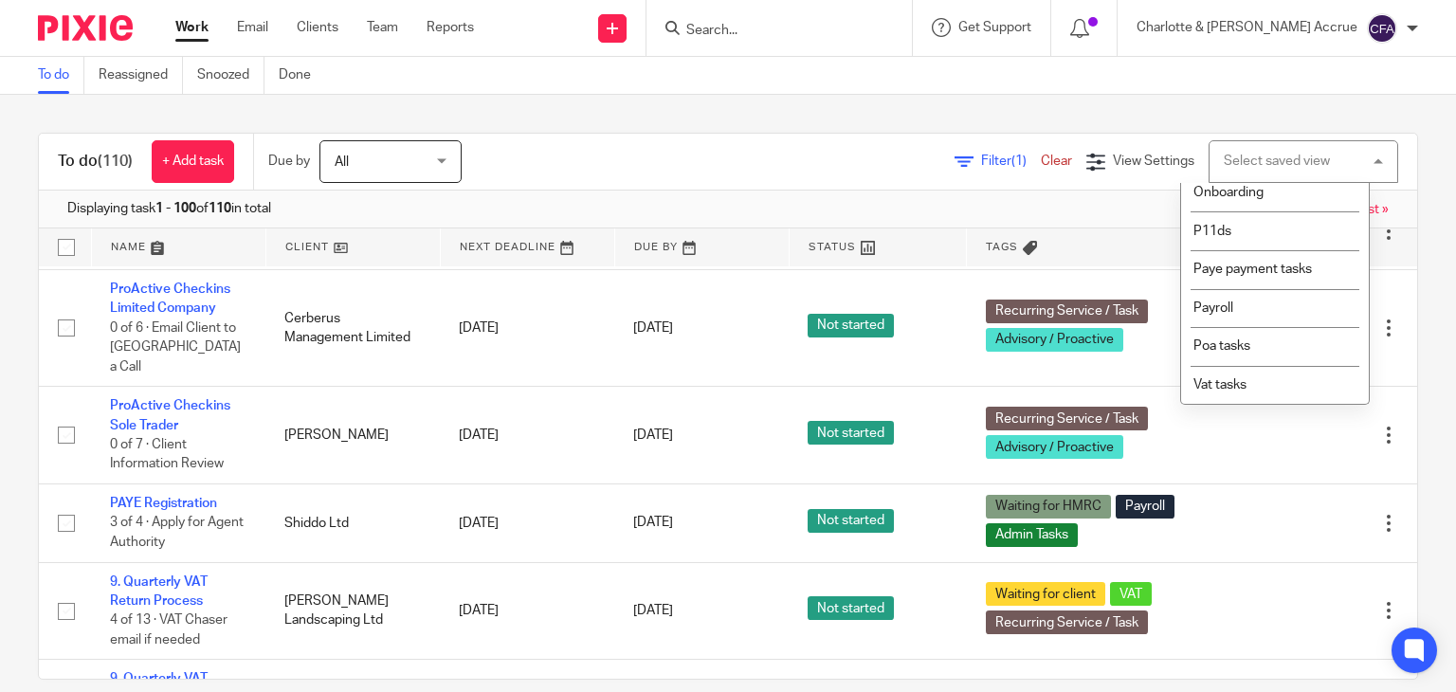
scroll to position [303, 0]
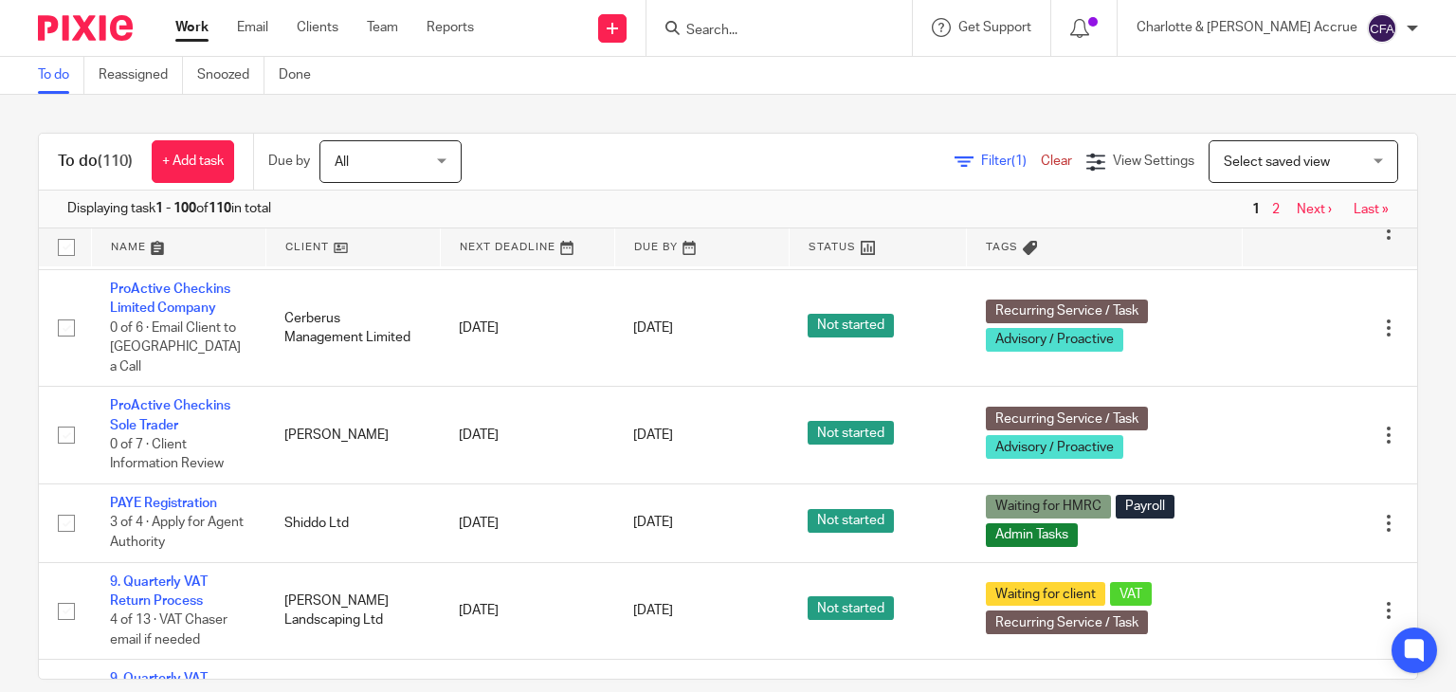
click at [887, 86] on div "To do Reassigned Snoozed Done" at bounding box center [728, 76] width 1456 height 38
click at [252, 32] on link "Email" at bounding box center [252, 27] width 31 height 19
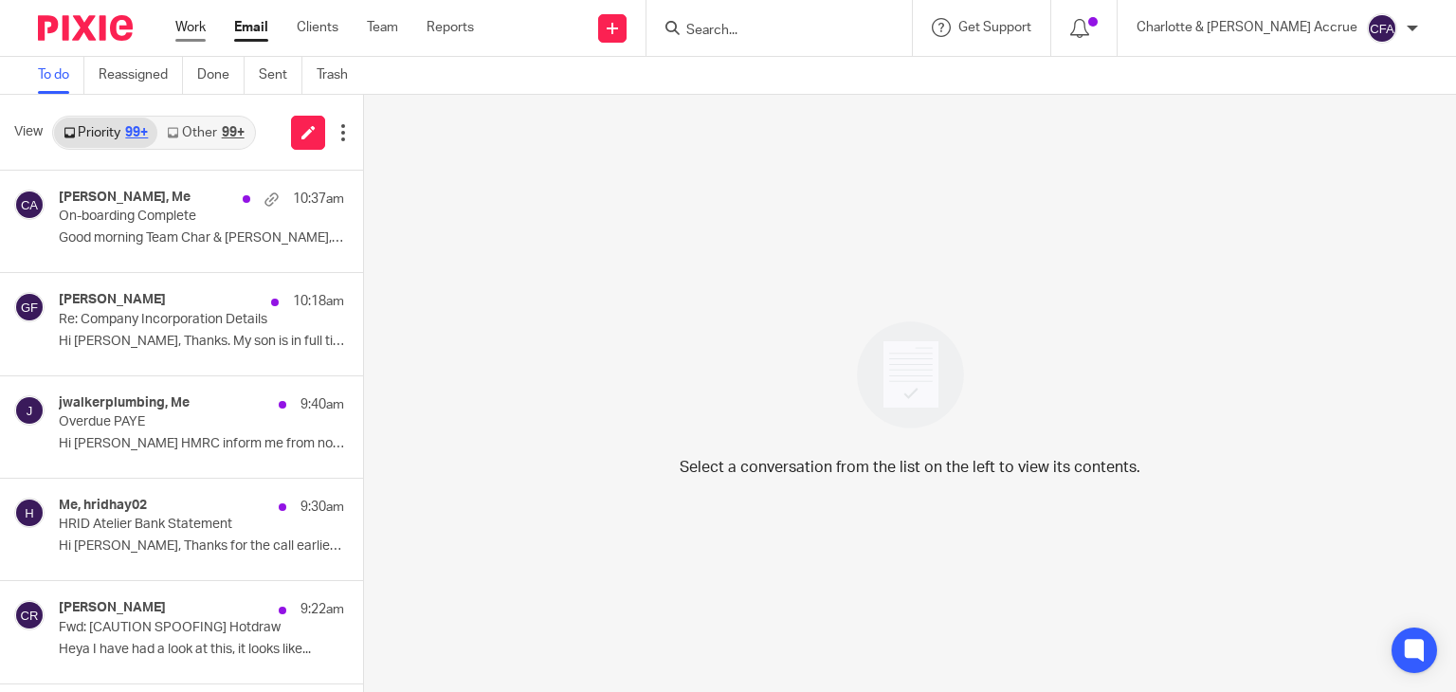
click at [175, 31] on link "Work" at bounding box center [190, 27] width 30 height 19
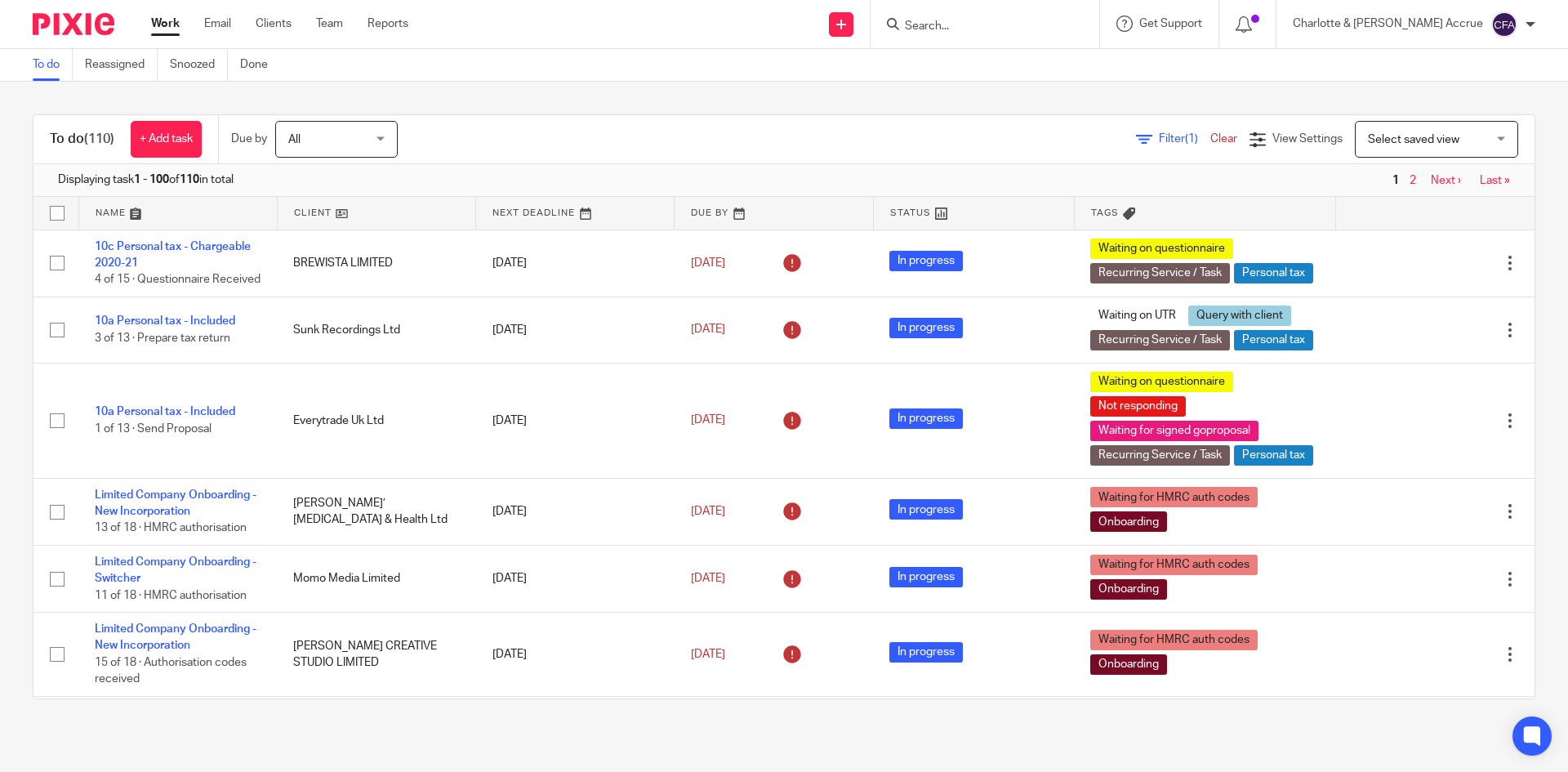
click at [1003, 28] on input "Search" at bounding box center [976, 27] width 147 height 15
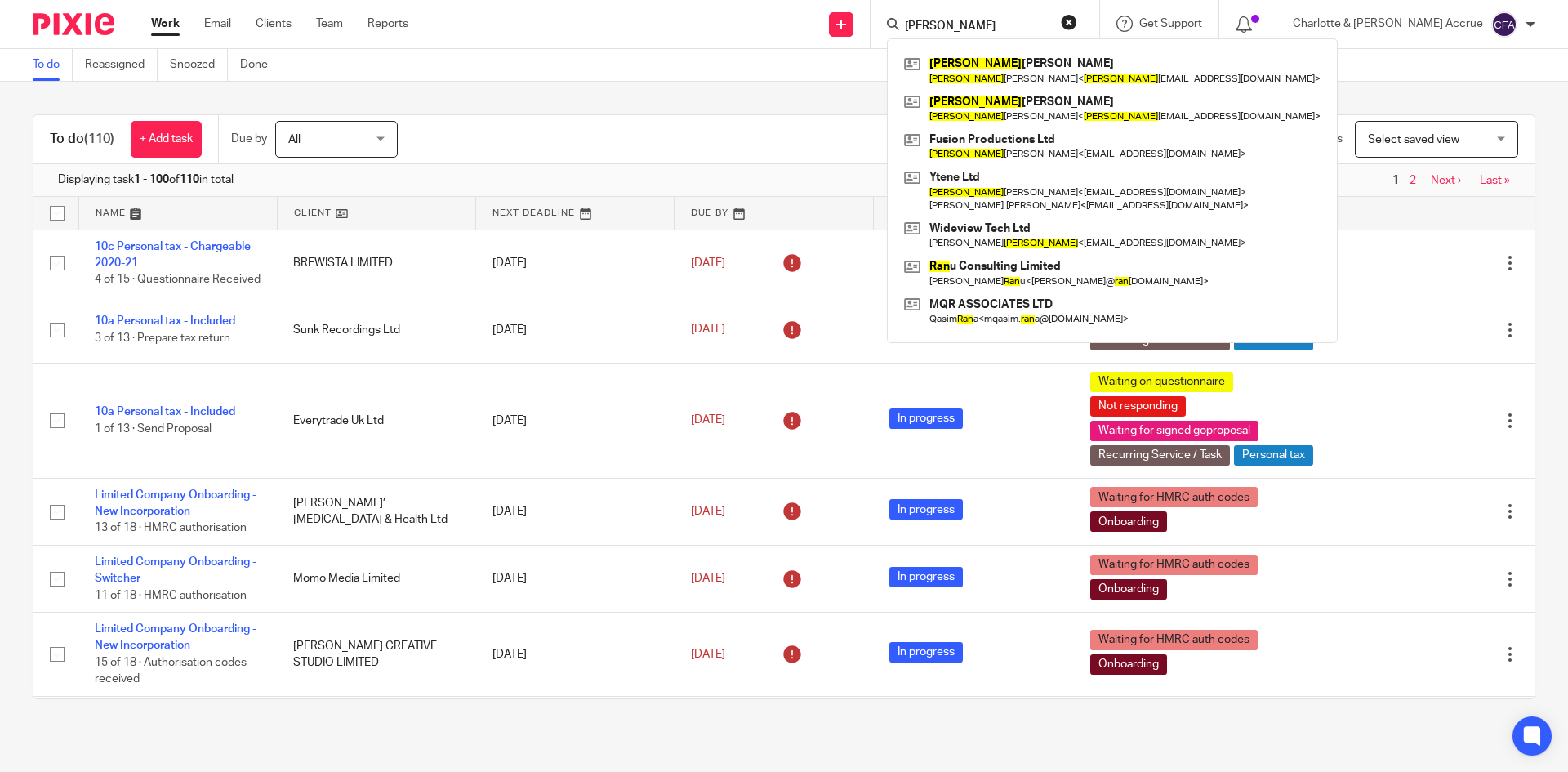
click at [996, 23] on input "[PERSON_NAME]" at bounding box center [976, 27] width 147 height 15
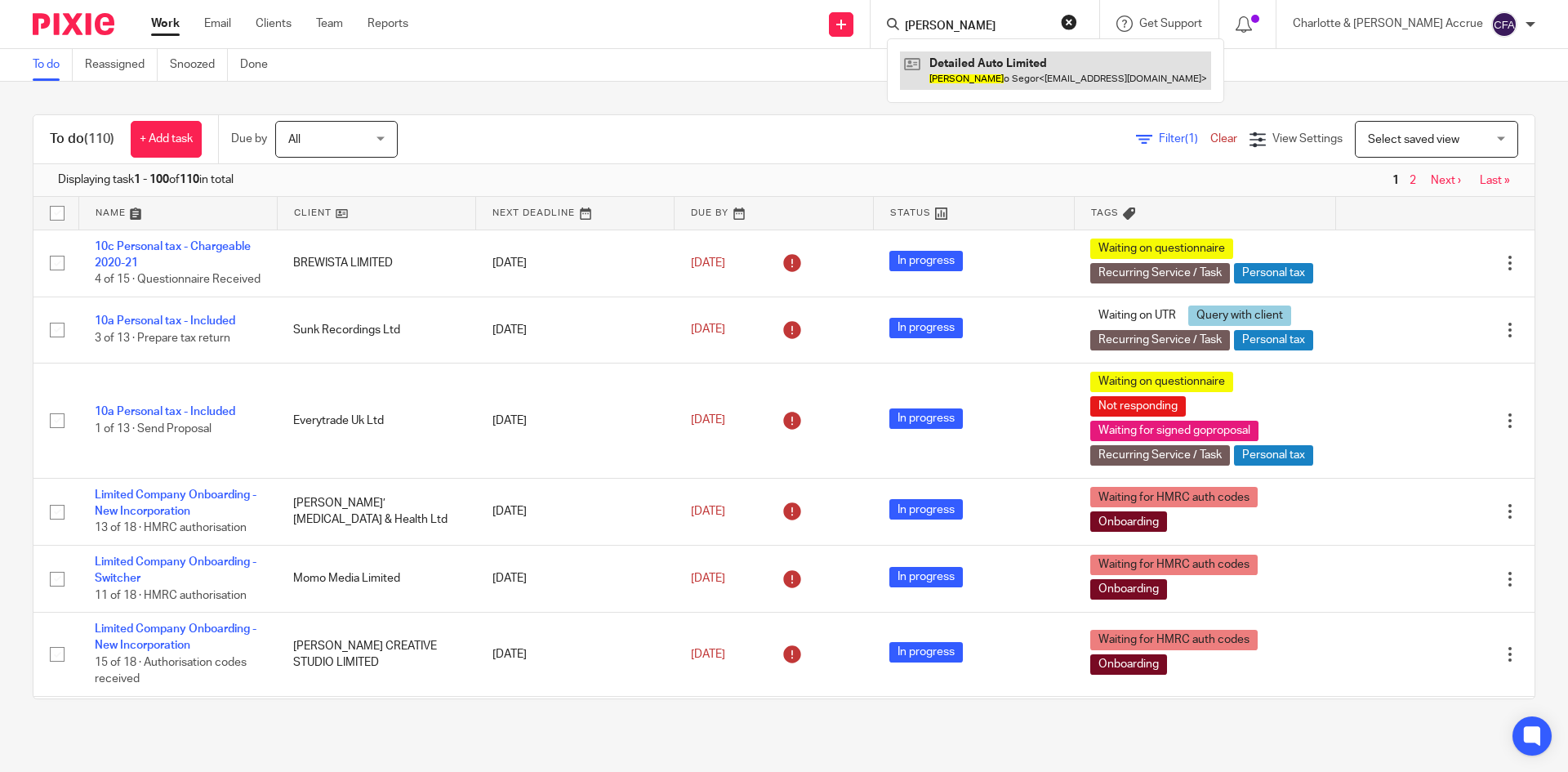
type input "[PERSON_NAME]"
click at [1032, 73] on link at bounding box center [1055, 71] width 311 height 38
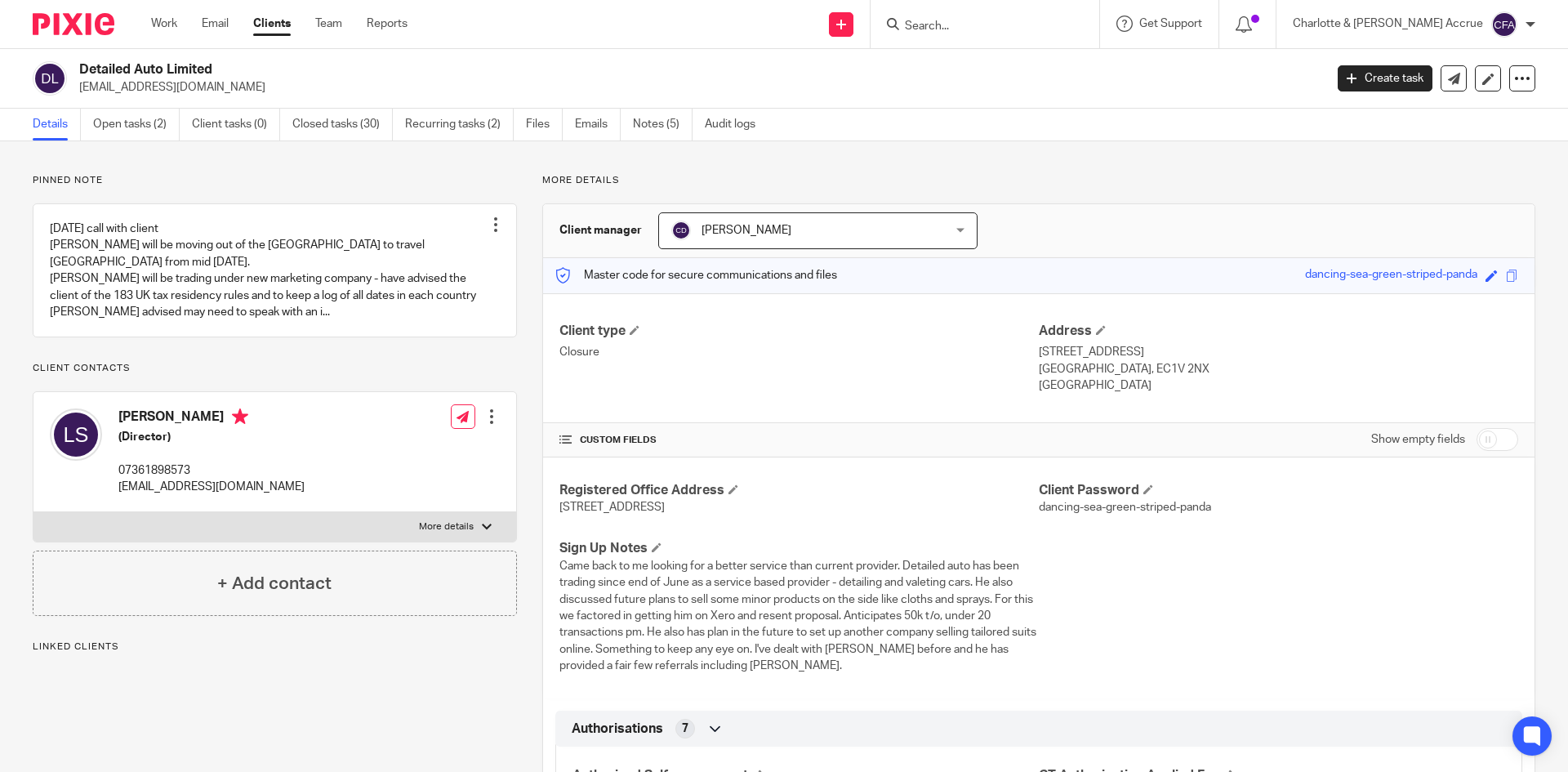
click at [118, 83] on p "xlozone@hotmail.com" at bounding box center [696, 87] width 1234 height 16
copy main "xlozone@hotmail.com Create task Update from Companies House Export data Merge A…"
click at [1050, 28] on input "Search" at bounding box center [976, 27] width 147 height 15
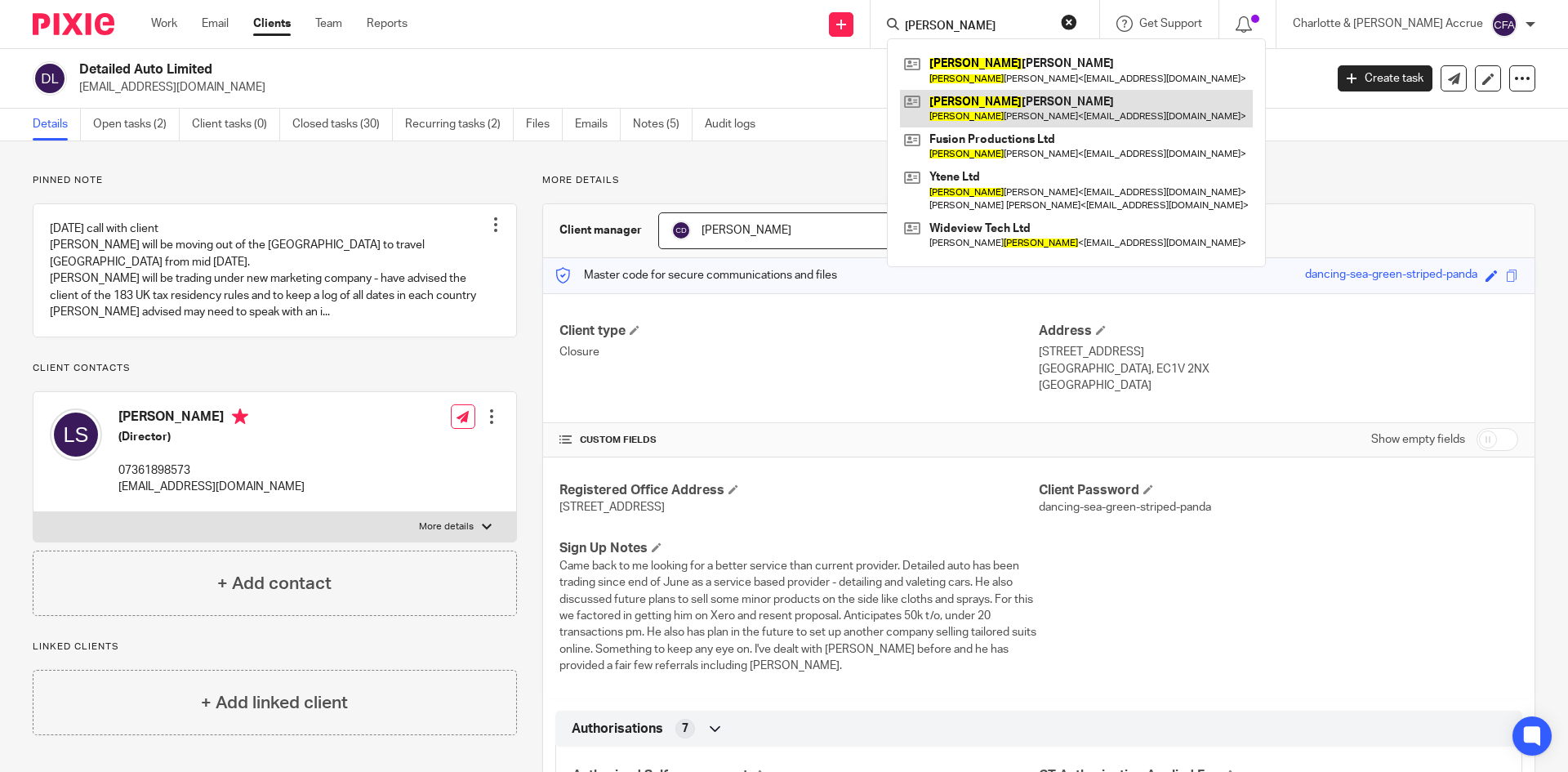
type input "ryan"
click at [1104, 99] on link at bounding box center [1076, 109] width 352 height 38
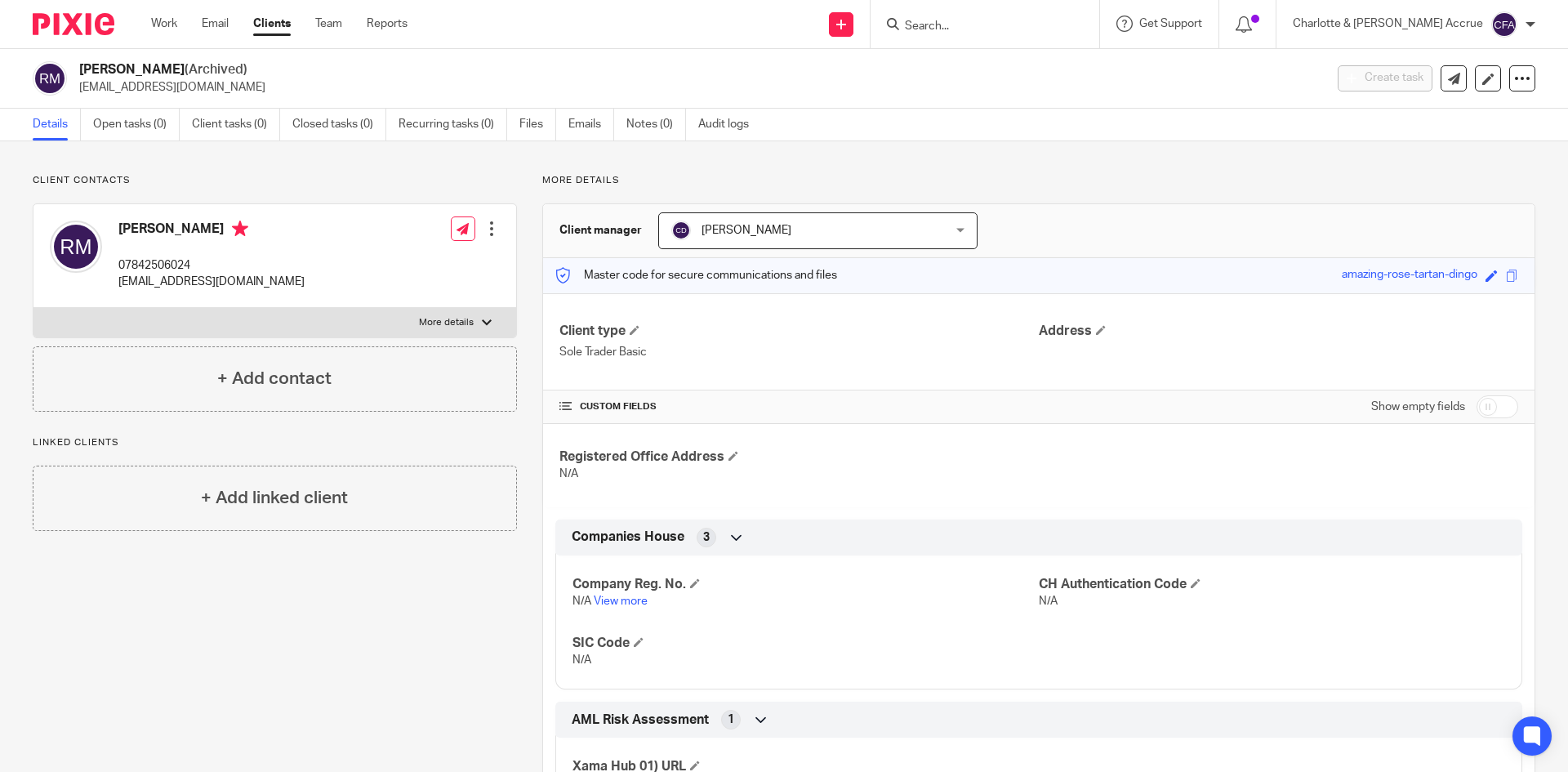
click at [998, 32] on input "Search" at bounding box center [976, 27] width 147 height 15
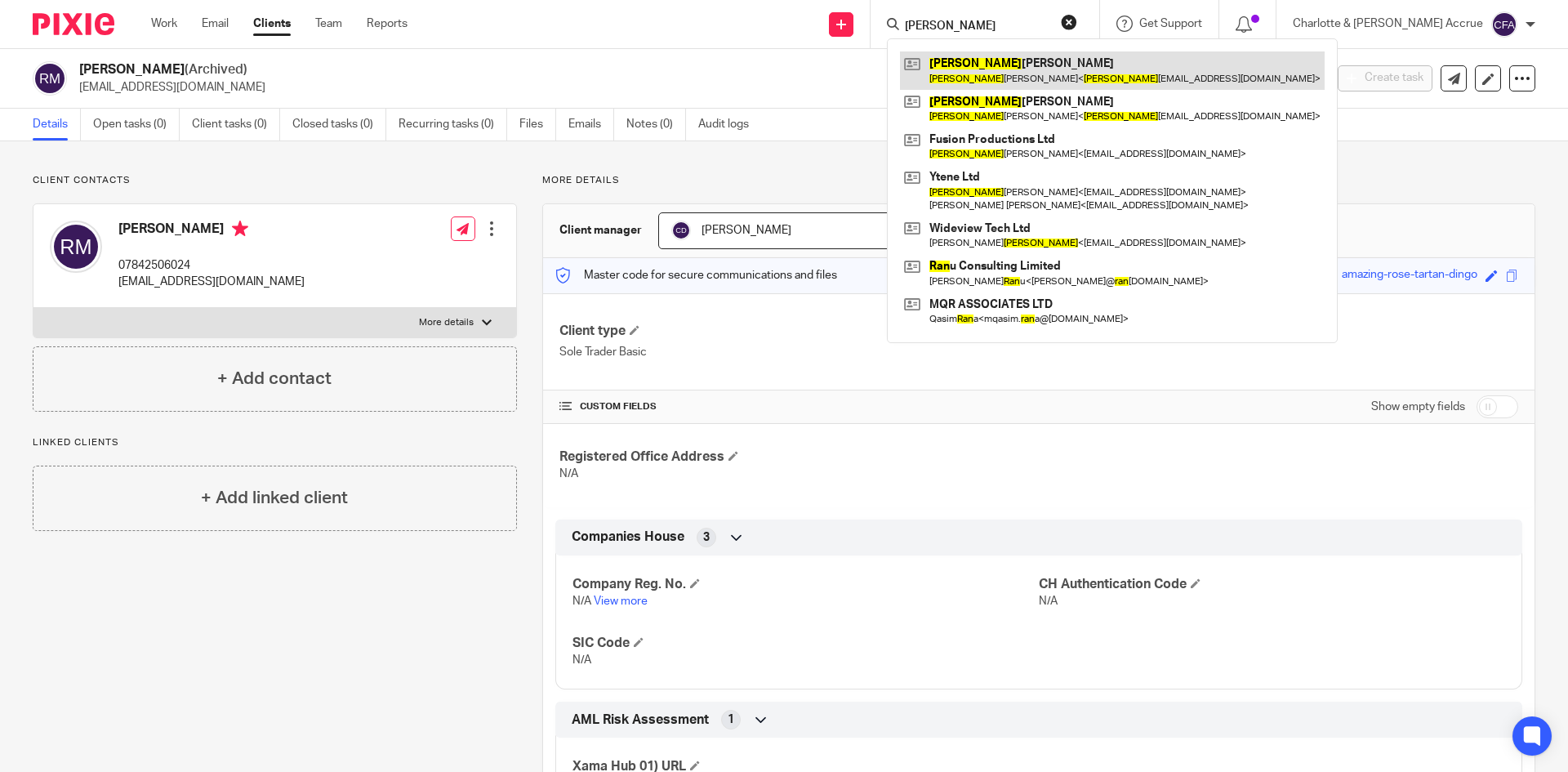
type input "ryan"
click at [1039, 68] on link at bounding box center [1112, 71] width 425 height 38
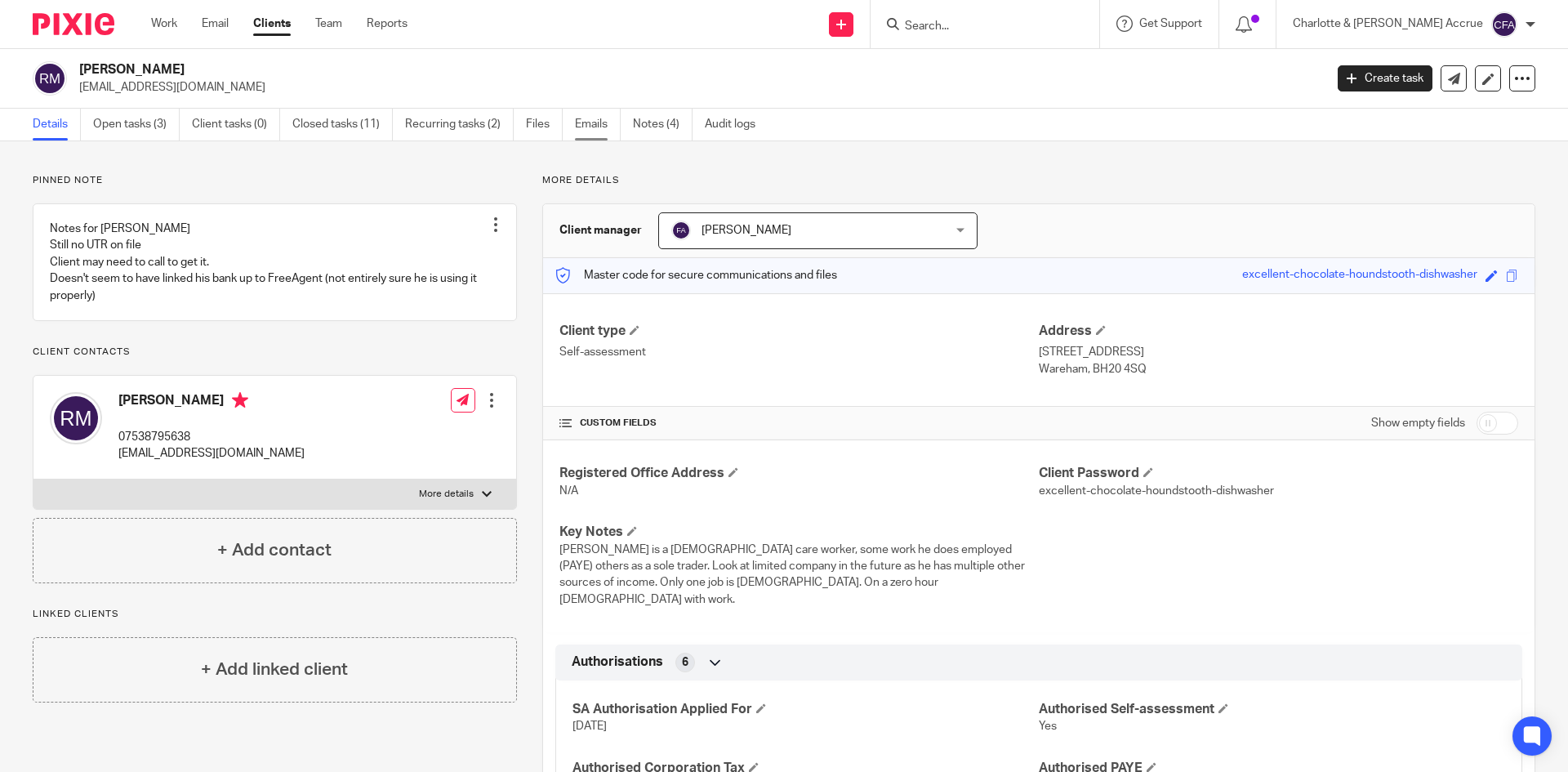
click at [603, 115] on link "Emails" at bounding box center [597, 124] width 46 height 32
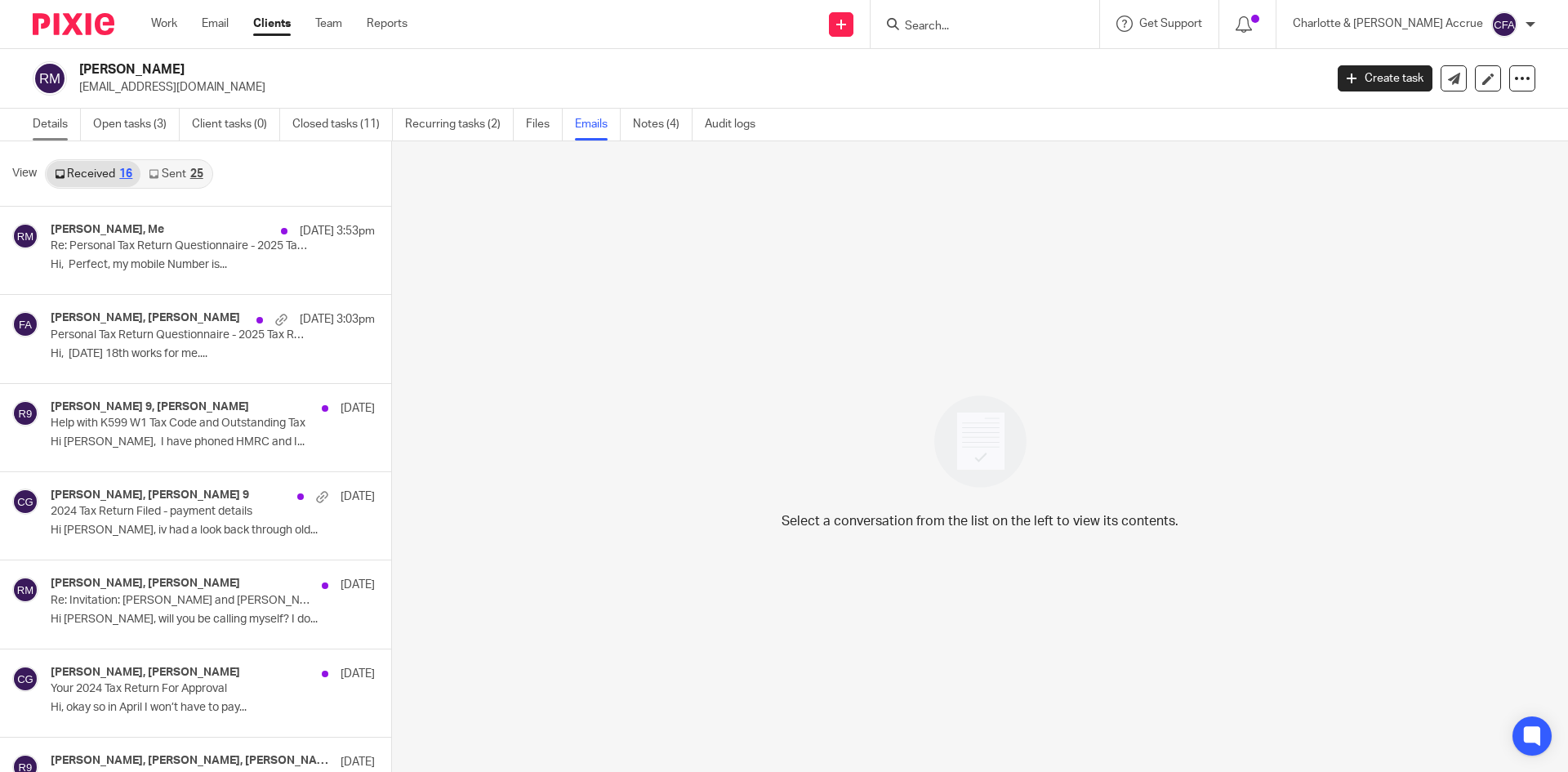
click at [42, 116] on link "Details" at bounding box center [57, 124] width 48 height 32
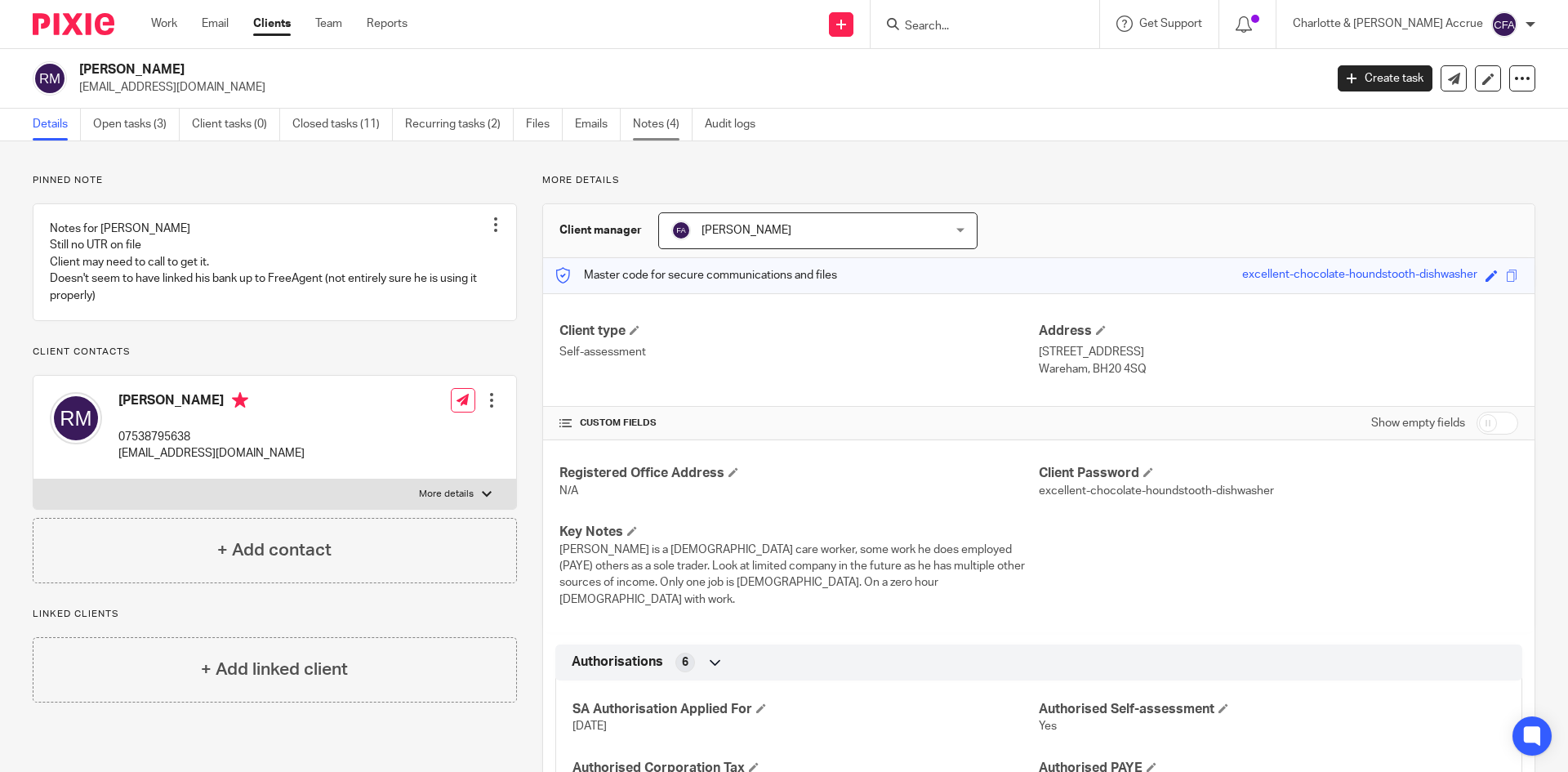
click at [648, 122] on link "Notes (4)" at bounding box center [663, 124] width 59 height 32
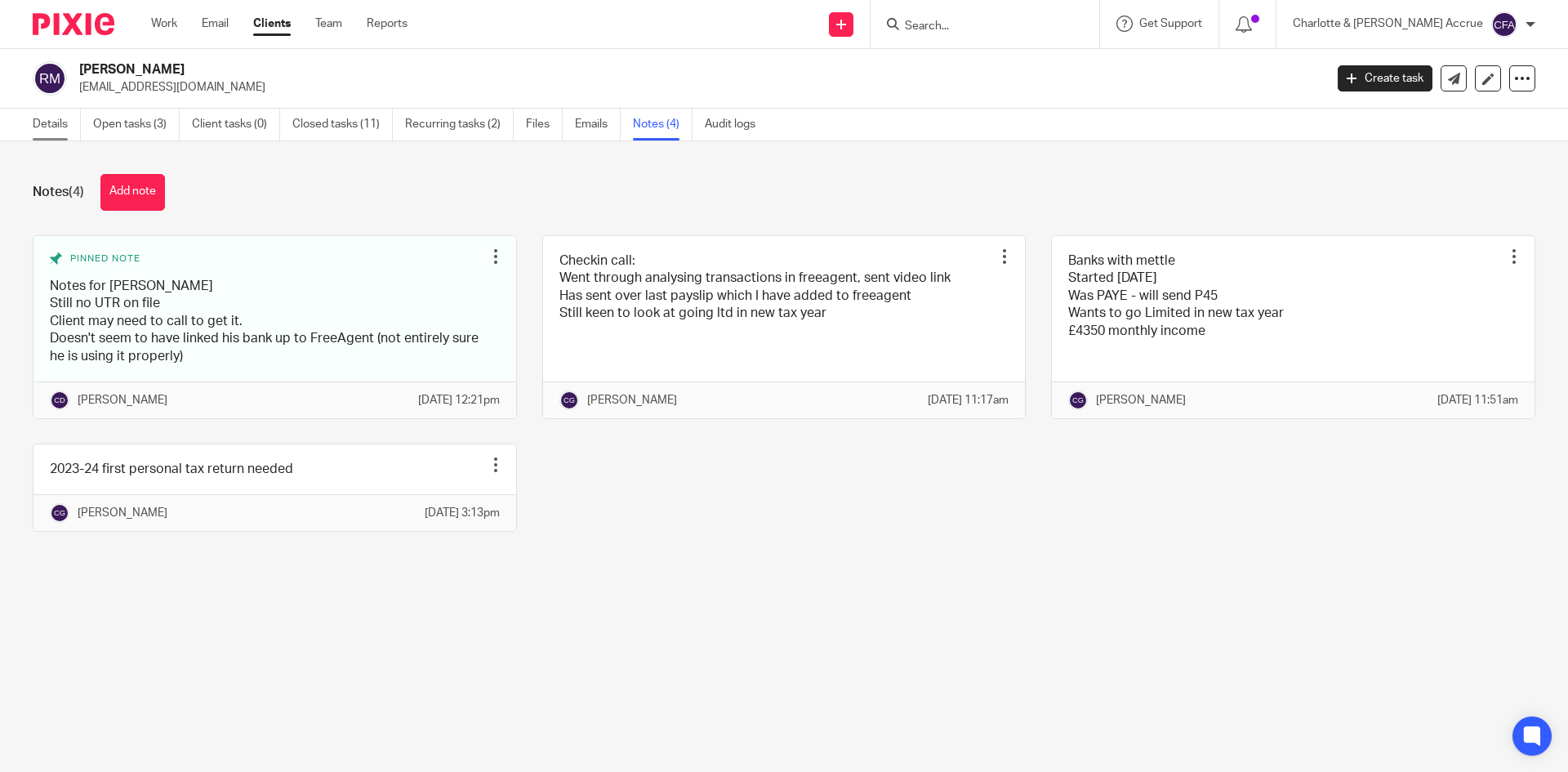
click at [58, 137] on link "Details" at bounding box center [57, 124] width 48 height 32
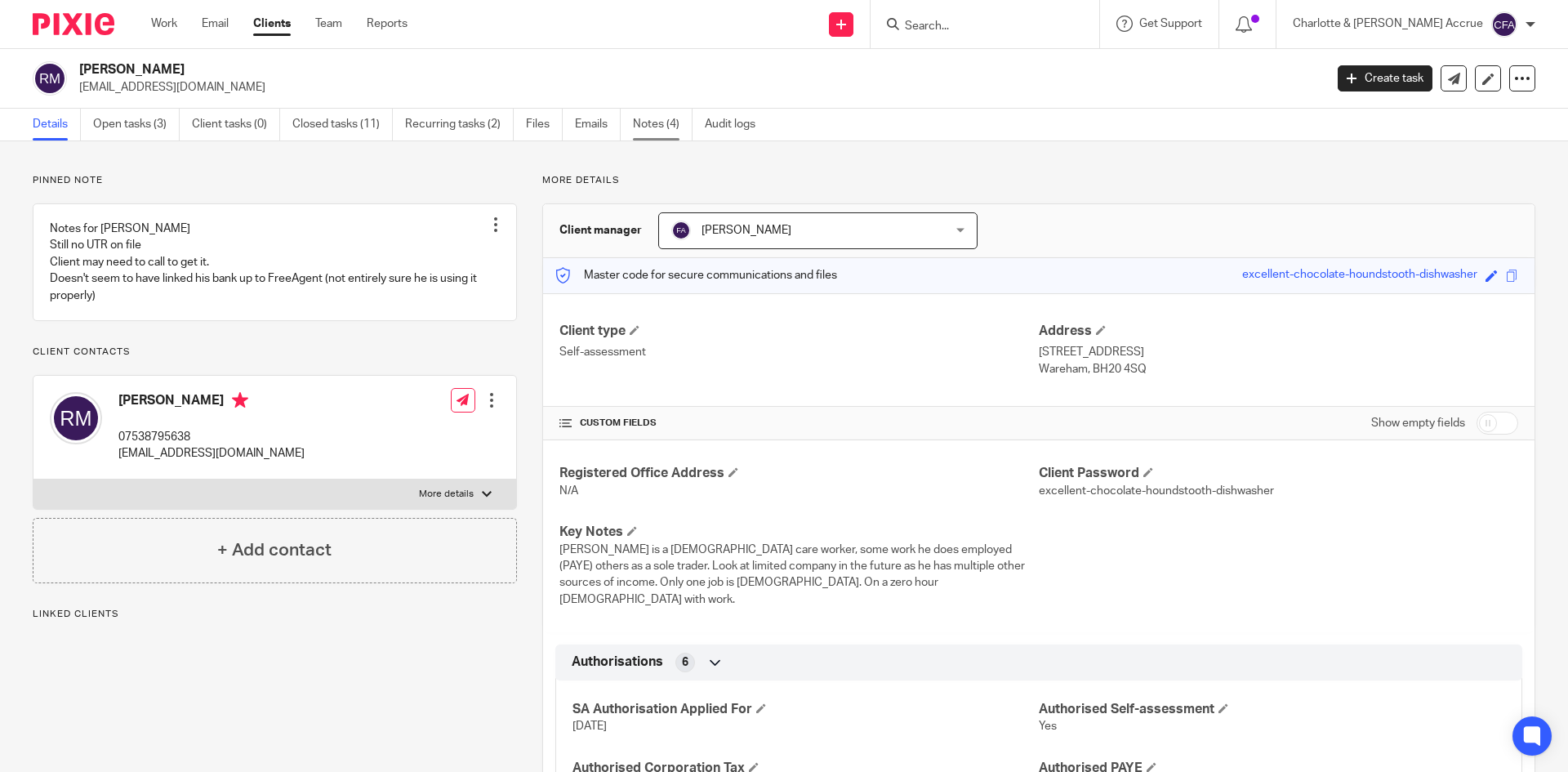
click at [634, 121] on link "Notes (4)" at bounding box center [663, 124] width 59 height 32
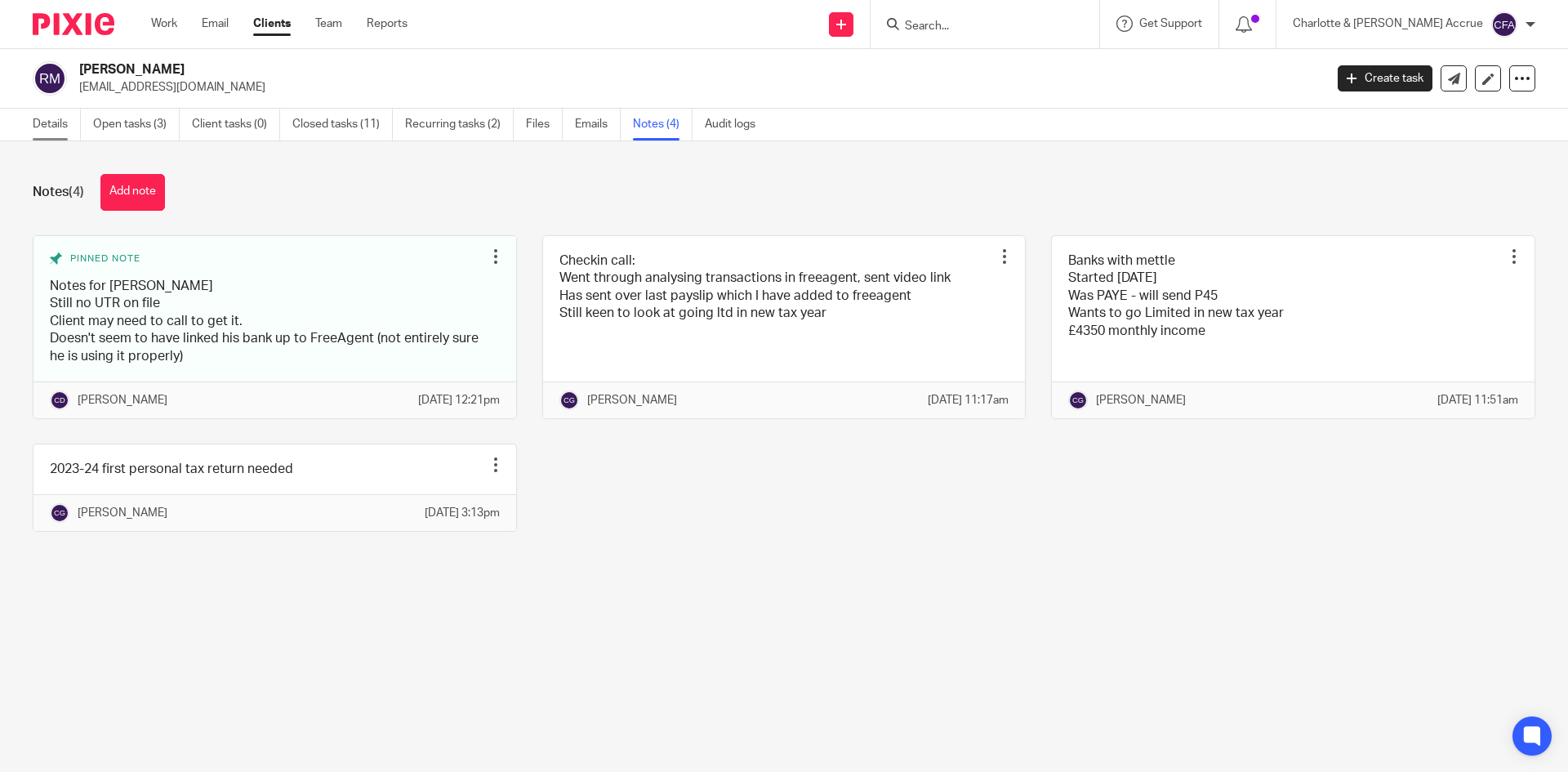
click at [49, 127] on link "Details" at bounding box center [57, 124] width 48 height 32
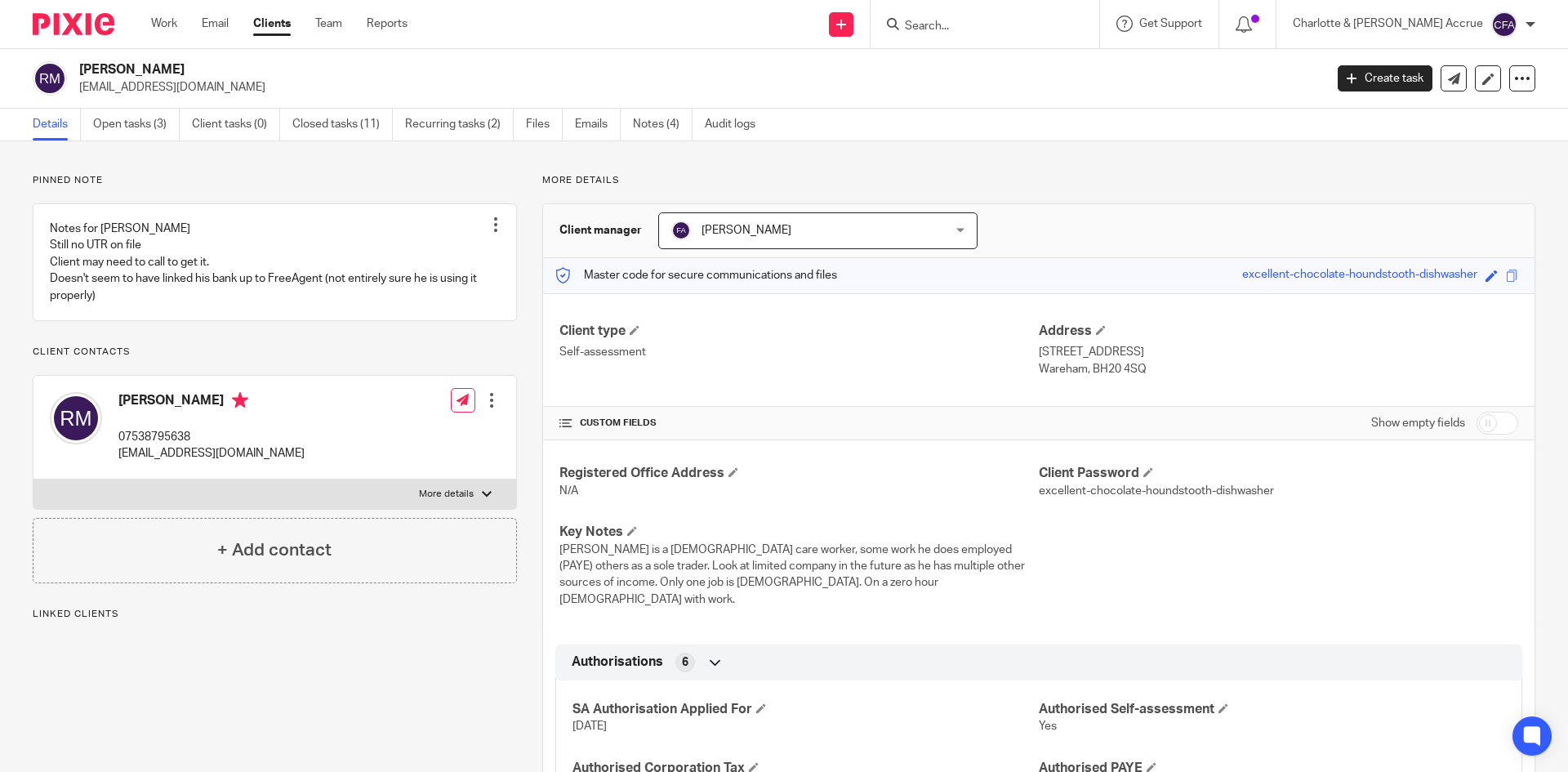
drag, startPoint x: 557, startPoint y: 332, endPoint x: 1214, endPoint y: 392, distance: 659.7
click at [1214, 392] on div "Client type Self-assessment Address [STREET_ADDRESS] [GEOGRAPHIC_DATA], BH20 4SQ" at bounding box center [1038, 350] width 992 height 114
click at [1214, 393] on div "Client type Self-assessment Address [STREET_ADDRESS] [GEOGRAPHIC_DATA], BH20 4SQ" at bounding box center [1038, 350] width 992 height 114
drag, startPoint x: 1205, startPoint y: 389, endPoint x: 536, endPoint y: 327, distance: 671.9
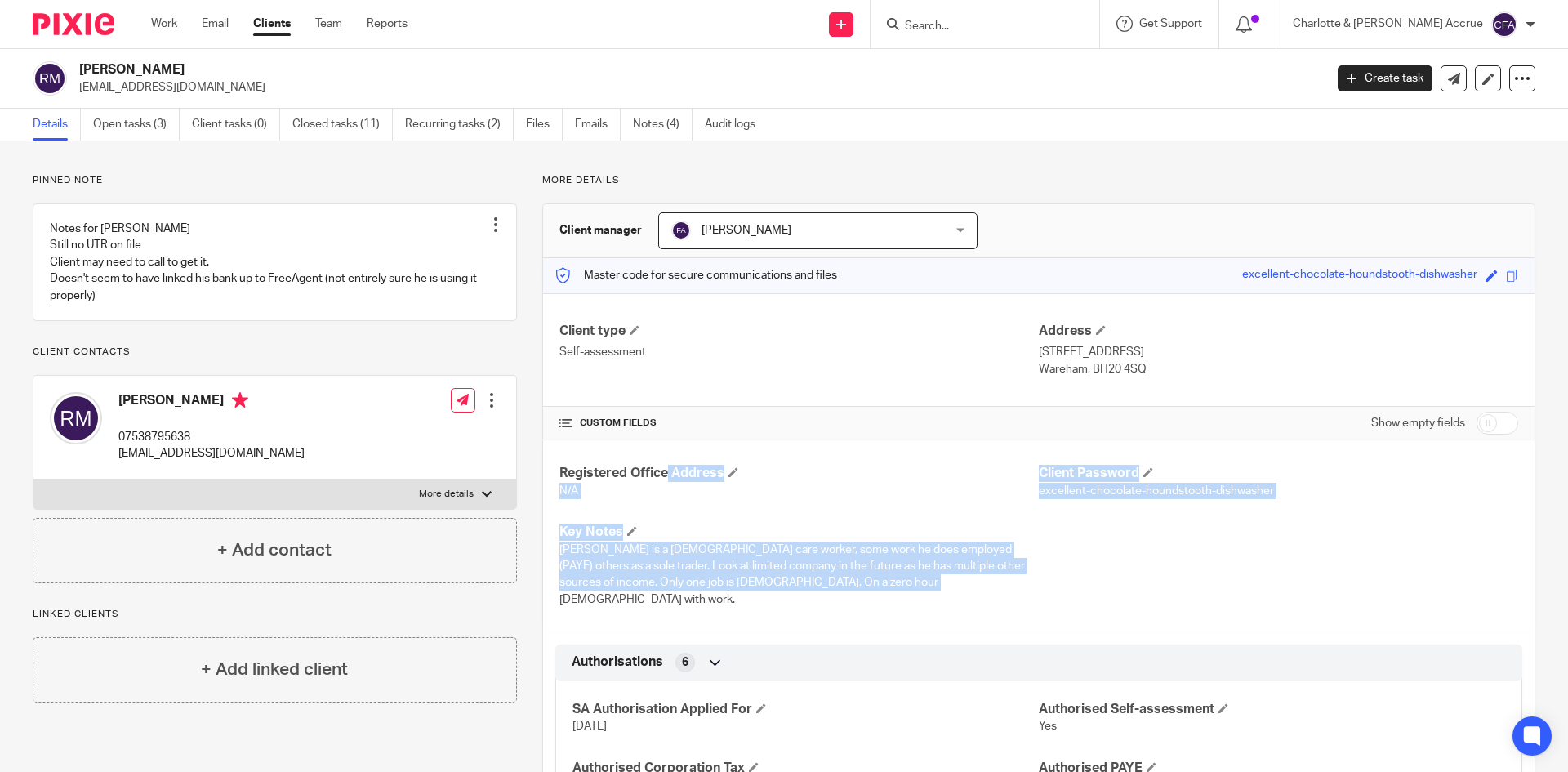
drag, startPoint x: 910, startPoint y: 588, endPoint x: 548, endPoint y: 454, distance: 386.0
click at [548, 454] on div "Registered Office Address N/A Client Password excellent-chocolate-houndstooth-d…" at bounding box center [1038, 536] width 992 height 192
drag, startPoint x: 552, startPoint y: 330, endPoint x: 1166, endPoint y: 364, distance: 614.9
click at [1166, 364] on div "Client type Self-assessment Address 5 Burns Road Wareham, BH20 4SQ" at bounding box center [1038, 350] width 992 height 114
click at [1166, 364] on p "Wareham, BH20 4SQ" at bounding box center [1279, 369] width 479 height 16
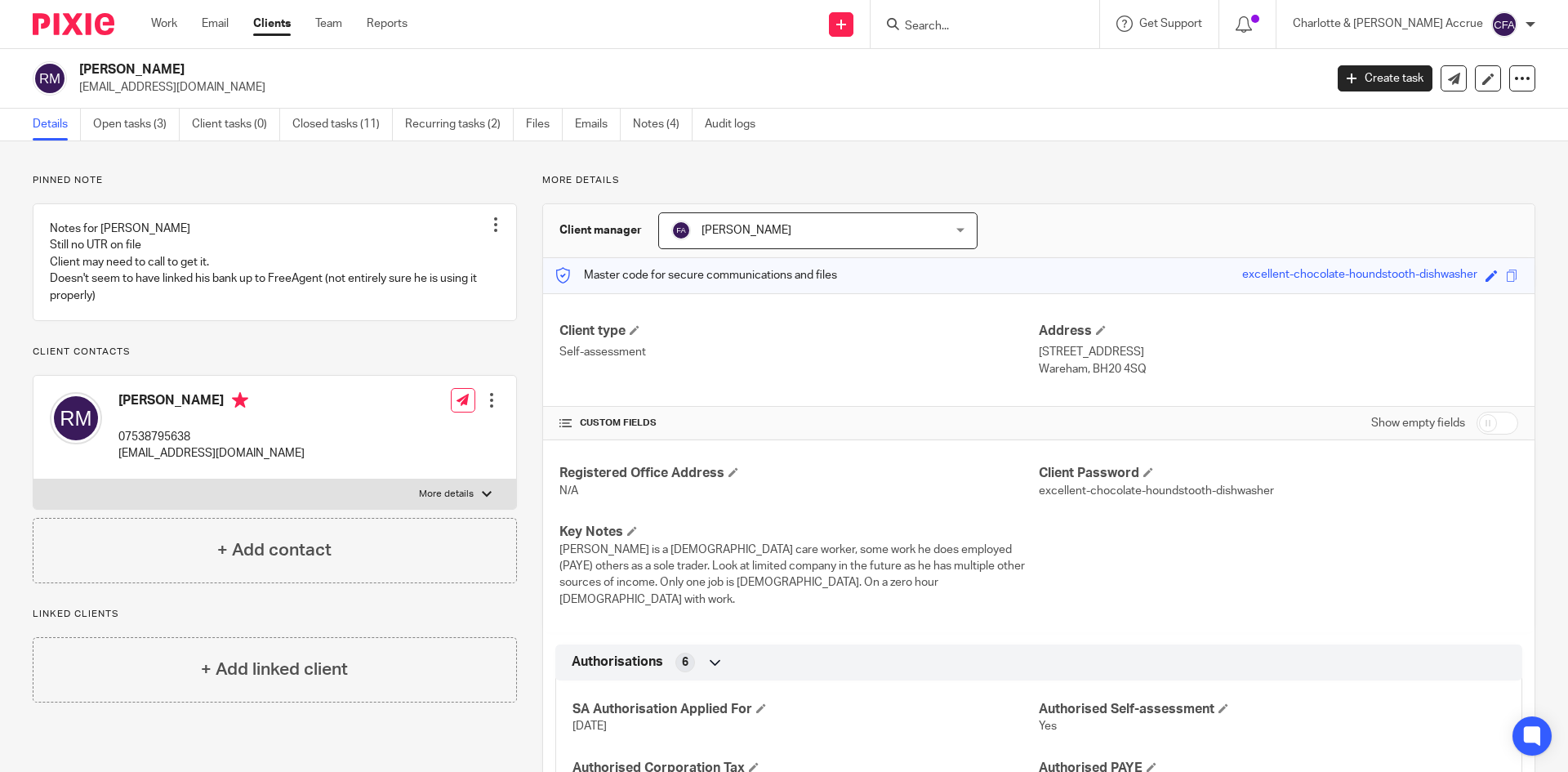
drag, startPoint x: 554, startPoint y: 329, endPoint x: 1161, endPoint y: 366, distance: 608.1
click at [1146, 366] on div "Client type Self-assessment Address 5 Burns Road Wareham, BH20 4SQ" at bounding box center [1038, 350] width 992 height 114
click at [1162, 367] on p "Wareham, BH20 4SQ" at bounding box center [1279, 369] width 479 height 16
drag, startPoint x: 1192, startPoint y: 273, endPoint x: 1496, endPoint y: 283, distance: 304.2
click at [1479, 287] on div "Master code for secure communications and files excellent-chocolate-houndstooth…" at bounding box center [1038, 276] width 992 height 35
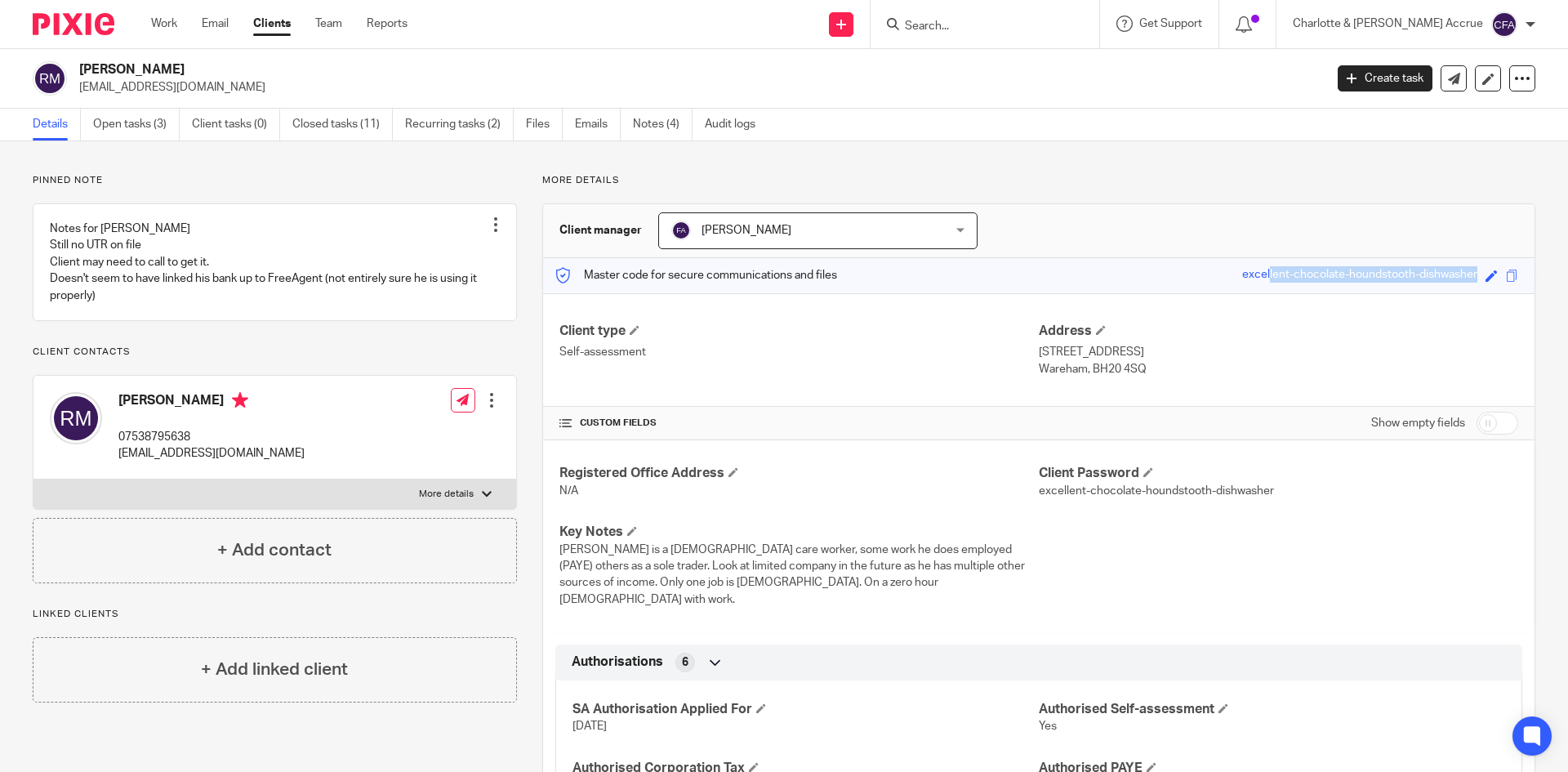
click at [1199, 286] on div "Master code for secure communications and files excellent-chocolate-houndstooth…" at bounding box center [1038, 276] width 992 height 35
drag, startPoint x: 542, startPoint y: 186, endPoint x: 658, endPoint y: 186, distance: 116.0
click at [658, 186] on p "More details" at bounding box center [1038, 180] width 993 height 13
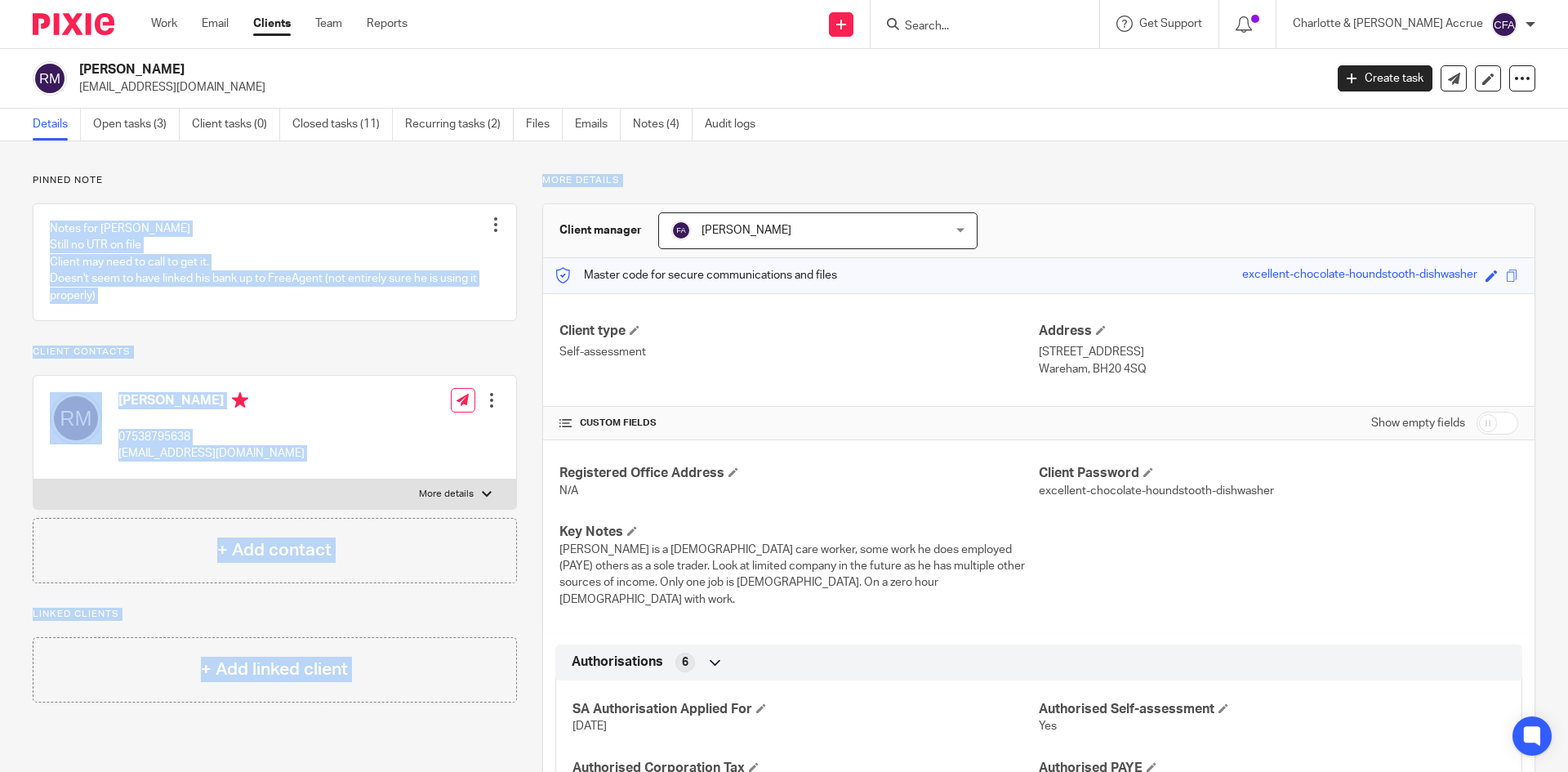
drag, startPoint x: 645, startPoint y: 184, endPoint x: 45, endPoint y: 189, distance: 600.0
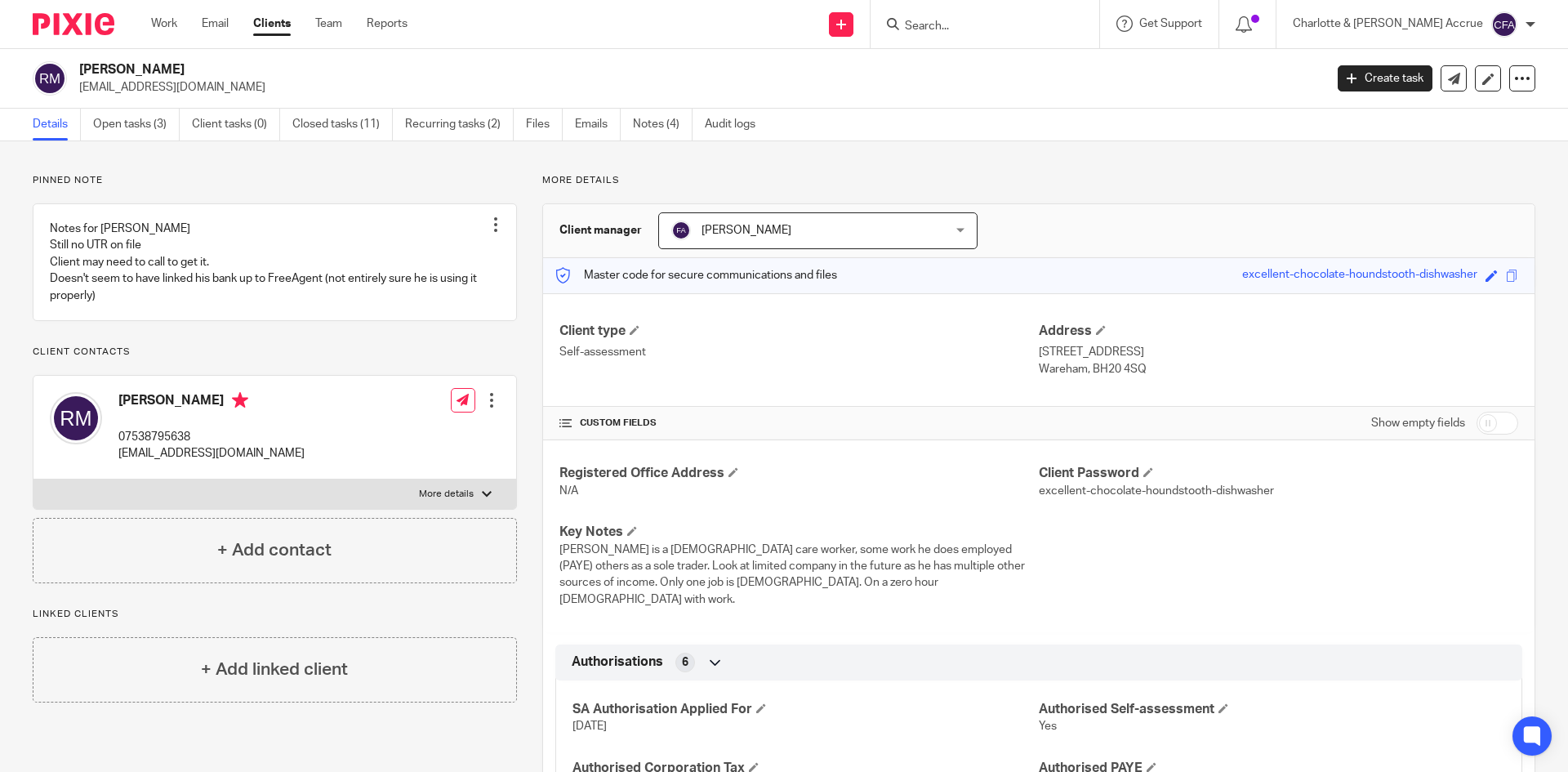
click at [41, 186] on p "Pinned note" at bounding box center [275, 180] width 484 height 13
click at [556, 184] on p "More details" at bounding box center [1038, 180] width 993 height 13
click at [587, 183] on p "More details" at bounding box center [1038, 180] width 993 height 13
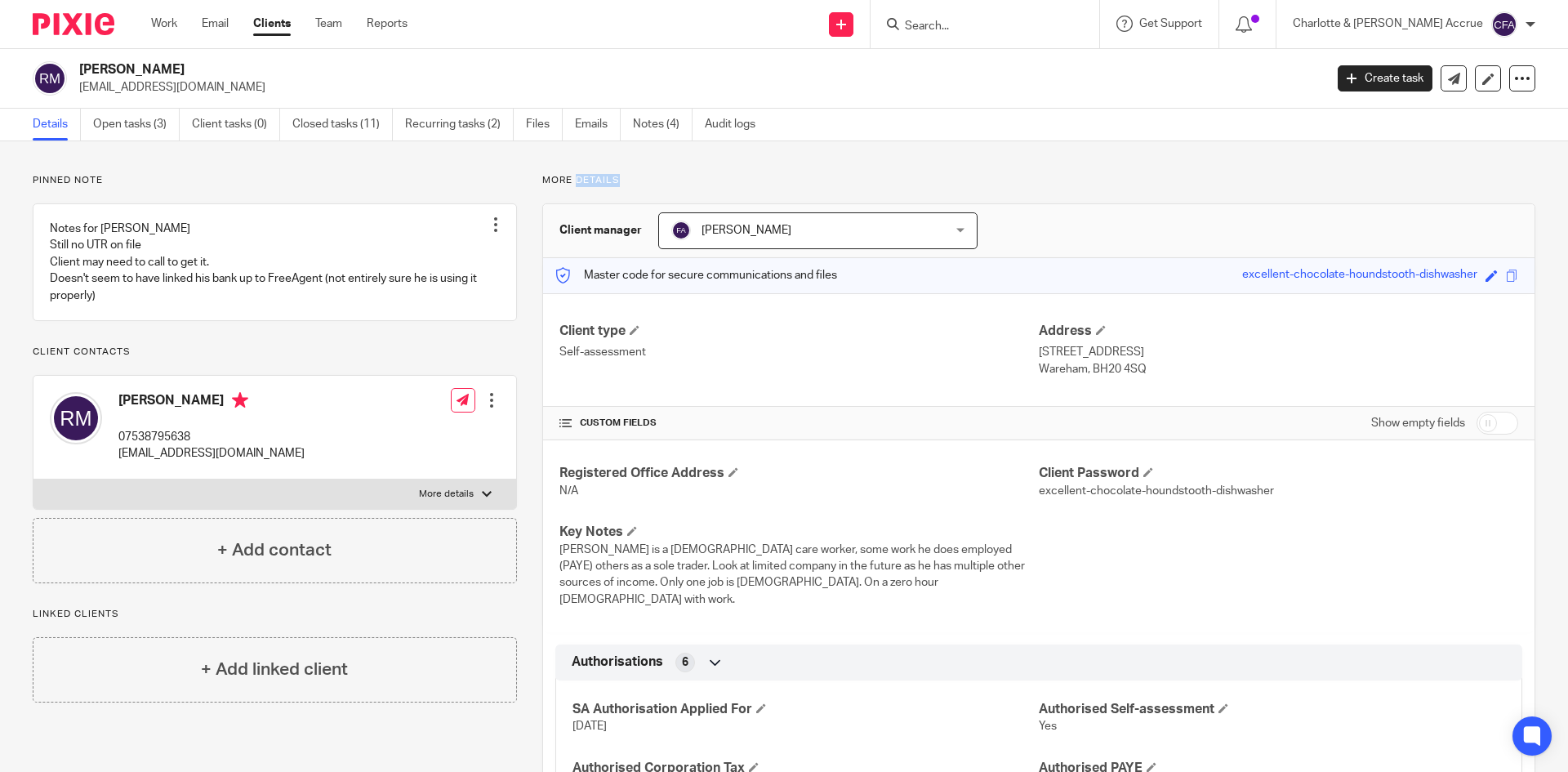
click at [587, 183] on p "More details" at bounding box center [1038, 180] width 993 height 13
click at [643, 174] on p "More details" at bounding box center [1038, 180] width 993 height 13
drag, startPoint x: 631, startPoint y: 192, endPoint x: 84, endPoint y: 180, distance: 547.1
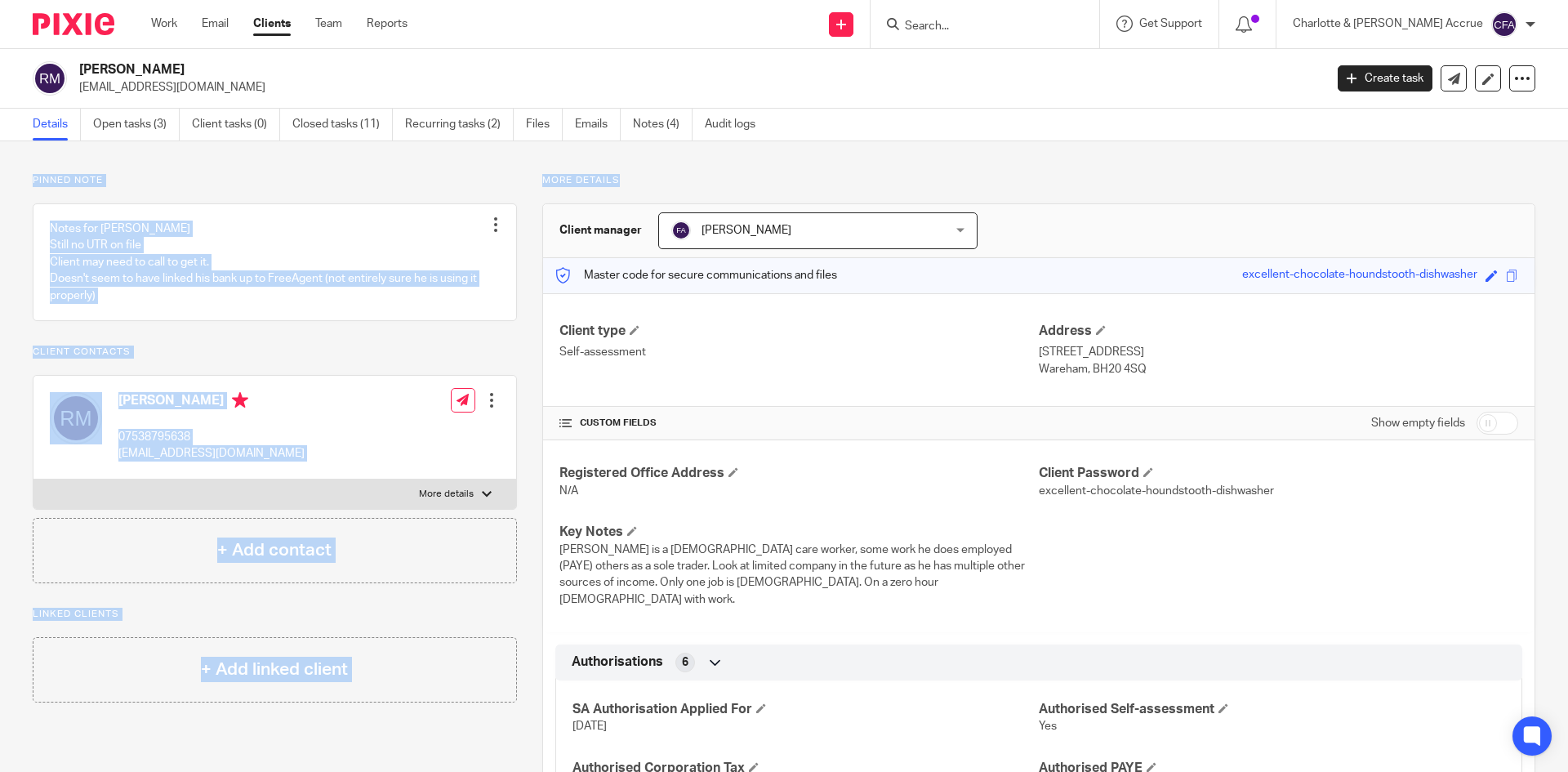
drag, startPoint x: 34, startPoint y: 180, endPoint x: 634, endPoint y: 165, distance: 600.2
click at [148, 129] on link "Open tasks (3)" at bounding box center [136, 124] width 86 height 32
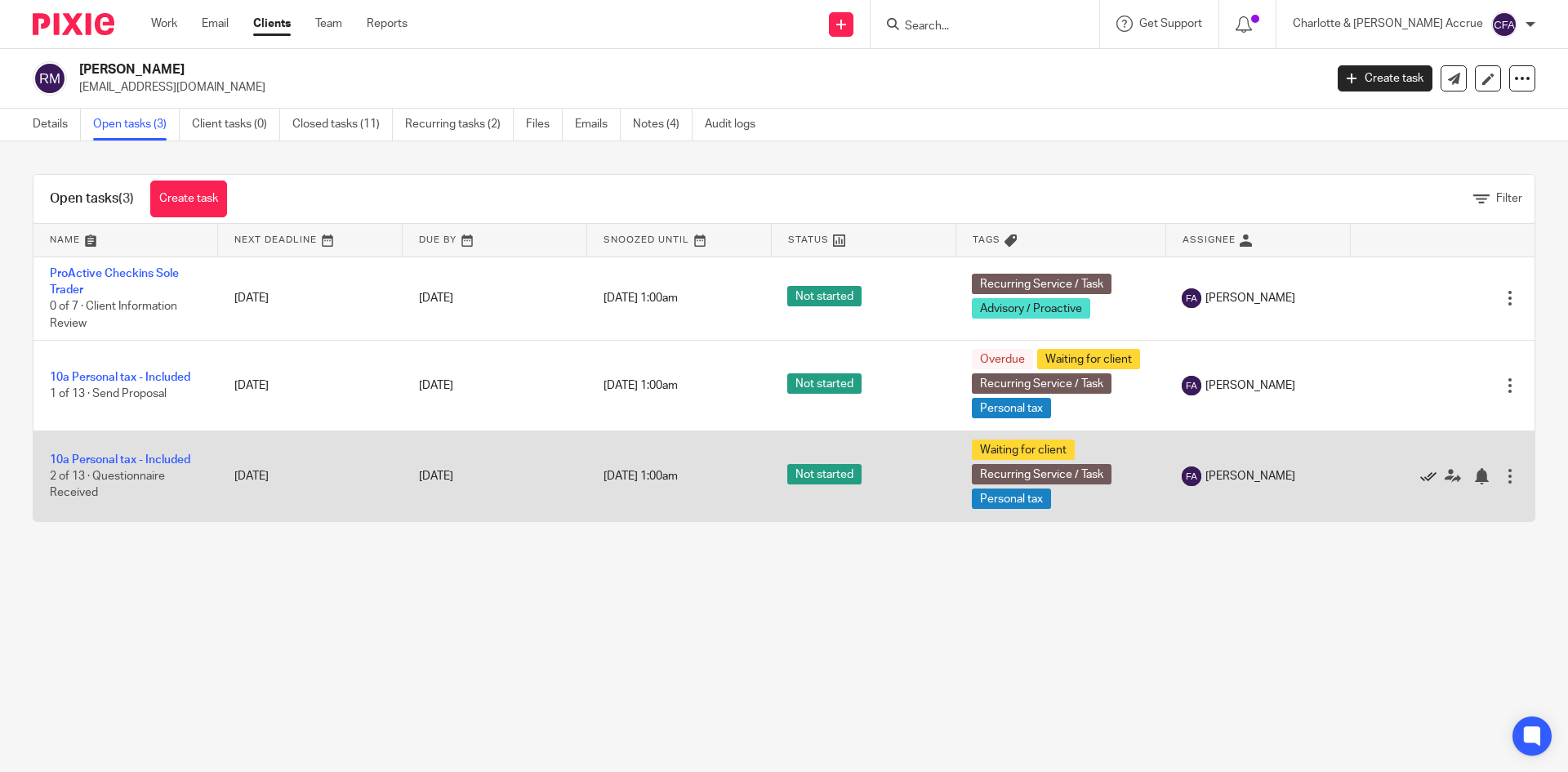
click at [1420, 477] on icon at bounding box center [1428, 476] width 16 height 16
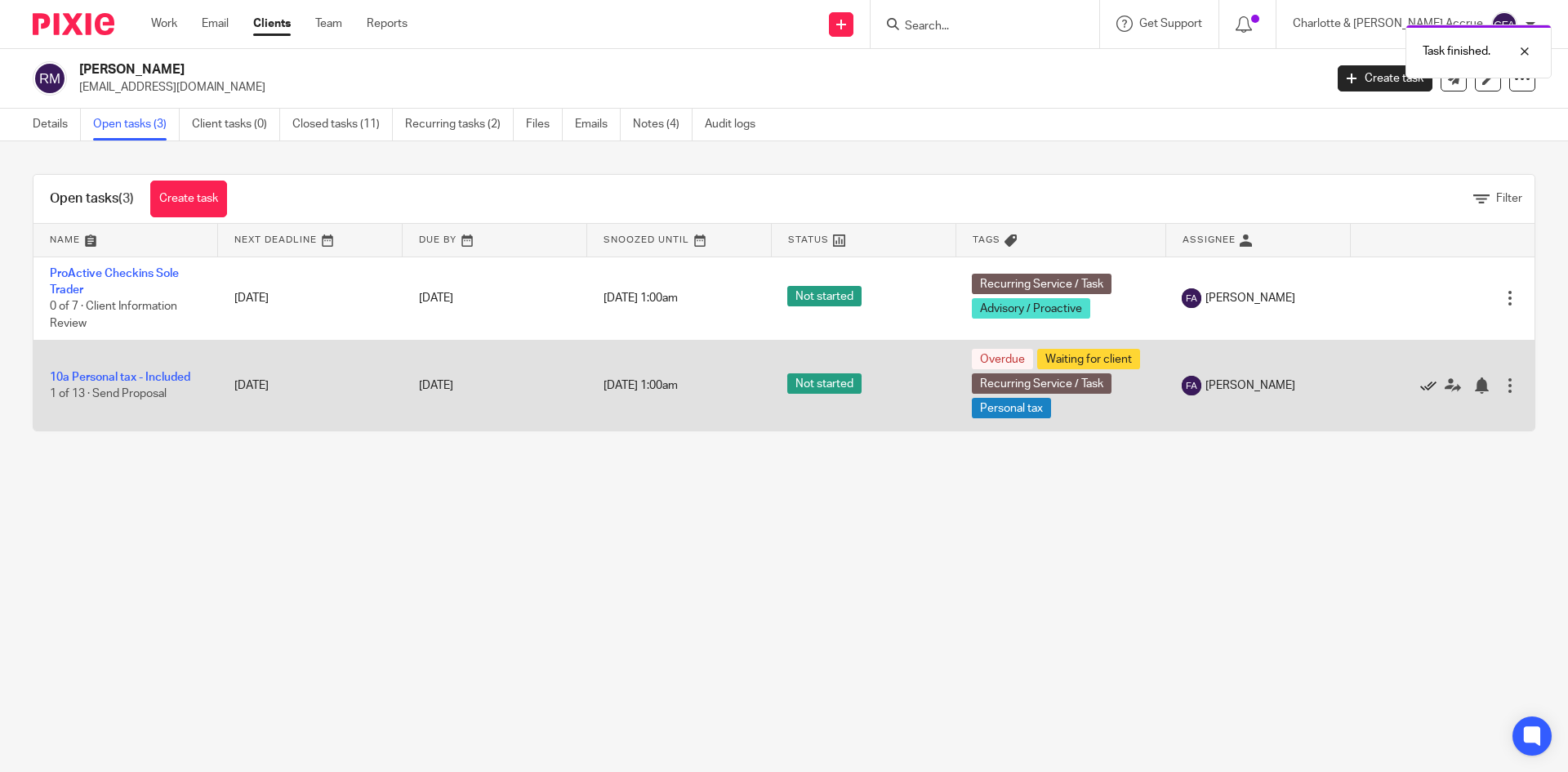
click at [1420, 384] on icon at bounding box center [1428, 385] width 16 height 16
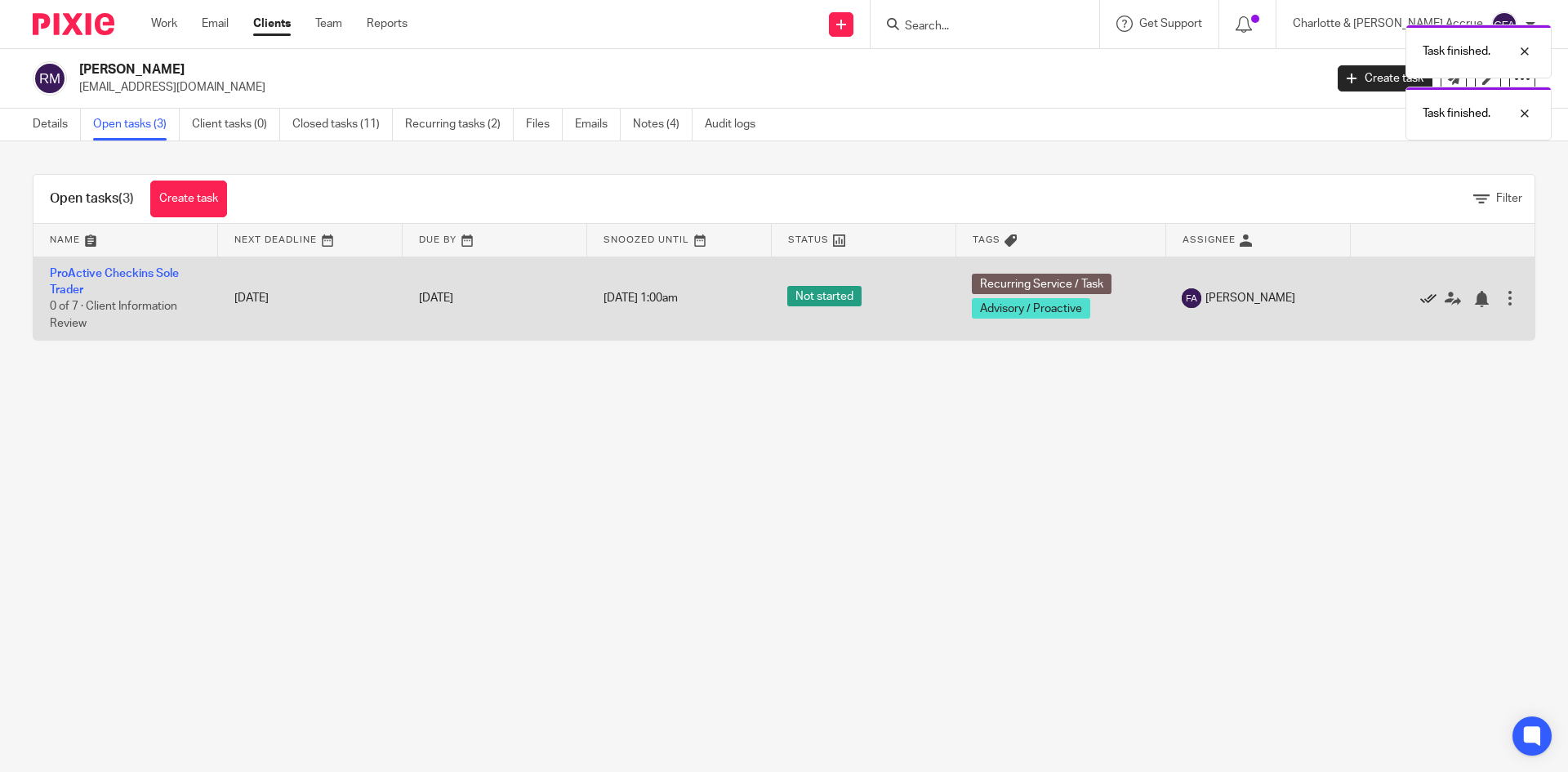
click at [1420, 290] on icon at bounding box center [1428, 298] width 16 height 16
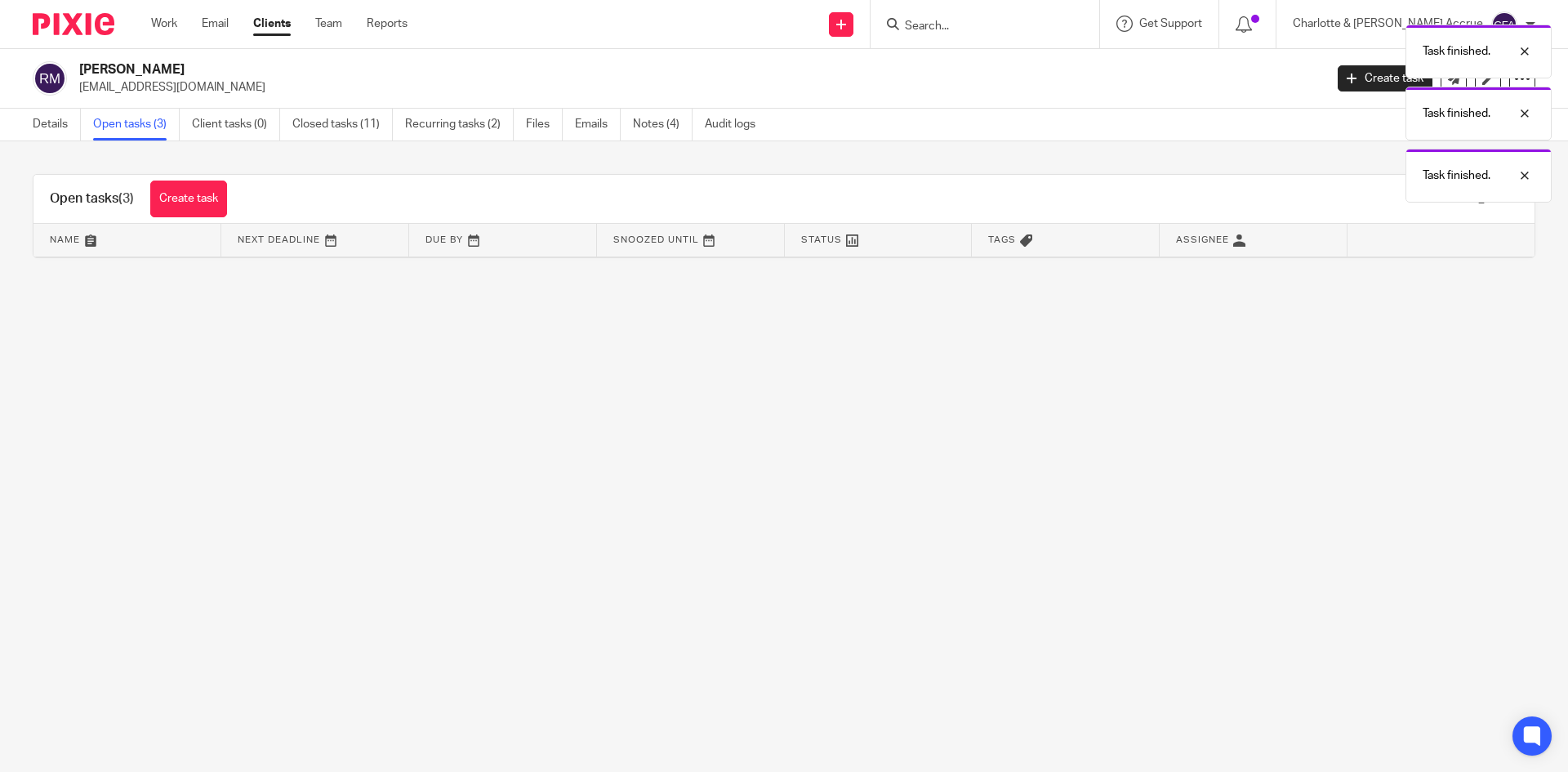
click at [893, 167] on div "Task finished. Task finished. Task finished." at bounding box center [1167, 109] width 768 height 186
click at [650, 125] on link "Notes (4)" at bounding box center [663, 124] width 59 height 32
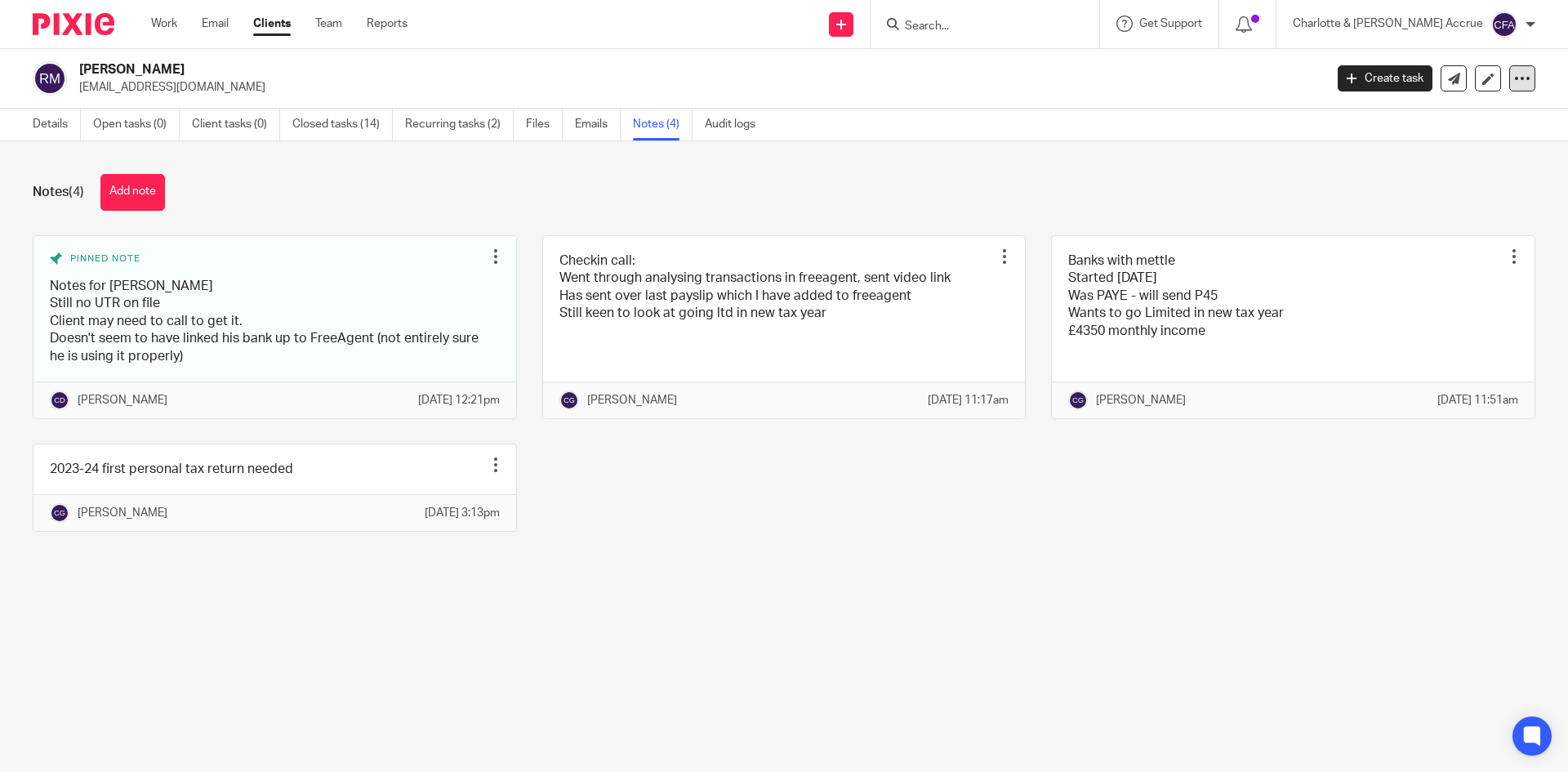
click at [1514, 71] on icon at bounding box center [1521, 78] width 16 height 16
click at [1366, 186] on button "Archive client" at bounding box center [1420, 190] width 180 height 22
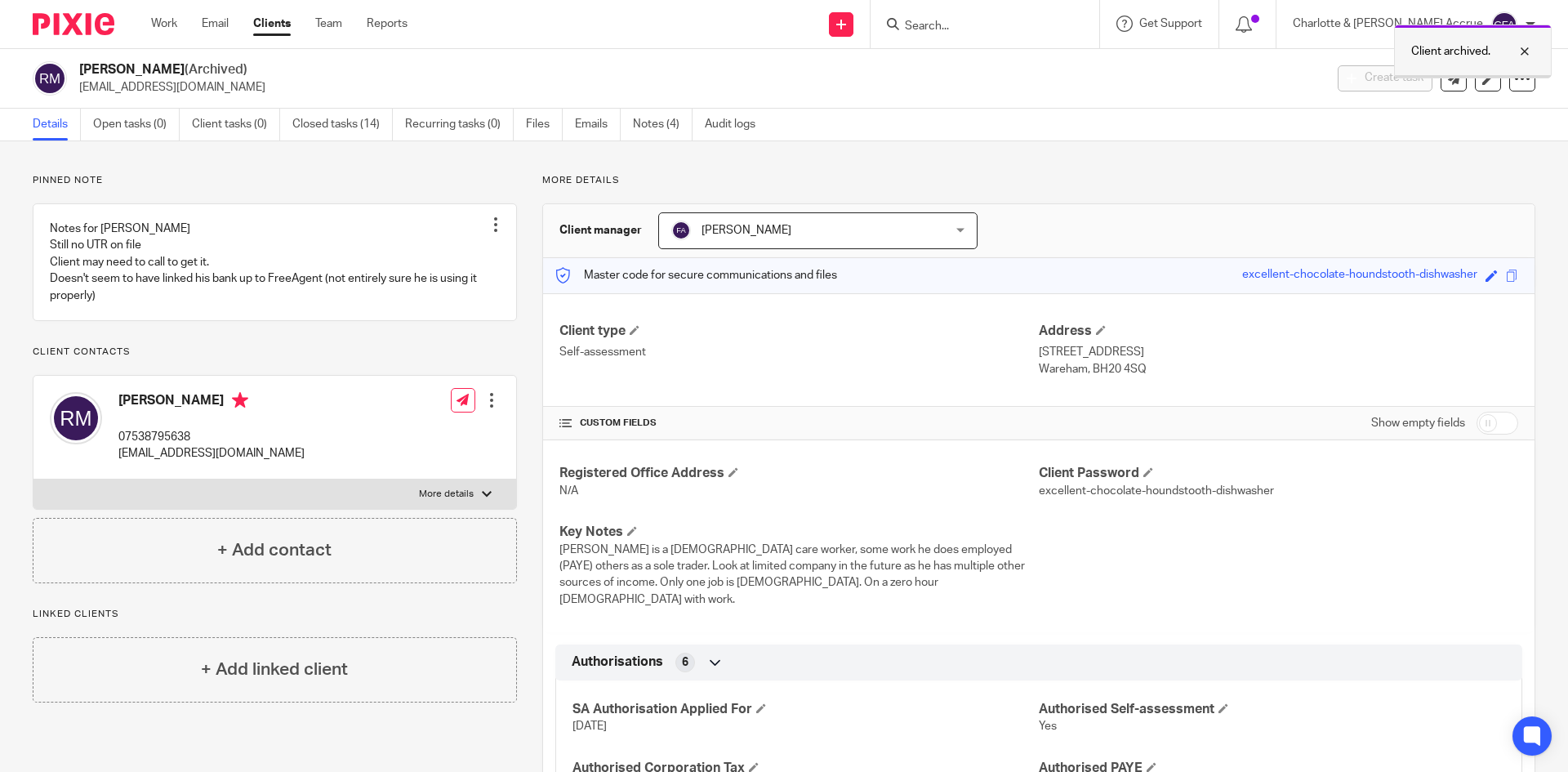
click at [1526, 46] on div at bounding box center [1512, 51] width 44 height 20
click at [1527, 21] on div "Client archived." at bounding box center [1167, 47] width 768 height 62
click at [1524, 22] on div "Charlotte & [PERSON_NAME] Accrue" at bounding box center [1414, 24] width 243 height 26
click at [1459, 112] on span "Logout" at bounding box center [1459, 113] width 37 height 11
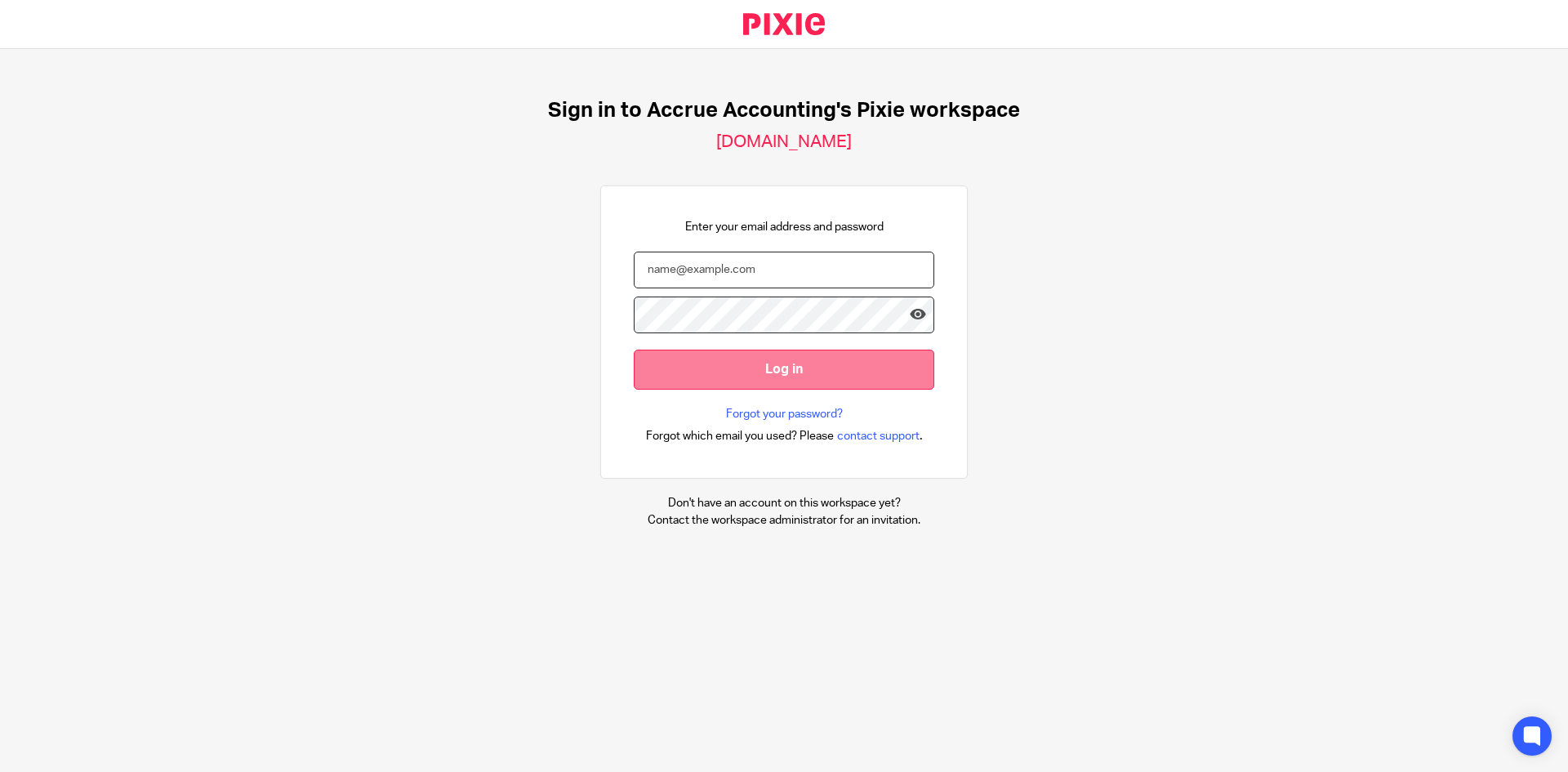
type input "[EMAIL_ADDRESS][DOMAIN_NAME]"
click at [802, 365] on input "Log in" at bounding box center [784, 370] width 301 height 40
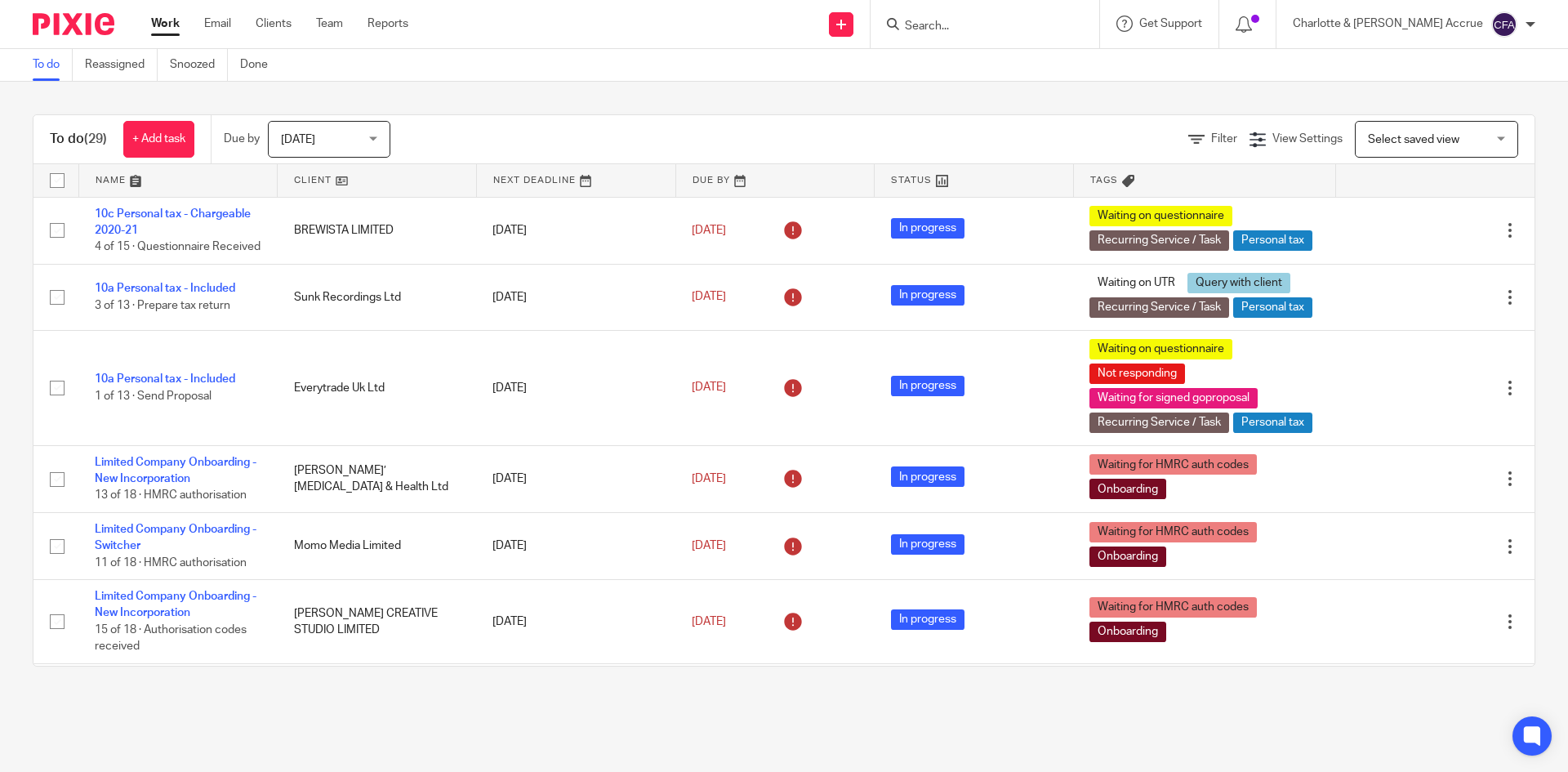
click at [1529, 23] on div at bounding box center [1530, 24] width 9 height 9
click at [1445, 111] on span "Logout" at bounding box center [1459, 113] width 37 height 11
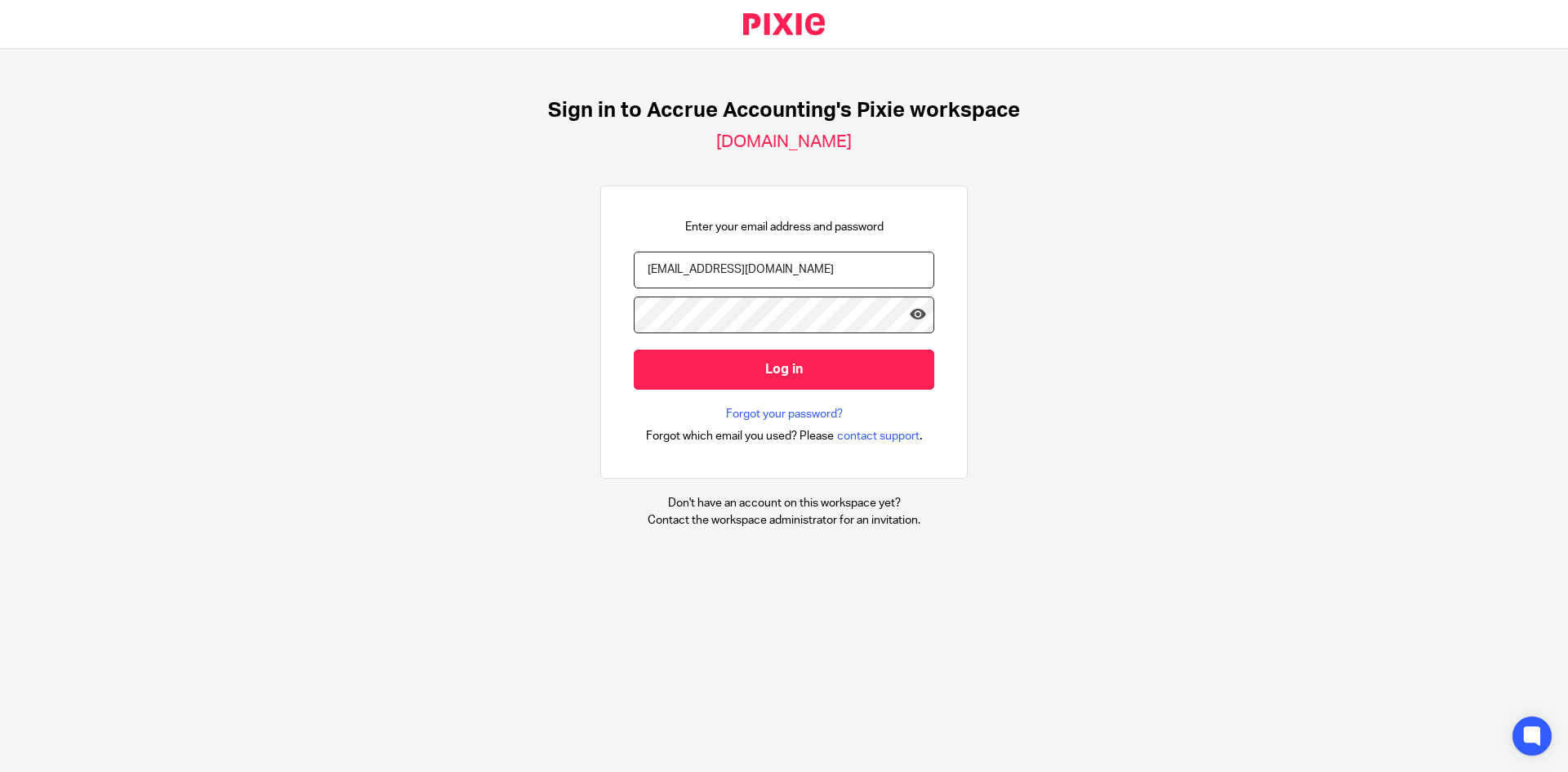
type input "[PERSON_NAME][EMAIL_ADDRESS][DOMAIN_NAME]"
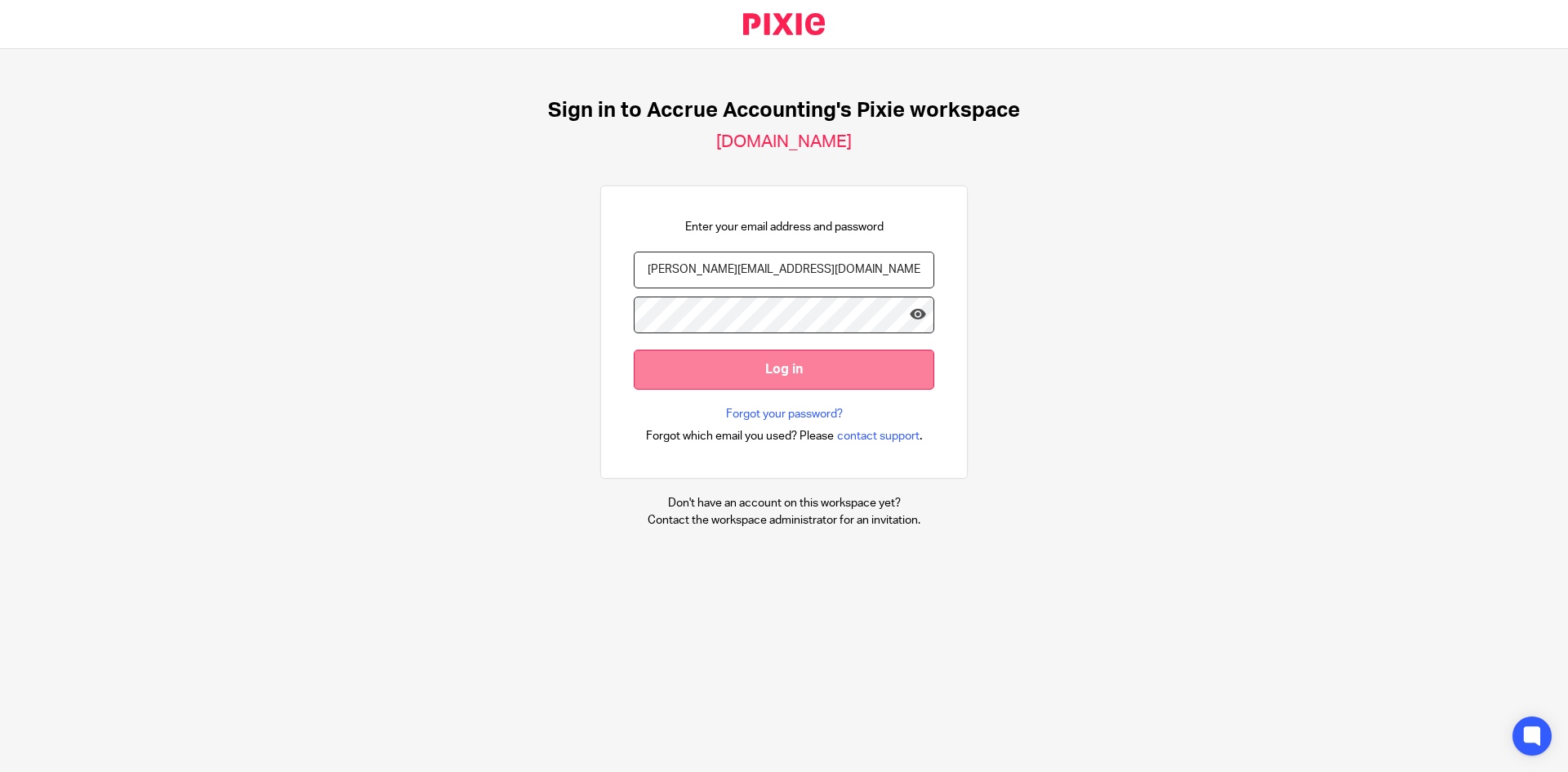
click at [776, 361] on input "Log in" at bounding box center [784, 370] width 301 height 40
